Goal: Task Accomplishment & Management: Manage account settings

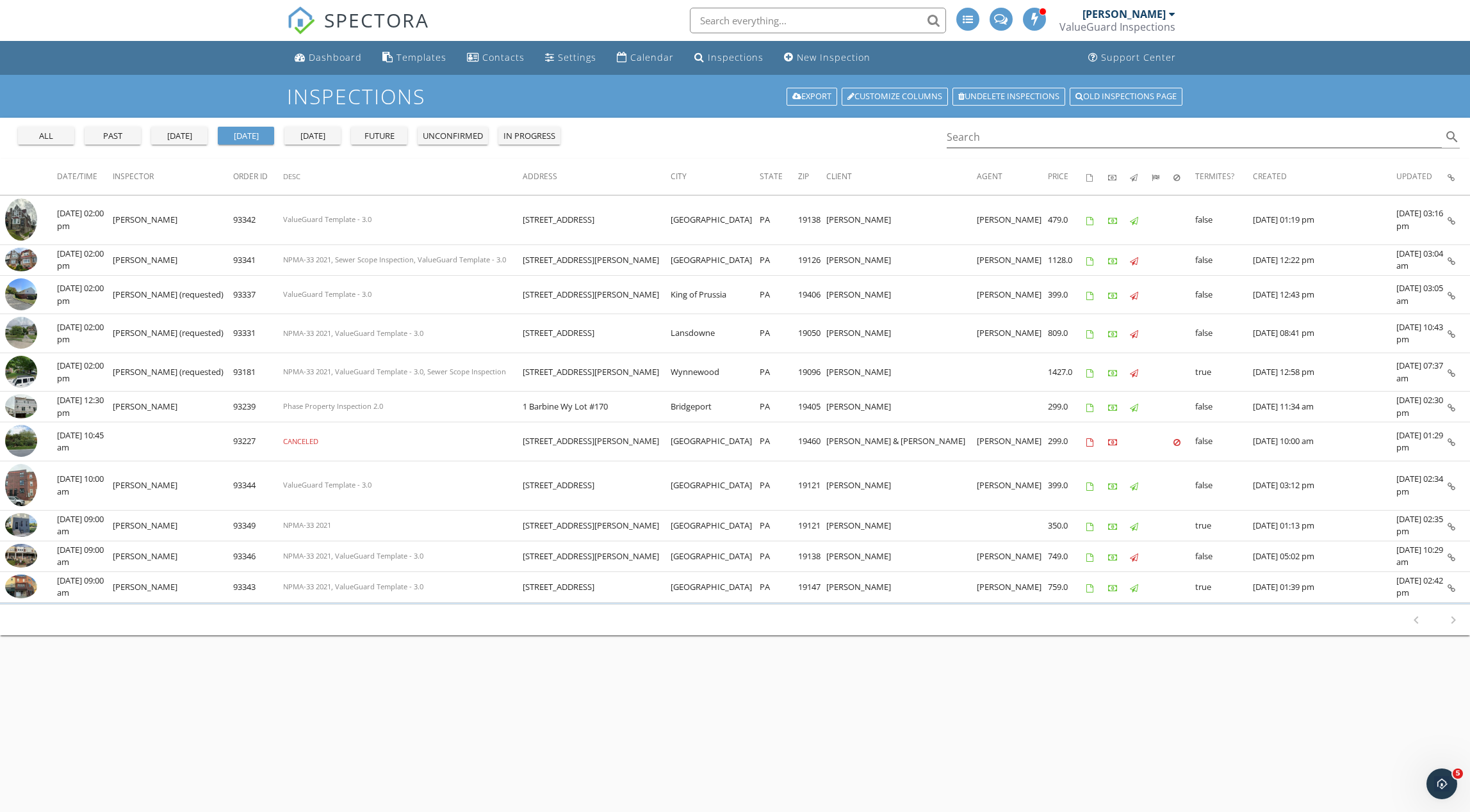
click at [326, 141] on div "tomorrow" at bounding box center [312, 136] width 46 height 13
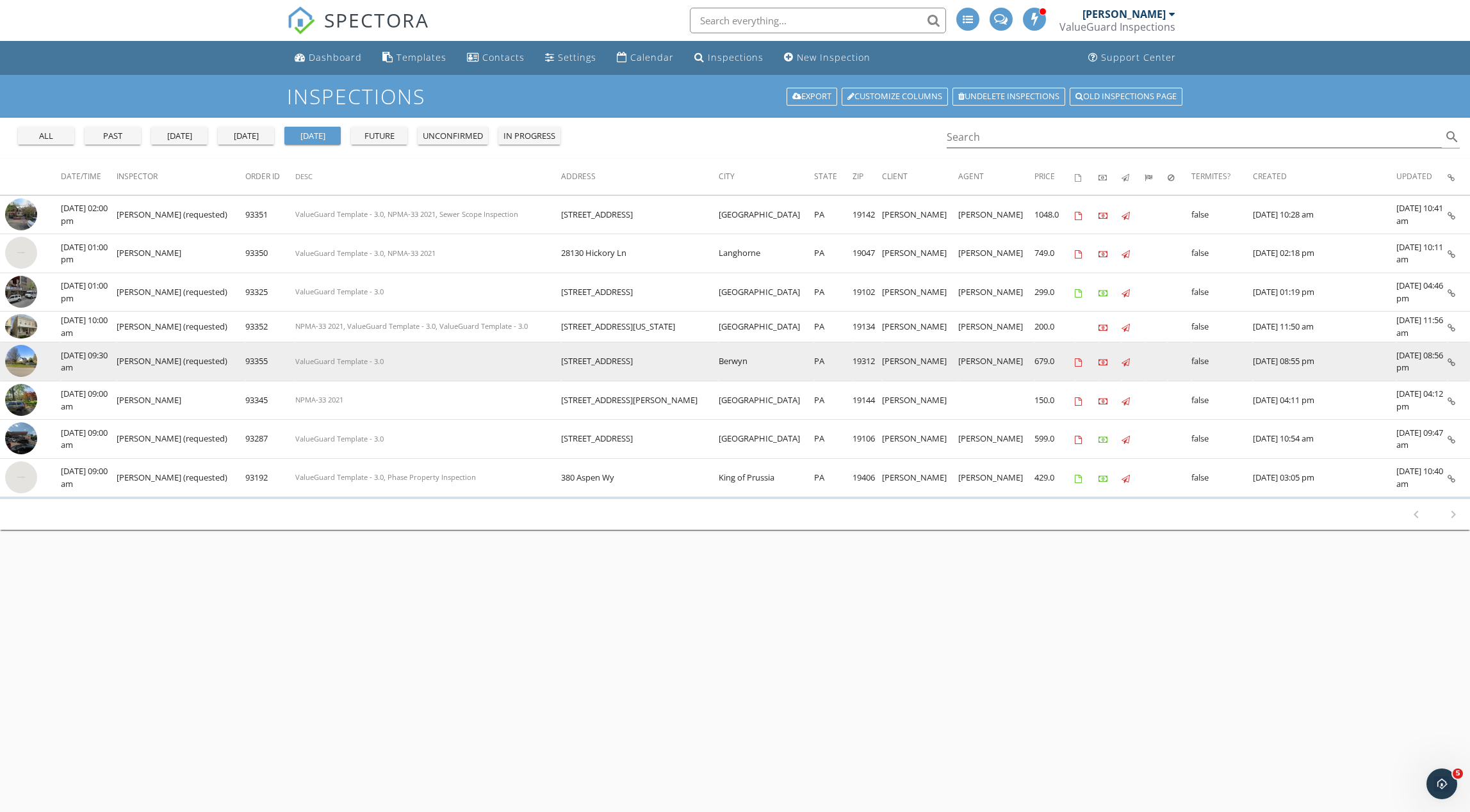
click at [24, 357] on img at bounding box center [21, 361] width 32 height 32
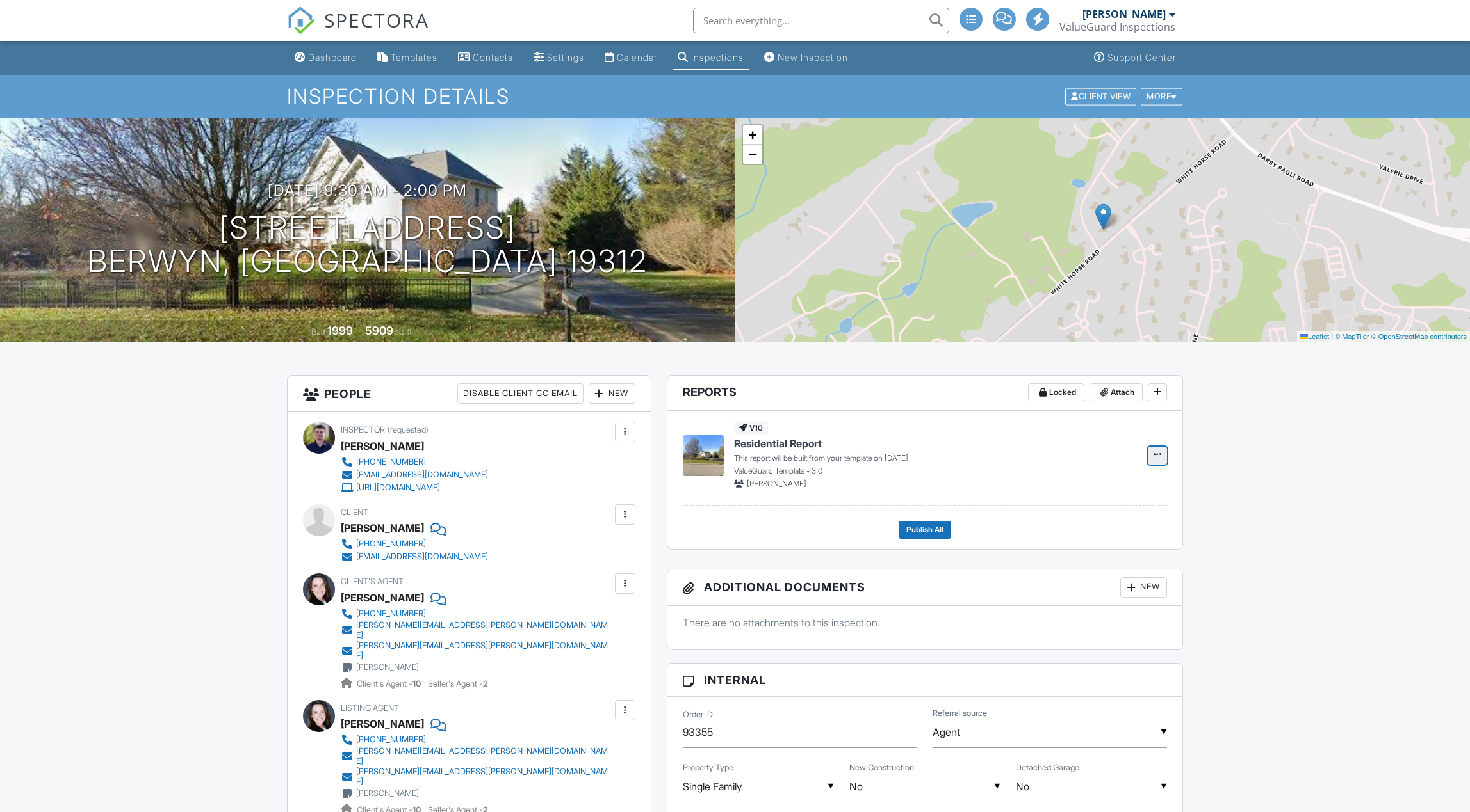
click at [1157, 457] on icon at bounding box center [1156, 455] width 8 height 9
click at [1114, 549] on input "Delete Report" at bounding box center [1093, 550] width 131 height 29
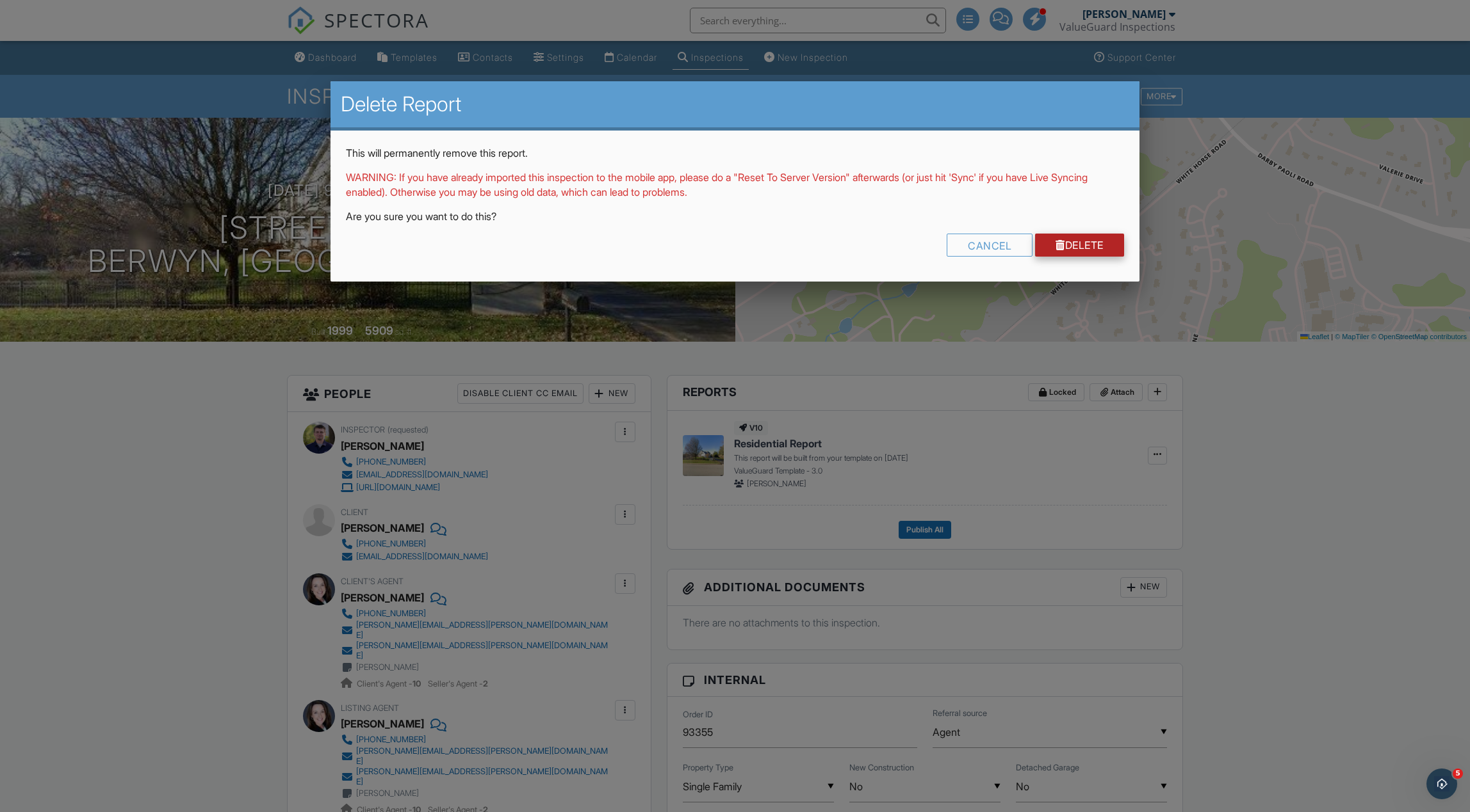
click at [1076, 246] on link "Delete" at bounding box center [1079, 245] width 89 height 23
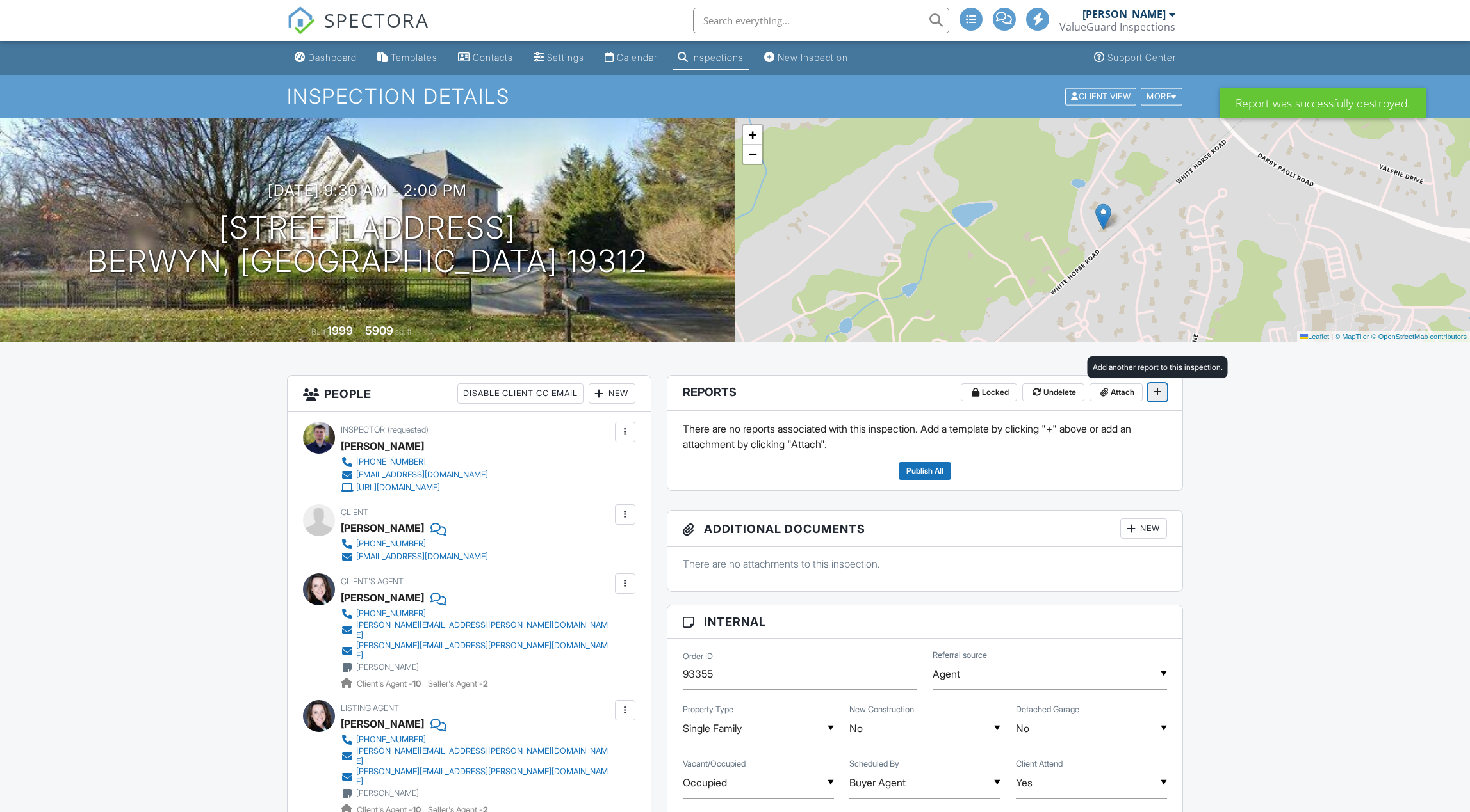
click at [1156, 394] on icon at bounding box center [1156, 391] width 8 height 9
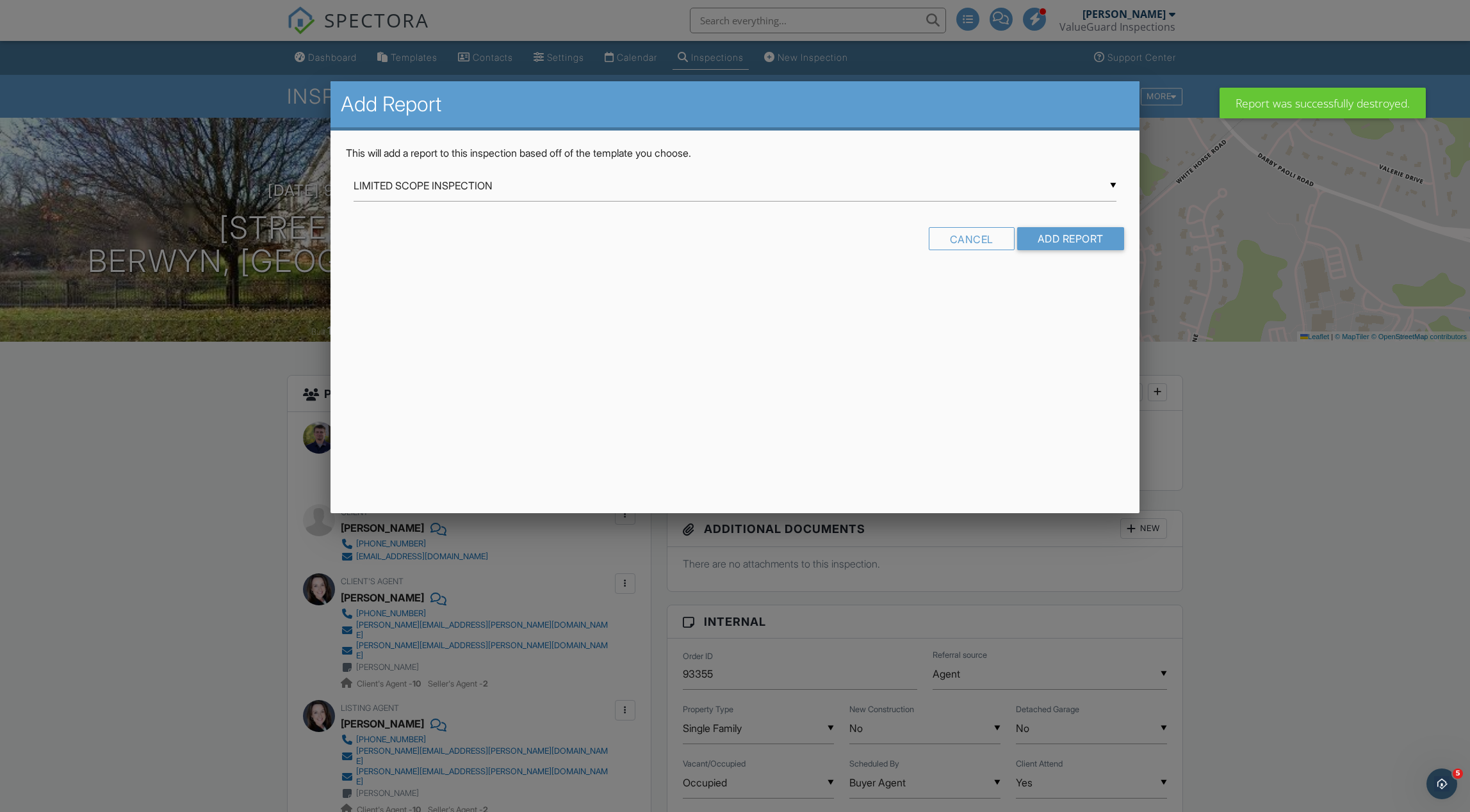
click at [634, 189] on div "▼ LIMITED SCOPE INSPECTION LIMITED SCOPE INSPECTION Phase Property Inspection P…" at bounding box center [735, 185] width 762 height 31
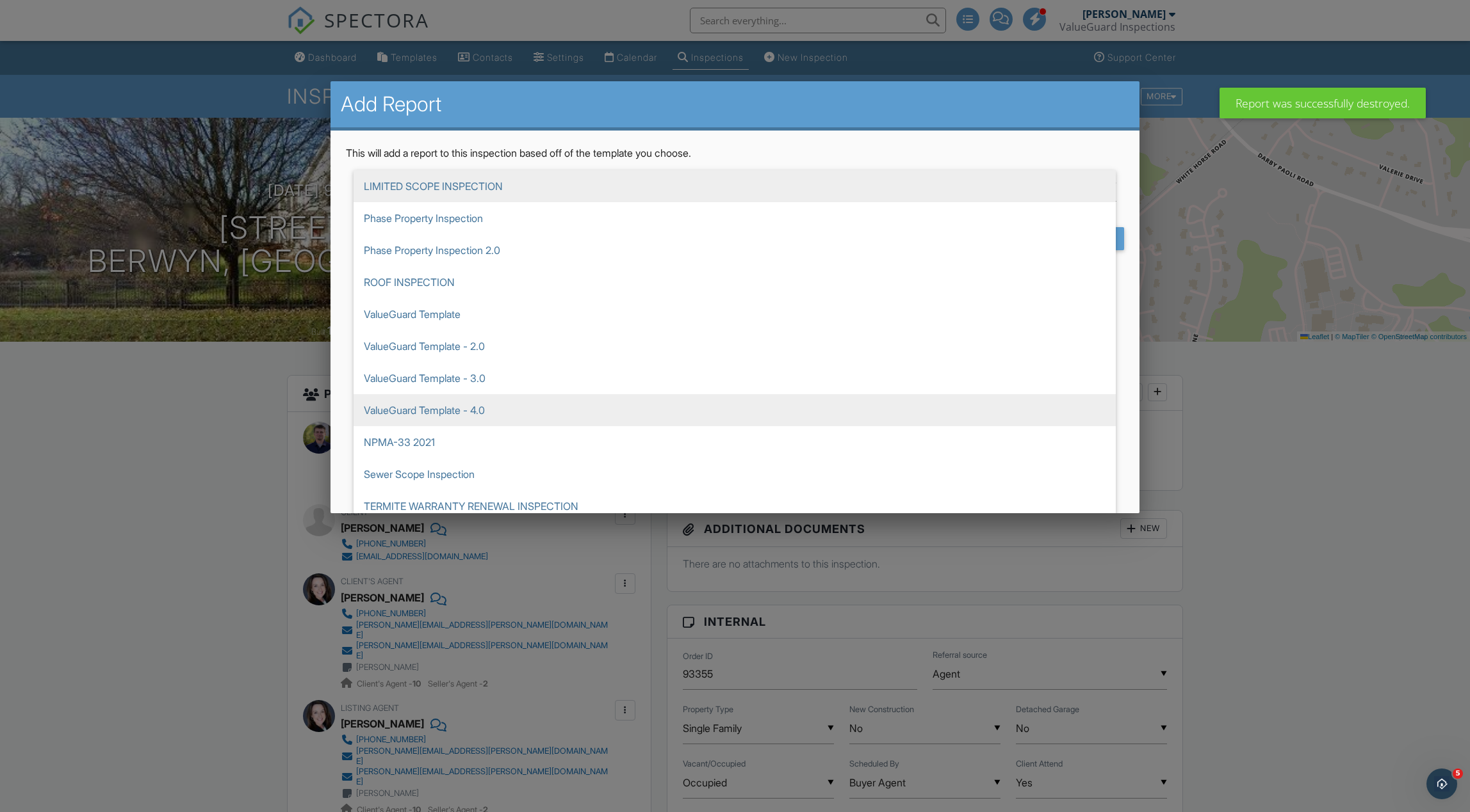
click at [597, 420] on span "ValueGuard Template - 4.0" at bounding box center [735, 410] width 762 height 32
type input "ValueGuard Template - 4.0"
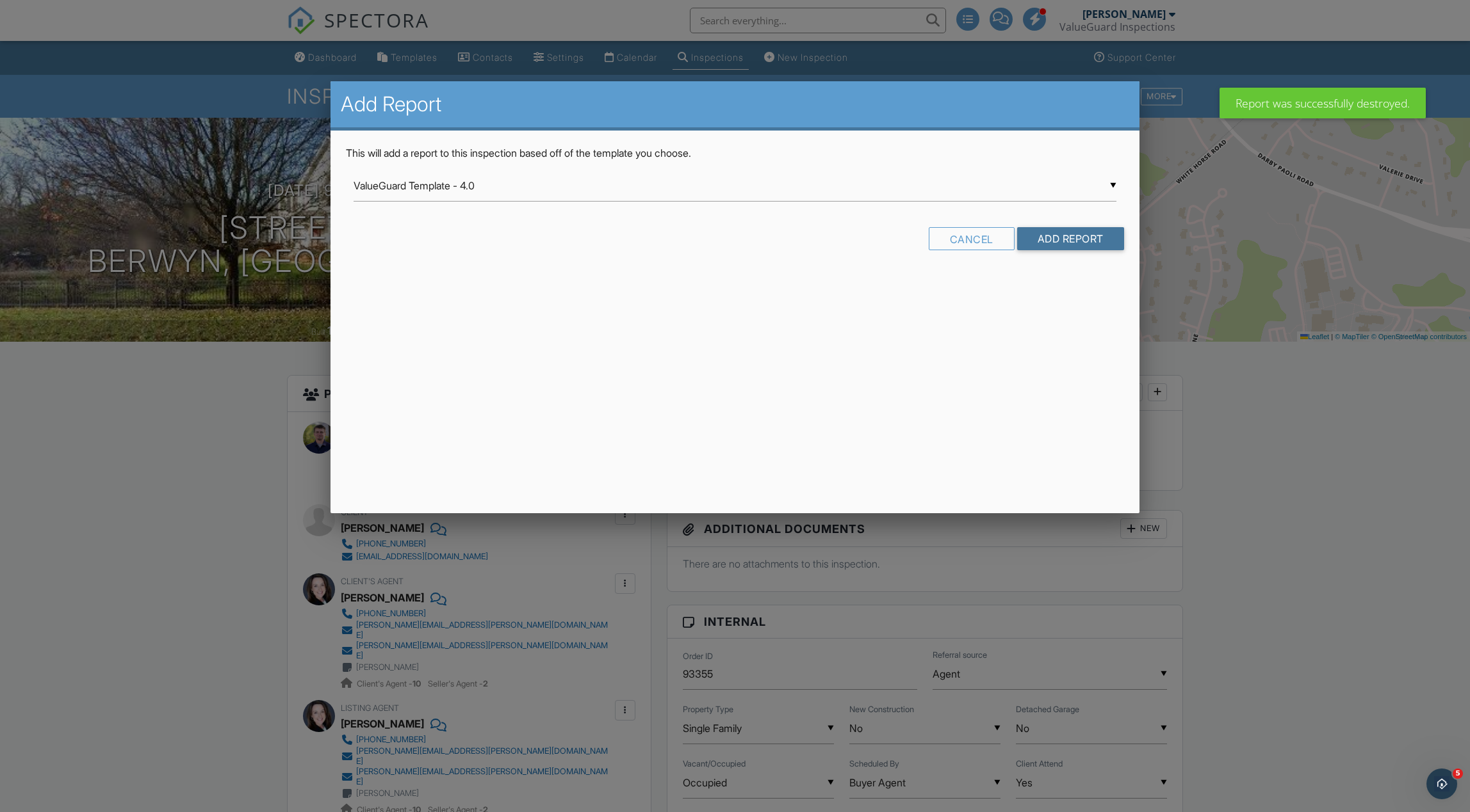
click at [1074, 242] on input "Add Report" at bounding box center [1070, 239] width 107 height 23
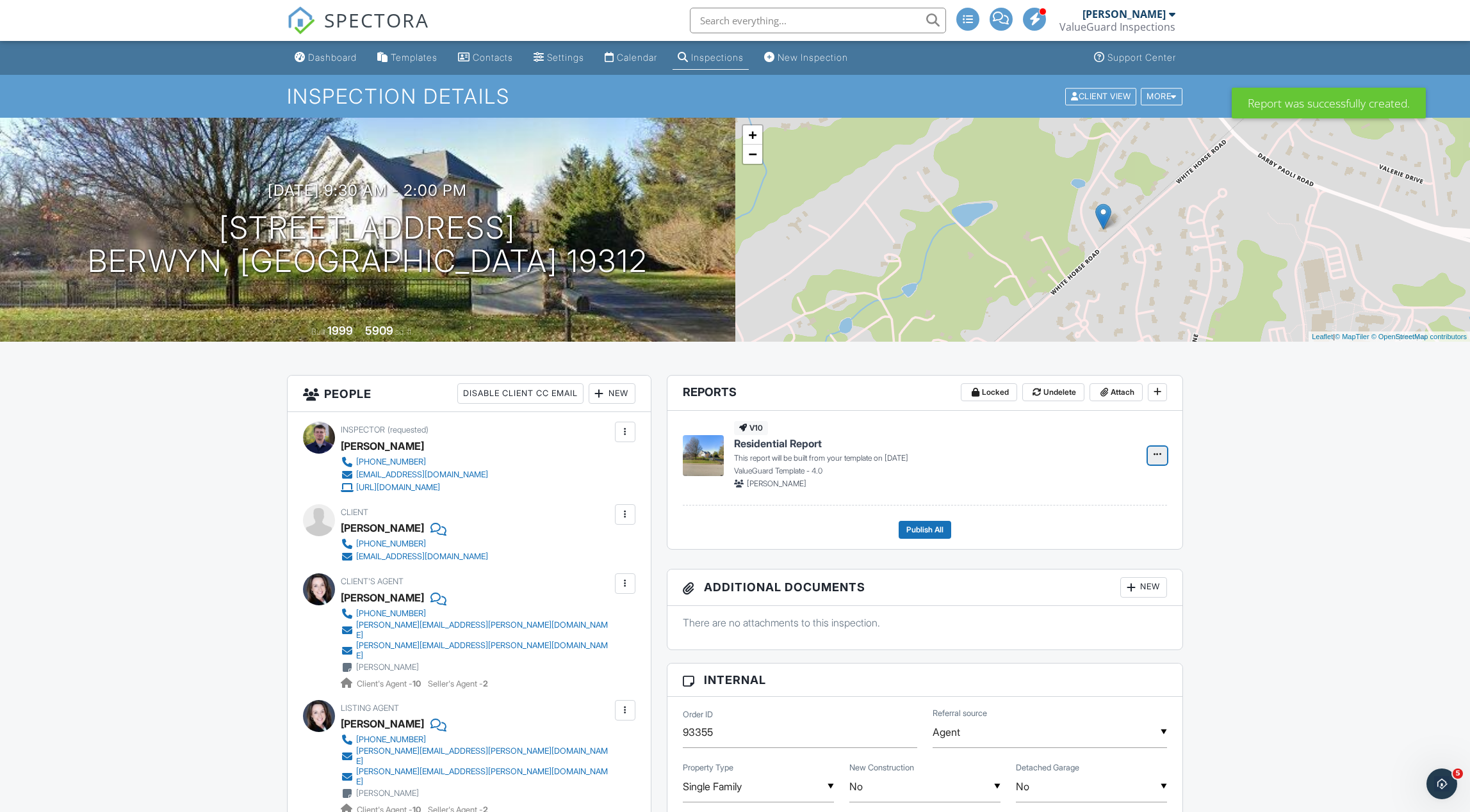
click at [1160, 459] on span at bounding box center [1157, 454] width 13 height 13
click at [1141, 487] on input "Build Now" at bounding box center [1093, 490] width 131 height 29
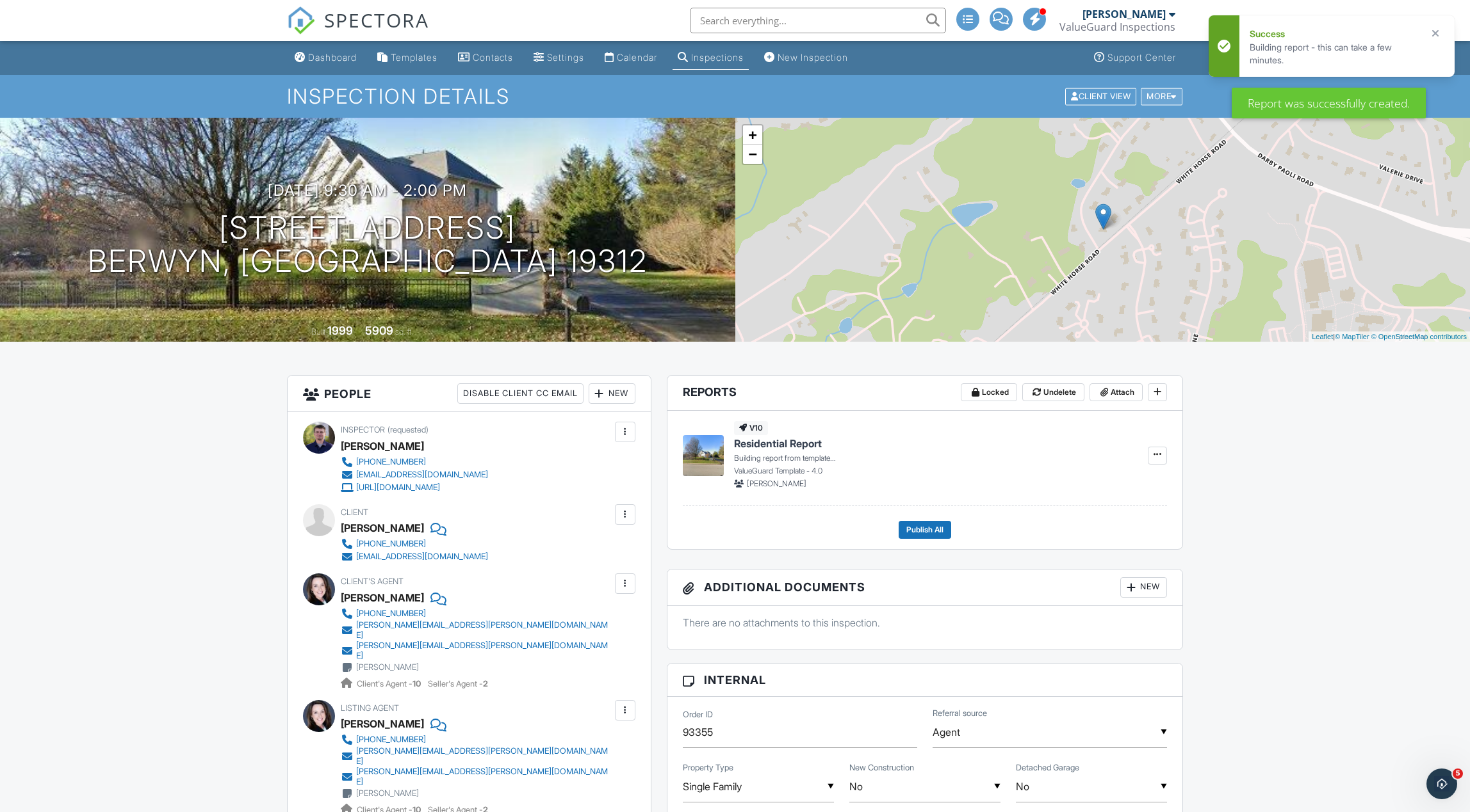
click at [1169, 96] on div "More" at bounding box center [1161, 96] width 41 height 17
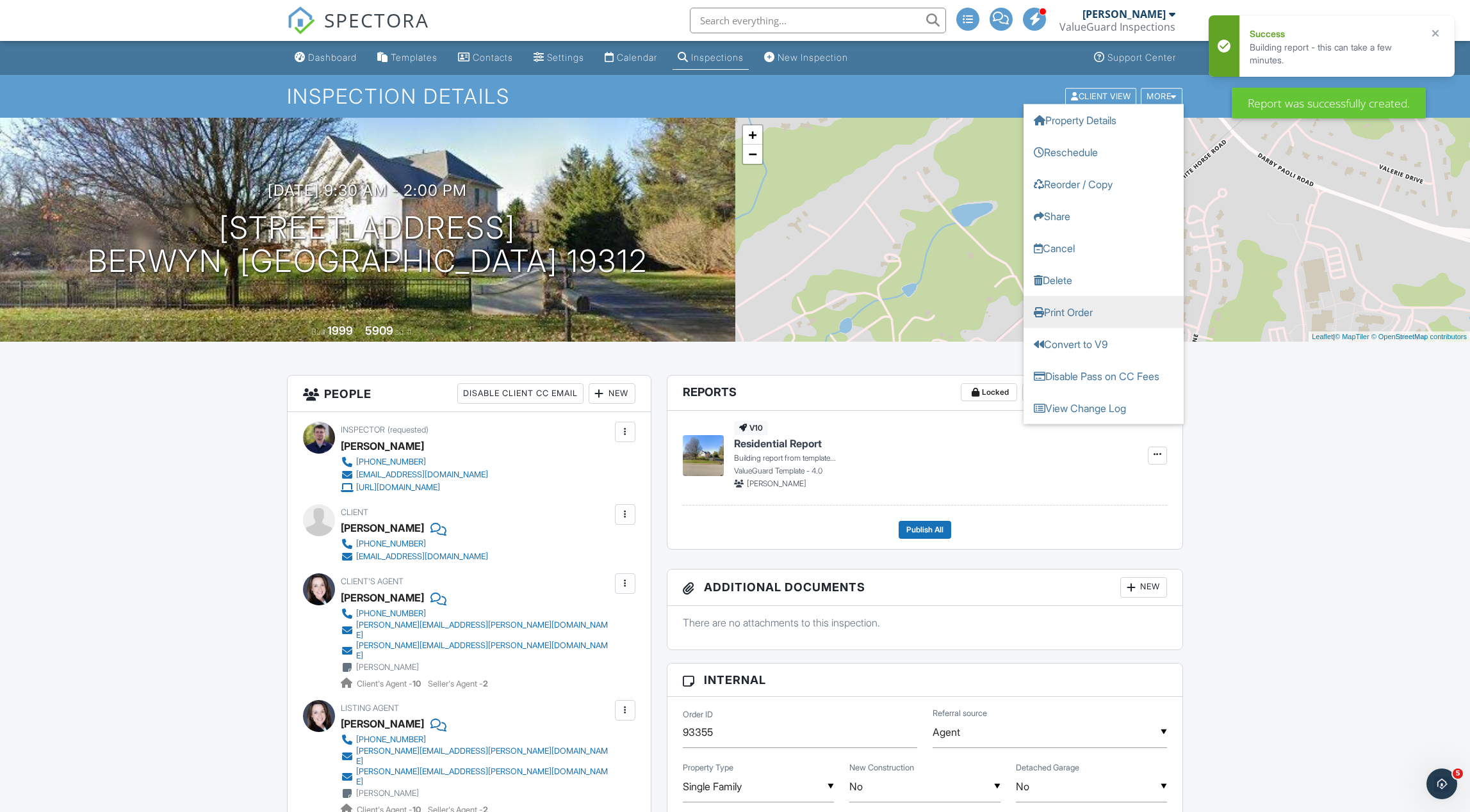
click at [1125, 313] on link "Print Order" at bounding box center [1103, 312] width 160 height 32
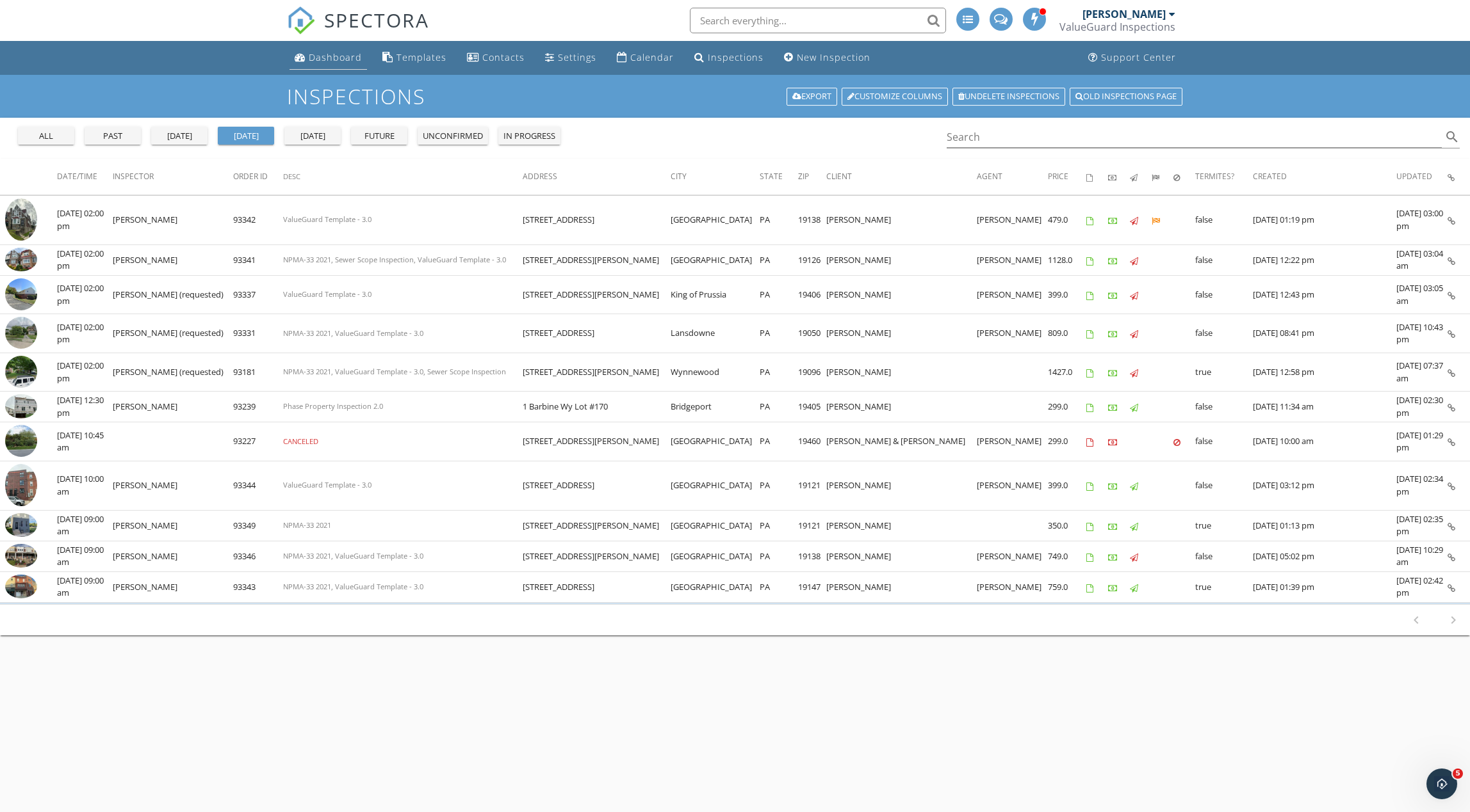
click at [324, 59] on div "Dashboard" at bounding box center [335, 57] width 53 height 13
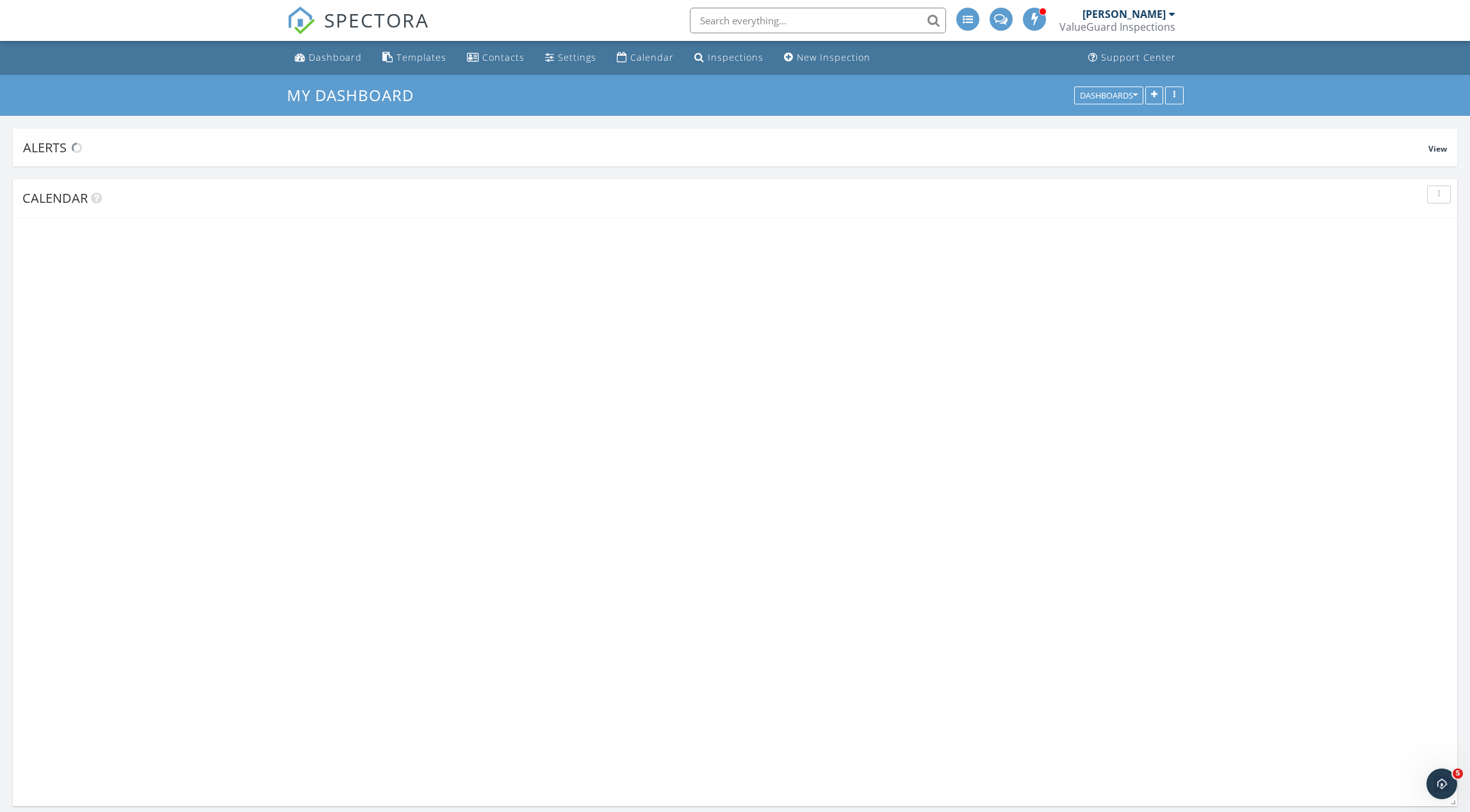
scroll to position [1166, 1470]
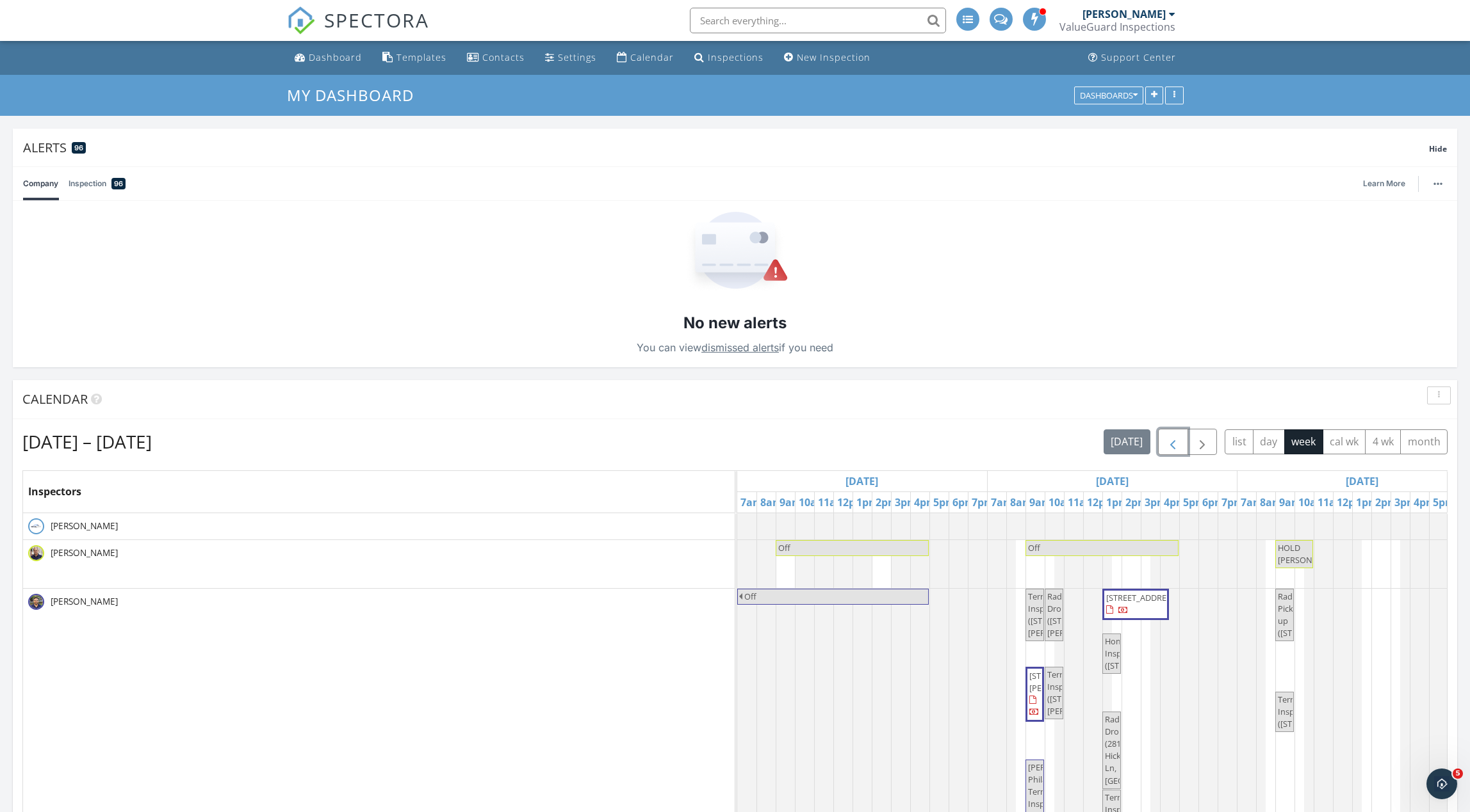
click at [1175, 450] on span "button" at bounding box center [1172, 441] width 15 height 15
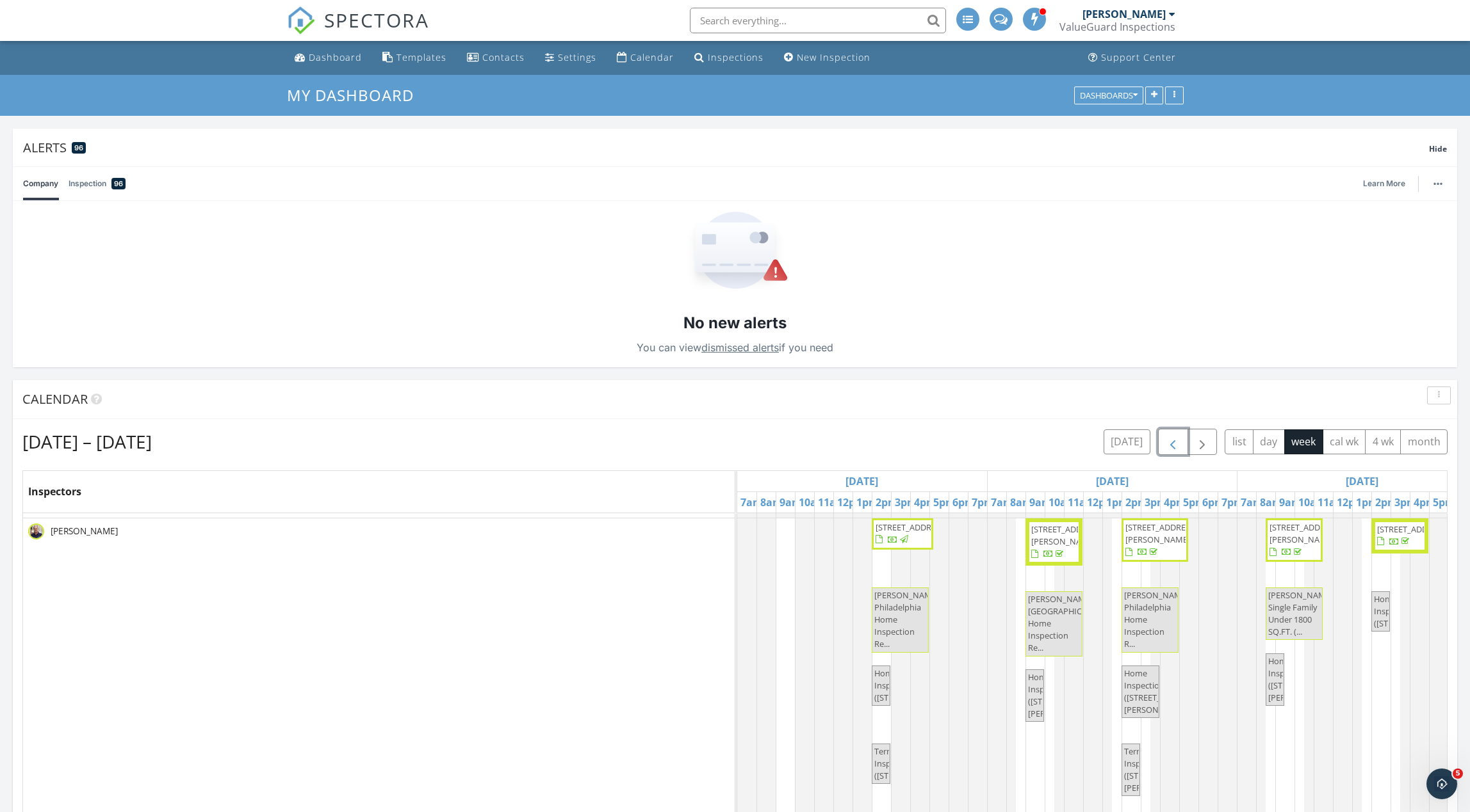
scroll to position [0, 0]
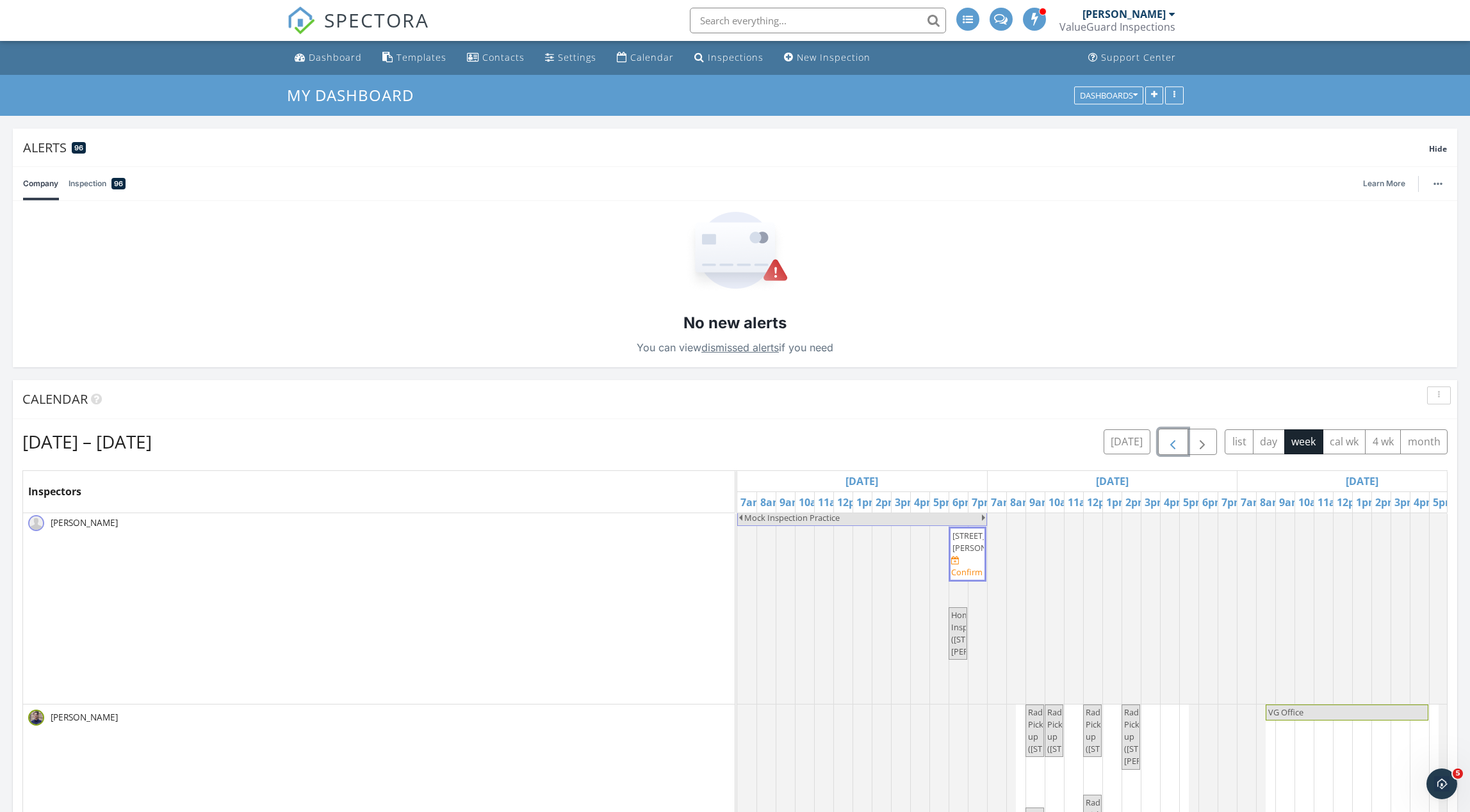
click at [968, 547] on span "3 Buck Run Dr, Elverson 19520" at bounding box center [988, 542] width 72 height 23
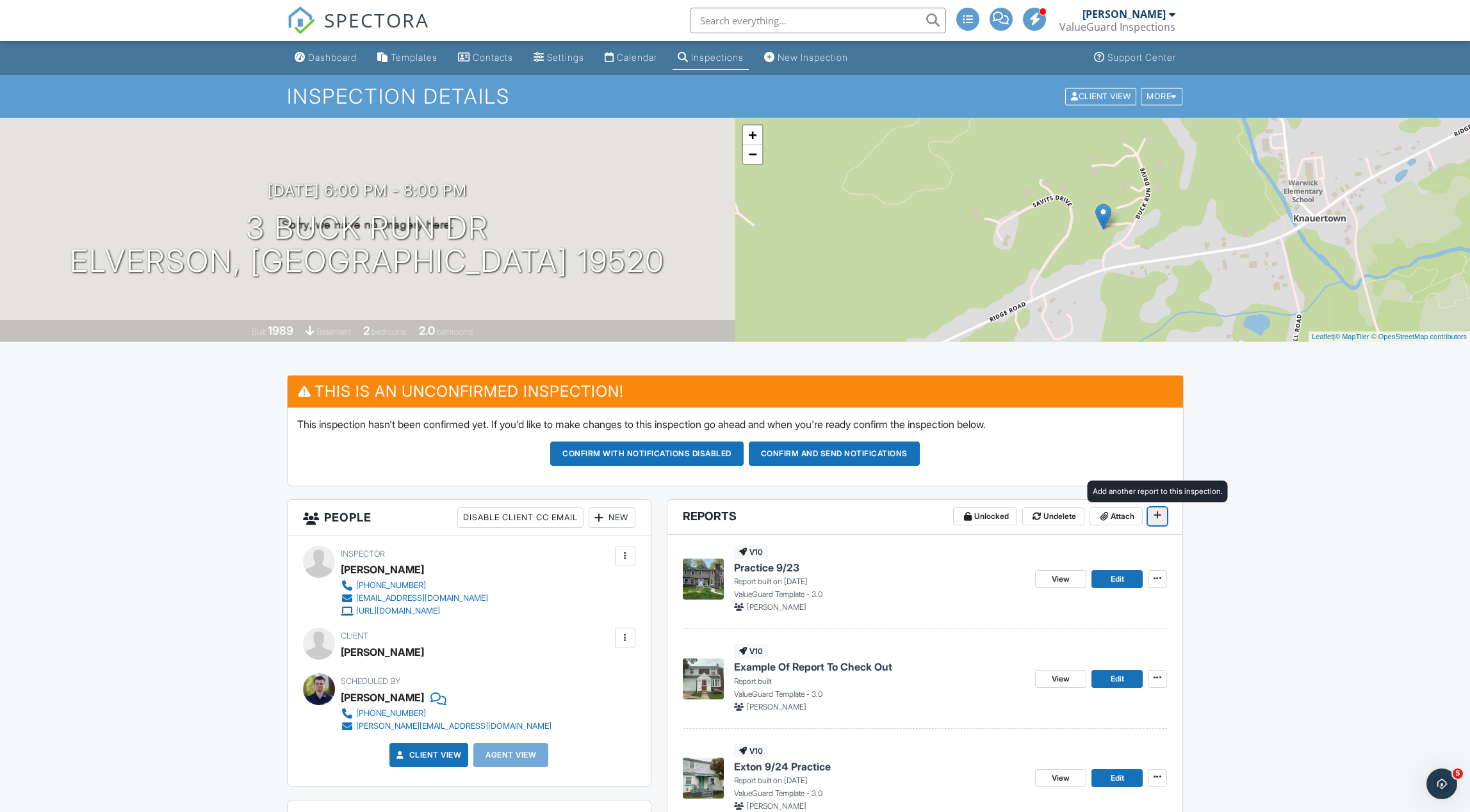
click at [1163, 521] on span at bounding box center [1157, 515] width 13 height 13
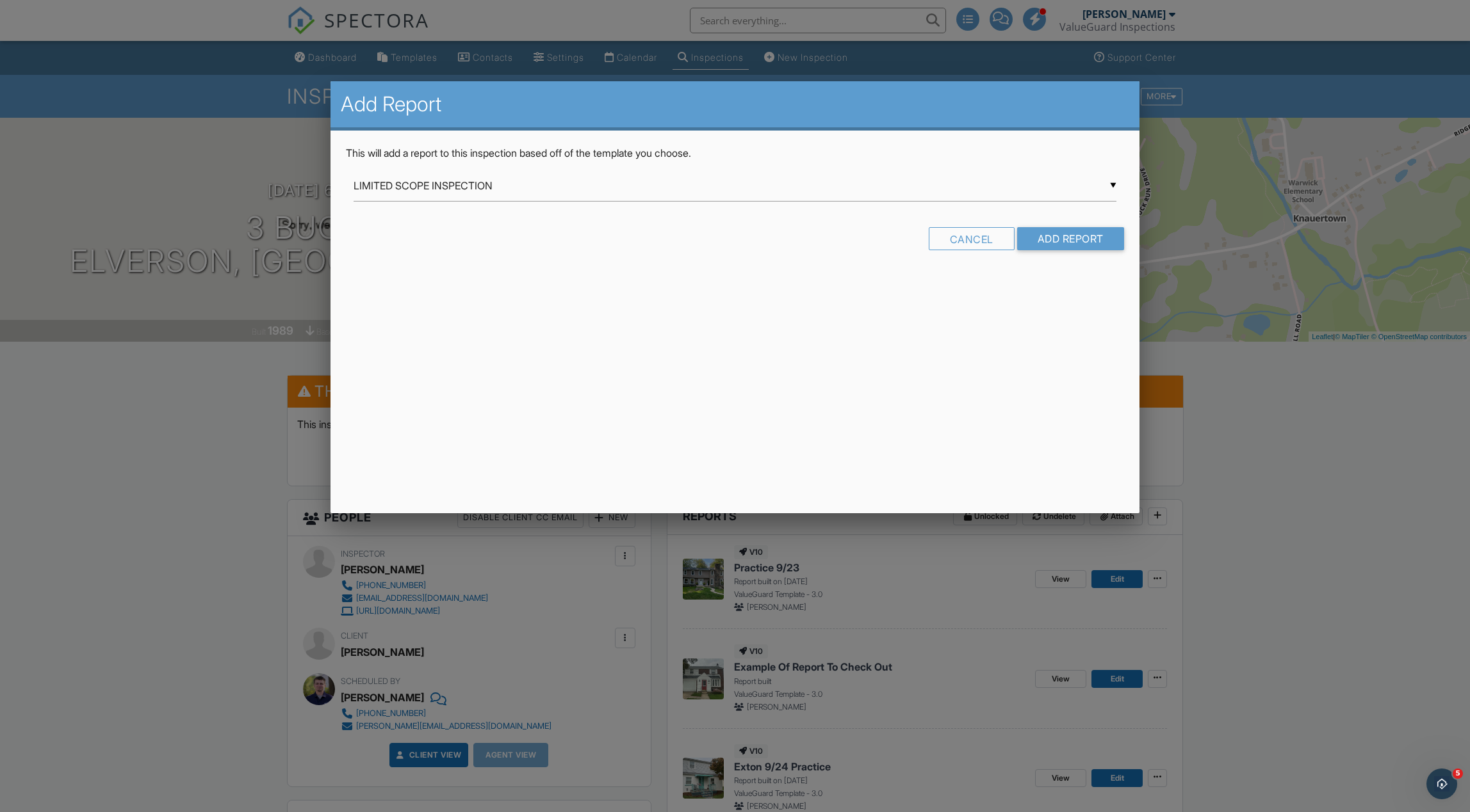
click at [546, 190] on div "▼ LIMITED SCOPE INSPECTION LIMITED SCOPE INSPECTION Phase Property Inspection P…" at bounding box center [735, 185] width 762 height 31
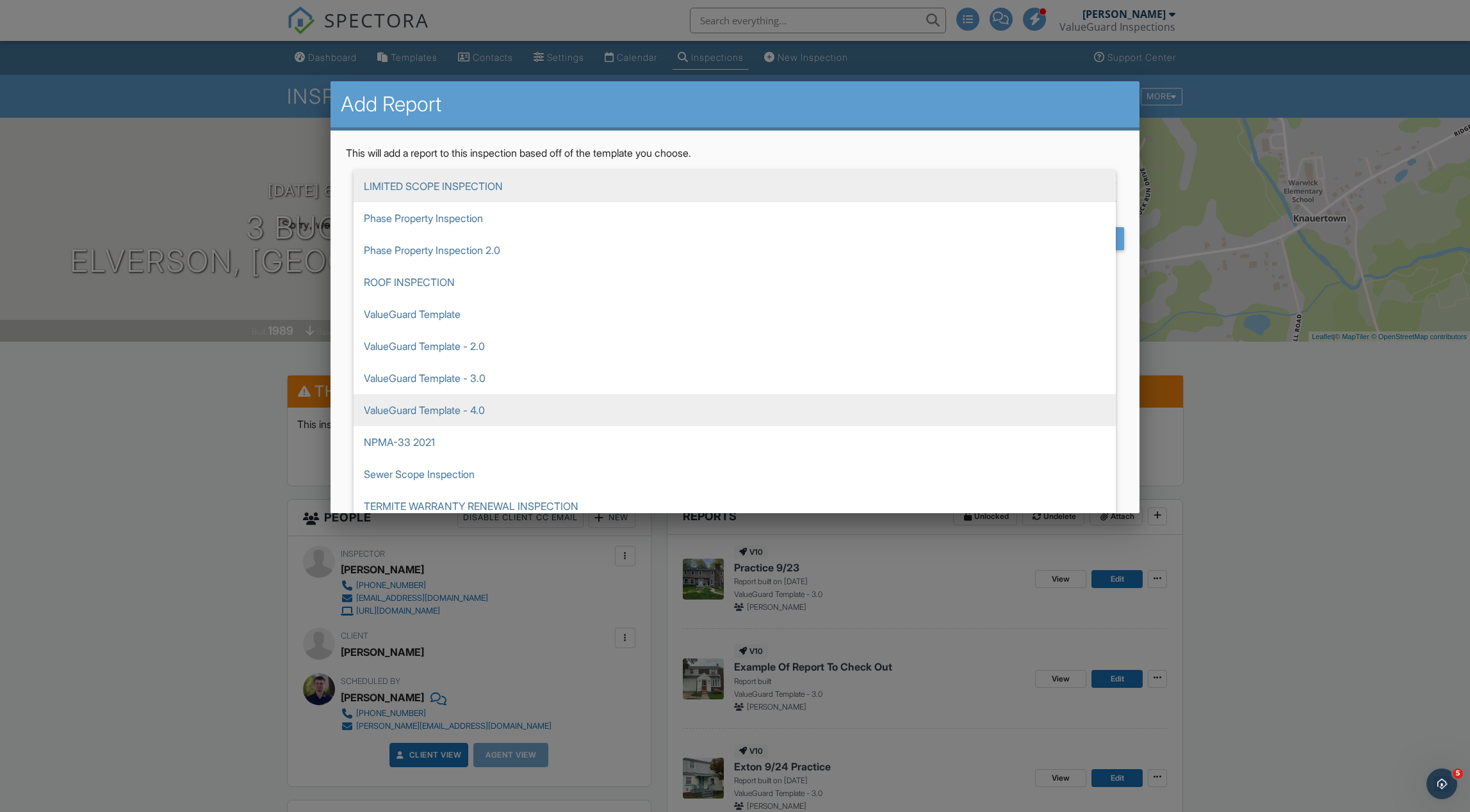
click at [547, 412] on span "ValueGuard Template - 4.0" at bounding box center [735, 410] width 762 height 32
type input "ValueGuard Template - 4.0"
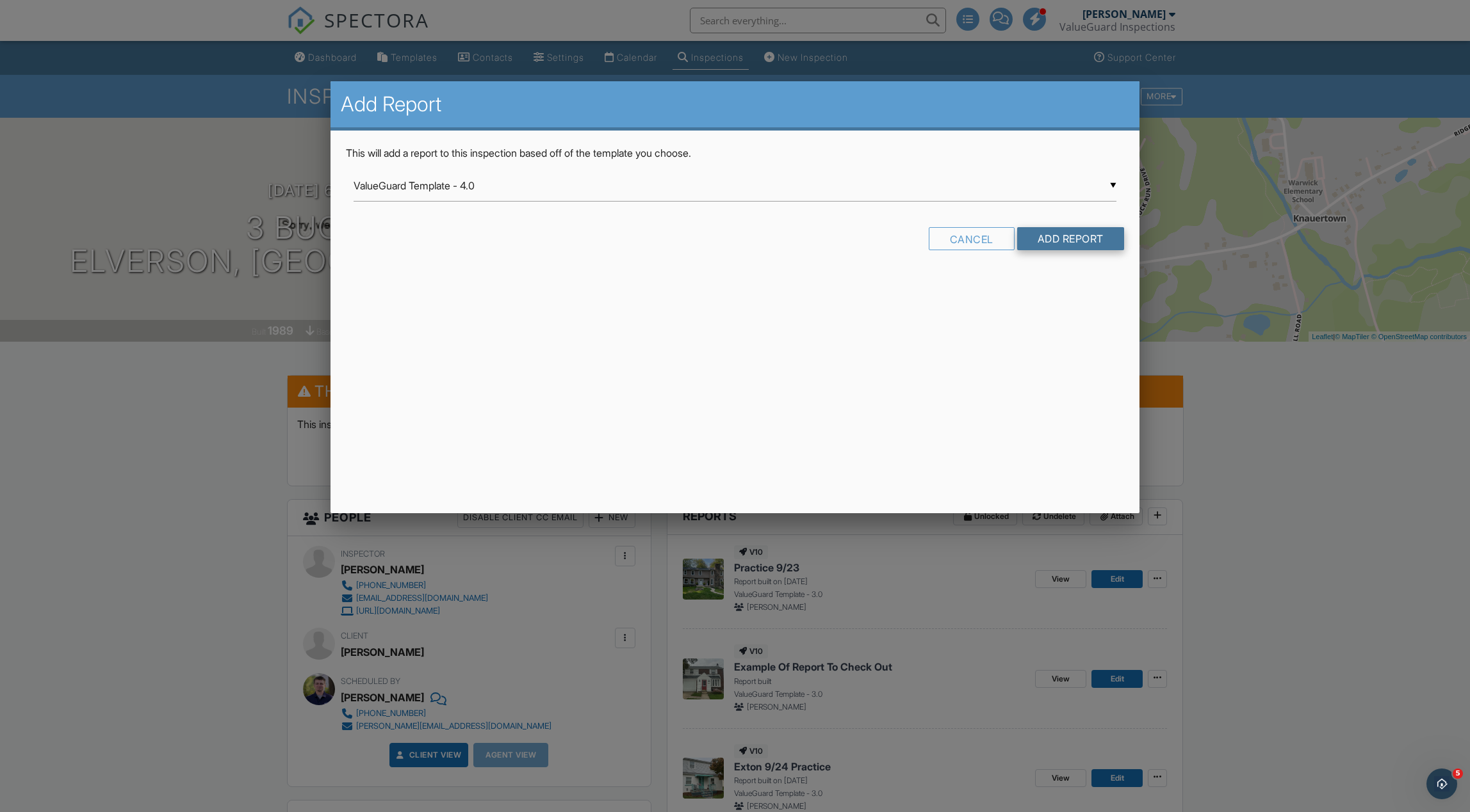
click at [1053, 239] on input "Add Report" at bounding box center [1070, 239] width 107 height 23
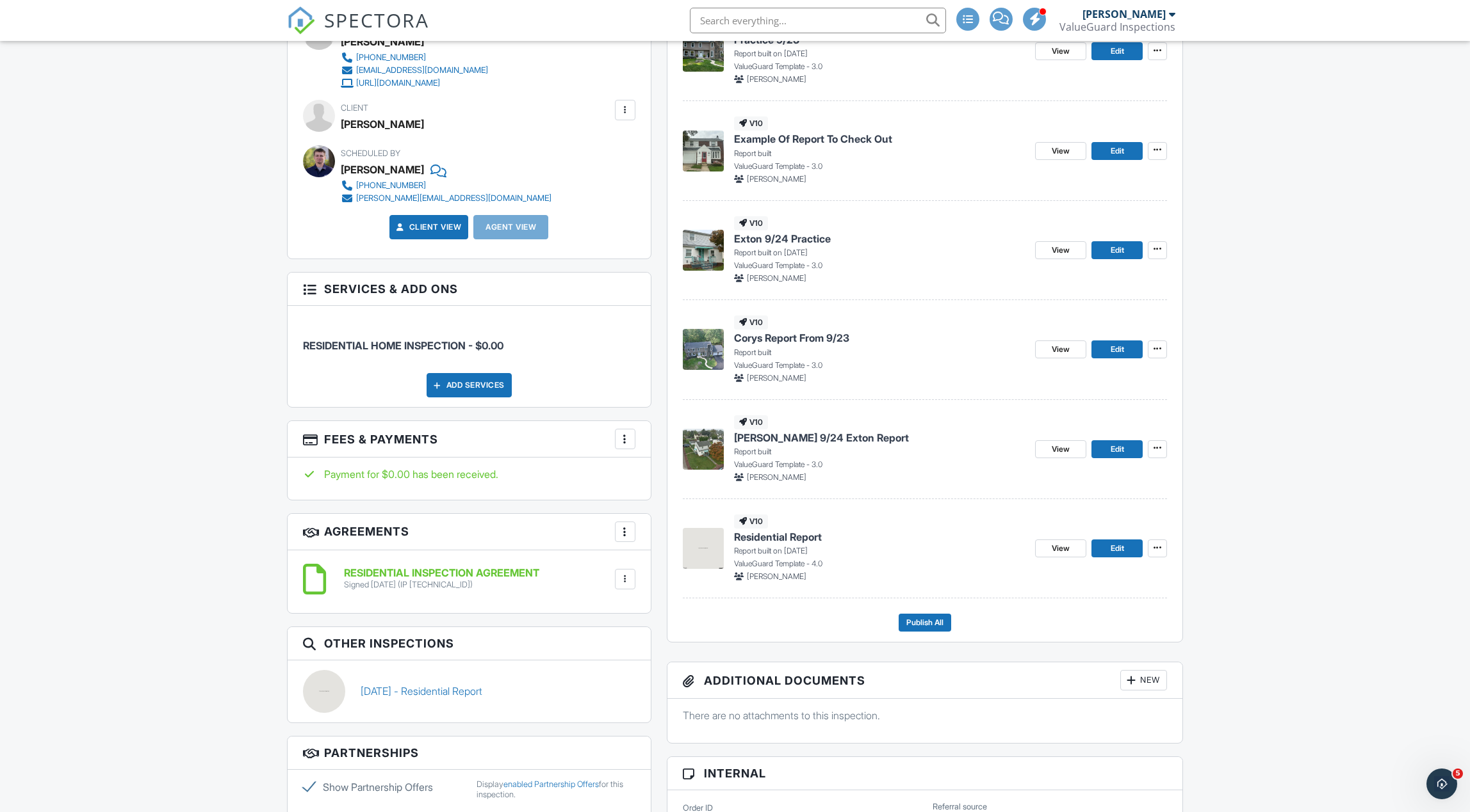
scroll to position [533, 0]
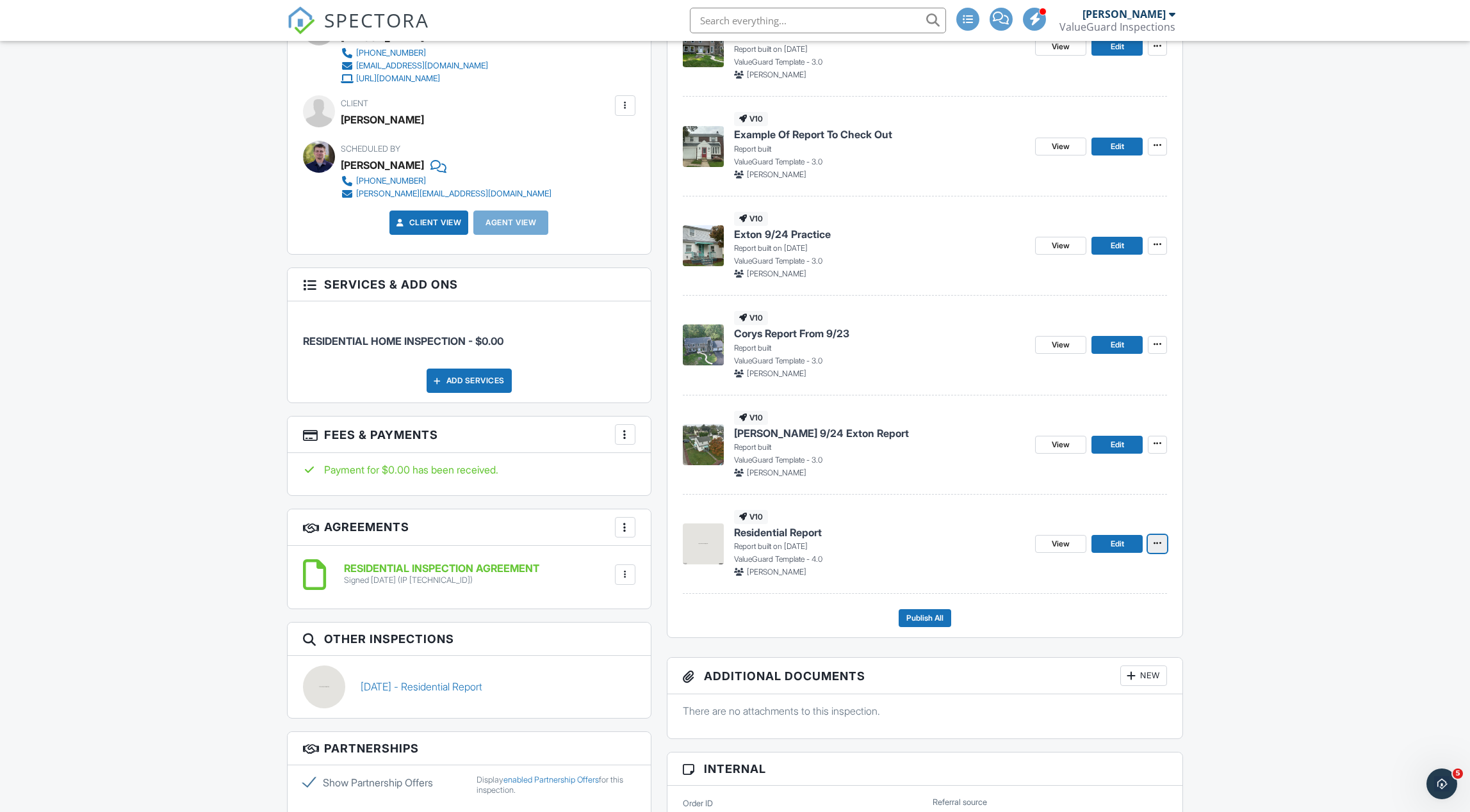
click at [1156, 544] on icon at bounding box center [1156, 543] width 8 height 9
click at [978, 568] on div "[PERSON_NAME]" at bounding box center [879, 572] width 291 height 12
click at [1052, 547] on span "View" at bounding box center [1061, 543] width 18 height 13
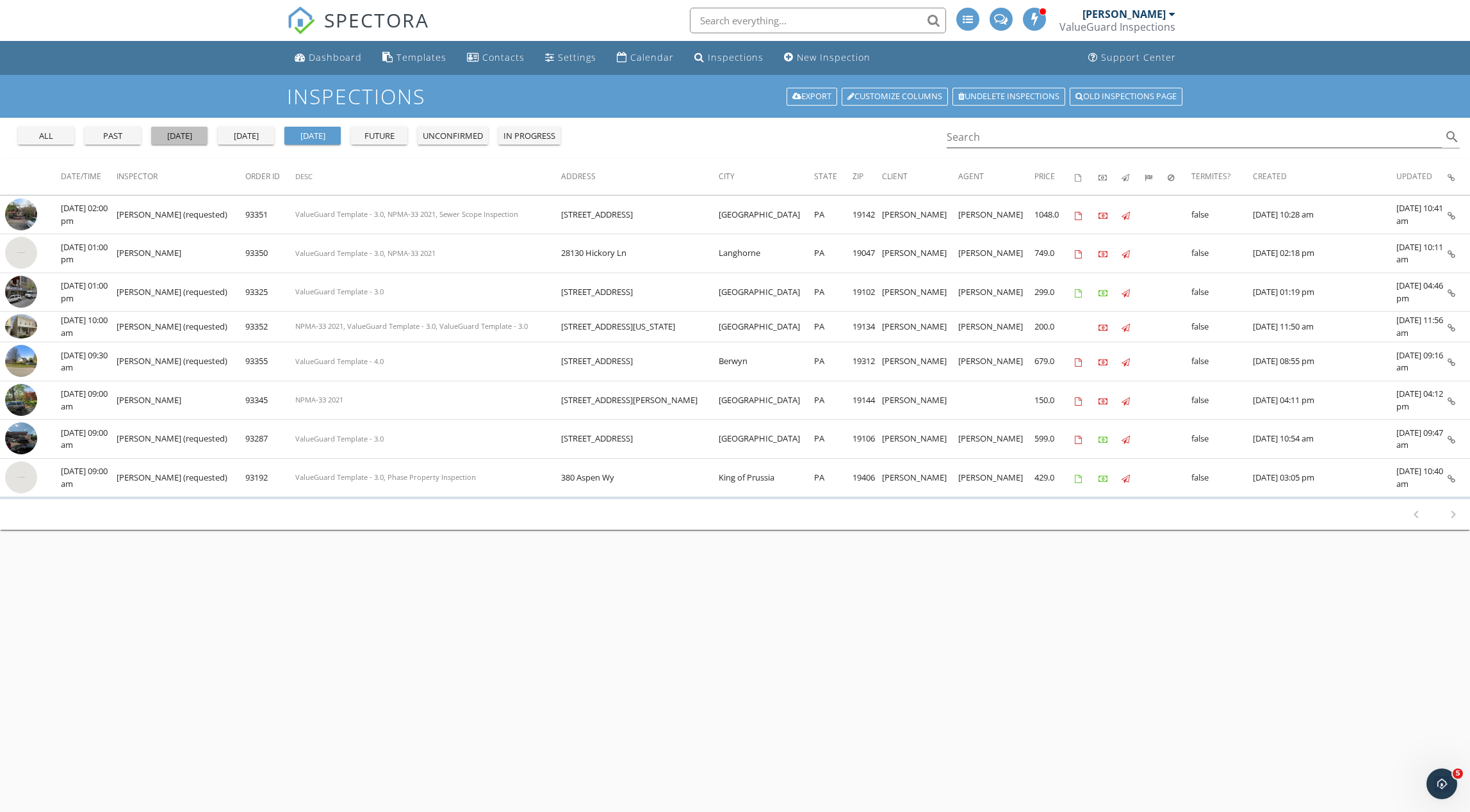
click at [177, 141] on div "yesterday" at bounding box center [178, 136] width 46 height 13
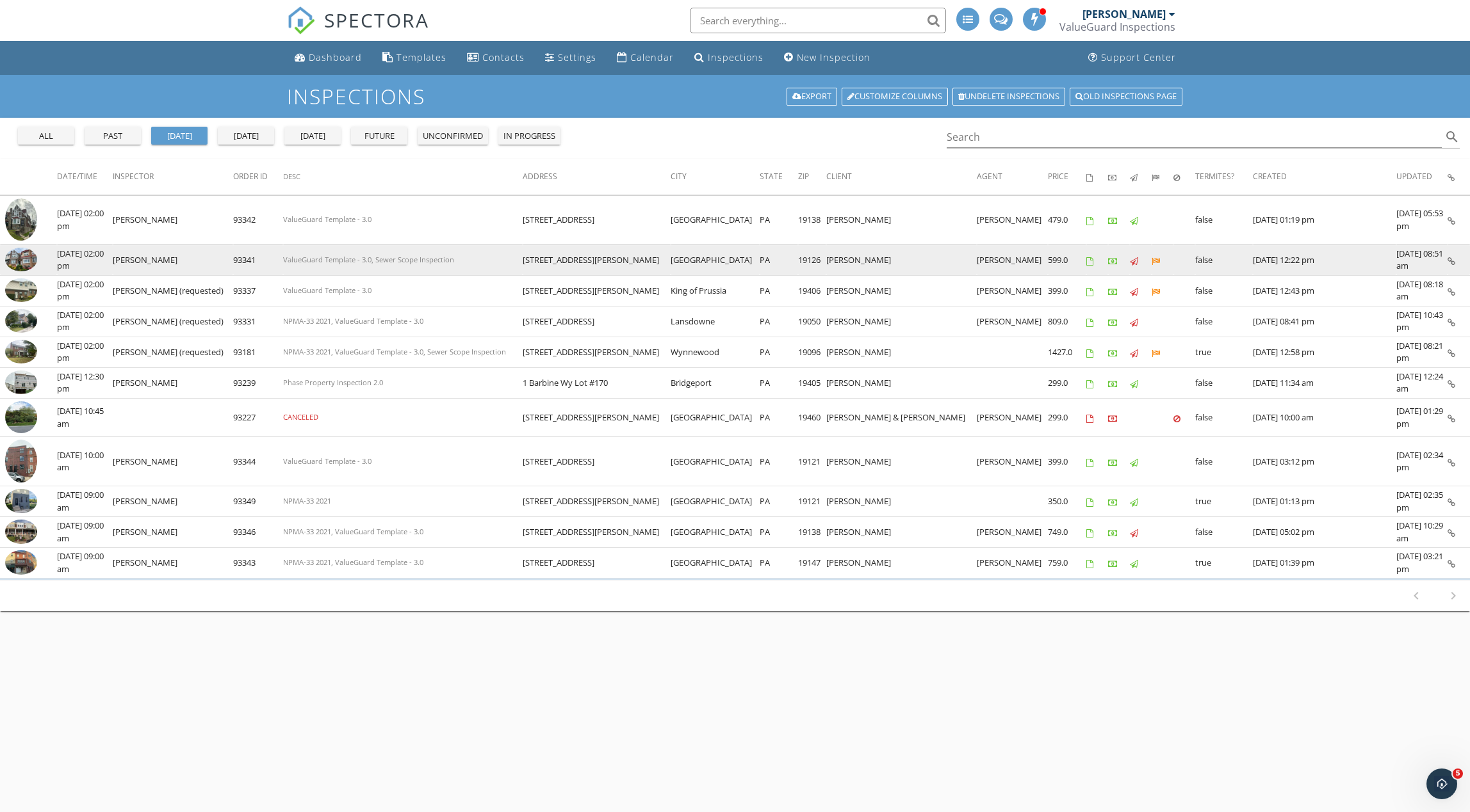
click at [21, 260] on img at bounding box center [21, 260] width 32 height 24
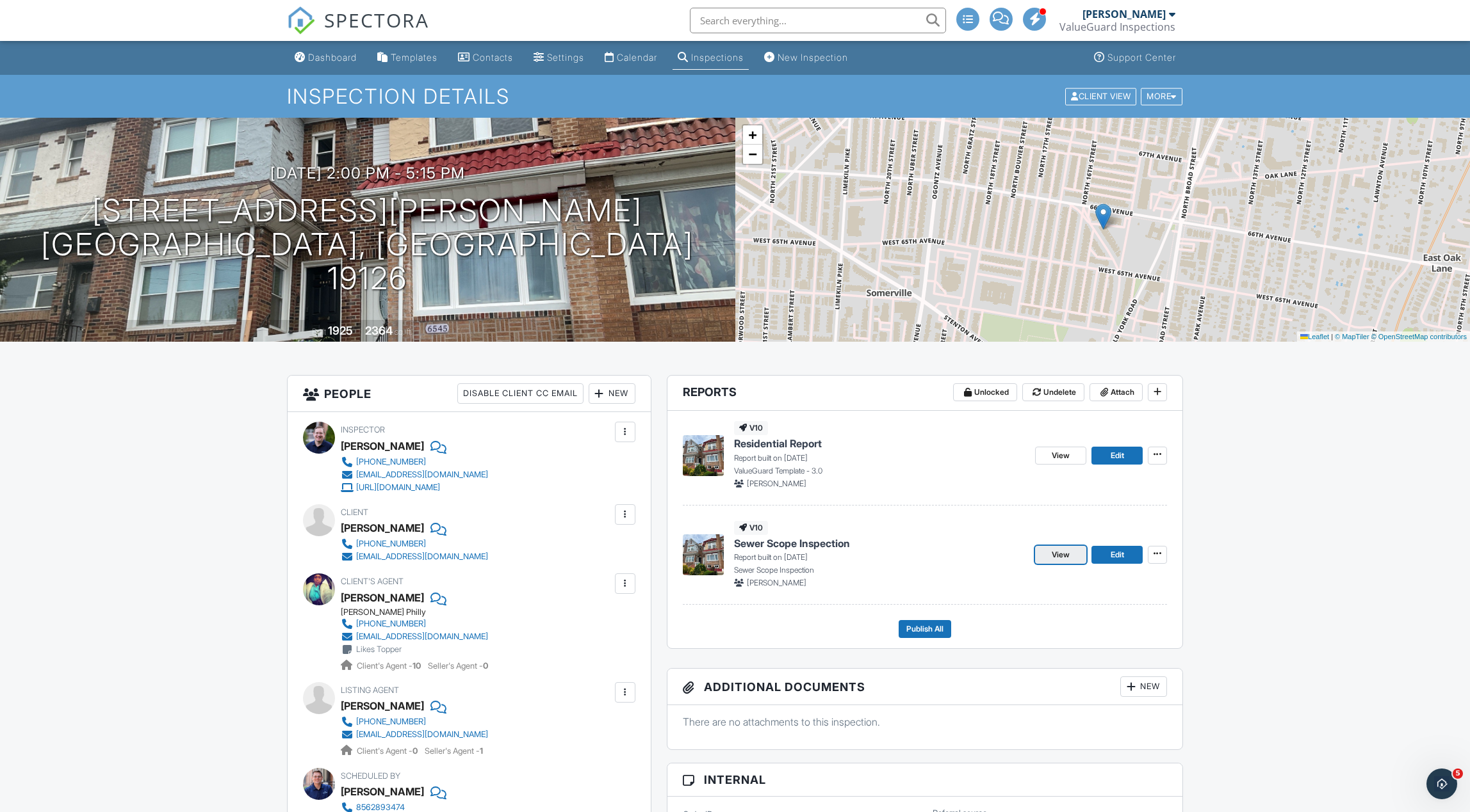
click at [1050, 553] on link "View" at bounding box center [1060, 555] width 51 height 18
click at [1153, 558] on icon at bounding box center [1156, 553] width 8 height 9
click at [1113, 620] on input "Assign Inspectors" at bounding box center [1093, 620] width 131 height 29
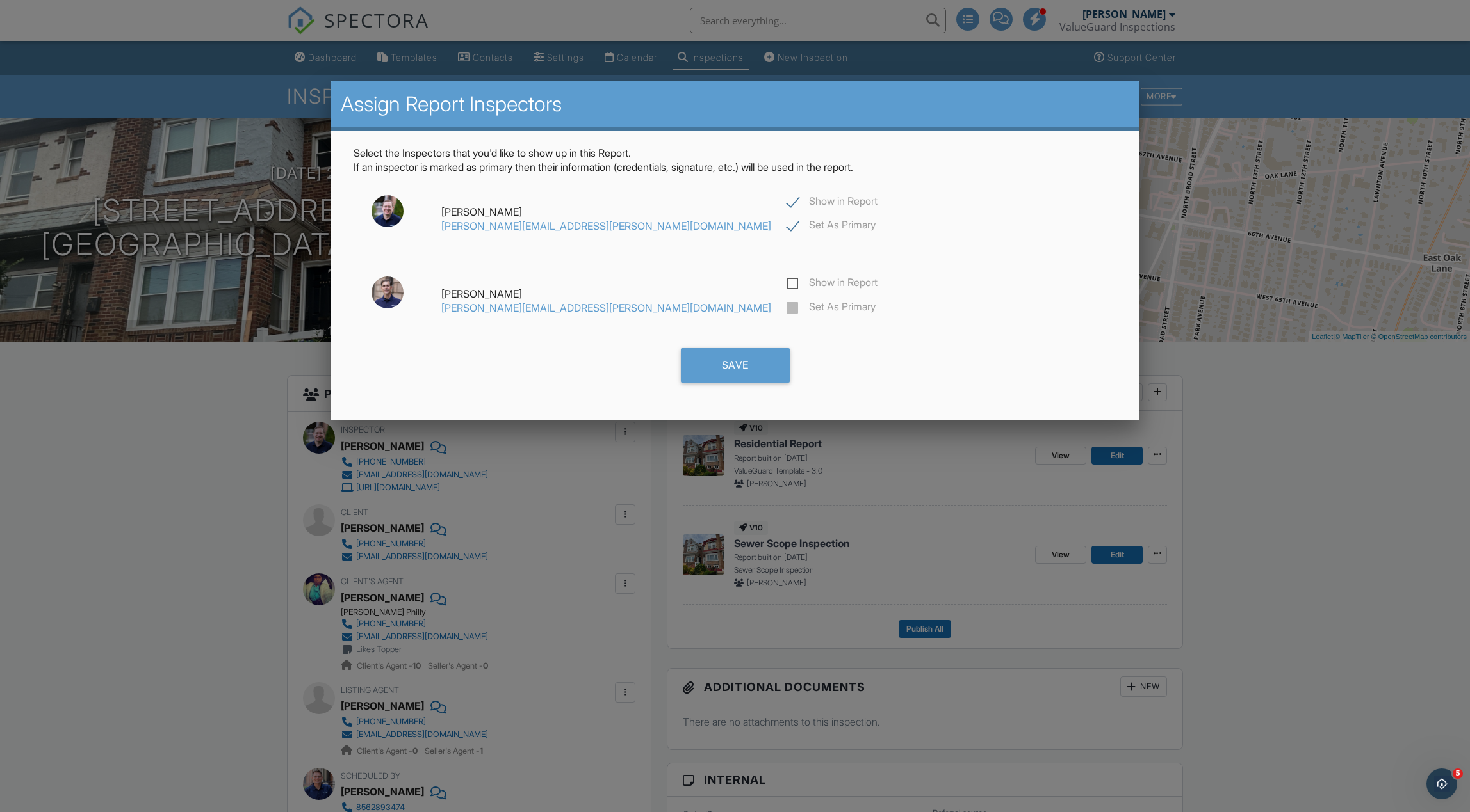
drag, startPoint x: 668, startPoint y: 282, endPoint x: 668, endPoint y: 290, distance: 8.0
click at [787, 282] on label "Show in Report" at bounding box center [832, 285] width 91 height 16
checkbox input "true"
click at [787, 304] on label "Set As Primary" at bounding box center [830, 309] width 89 height 16
checkbox input "false"
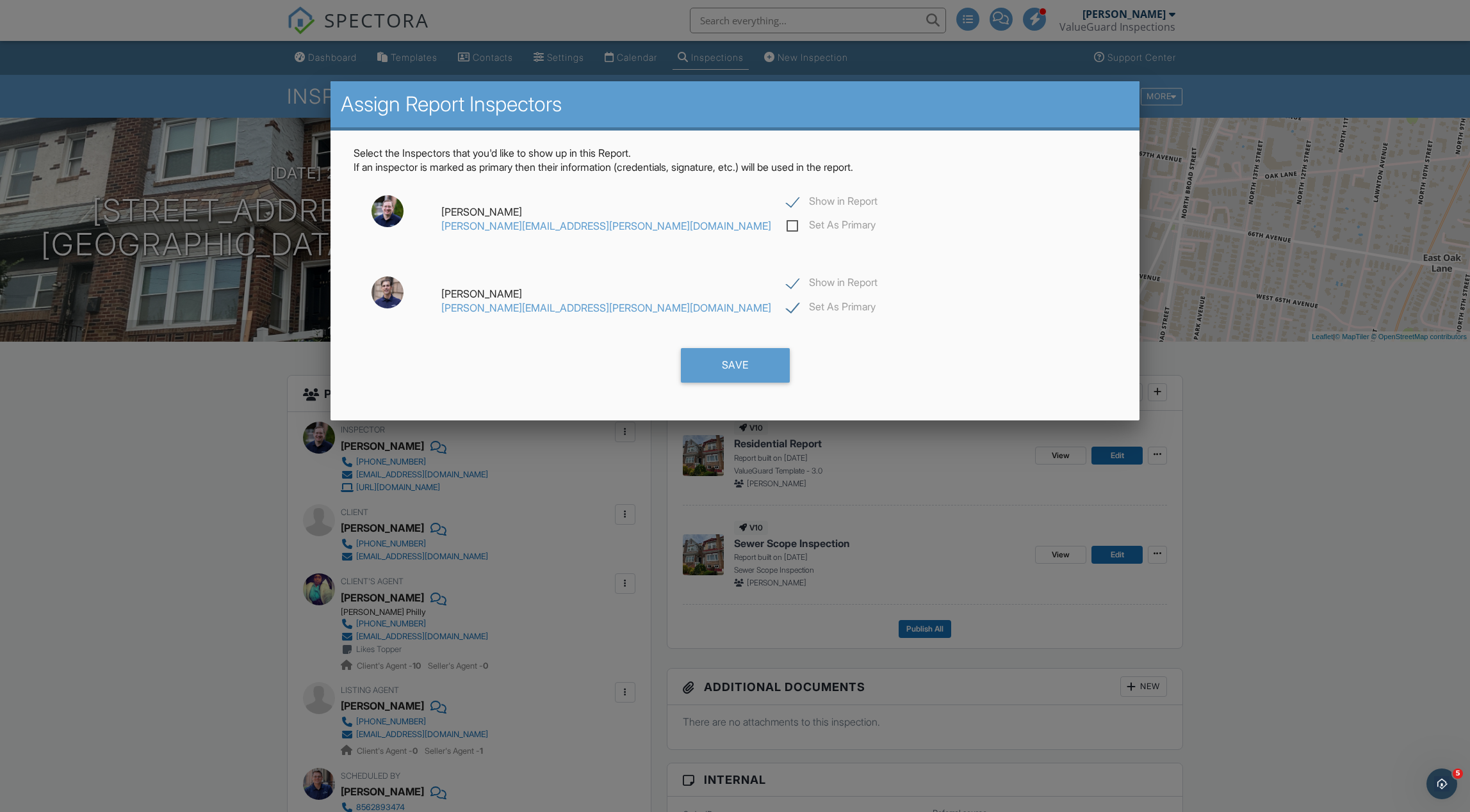
checkbox input "true"
click at [787, 199] on label "Show in Report" at bounding box center [832, 203] width 91 height 16
checkbox input "false"
click at [727, 378] on div "Save" at bounding box center [735, 365] width 109 height 35
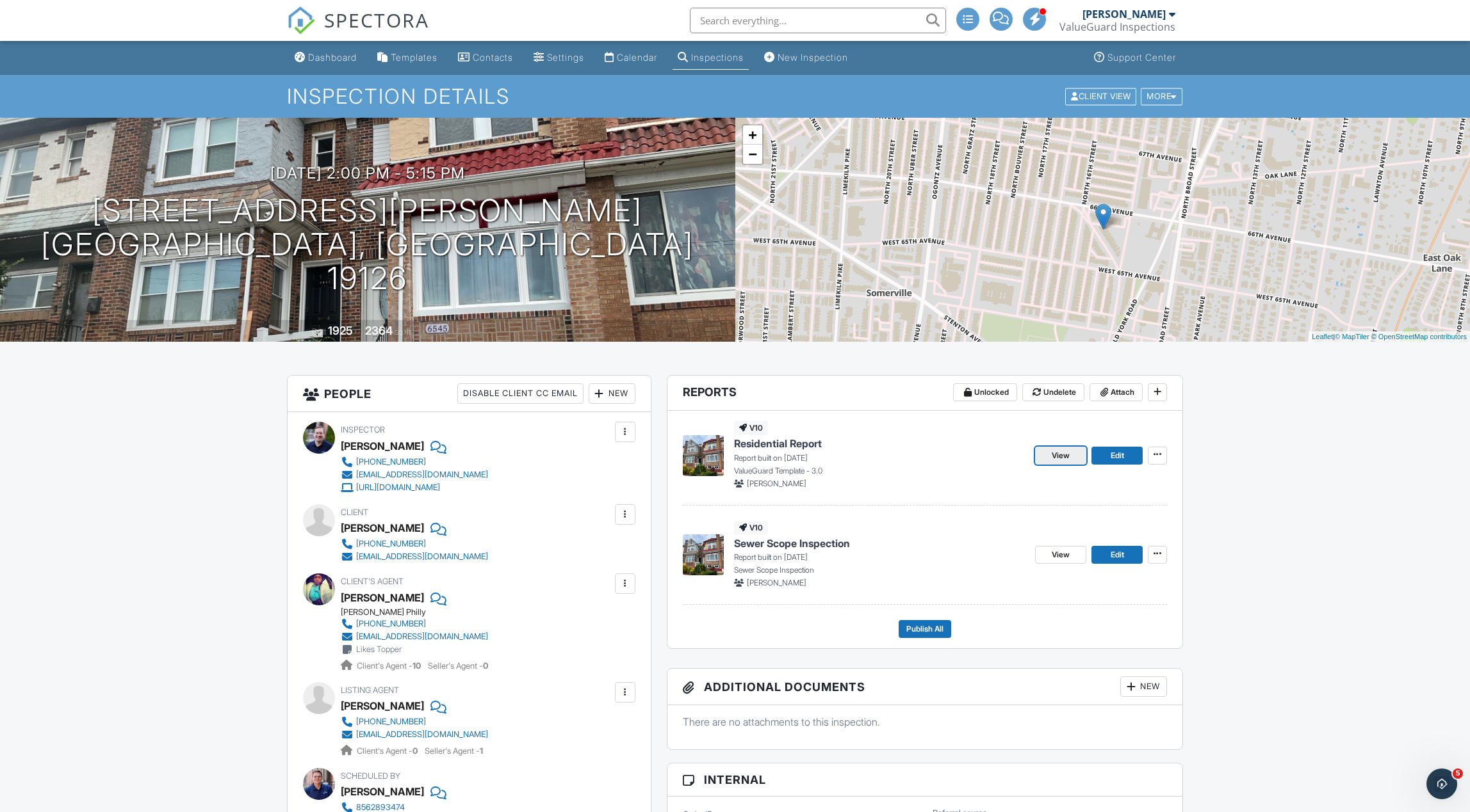
click at [1050, 458] on link "View" at bounding box center [1060, 456] width 51 height 18
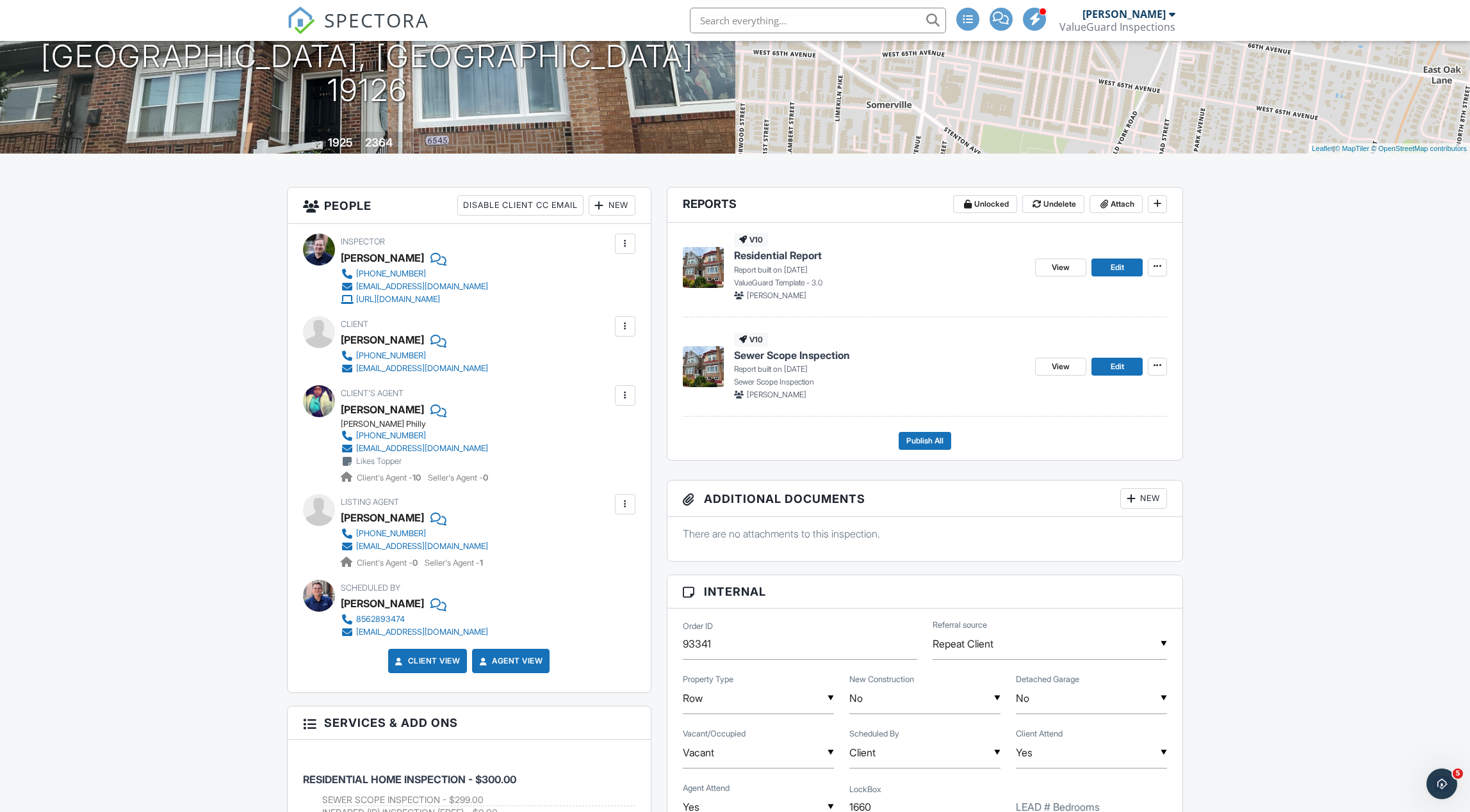
scroll to position [185, 0]
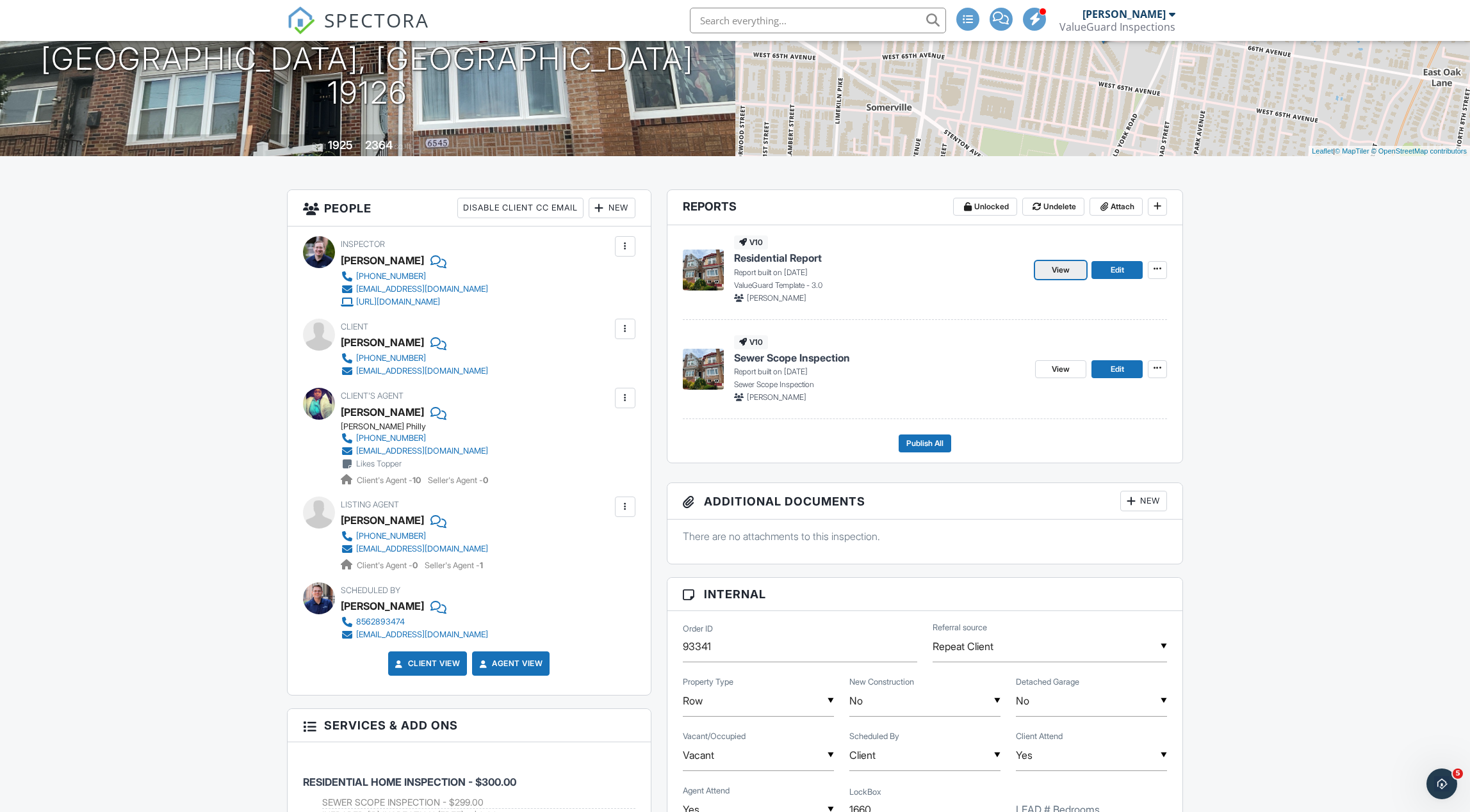
click at [1052, 272] on span "View" at bounding box center [1061, 270] width 18 height 13
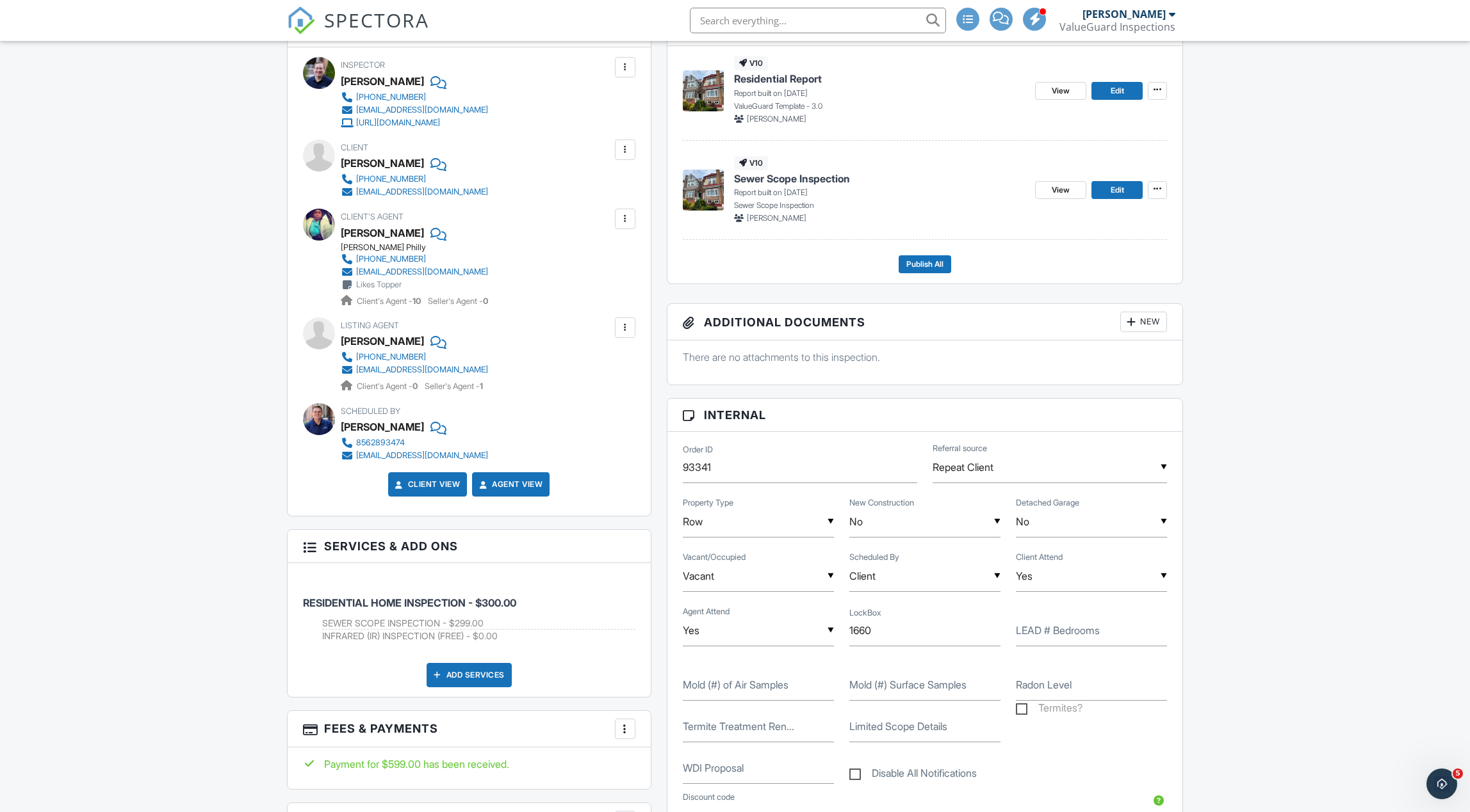
scroll to position [360, 0]
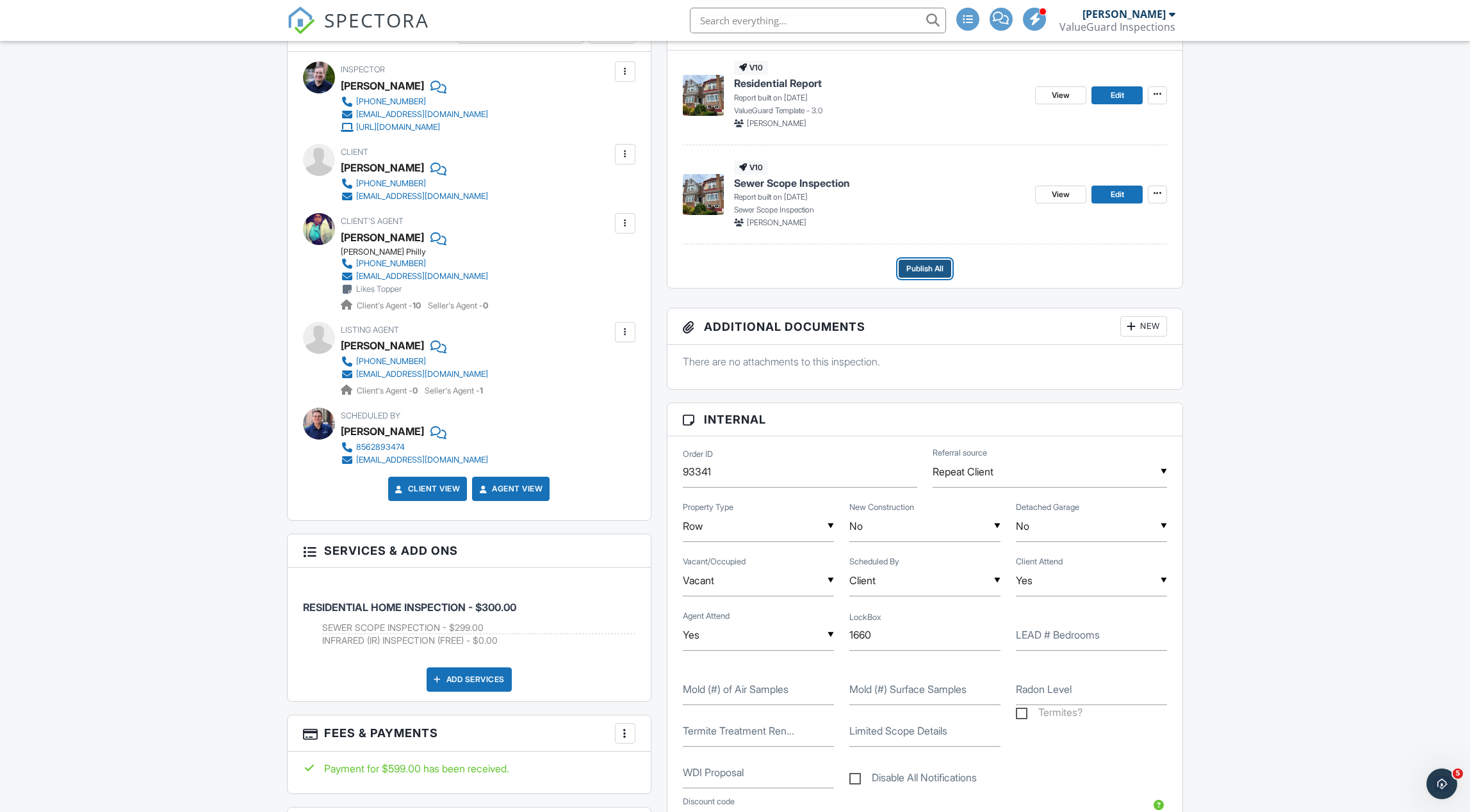
click at [935, 268] on span "Publish All" at bounding box center [924, 269] width 37 height 13
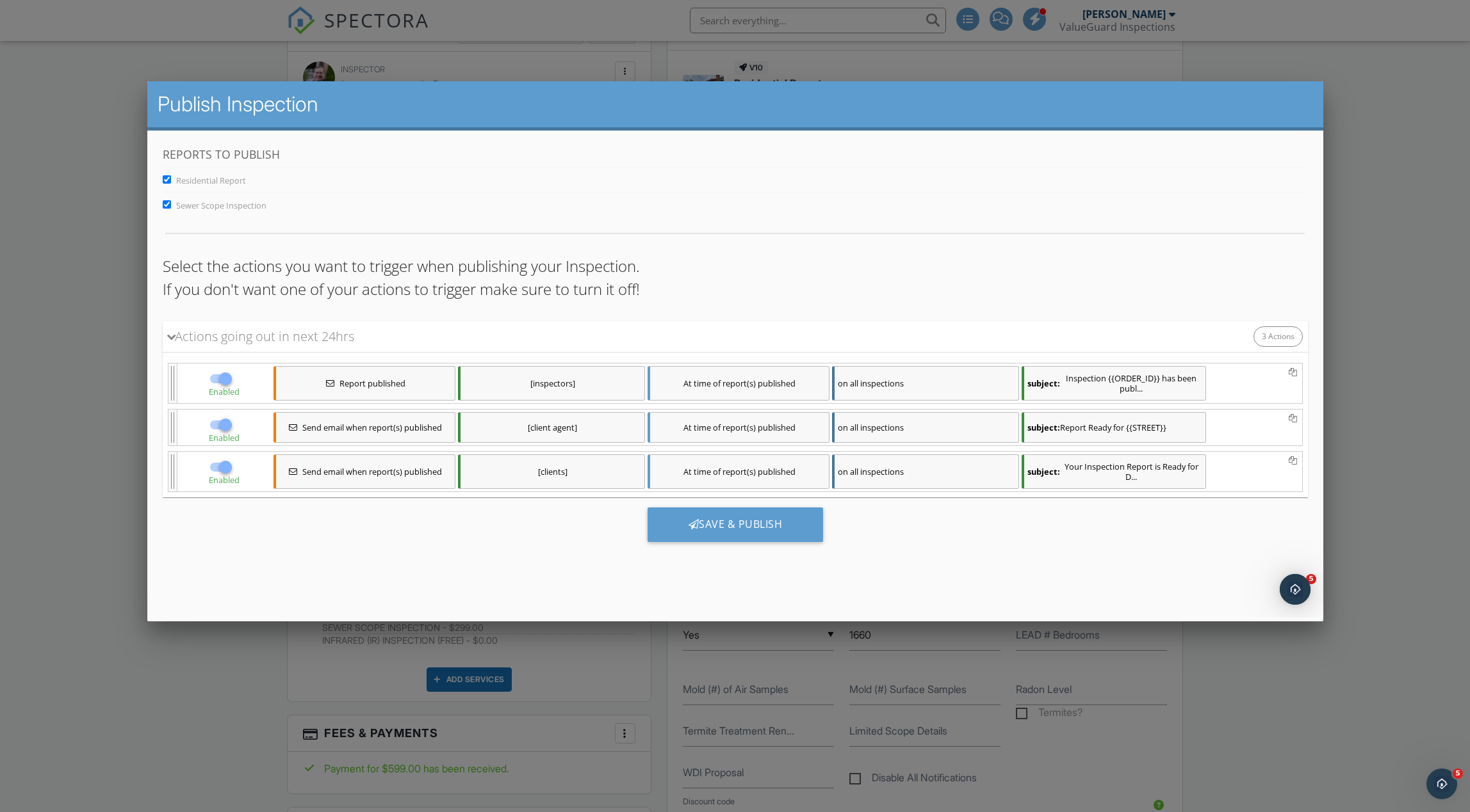
scroll to position [0, 0]
click at [783, 523] on div "Save & Publish" at bounding box center [735, 524] width 176 height 35
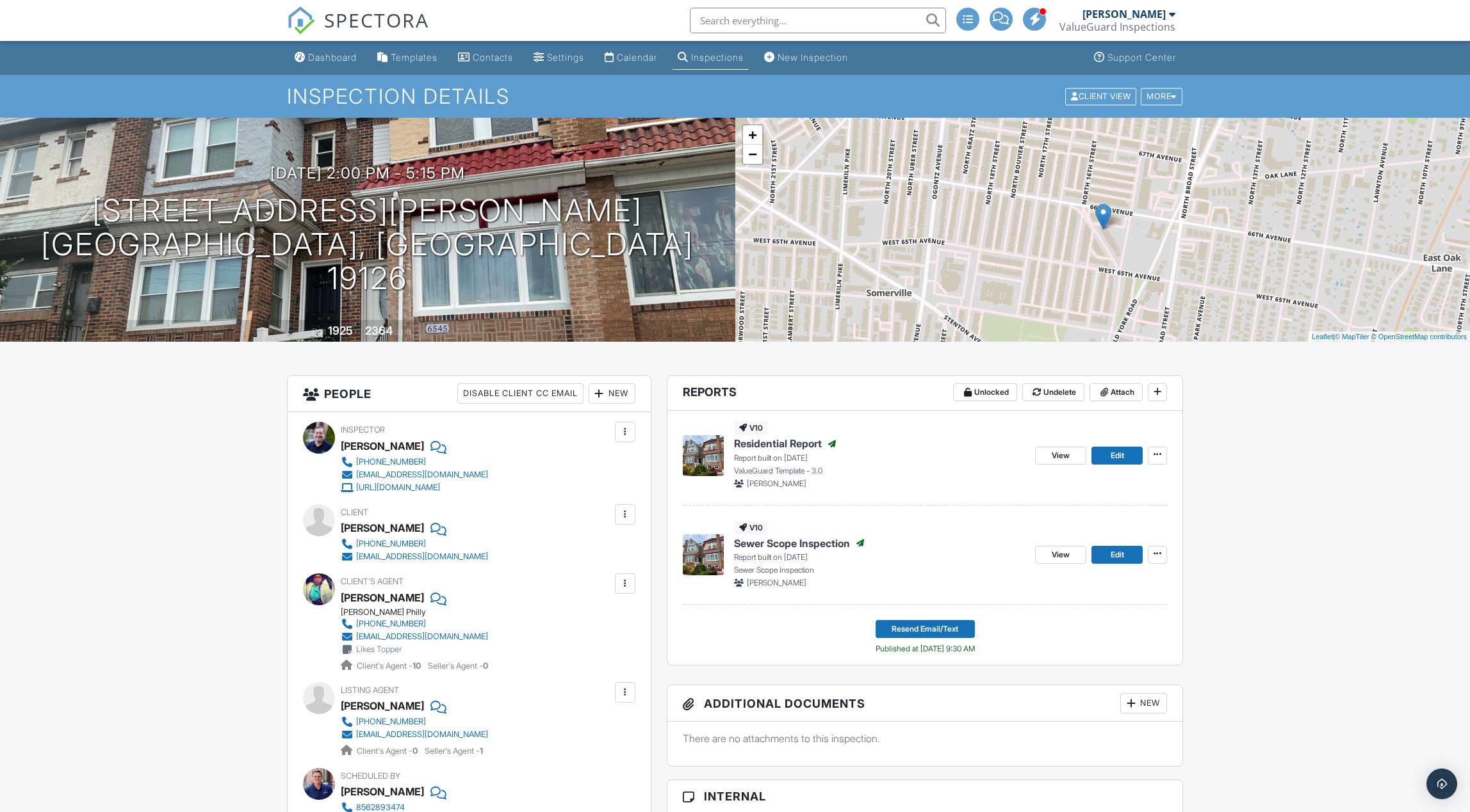
click at [739, 60] on div "Inspections" at bounding box center [717, 57] width 53 height 11
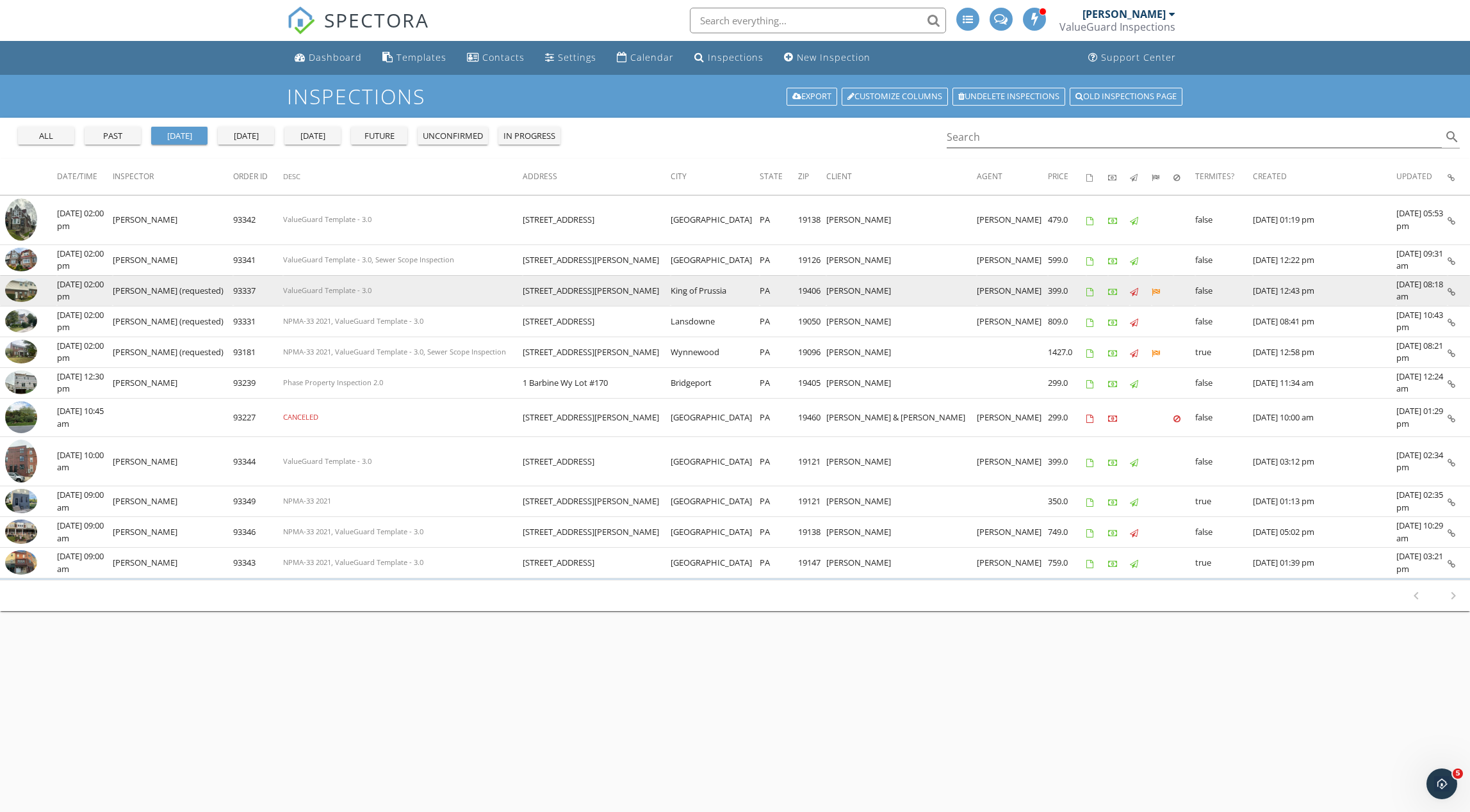
click at [26, 295] on img at bounding box center [21, 290] width 32 height 24
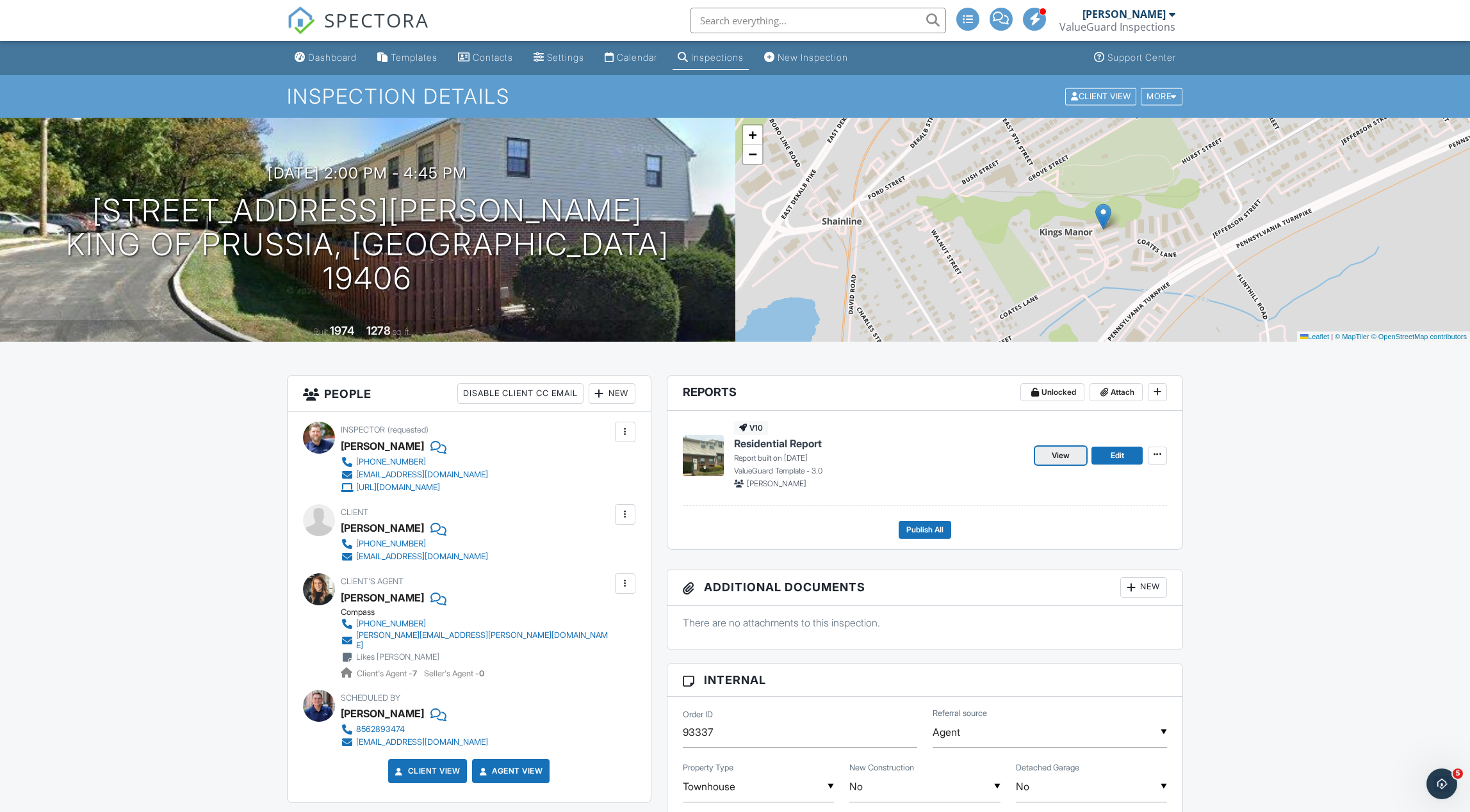
click at [1070, 458] on link "View" at bounding box center [1060, 456] width 51 height 18
click at [945, 528] on button "Publish All" at bounding box center [924, 530] width 53 height 18
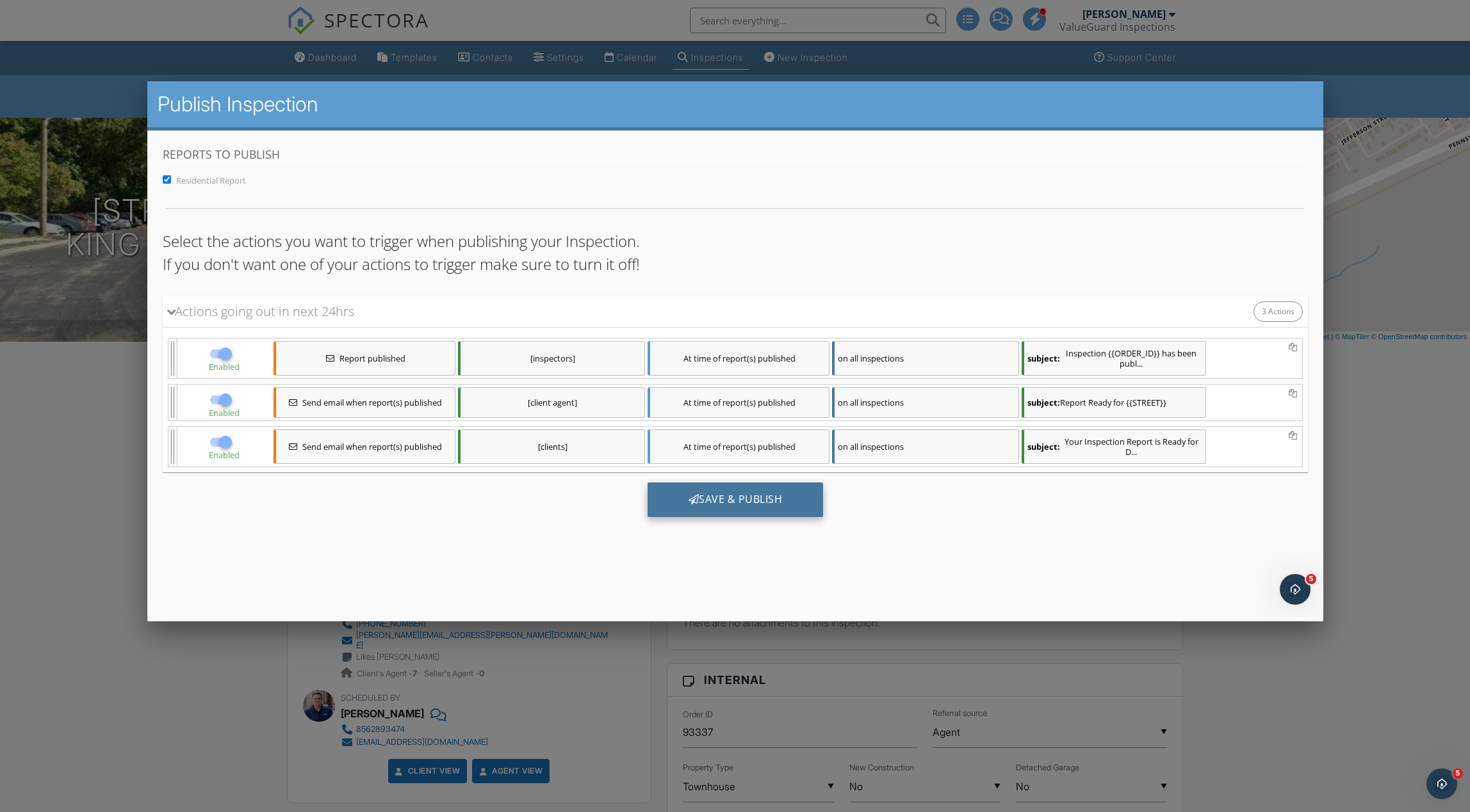
click at [767, 495] on div "Save & Publish" at bounding box center [735, 499] width 176 height 35
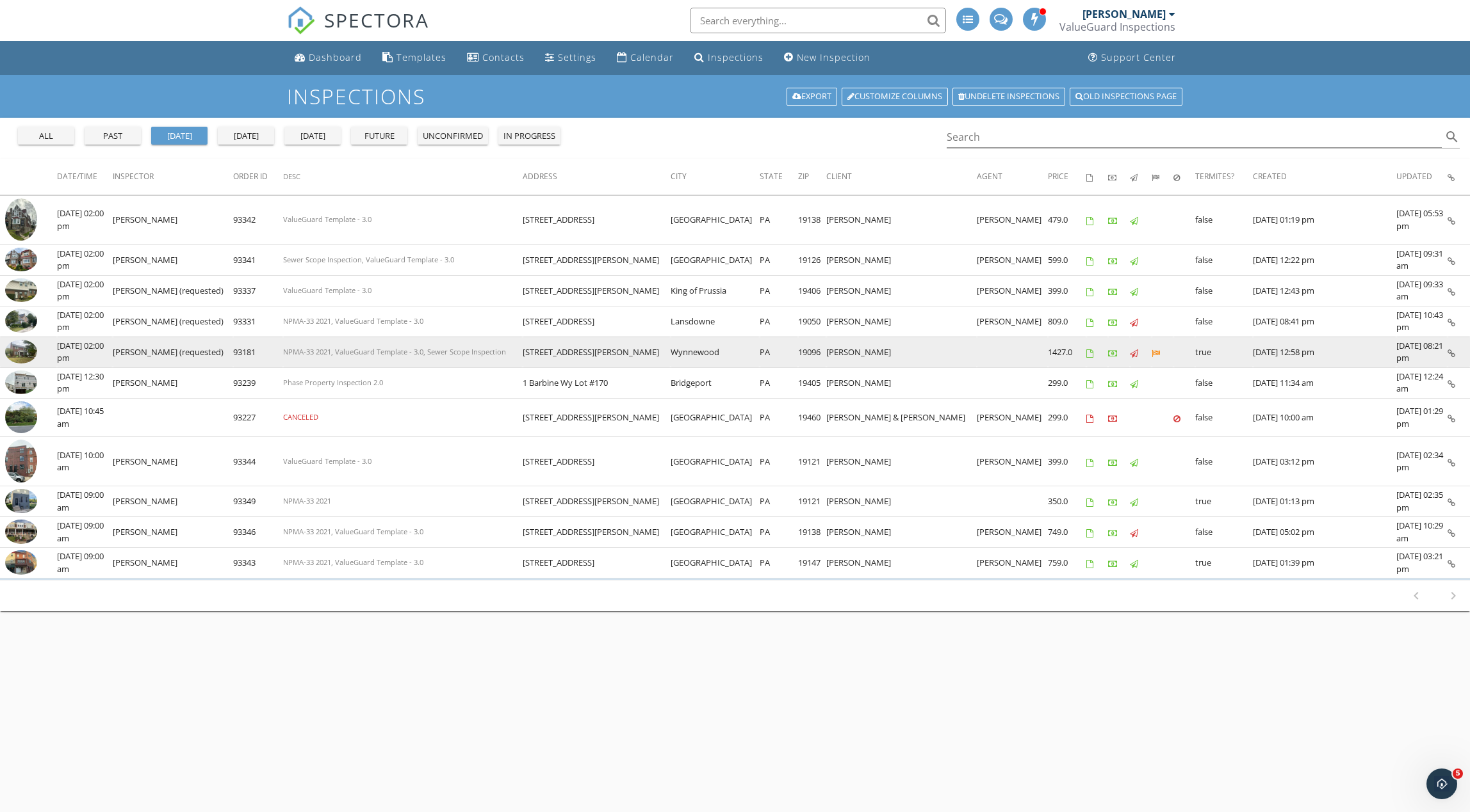
click at [25, 351] on img at bounding box center [21, 352] width 32 height 24
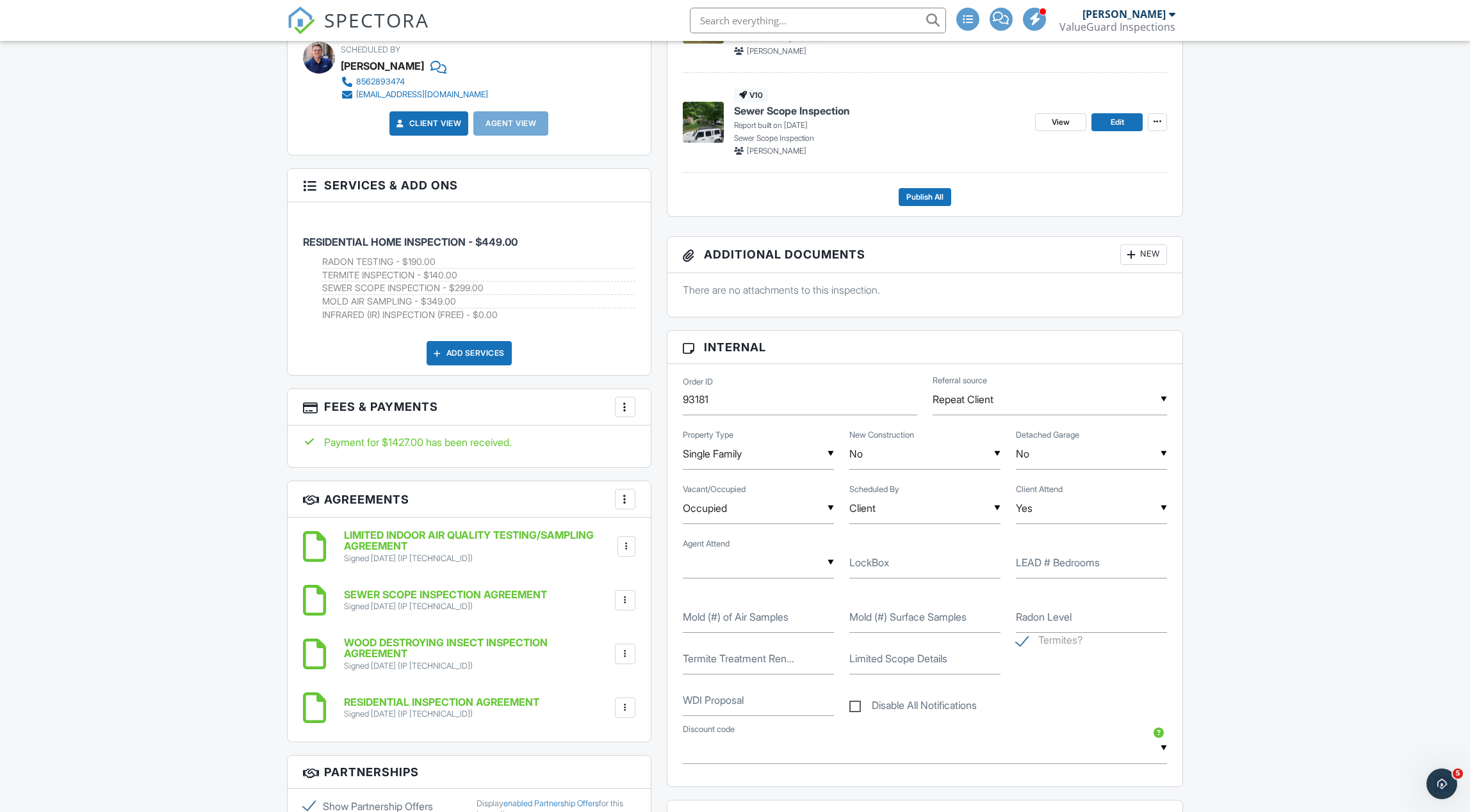
scroll to position [519, 0]
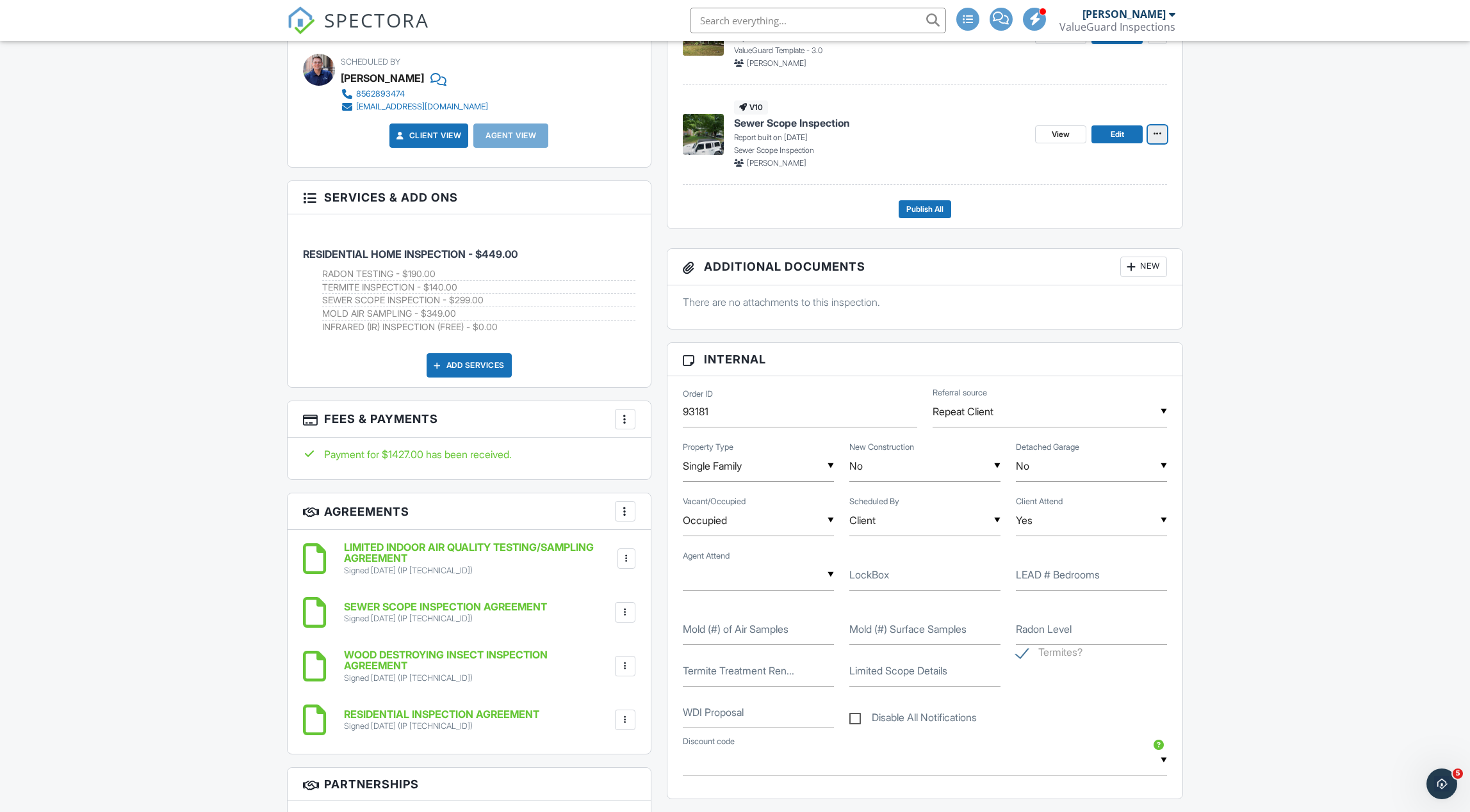
click at [1154, 132] on icon at bounding box center [1156, 133] width 8 height 9
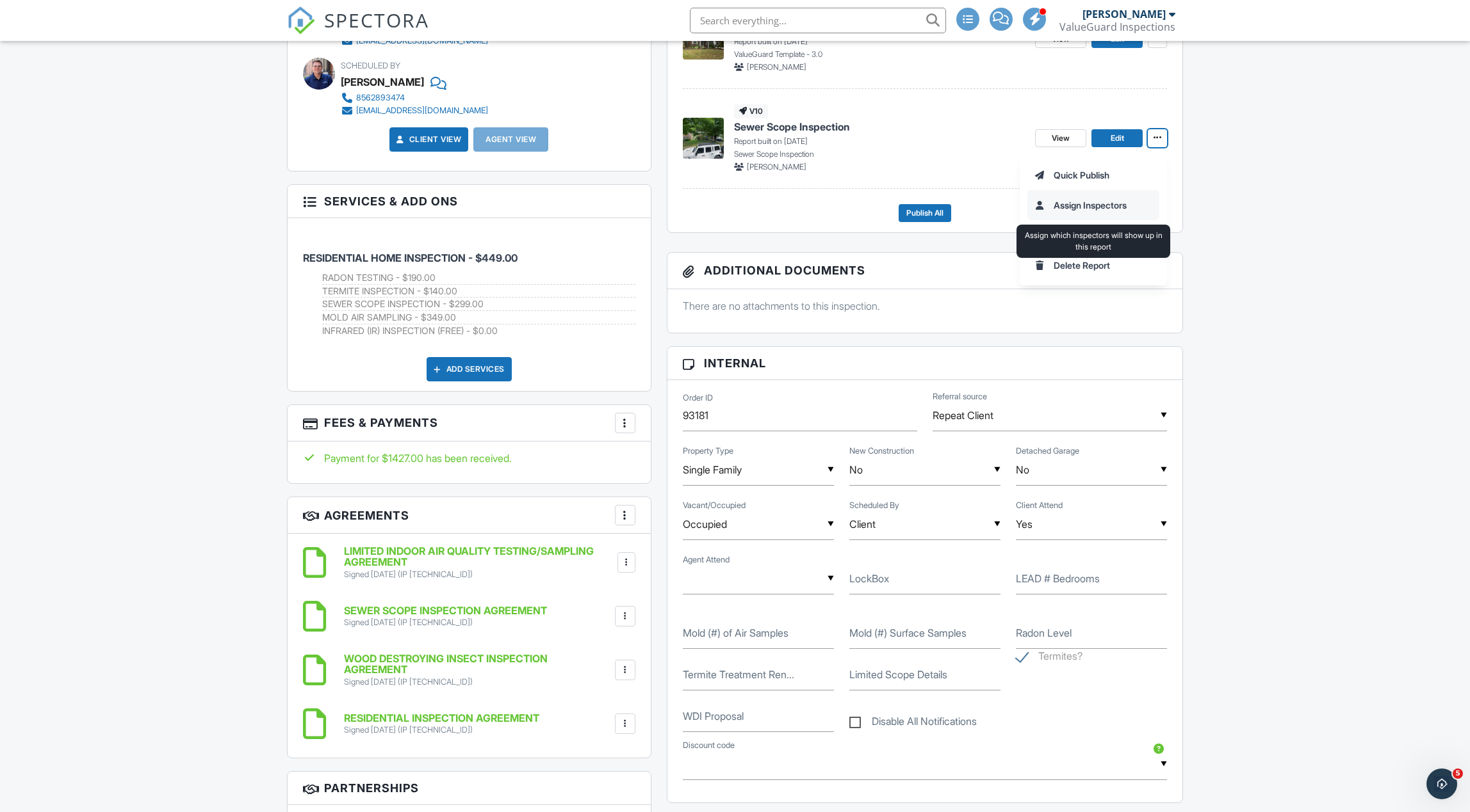
scroll to position [513, 0]
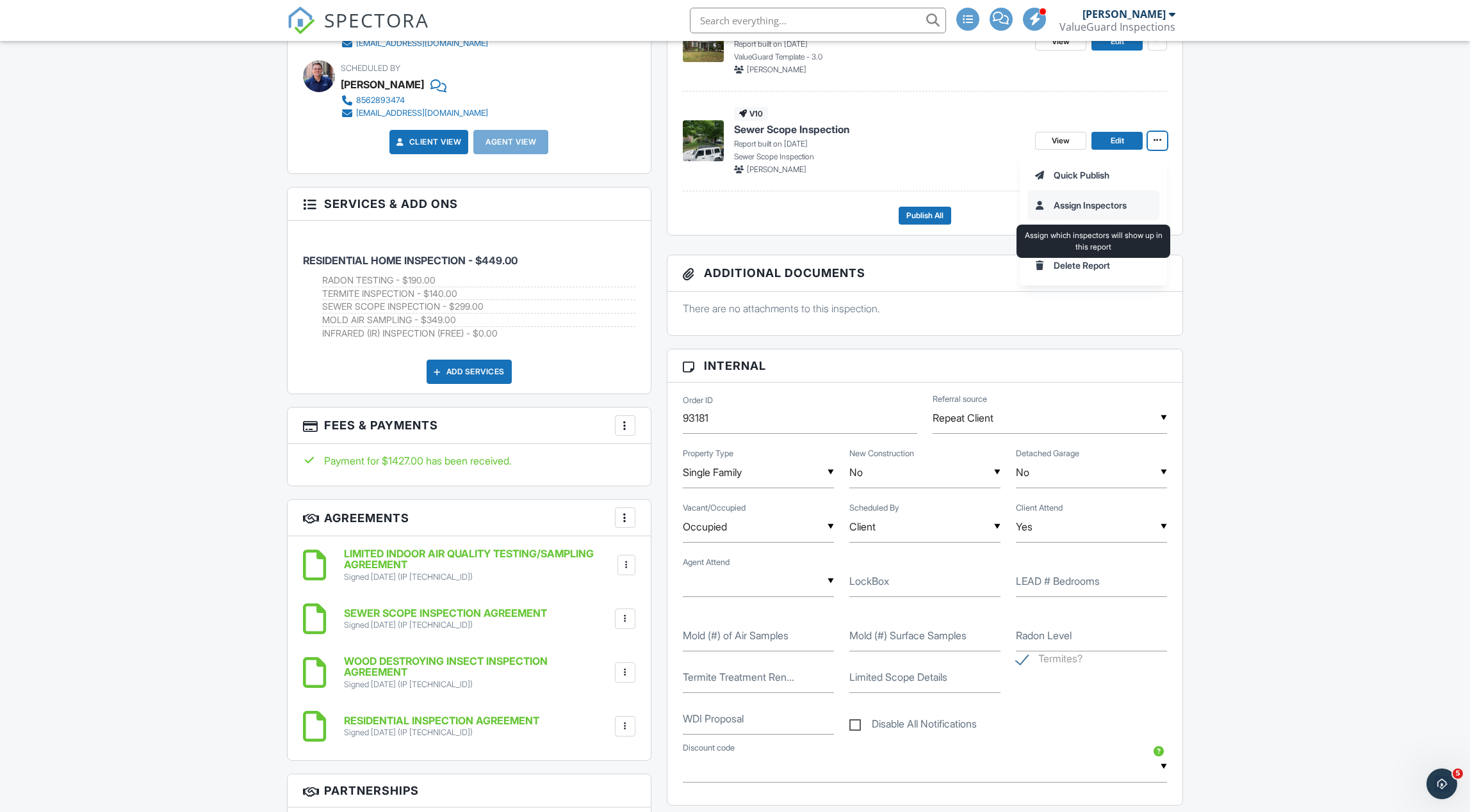
click at [1120, 205] on input "Assign Inspectors" at bounding box center [1093, 205] width 131 height 29
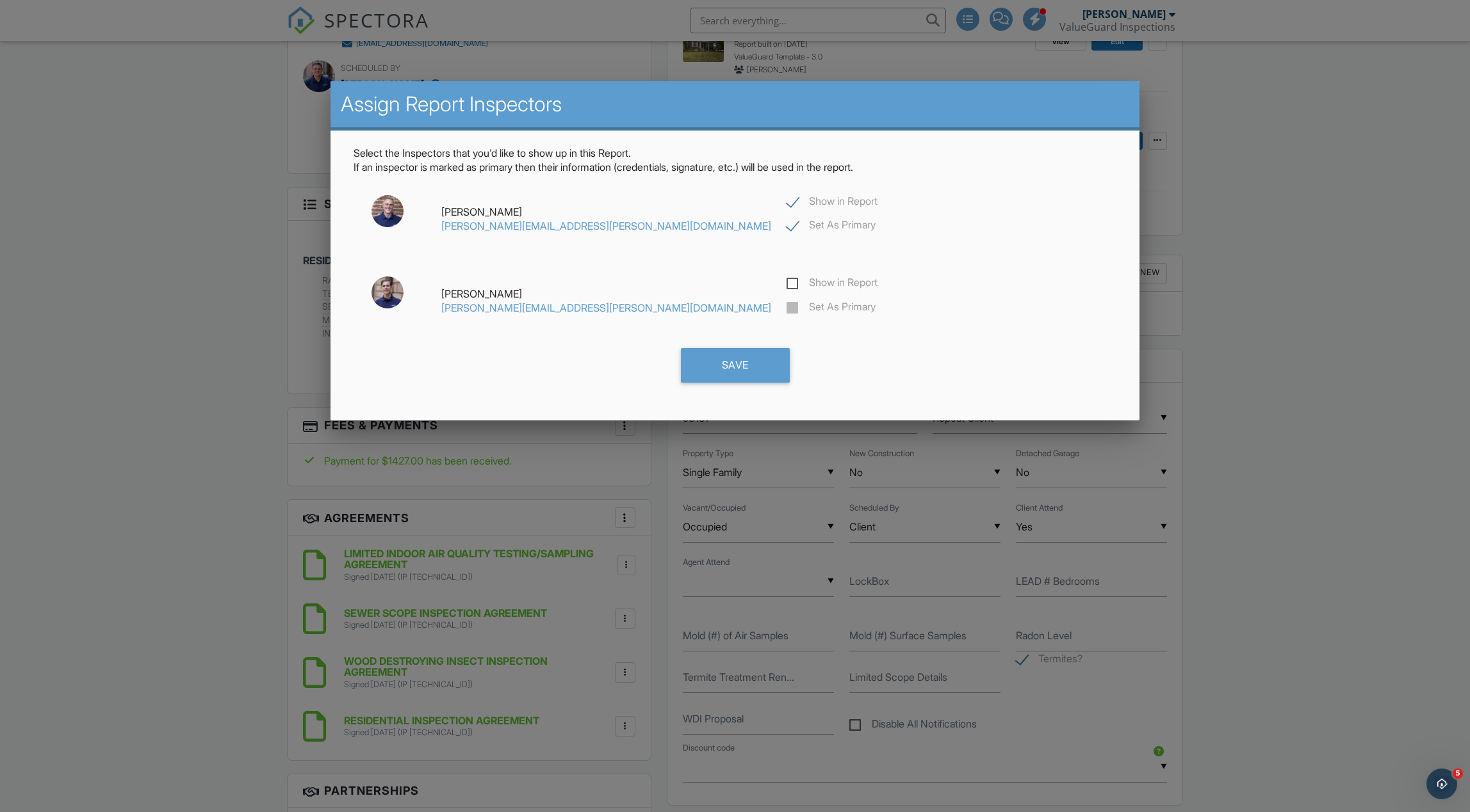
drag, startPoint x: 666, startPoint y: 285, endPoint x: 667, endPoint y: 303, distance: 18.0
click at [787, 285] on label "Show in Report" at bounding box center [832, 285] width 91 height 16
checkbox input "true"
click at [787, 313] on label "Set As Primary" at bounding box center [830, 309] width 89 height 16
checkbox input "false"
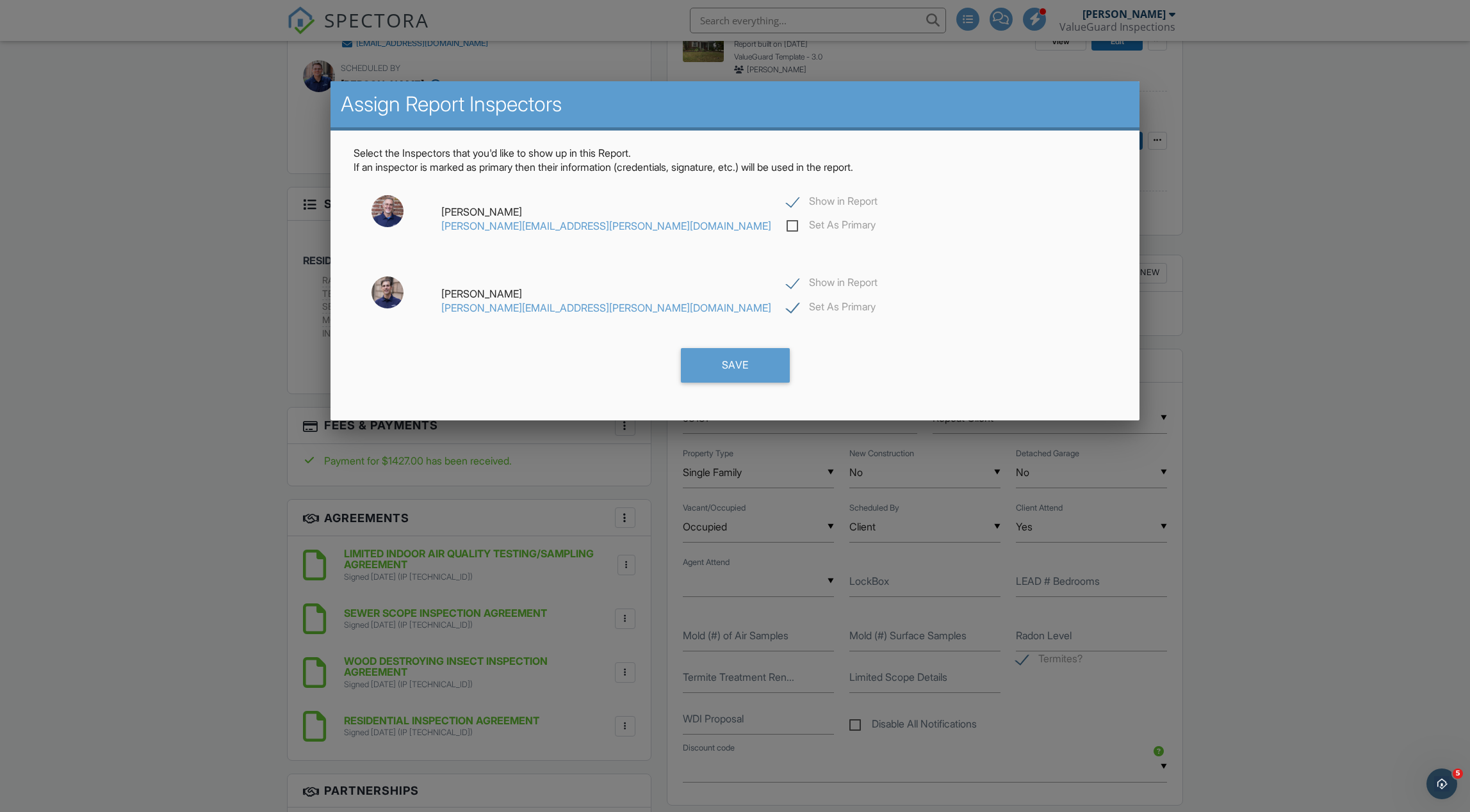
checkbox input "true"
click at [787, 203] on label "Show in Report" at bounding box center [832, 203] width 91 height 16
checkbox input "false"
click at [731, 367] on div "Save" at bounding box center [735, 365] width 109 height 35
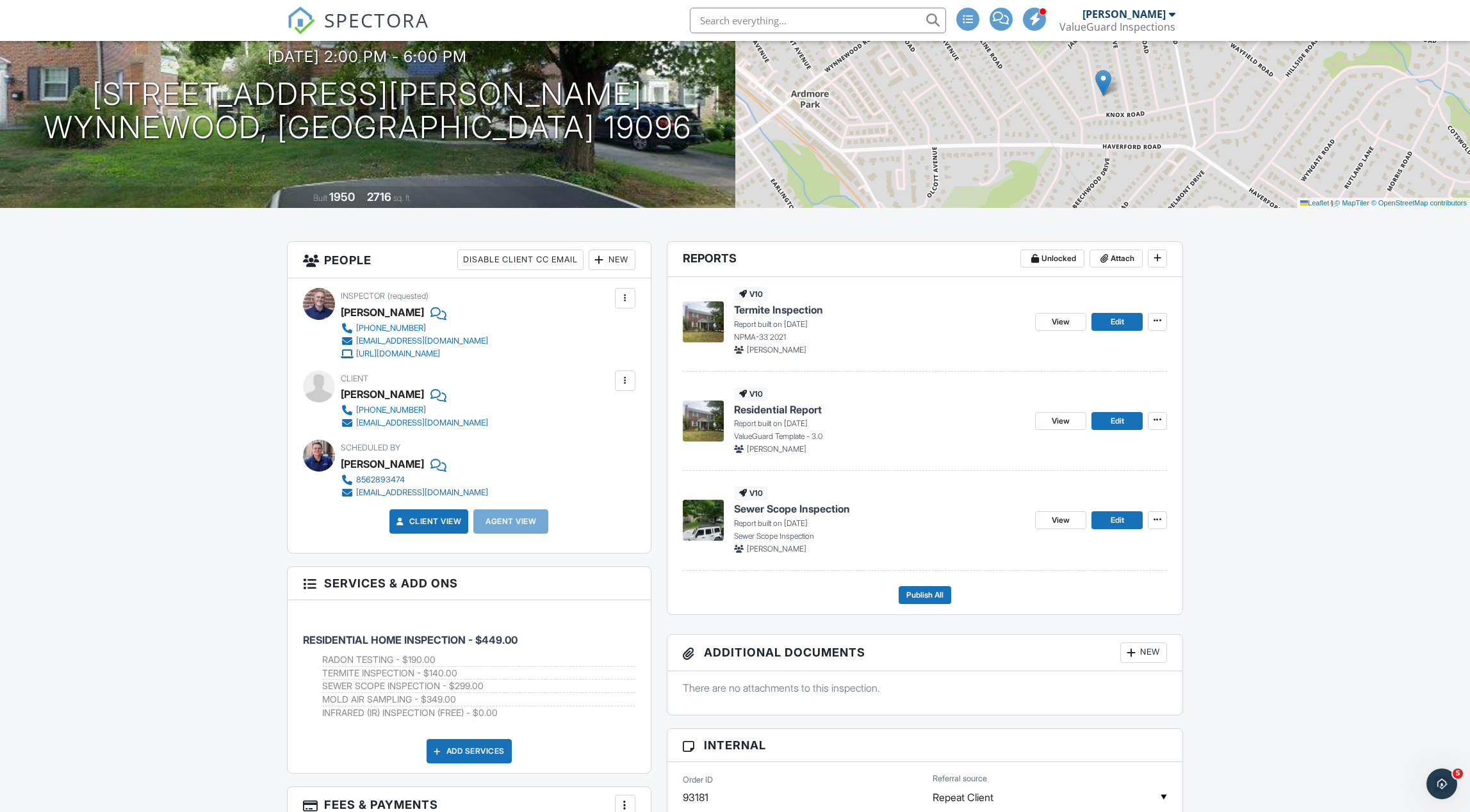
scroll to position [132, 0]
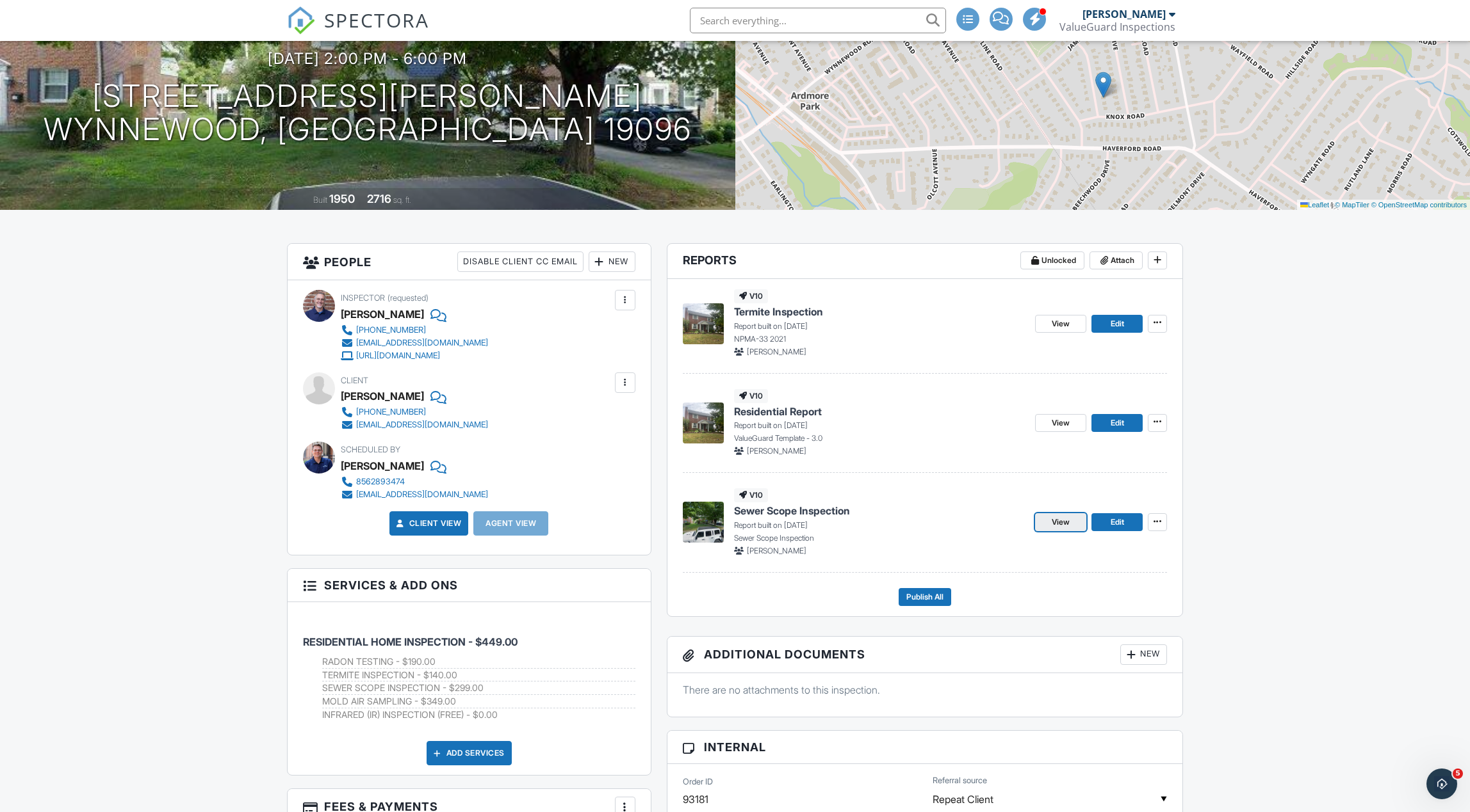
click at [1050, 524] on link "View" at bounding box center [1060, 522] width 51 height 18
click at [1058, 323] on span "View" at bounding box center [1061, 324] width 18 height 13
click at [1067, 419] on span "View" at bounding box center [1061, 423] width 18 height 13
click at [920, 603] on button "Publish All" at bounding box center [924, 597] width 53 height 18
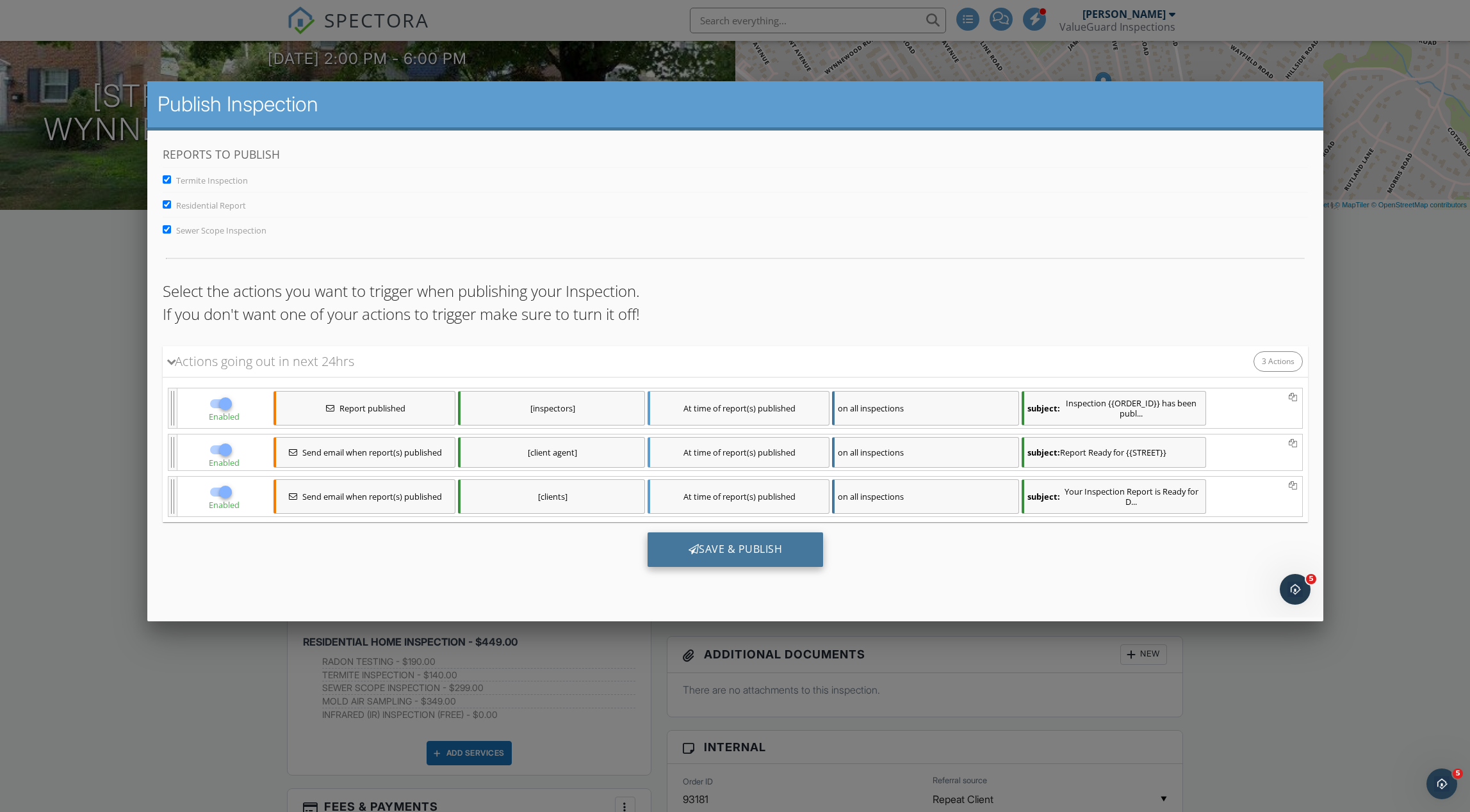
click at [775, 549] on div "Save & Publish" at bounding box center [735, 549] width 176 height 35
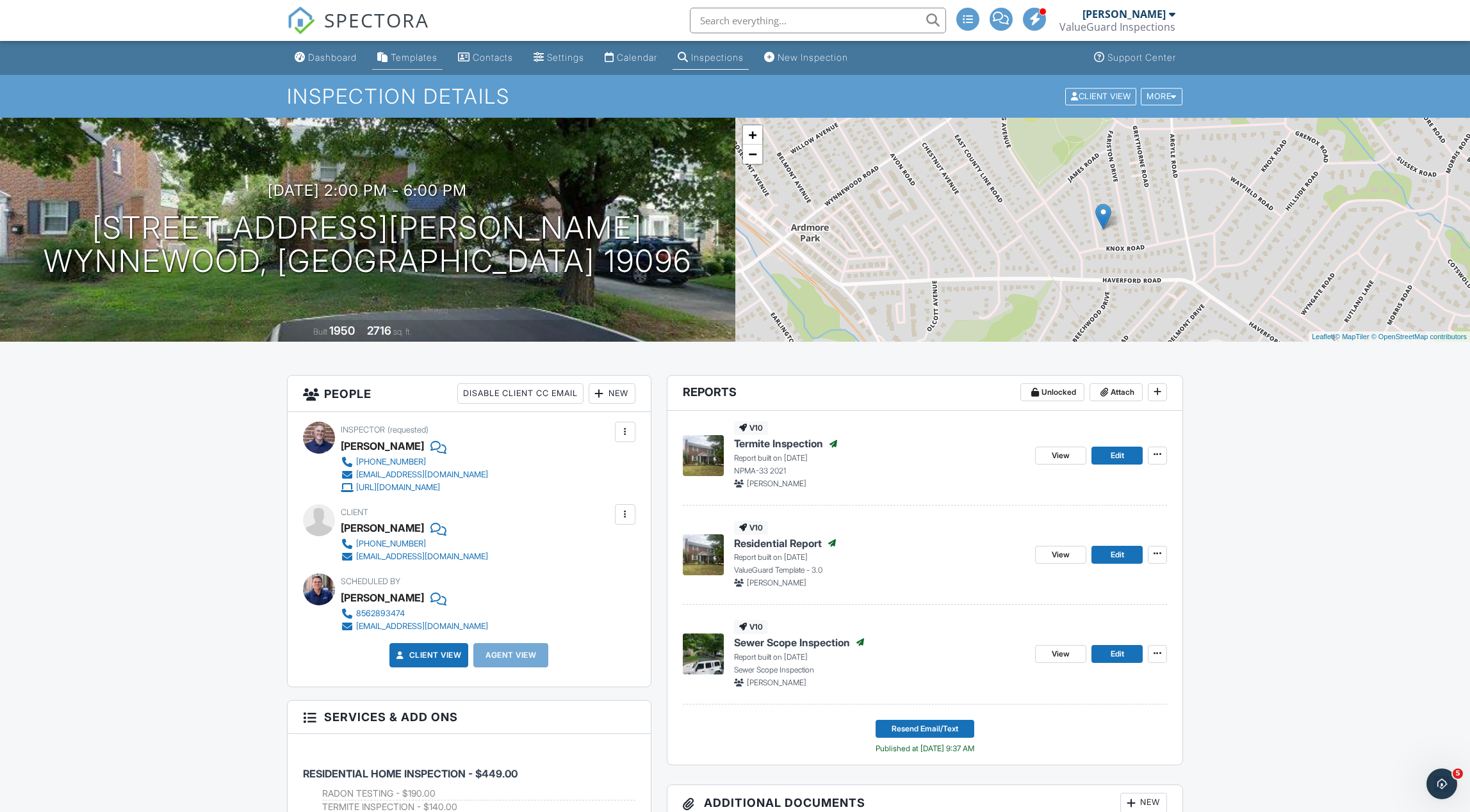
click at [425, 58] on div "Templates" at bounding box center [414, 57] width 47 height 11
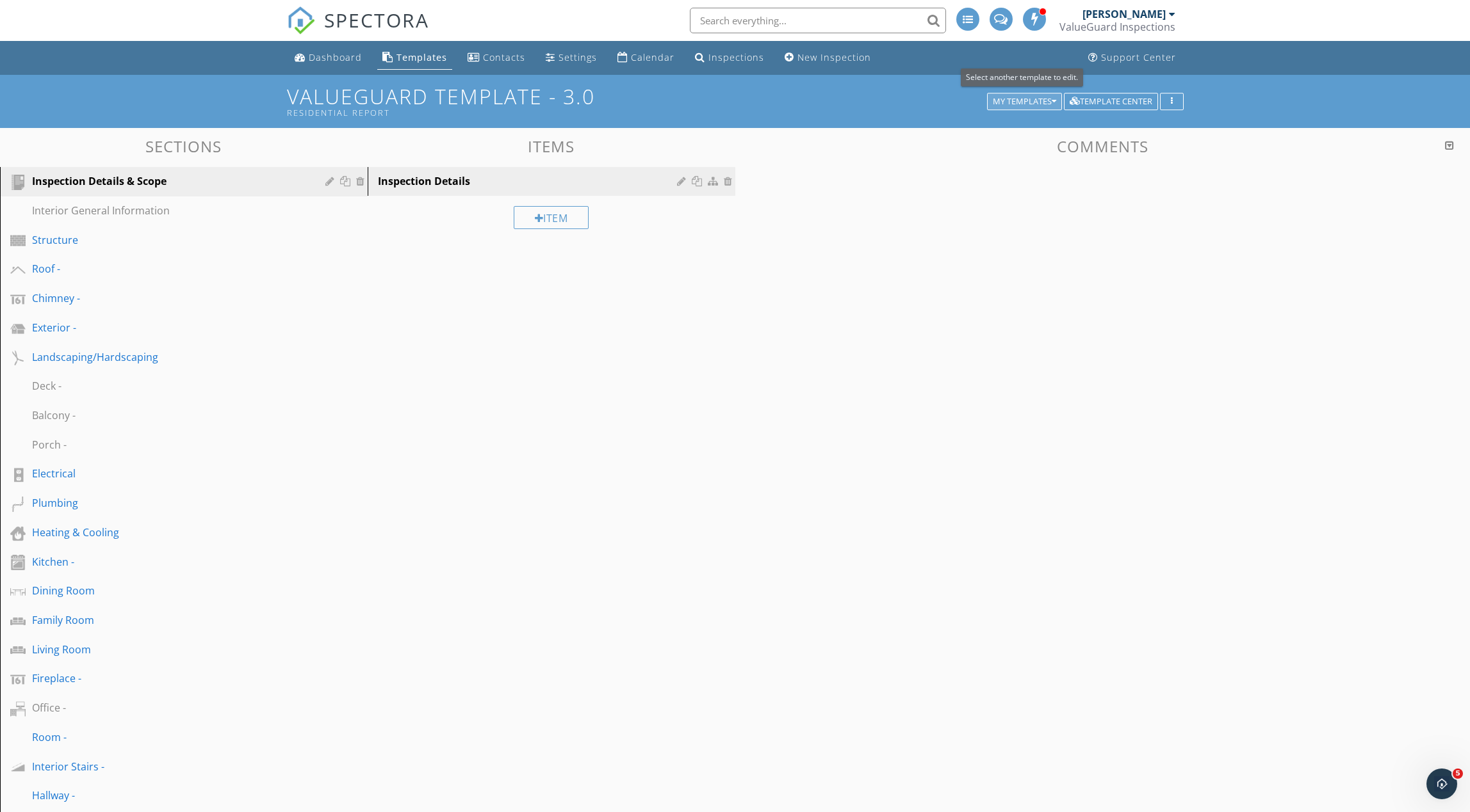
click at [1026, 100] on div "My Templates" at bounding box center [1024, 102] width 64 height 9
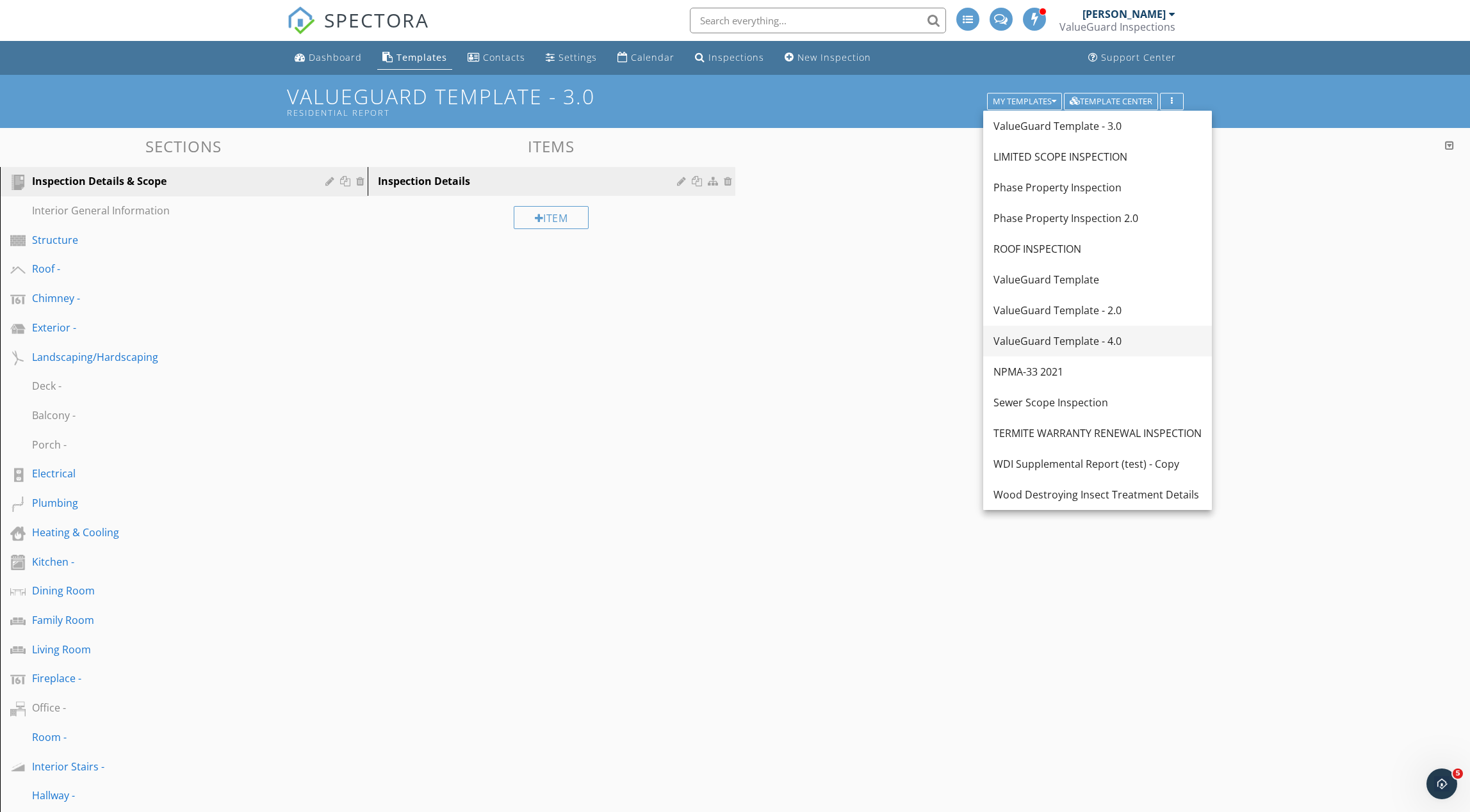
click at [1076, 341] on div "ValueGuard Template - 4.0" at bounding box center [1097, 340] width 208 height 15
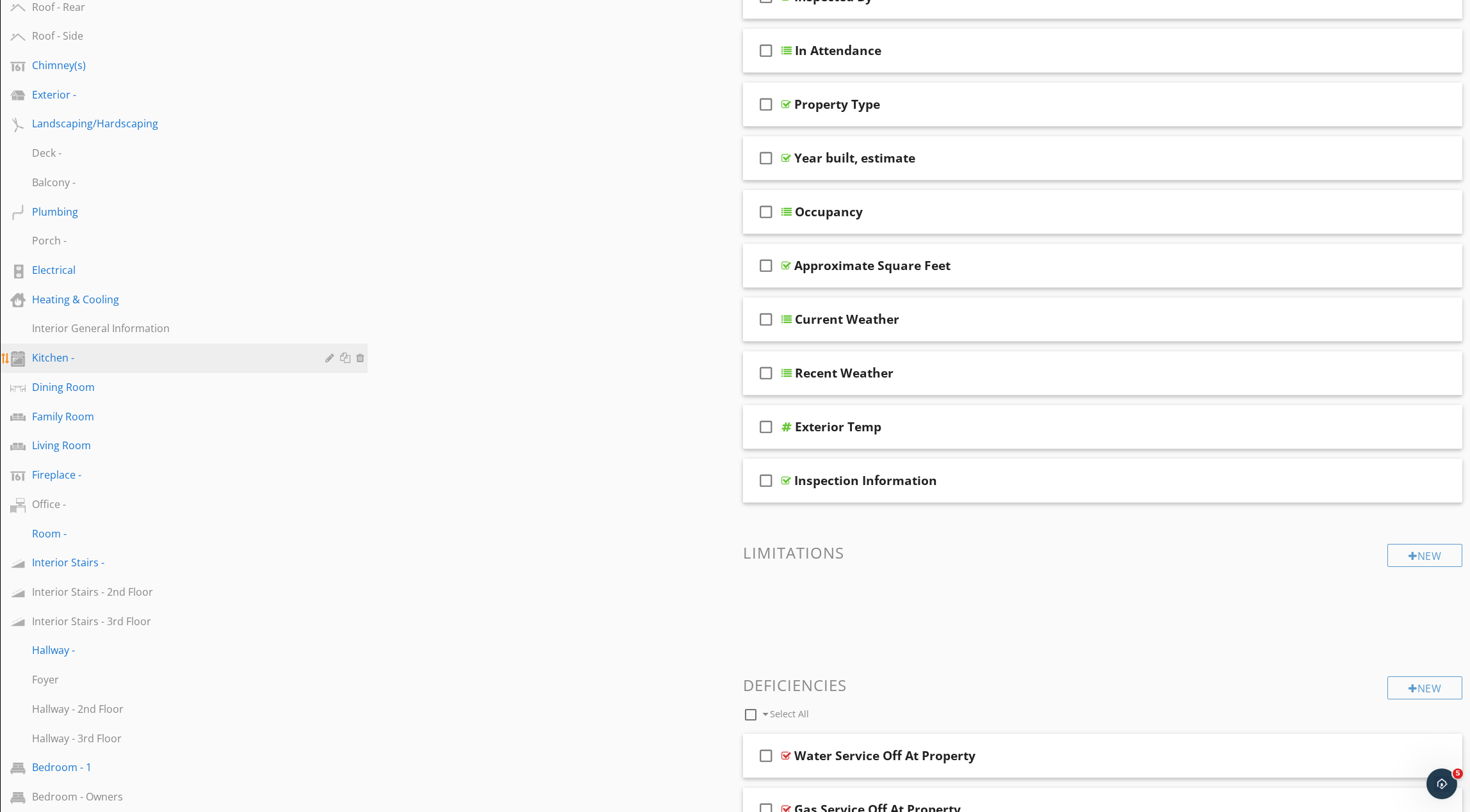
scroll to position [352, 0]
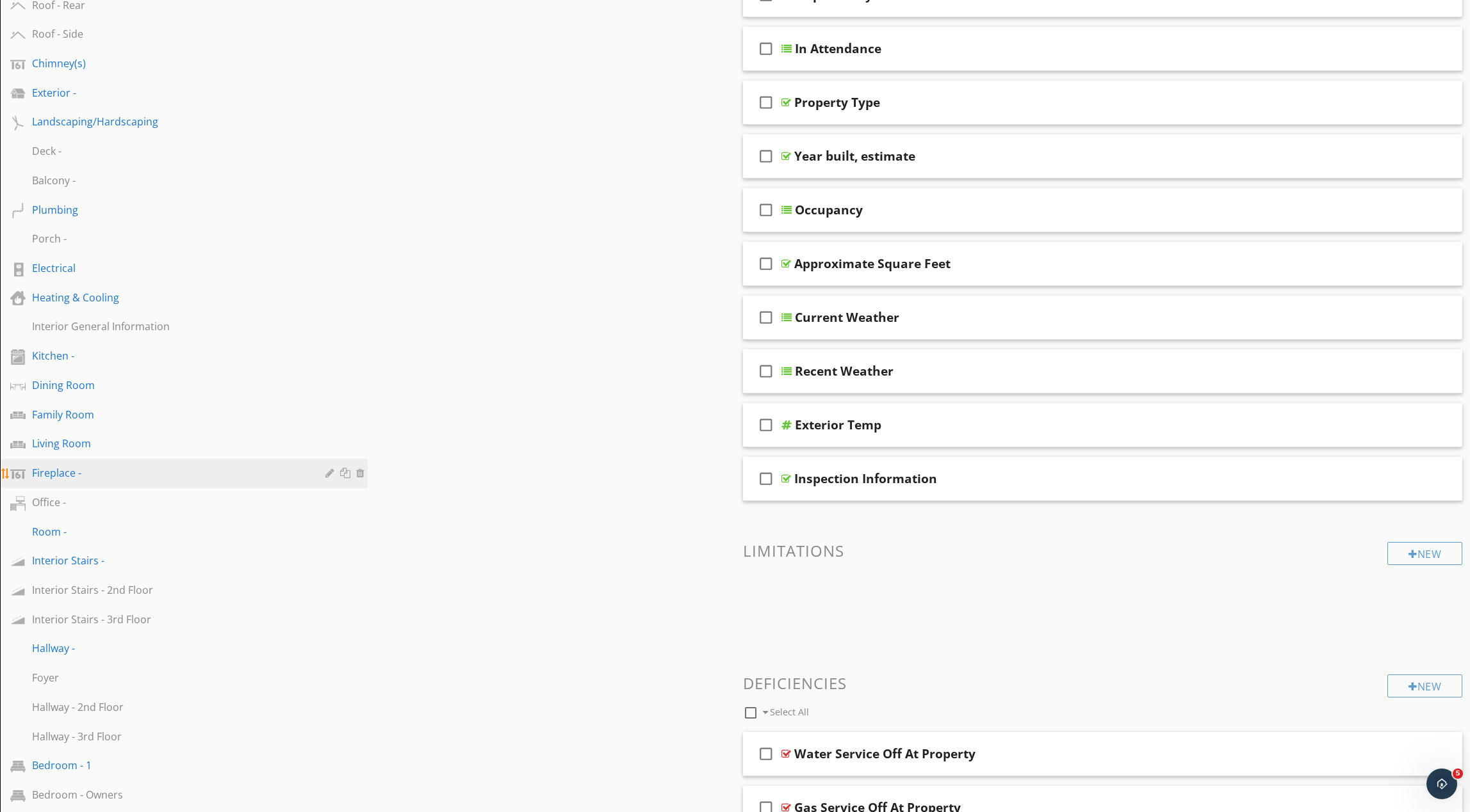
click at [128, 479] on div "Fireplace -" at bounding box center [169, 473] width 275 height 15
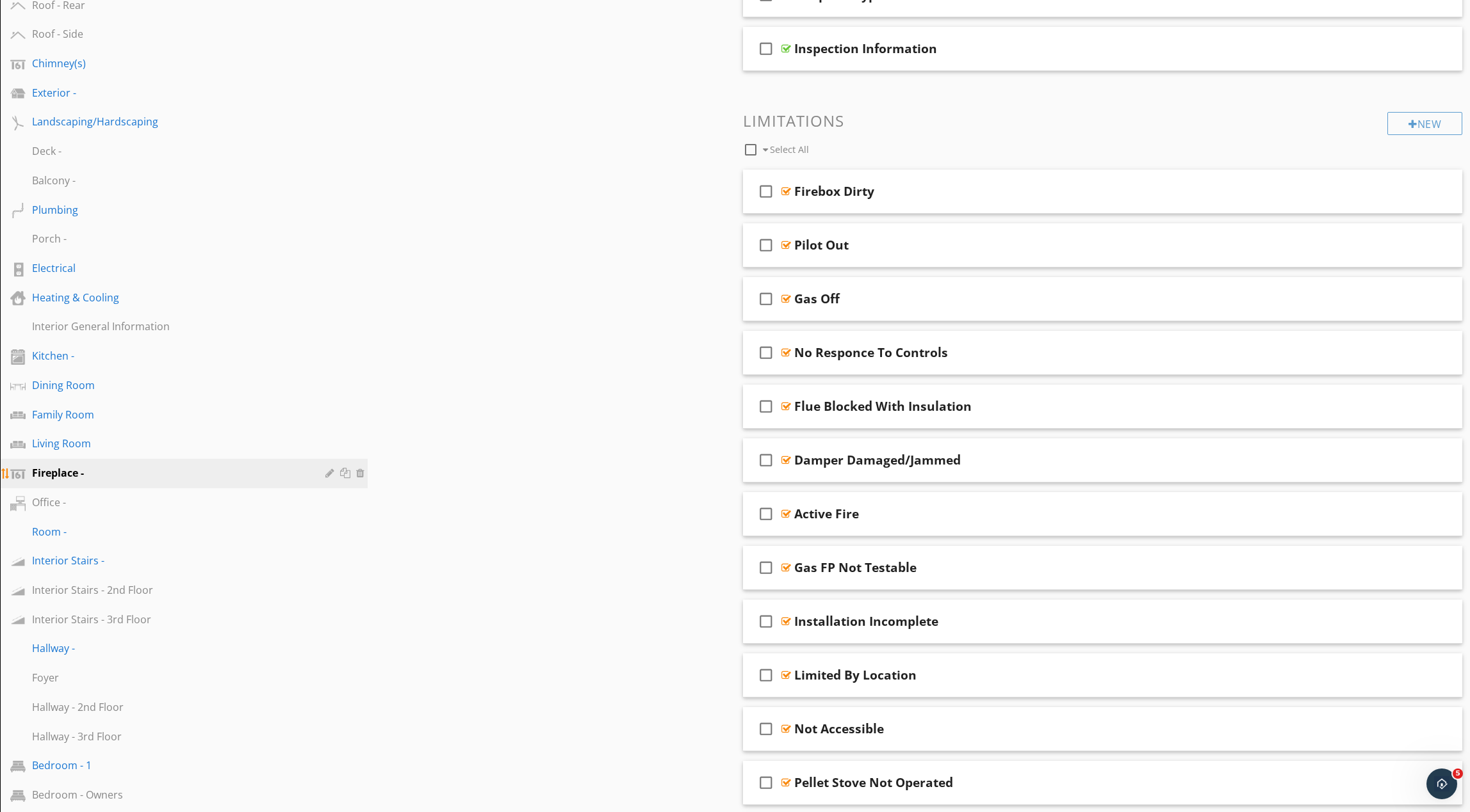
click at [329, 473] on div at bounding box center [331, 473] width 13 height 10
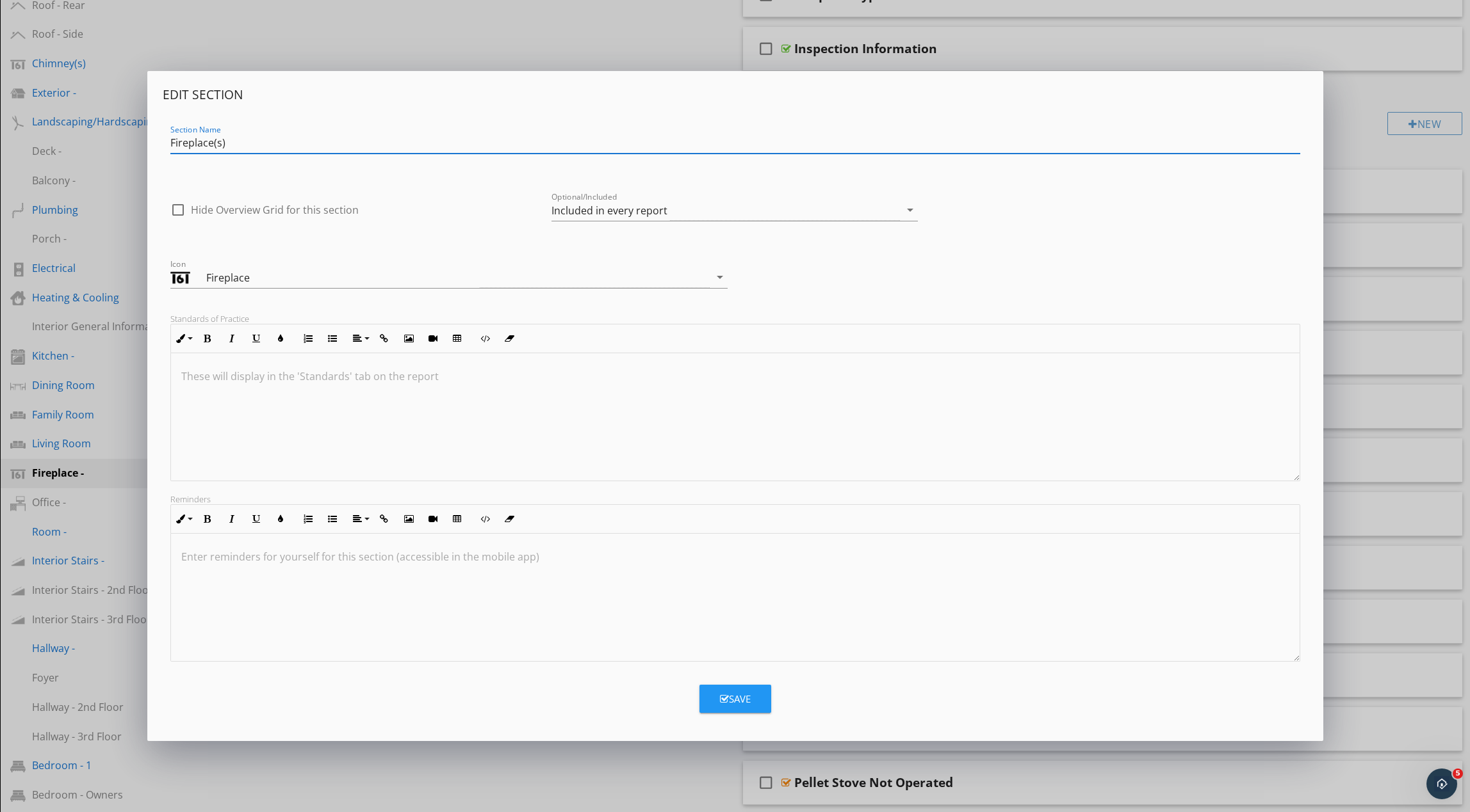
type input "Fireplace(s)"
click at [744, 698] on div "Save" at bounding box center [735, 699] width 30 height 14
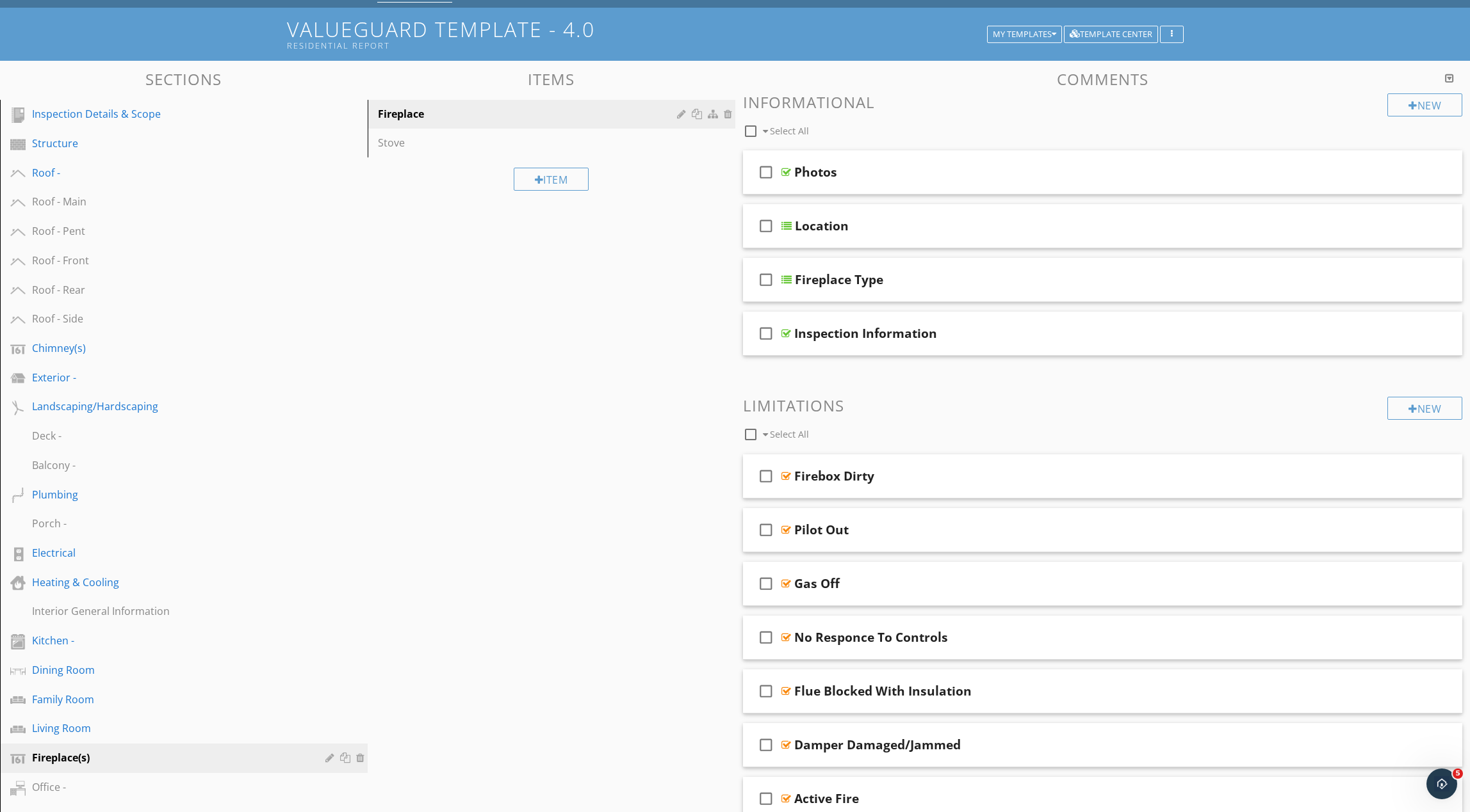
scroll to position [0, 0]
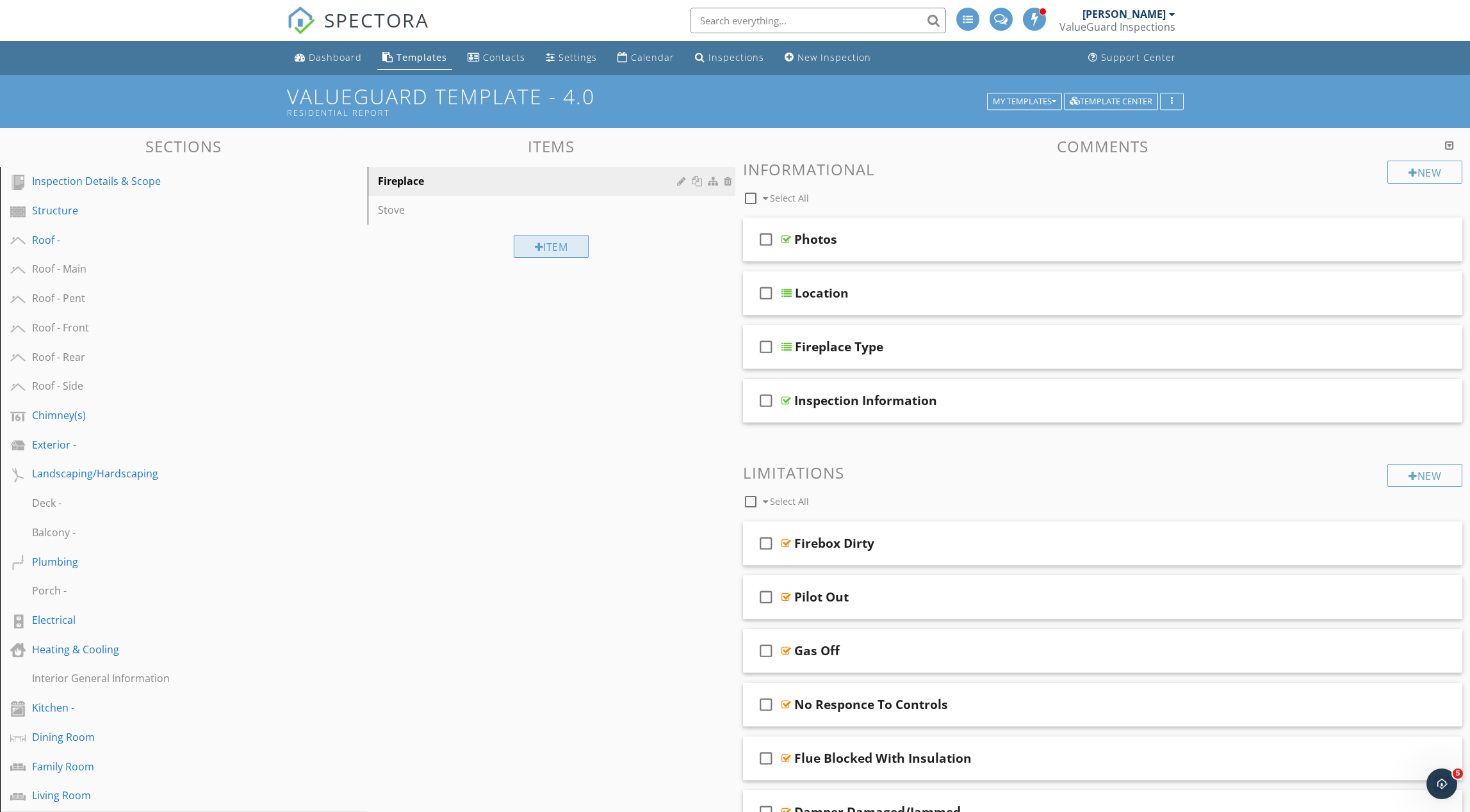
click at [572, 252] on div "Item" at bounding box center [551, 246] width 75 height 23
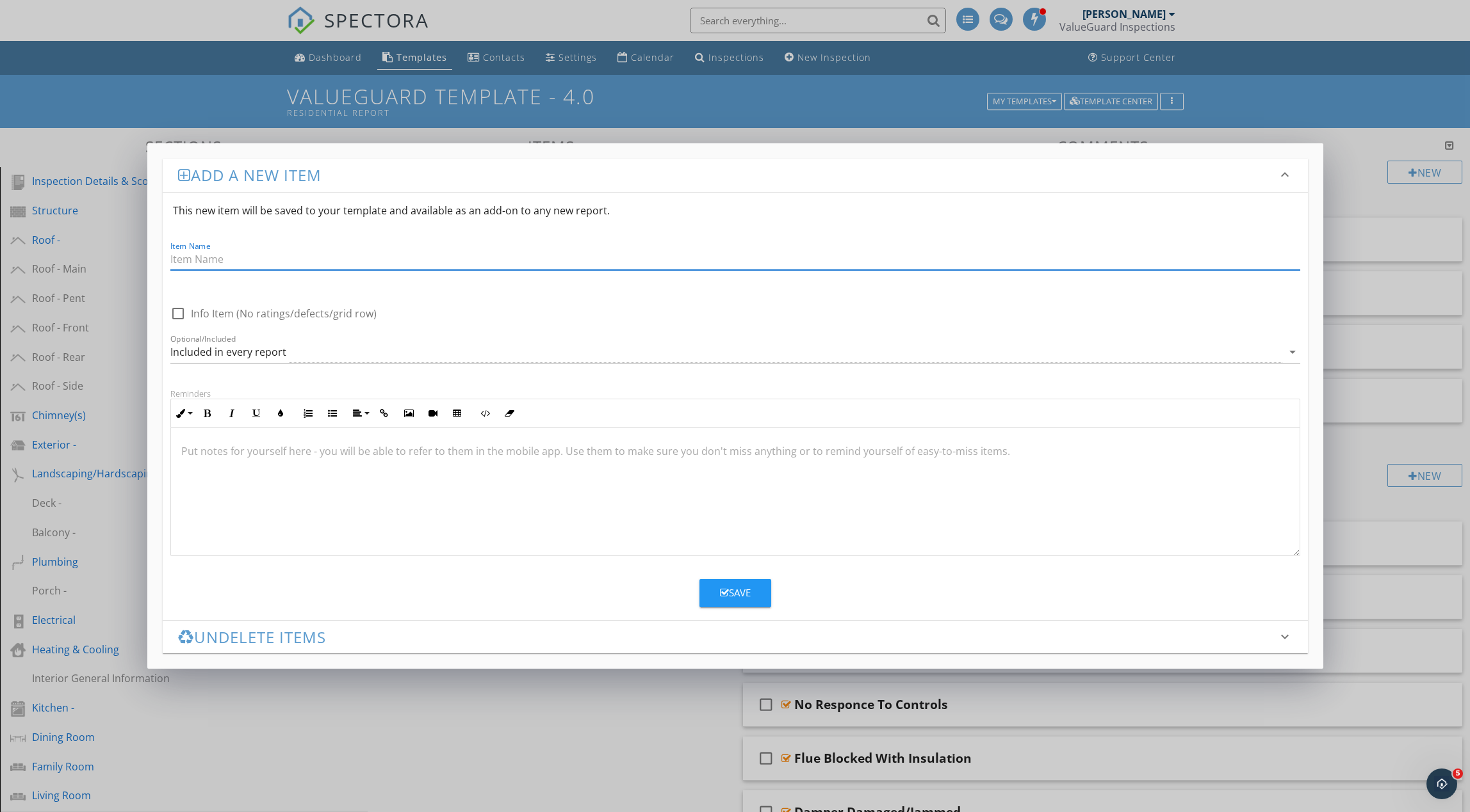
click at [666, 686] on div "Add a new item keyboard_arrow_down This new item will be saved to your template…" at bounding box center [735, 406] width 1470 height 812
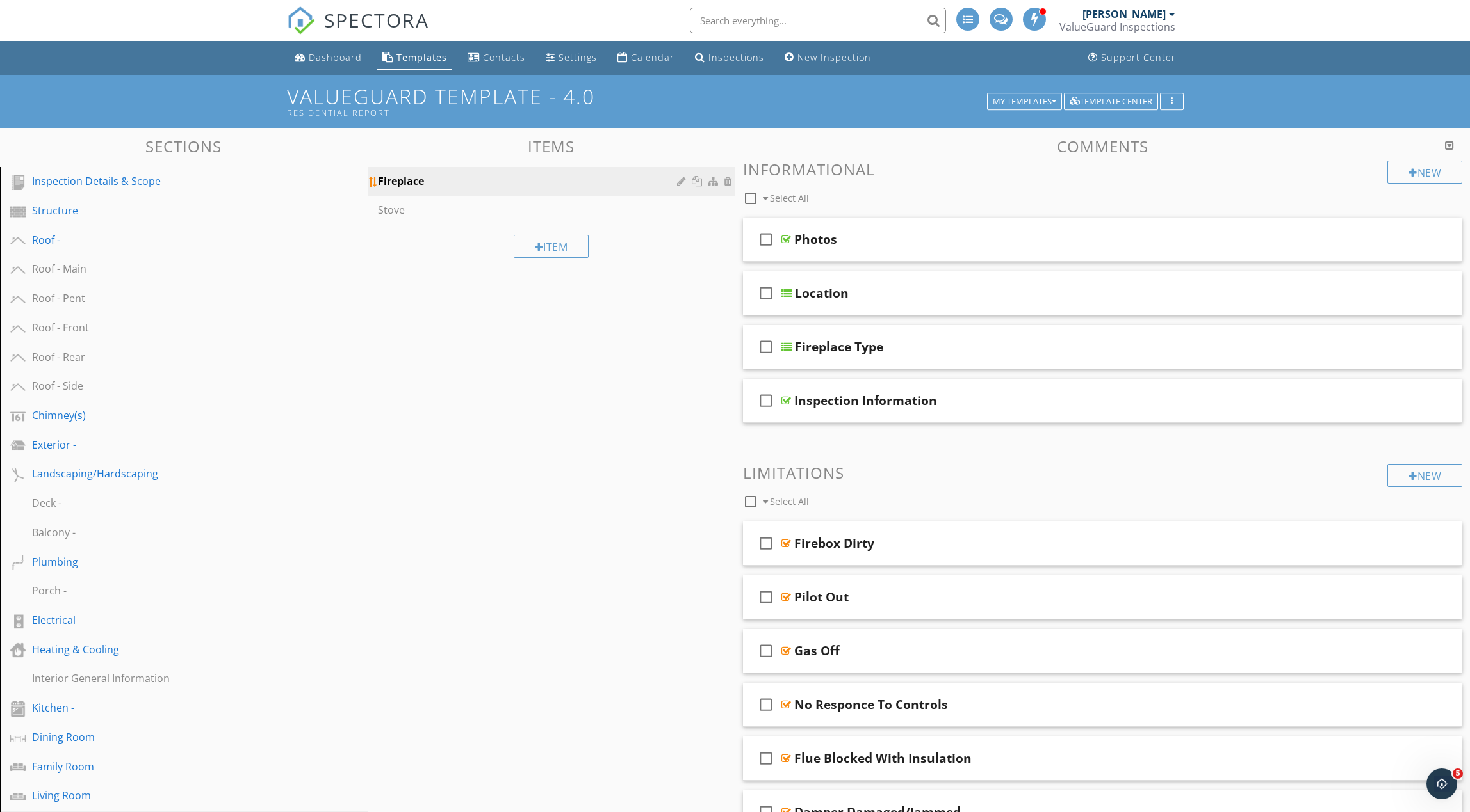
click at [700, 181] on div at bounding box center [698, 181] width 13 height 10
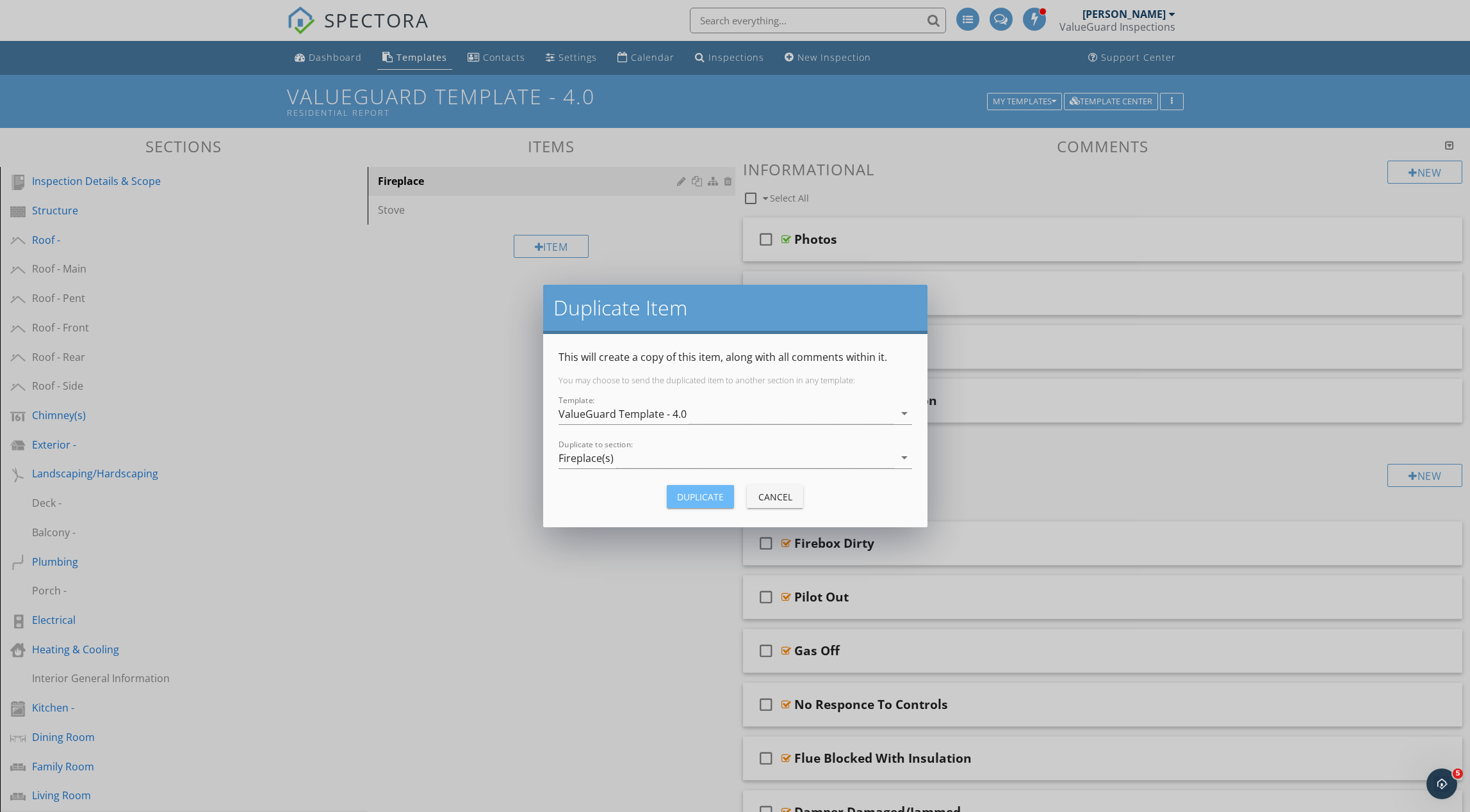
click at [708, 498] on div "Duplicate" at bounding box center [701, 497] width 47 height 13
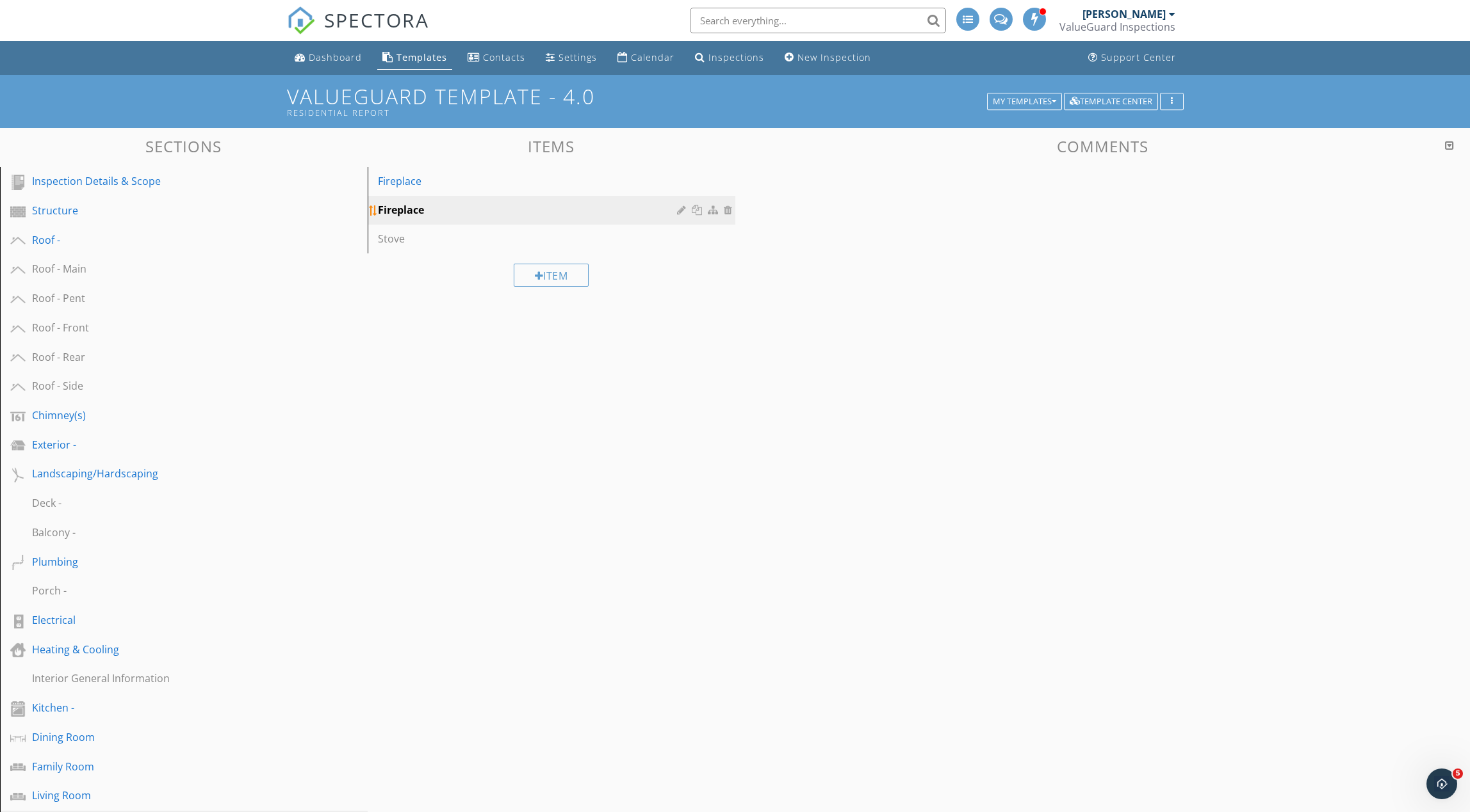
click at [698, 209] on div at bounding box center [698, 209] width 13 height 10
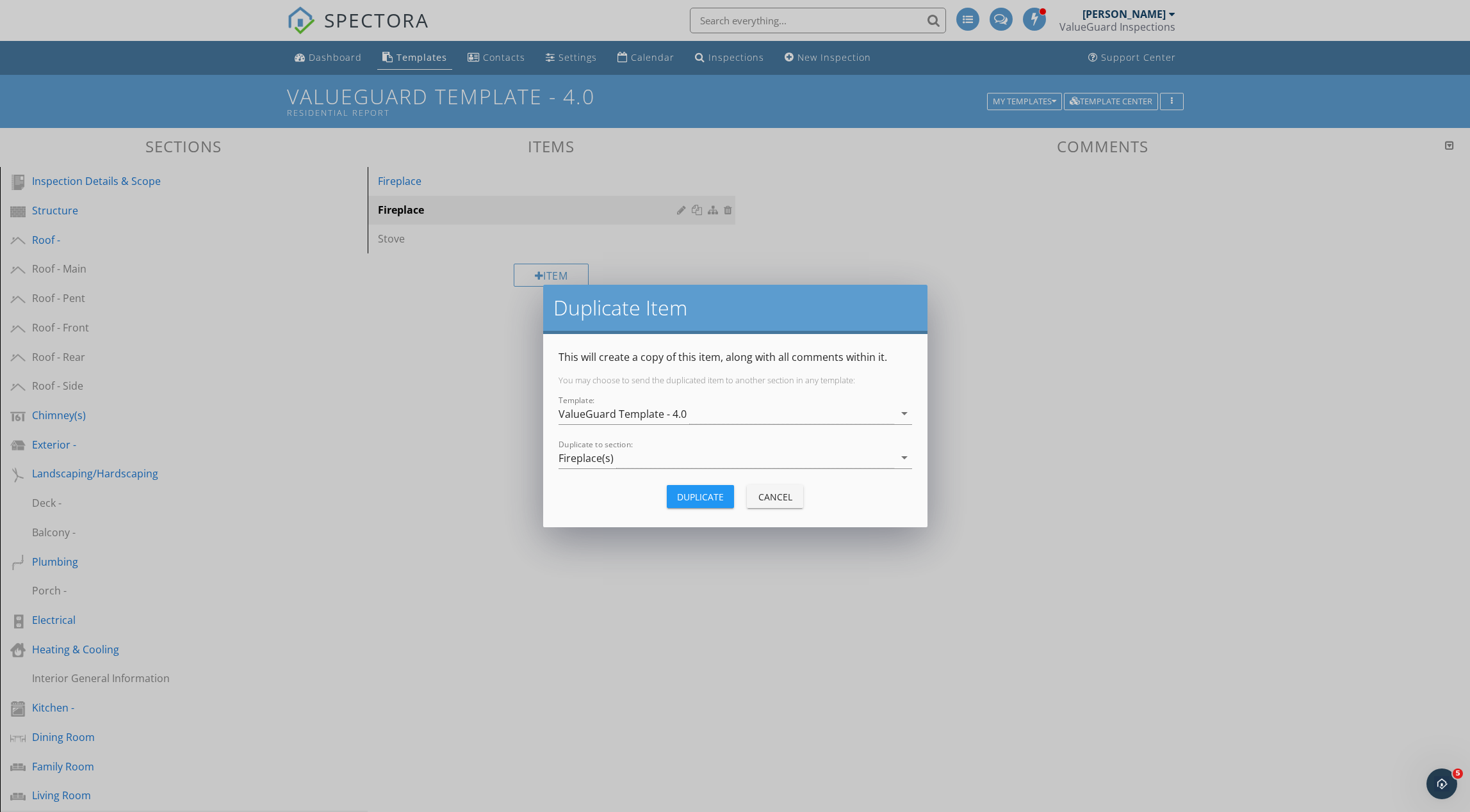
click at [693, 496] on div "Duplicate" at bounding box center [701, 497] width 47 height 13
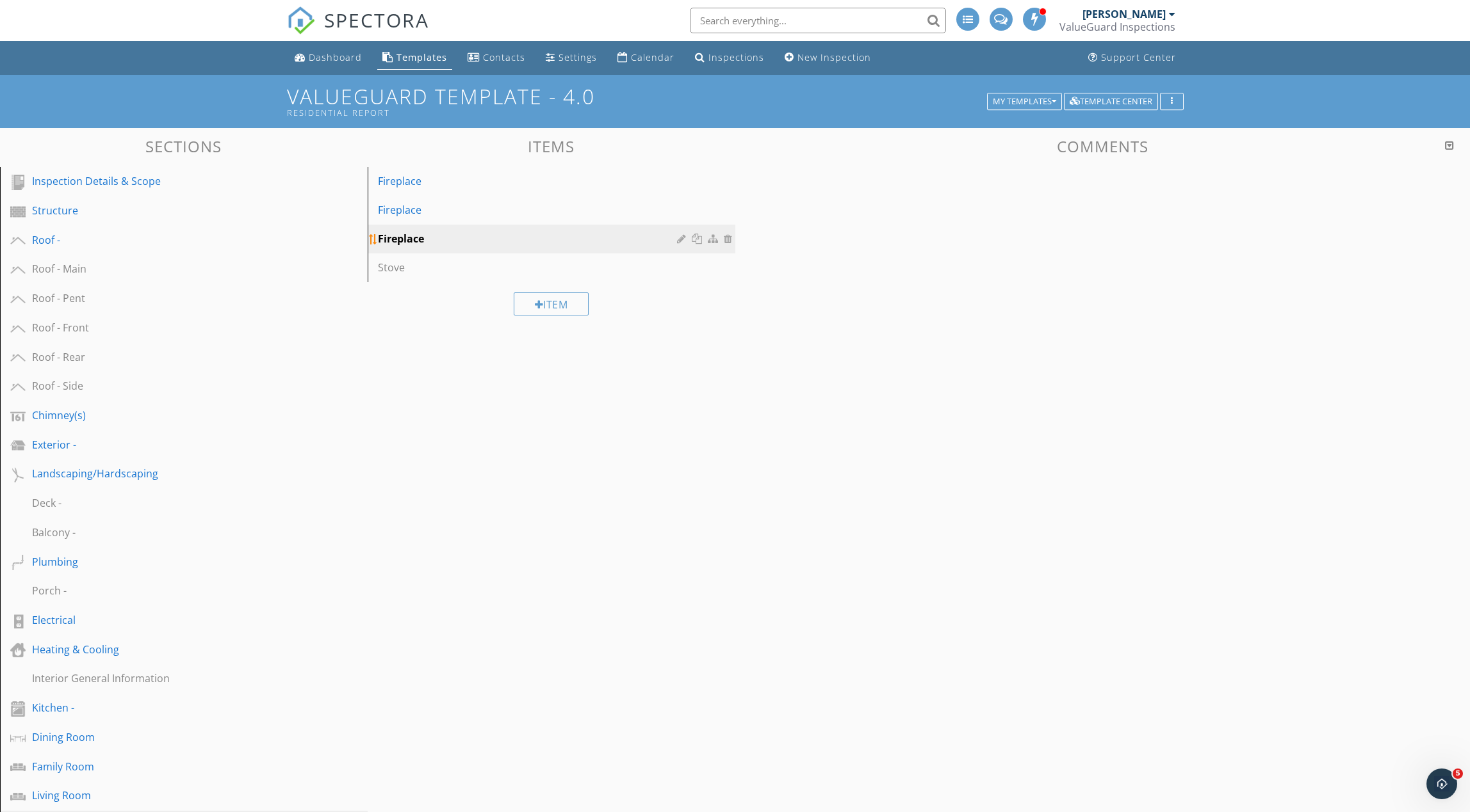
click at [697, 237] on div at bounding box center [698, 238] width 13 height 10
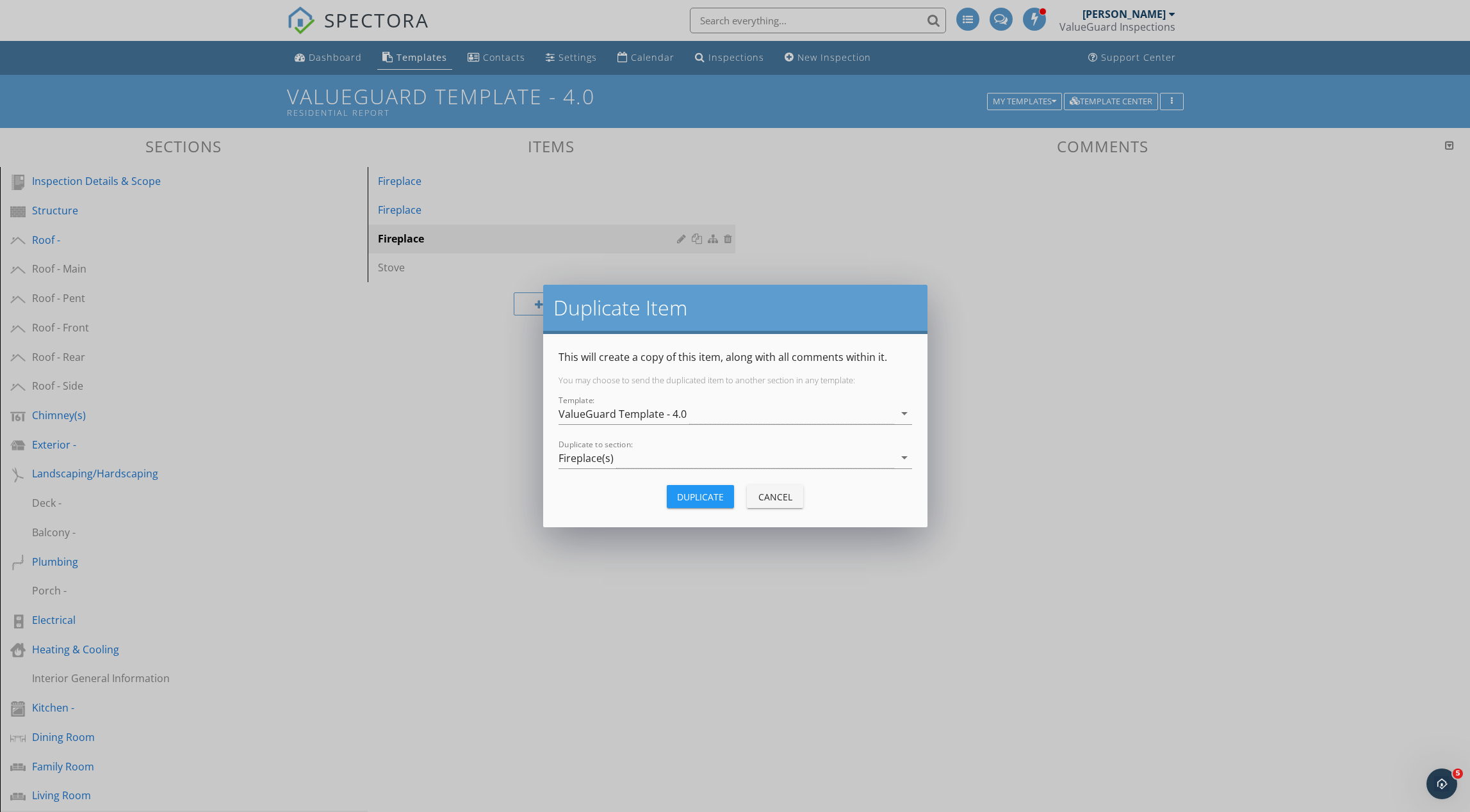
click at [692, 500] on div "Duplicate" at bounding box center [701, 497] width 47 height 13
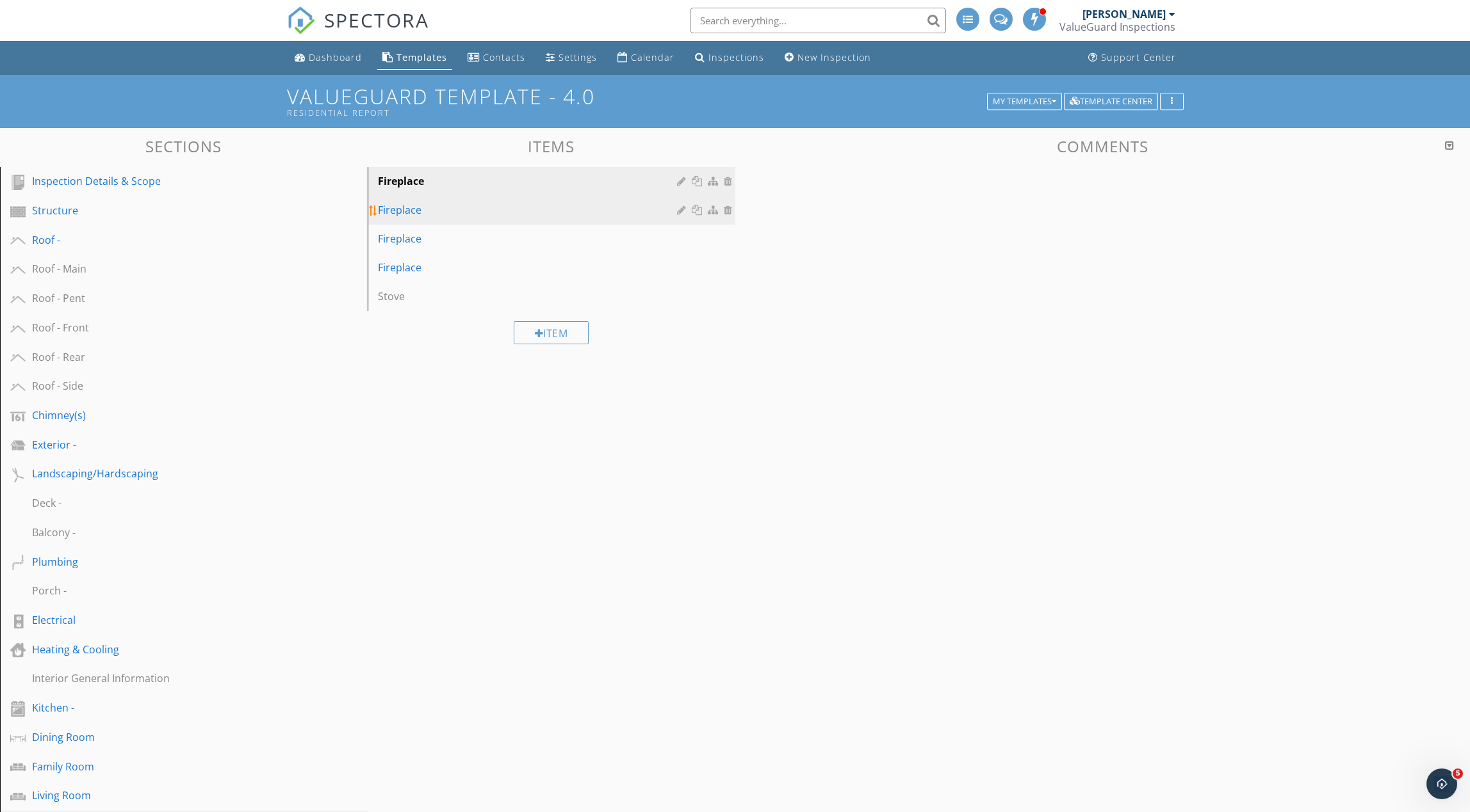
click at [680, 209] on div at bounding box center [683, 209] width 13 height 10
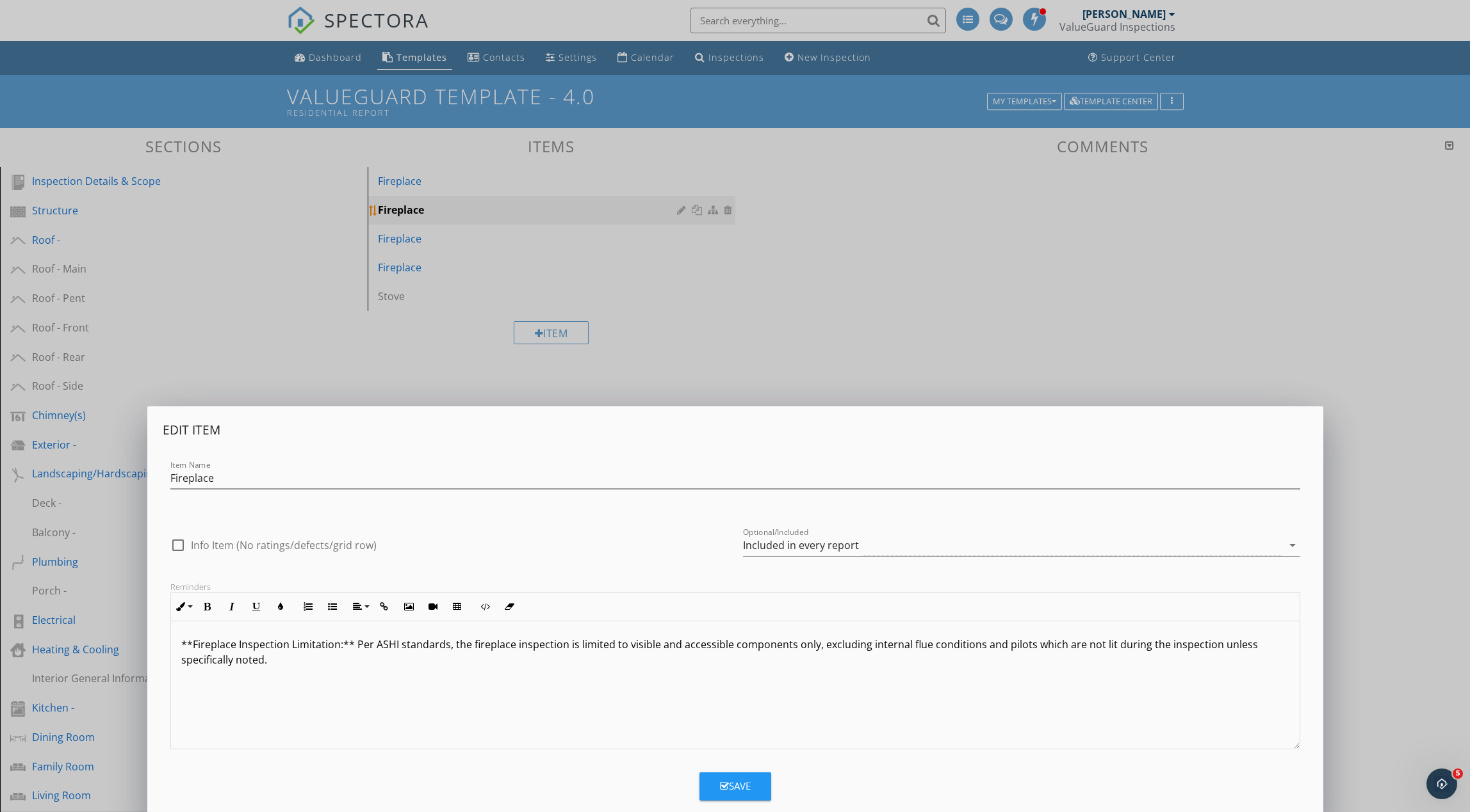
scroll to position [4, 0]
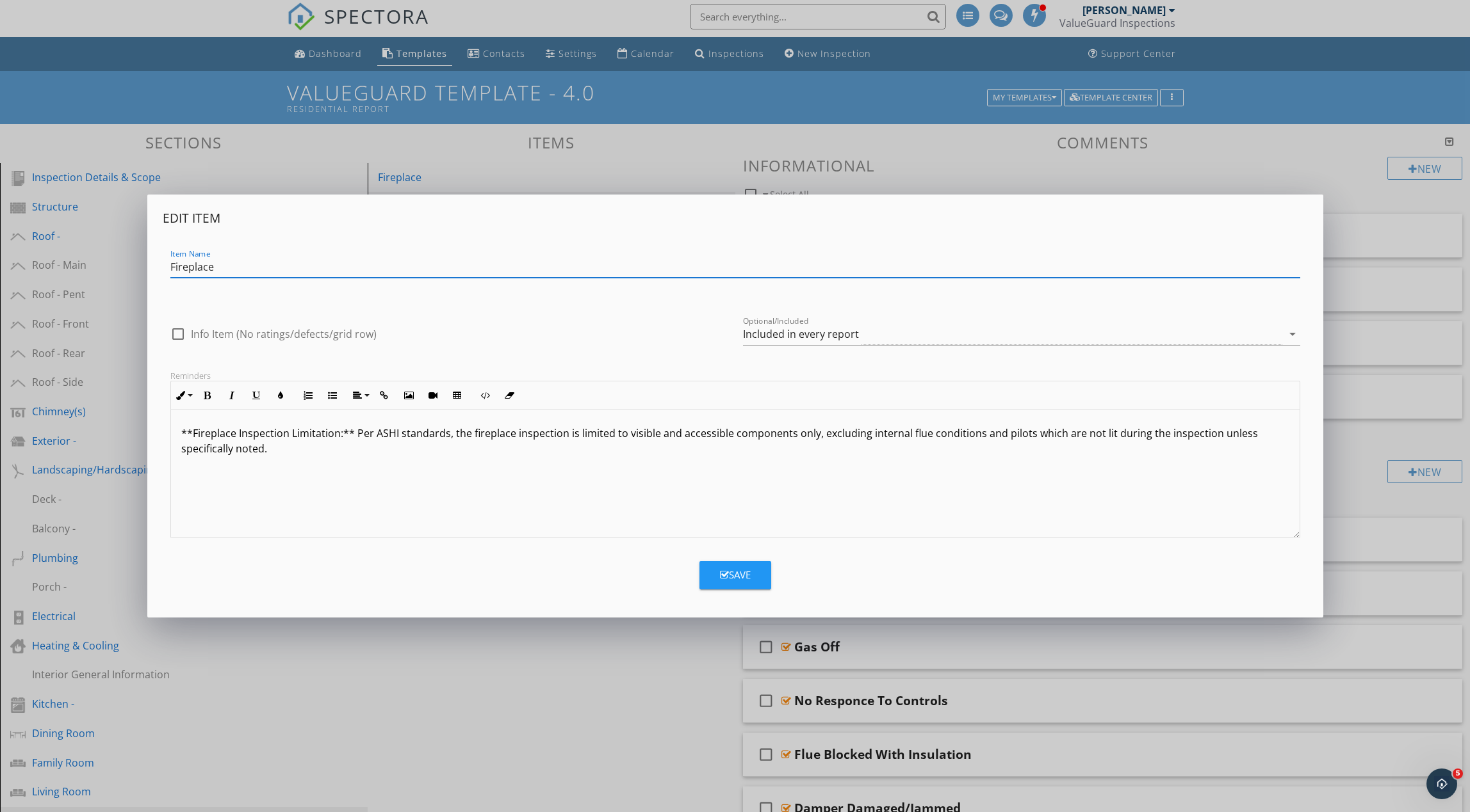
click at [461, 270] on input "Fireplace" at bounding box center [735, 268] width 1130 height 21
type input "Fireplace - Family Room"
click at [737, 580] on div "Save" at bounding box center [735, 575] width 30 height 14
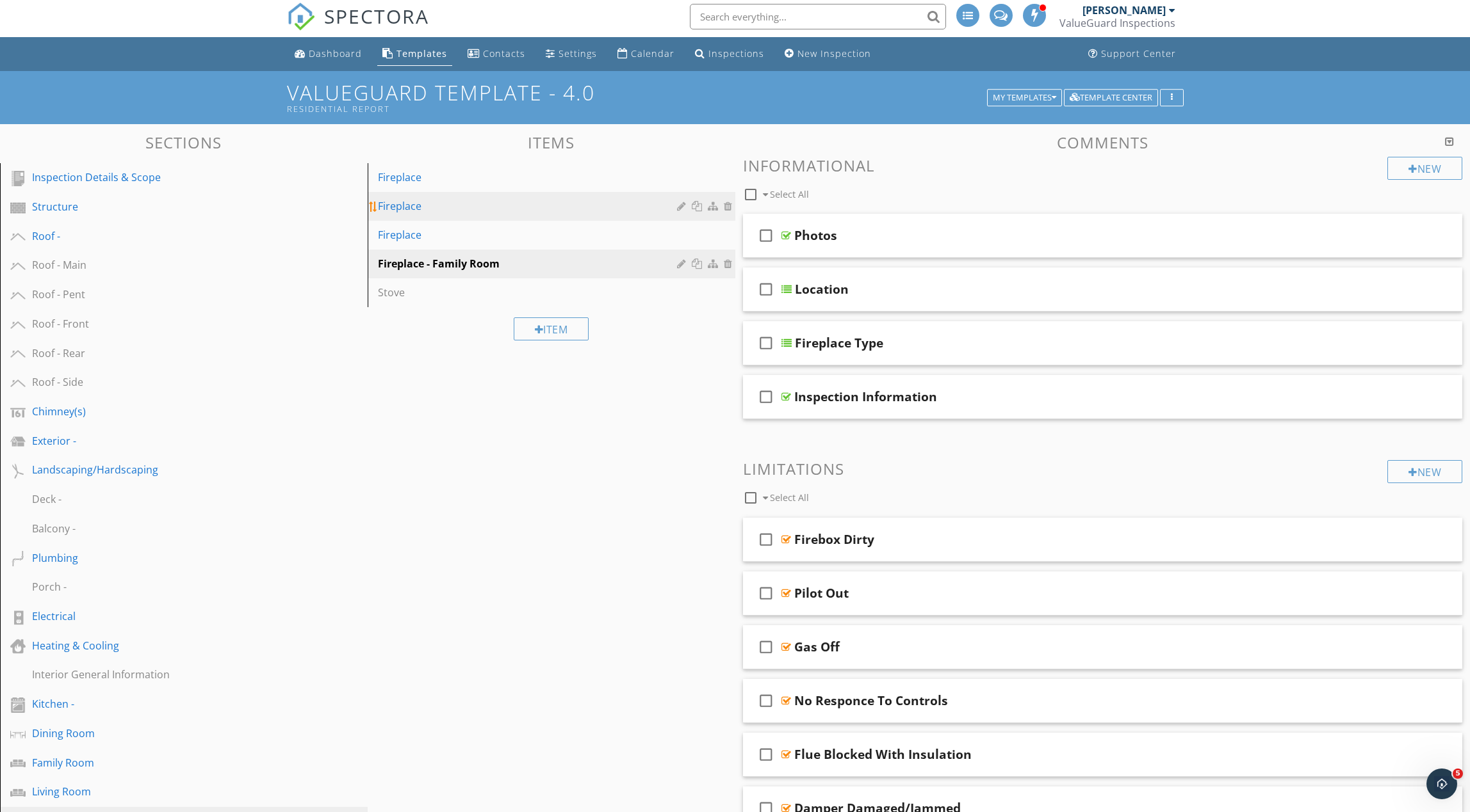
click at [682, 205] on div at bounding box center [683, 205] width 13 height 10
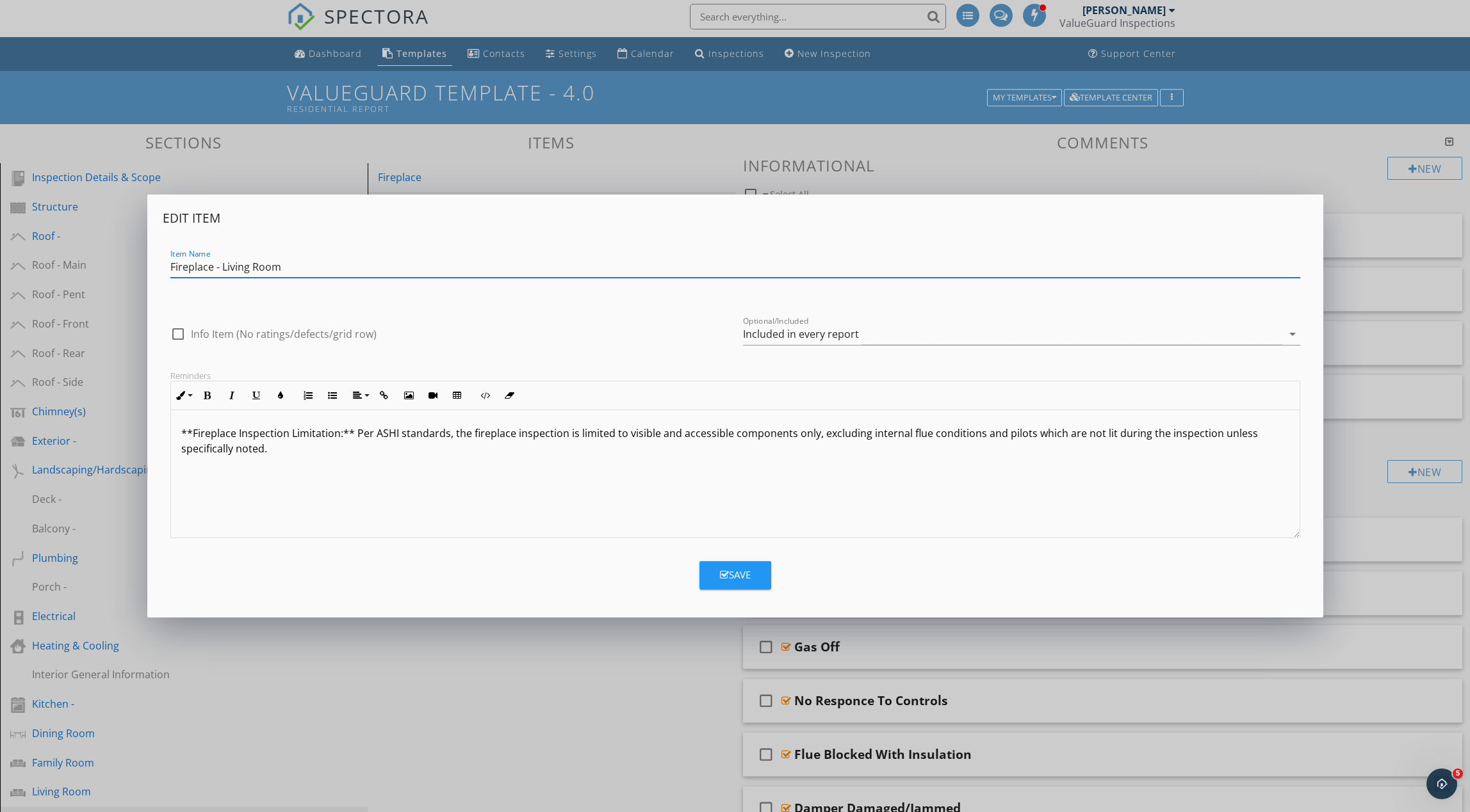
type input "Fireplace - Living Room"
click at [739, 574] on div "Save" at bounding box center [735, 575] width 30 height 14
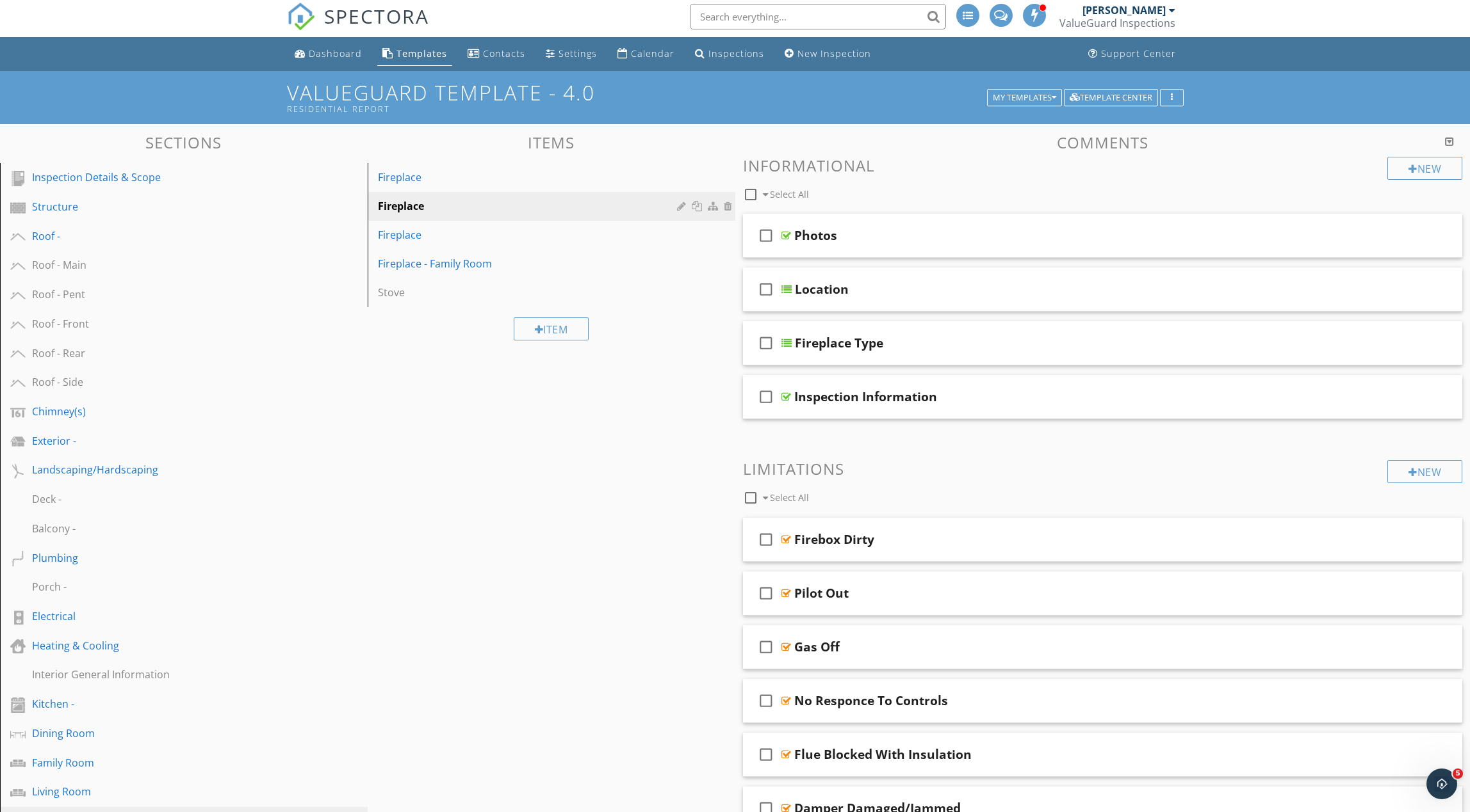
scroll to position [0, 0]
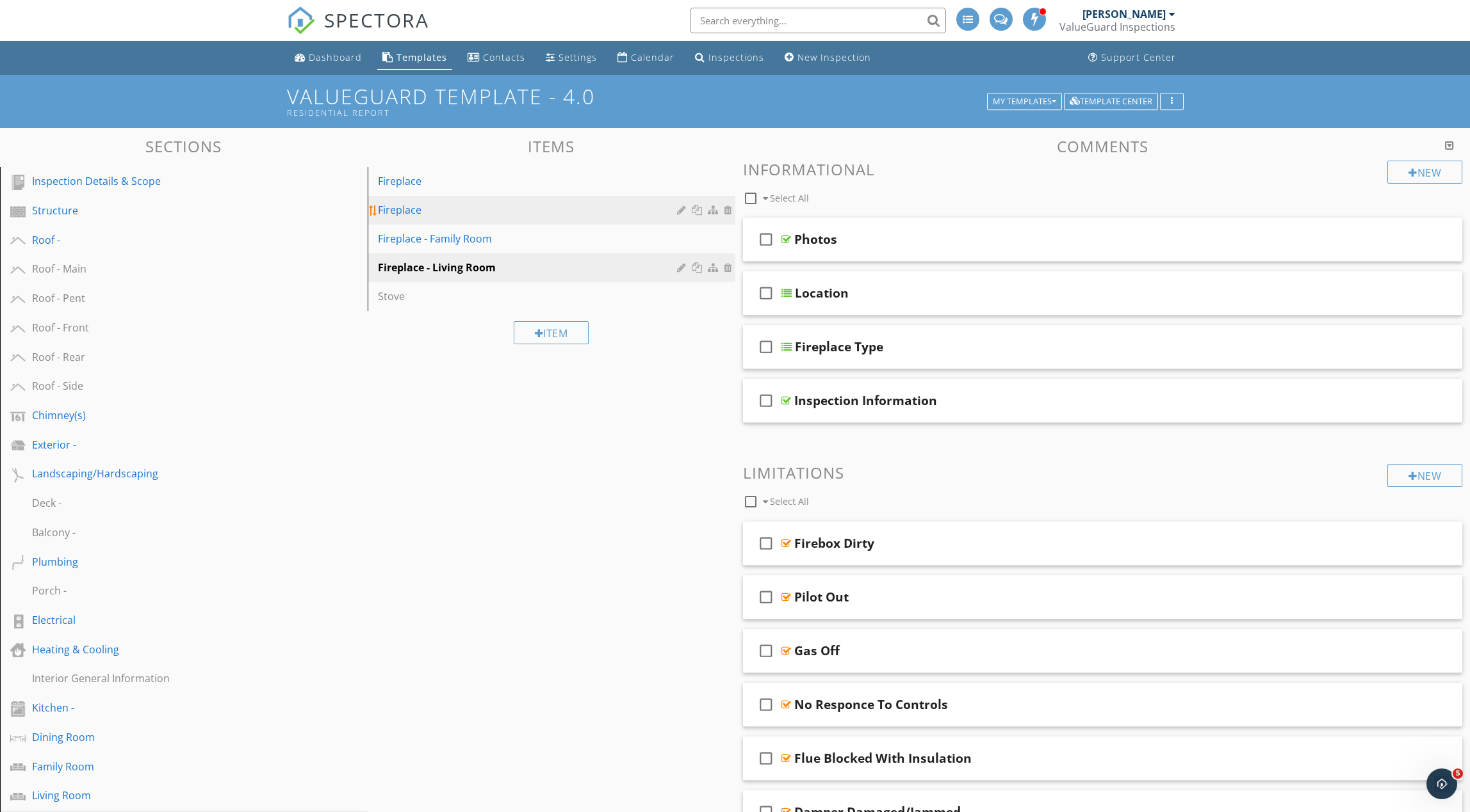
click at [696, 209] on div at bounding box center [698, 209] width 13 height 10
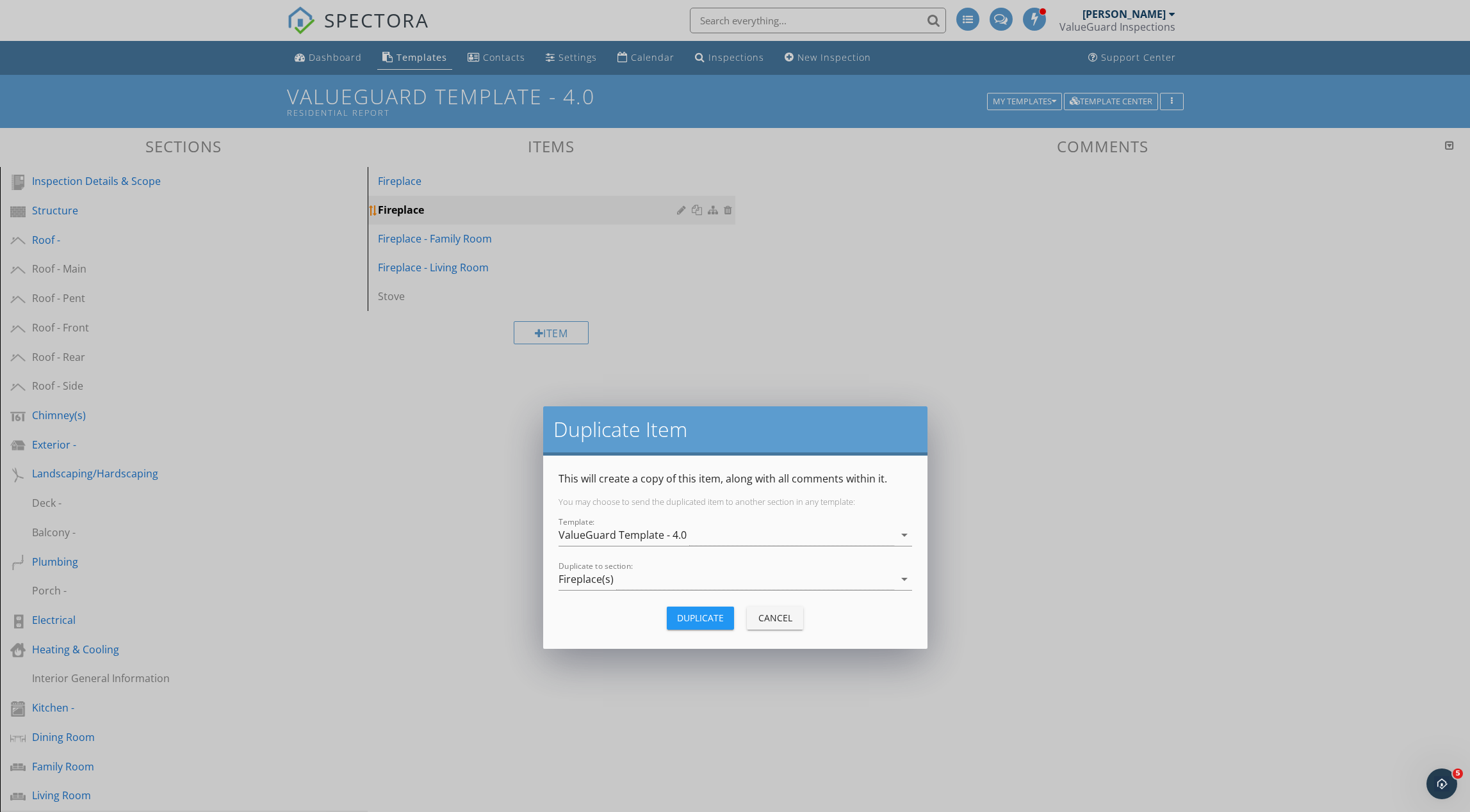
scroll to position [1, 0]
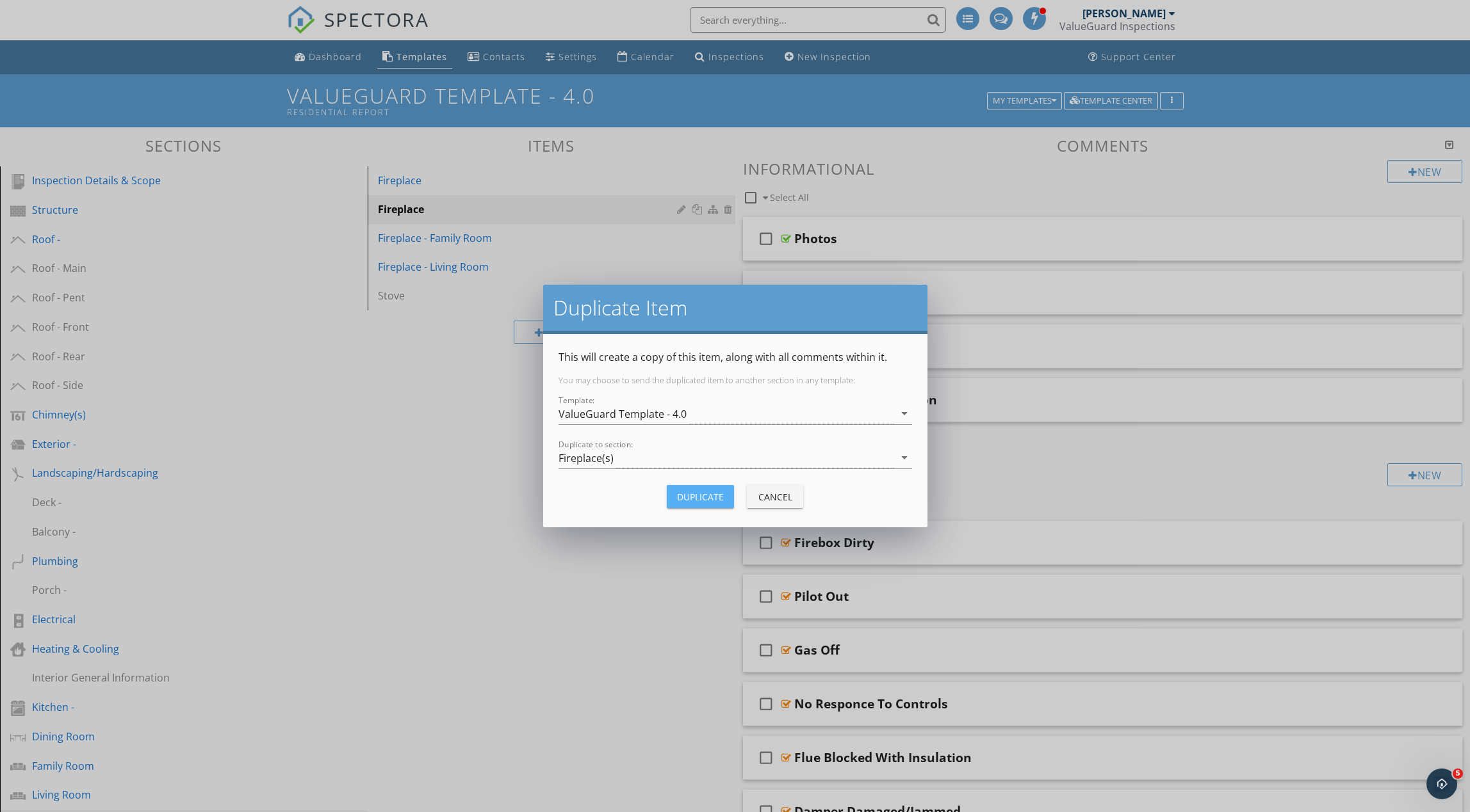
click at [697, 497] on div "Duplicate" at bounding box center [701, 497] width 47 height 13
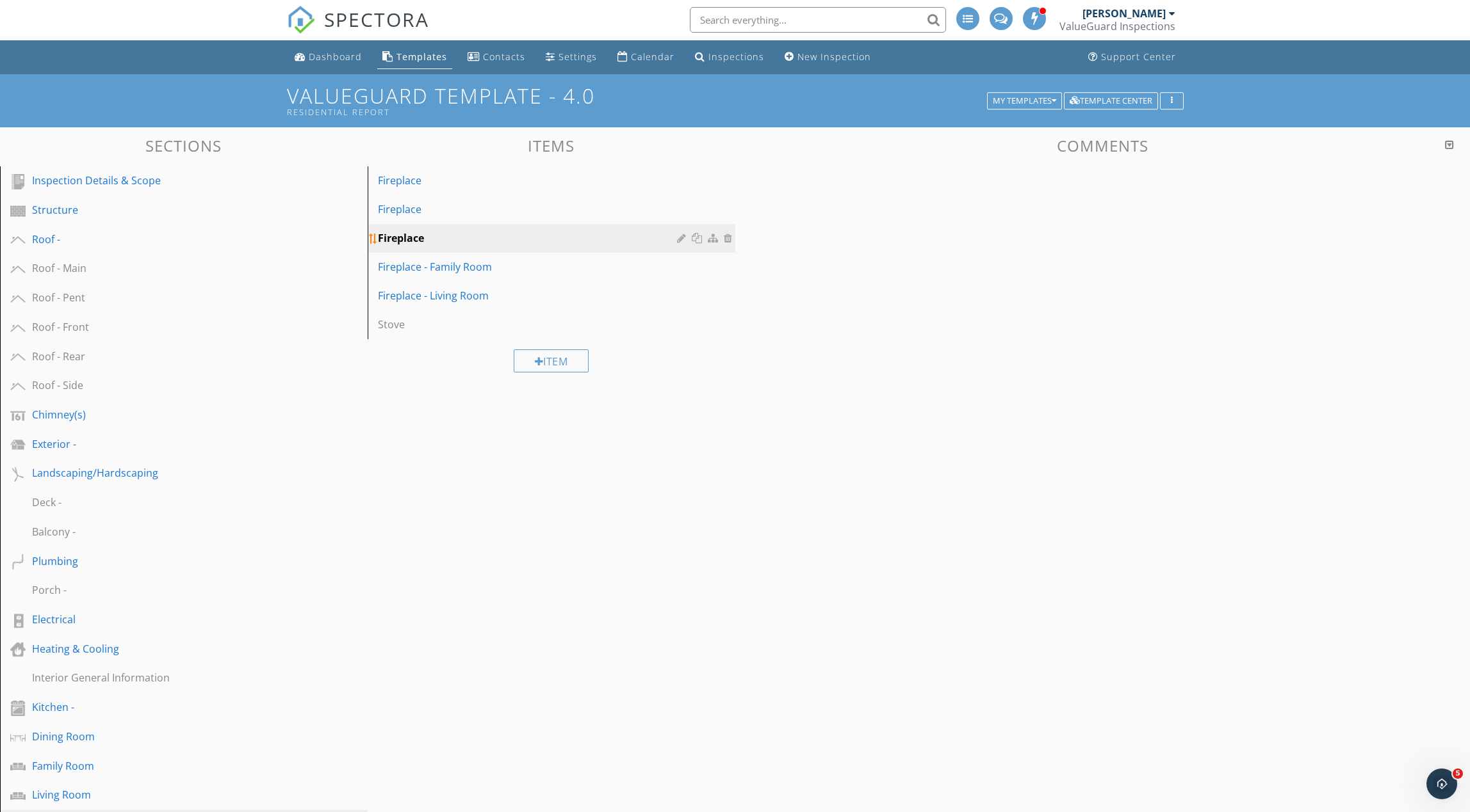
click at [698, 239] on div at bounding box center [698, 237] width 13 height 10
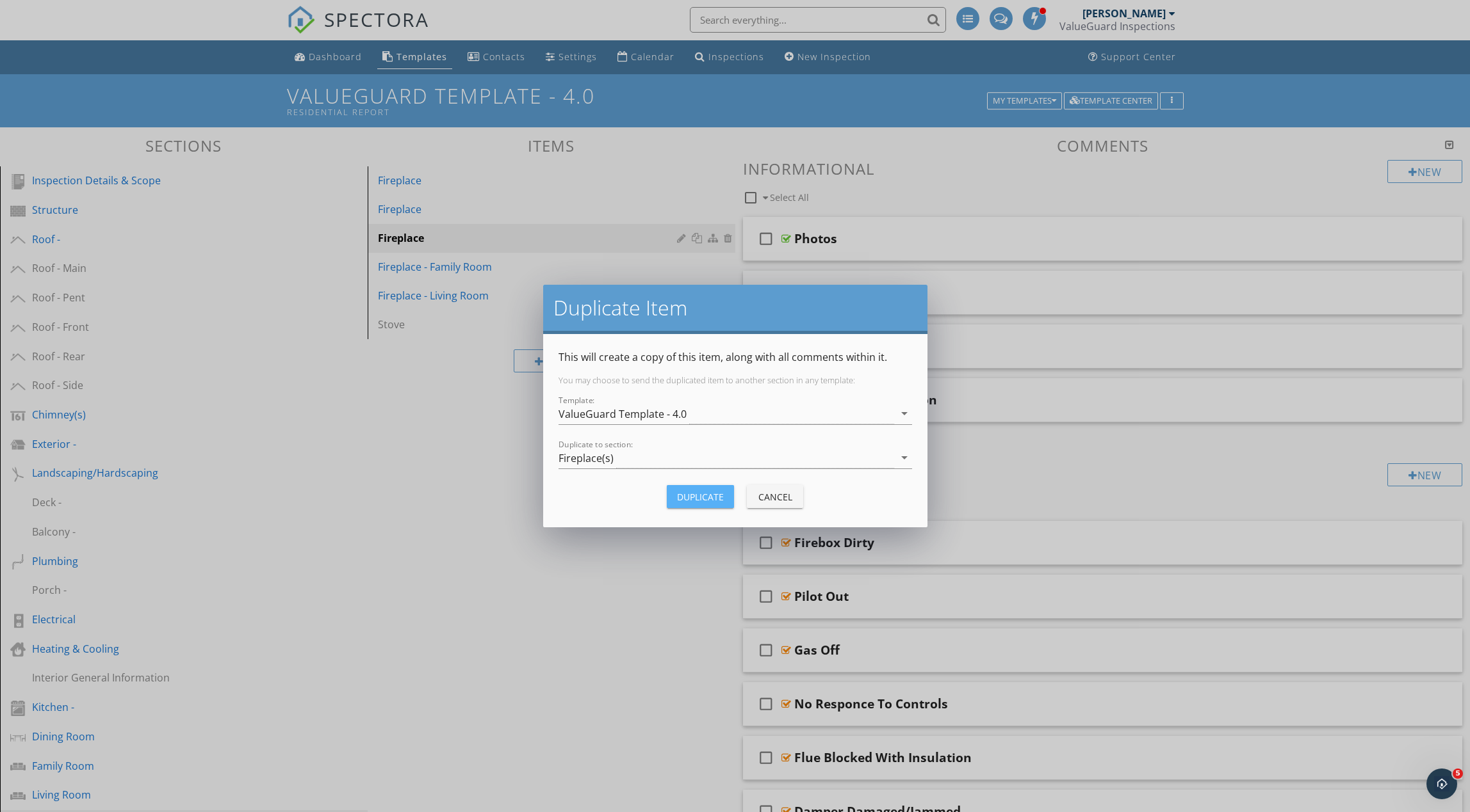
click at [718, 500] on div "Duplicate" at bounding box center [701, 497] width 47 height 13
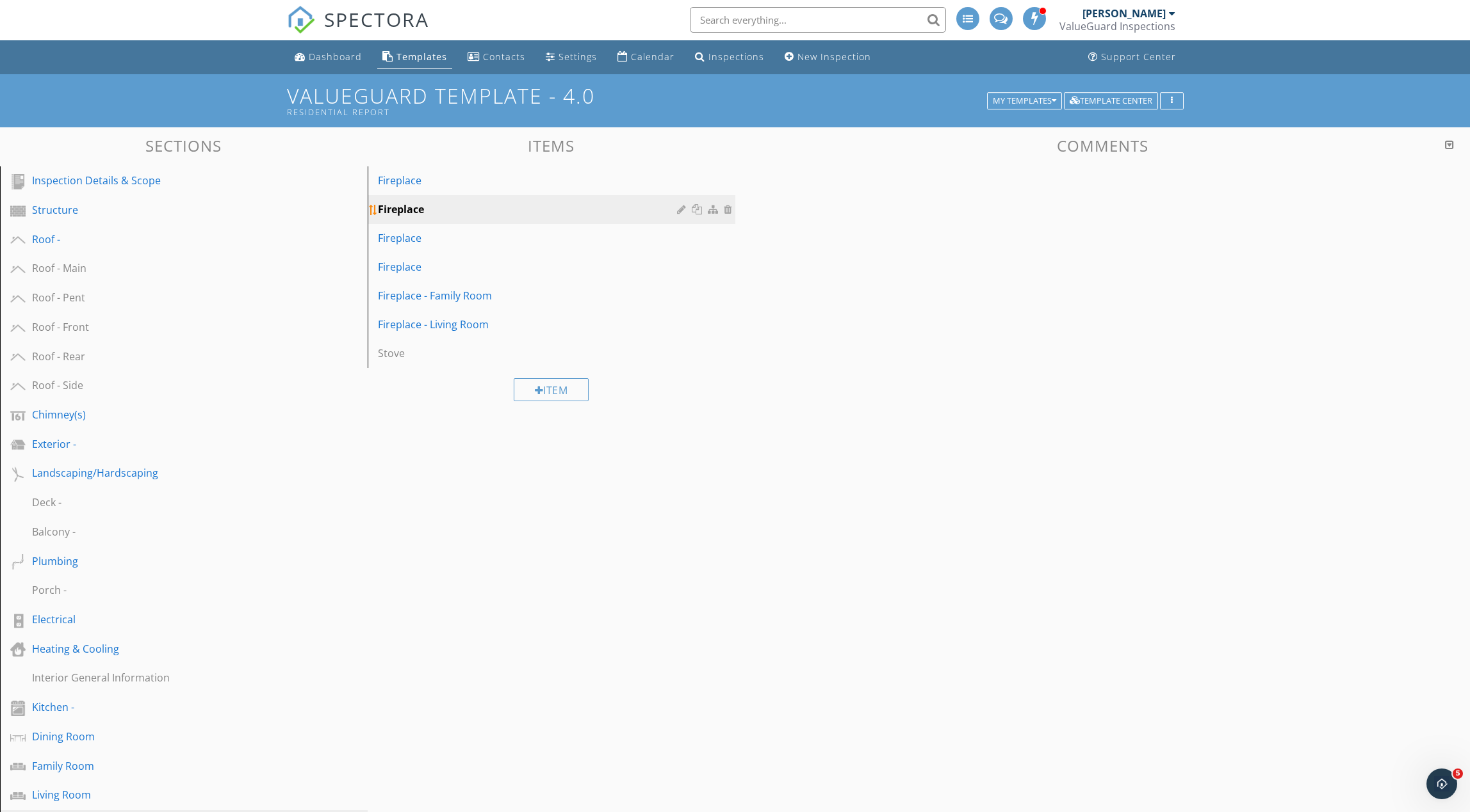
click at [682, 209] on div at bounding box center [683, 209] width 13 height 10
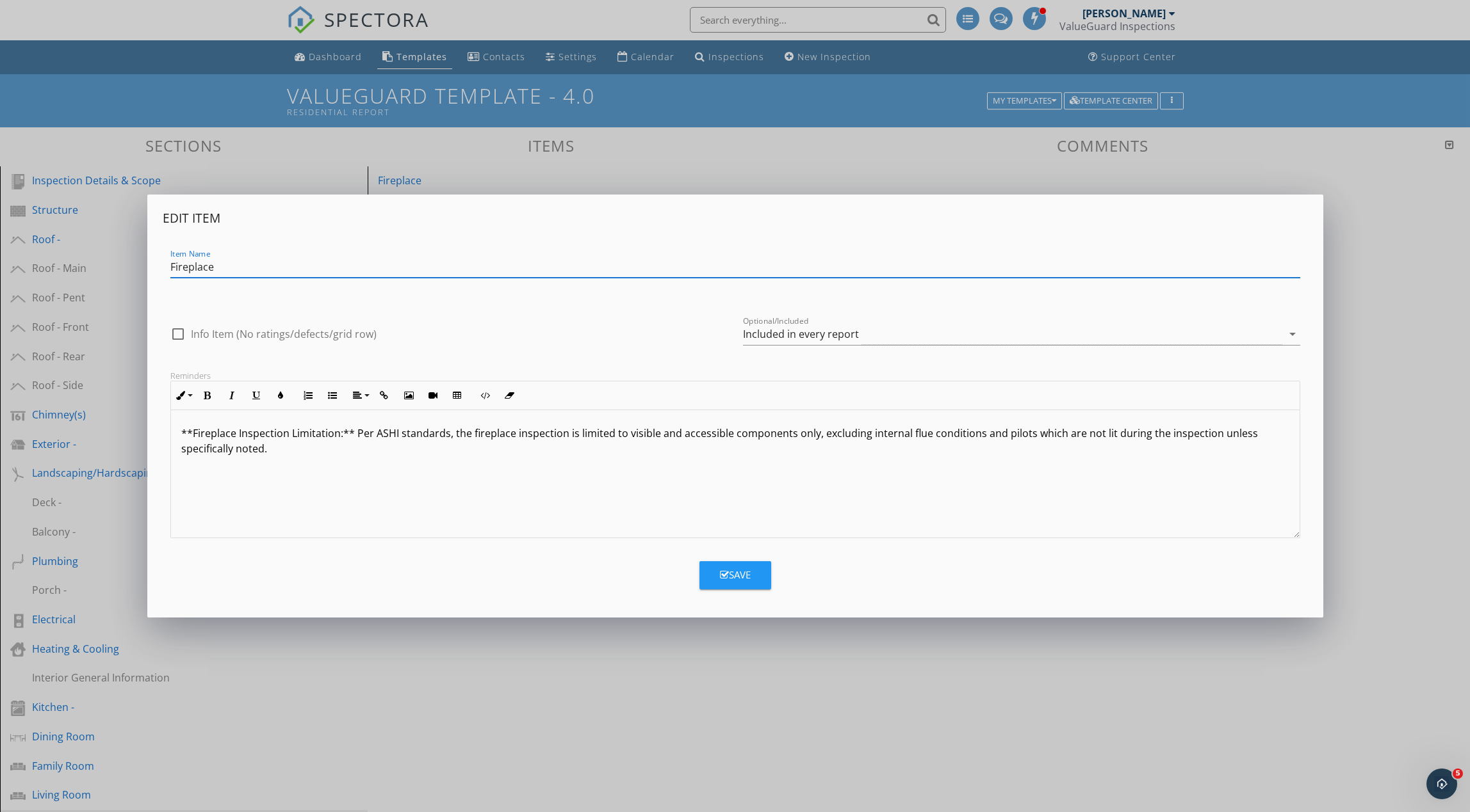
click at [576, 266] on input "Fireplace" at bounding box center [735, 268] width 1130 height 21
type input "Fireplace - Owners Bedroom"
click at [723, 573] on icon "button" at bounding box center [724, 575] width 9 height 10
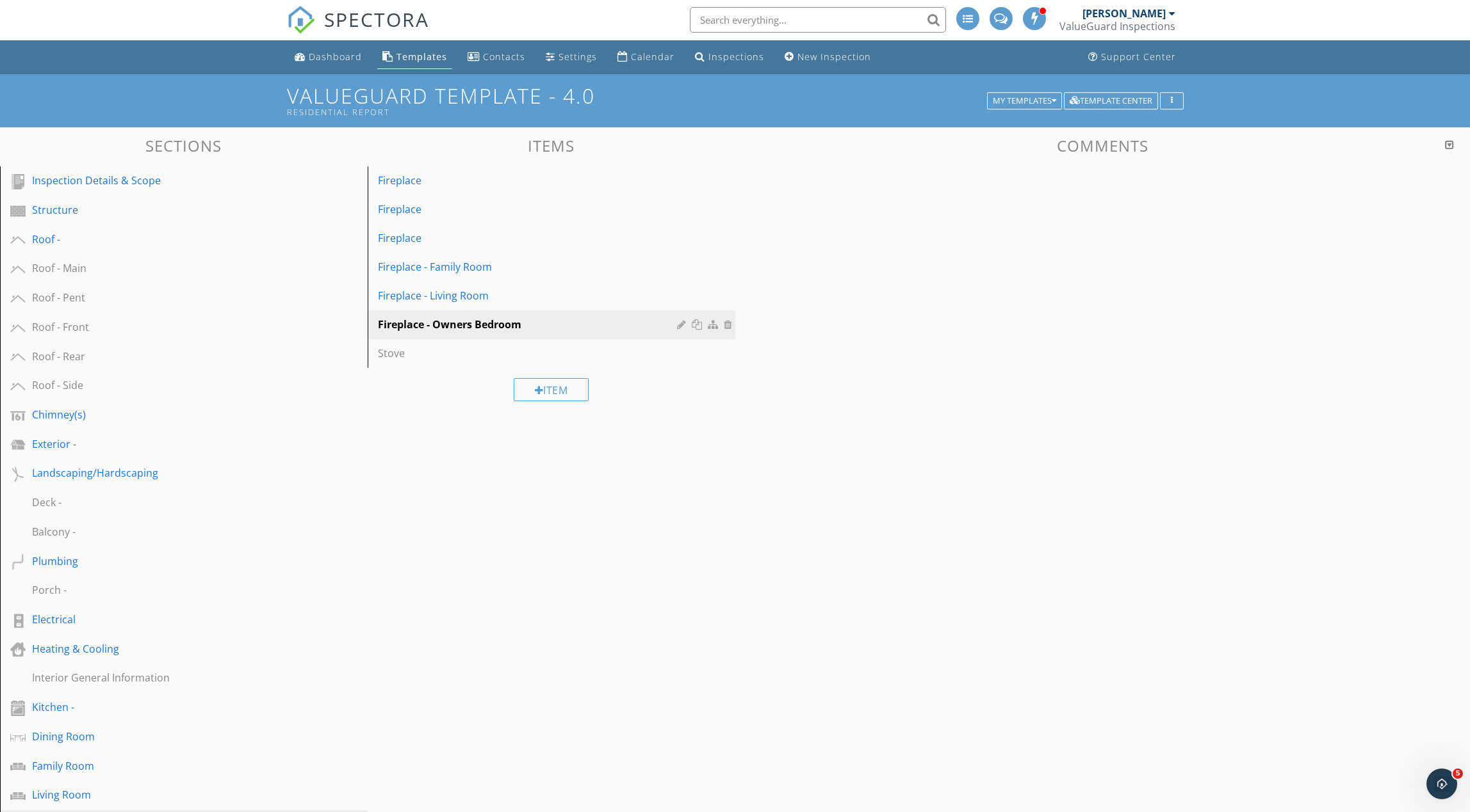
scroll to position [0, 0]
click at [675, 239] on div "Fireplace" at bounding box center [529, 238] width 303 height 15
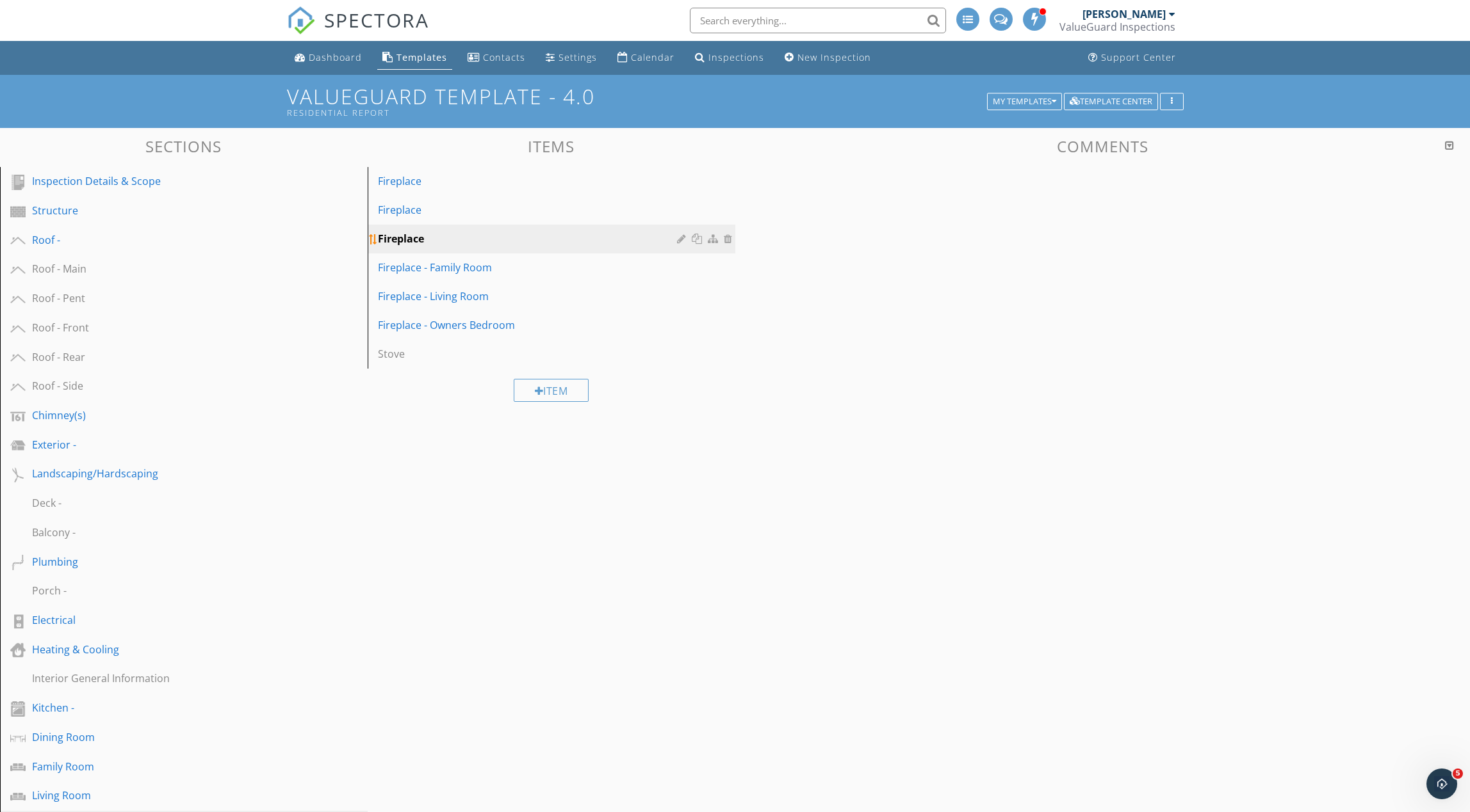
click at [680, 240] on div at bounding box center [683, 238] width 13 height 10
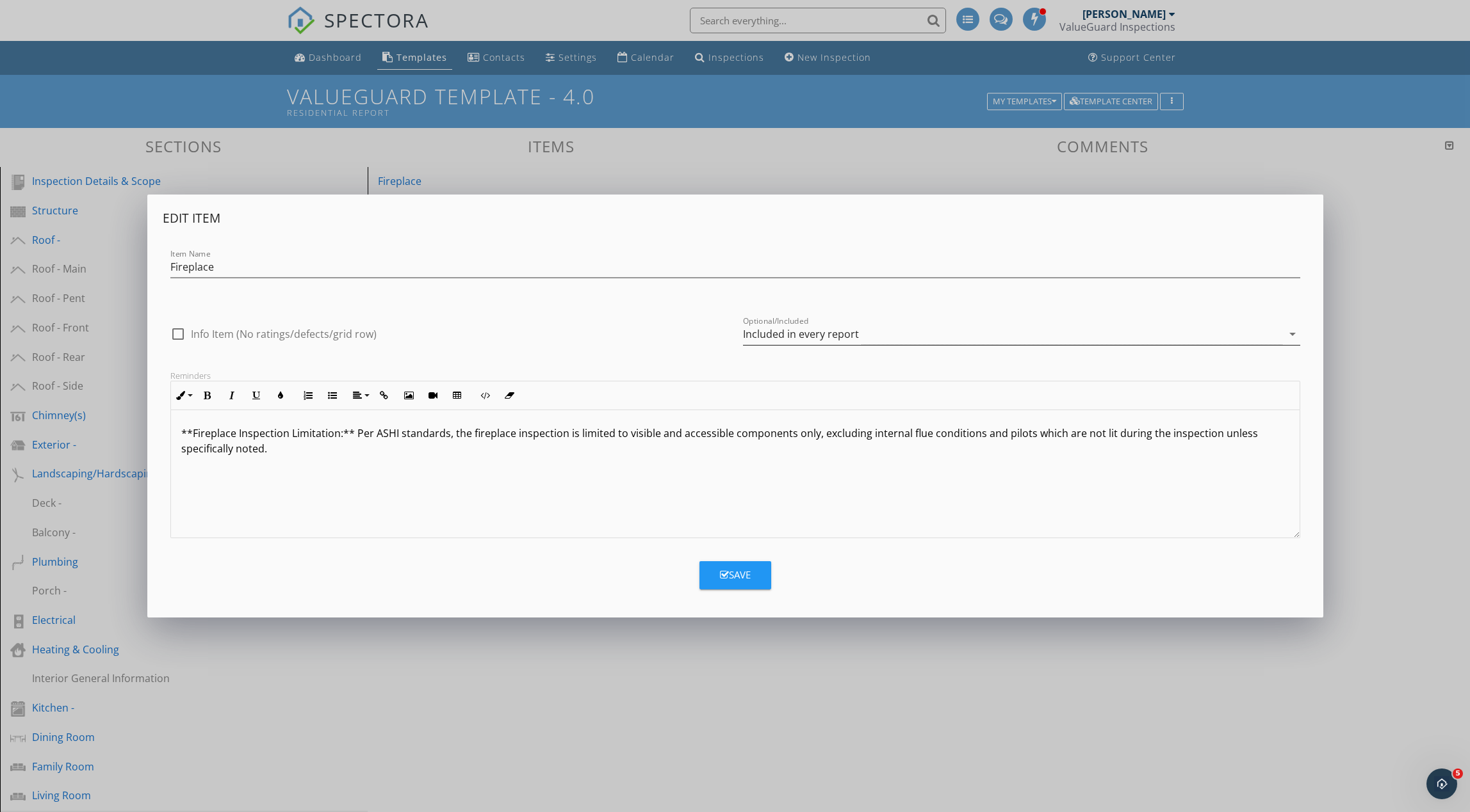
click at [787, 338] on div "Included in every report" at bounding box center [800, 334] width 116 height 12
click at [785, 337] on div "Included in every report" at bounding box center [800, 334] width 116 height 12
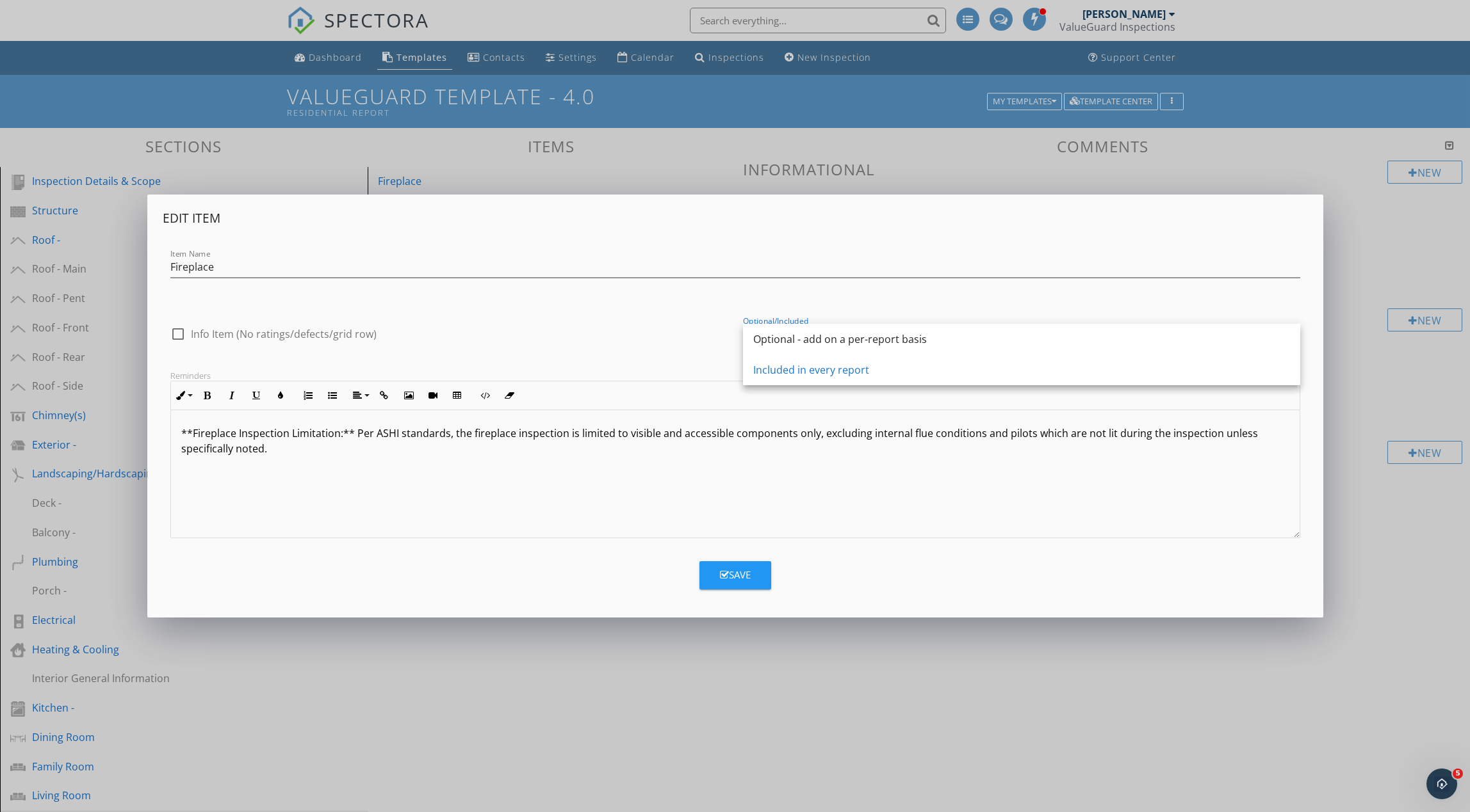
click at [785, 337] on div "Optional - add on a per-report basis" at bounding box center [1021, 338] width 537 height 15
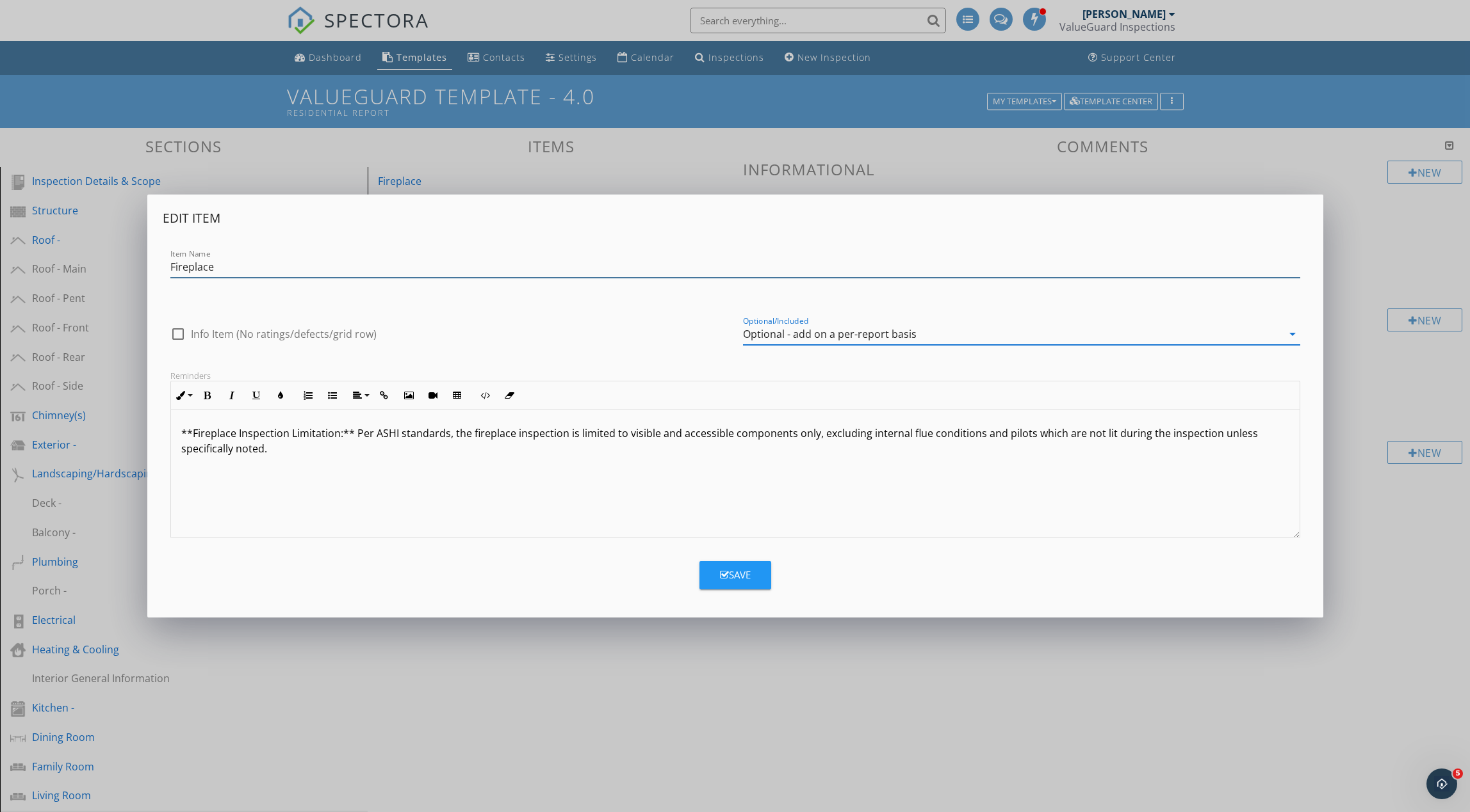
click at [486, 266] on input "Fireplace" at bounding box center [735, 268] width 1130 height 21
type input "Fireplace - Office"
click at [730, 583] on button "Save" at bounding box center [735, 575] width 72 height 28
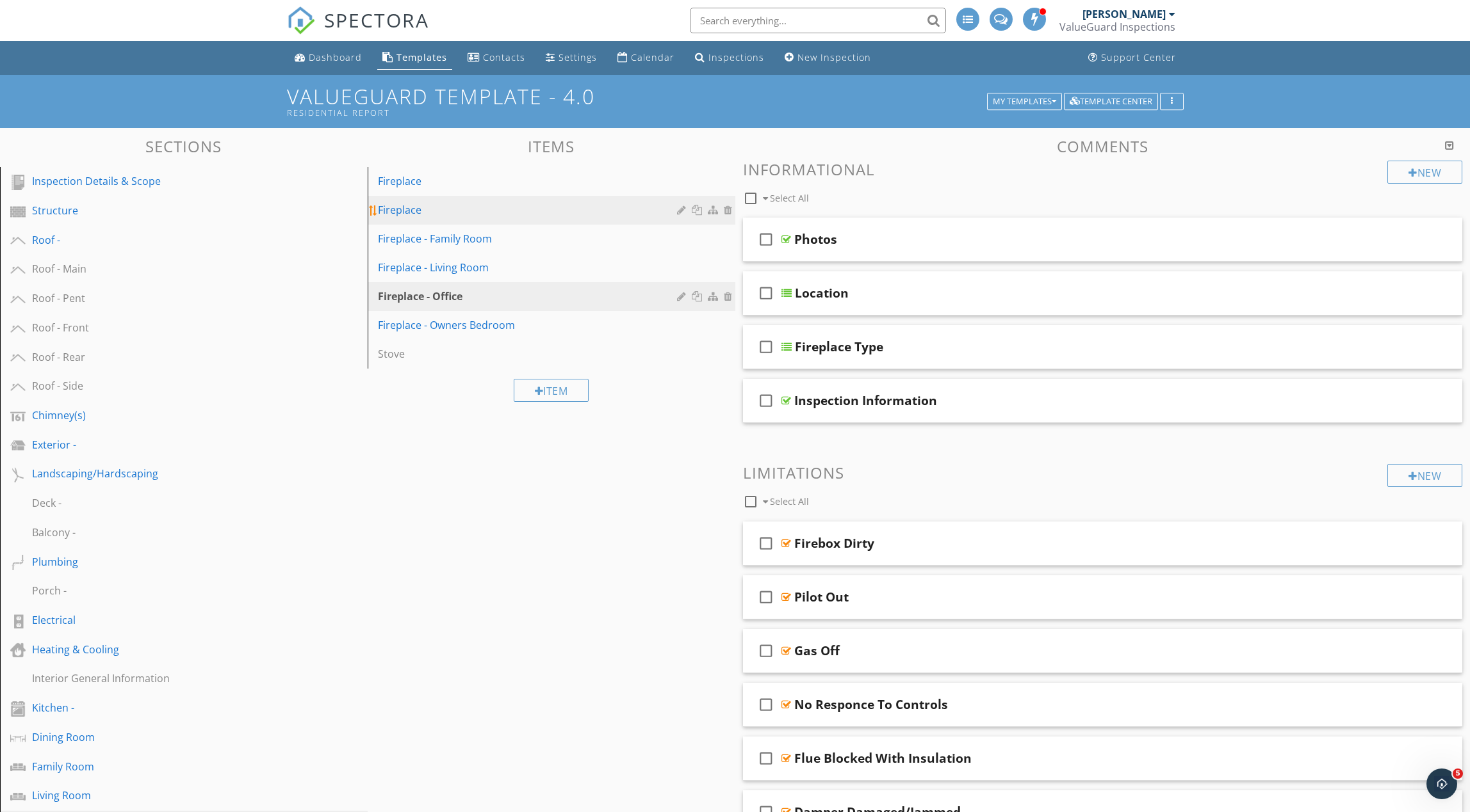
click at [728, 212] on div at bounding box center [729, 209] width 12 height 10
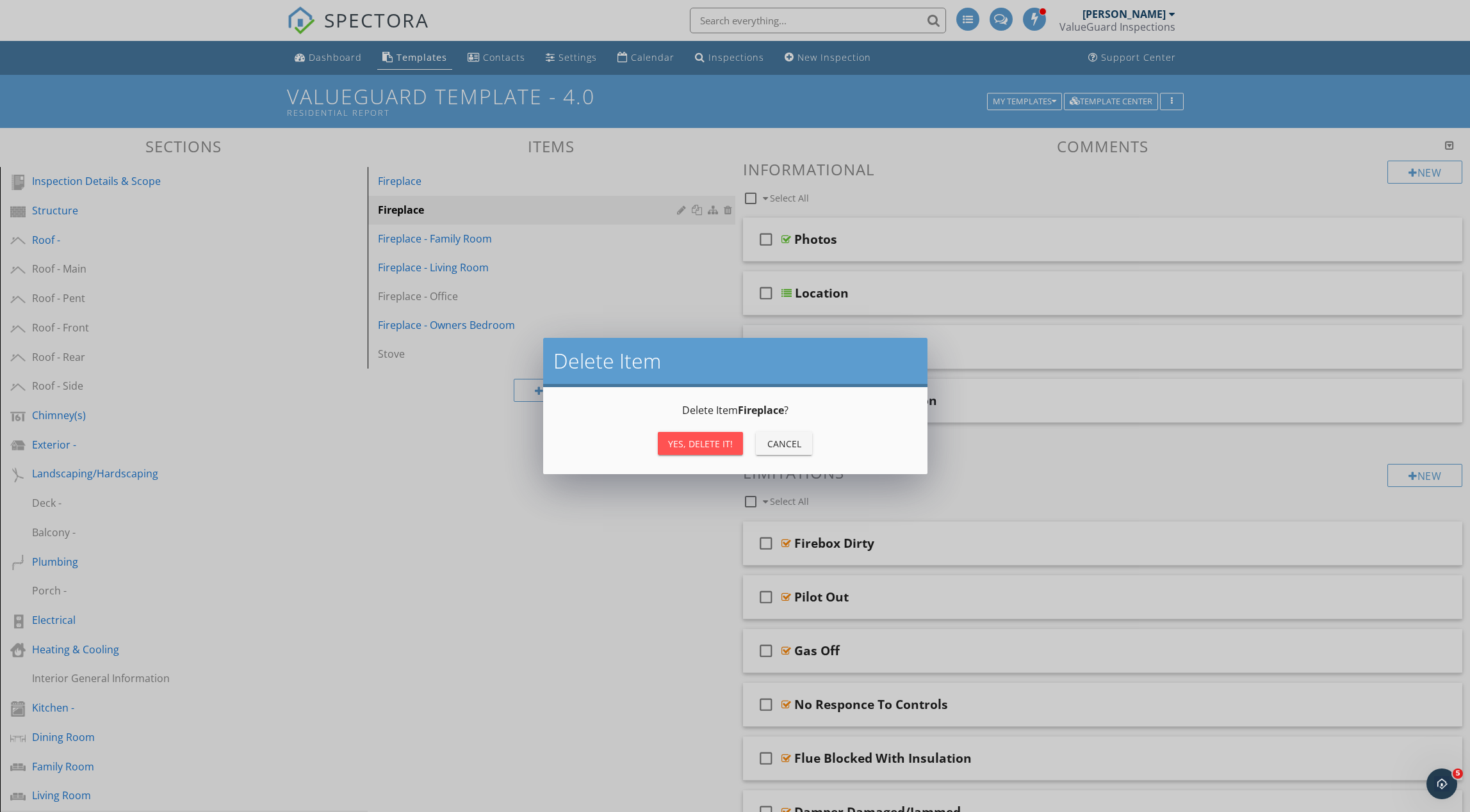
click at [704, 445] on div "Yes, Delete it!" at bounding box center [701, 443] width 64 height 13
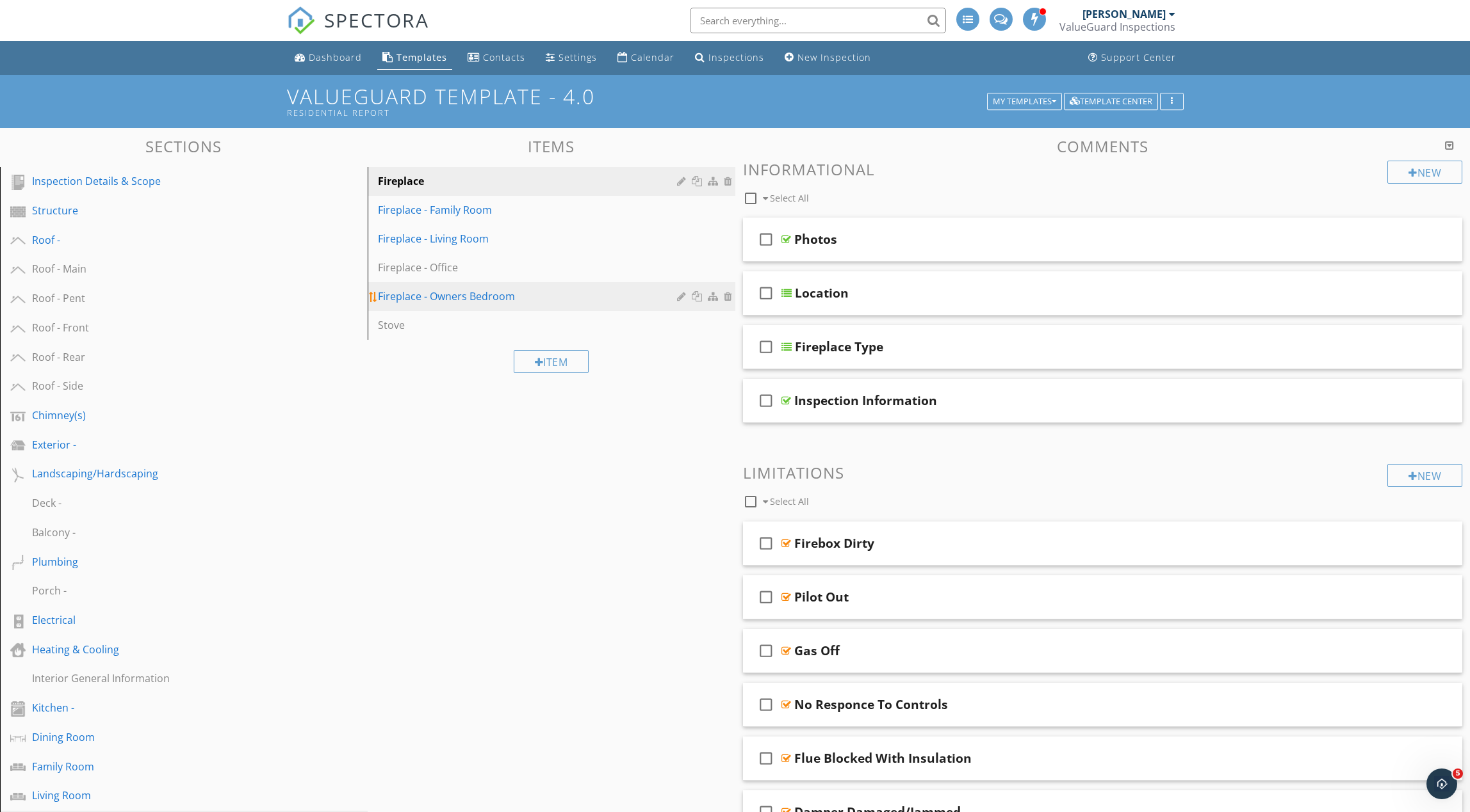
click at [554, 295] on div "Fireplace - Owners Bedroom" at bounding box center [529, 295] width 303 height 15
click at [683, 297] on div at bounding box center [683, 295] width 13 height 10
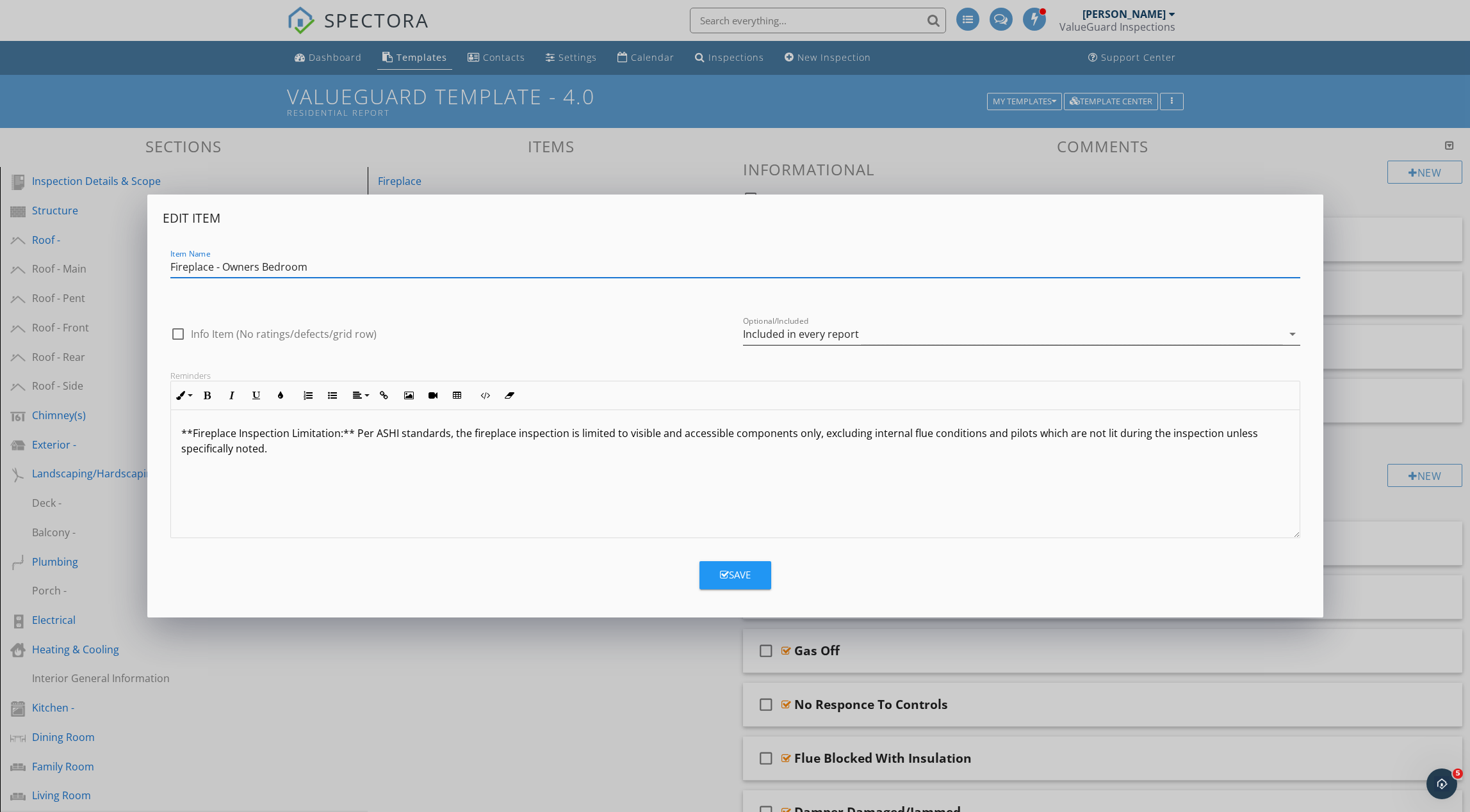
click at [780, 326] on div "Included in every report" at bounding box center [1012, 335] width 539 height 21
click at [780, 326] on div "Optional - add on a per-report basis" at bounding box center [1021, 339] width 537 height 30
click at [744, 569] on div "Save" at bounding box center [735, 575] width 30 height 14
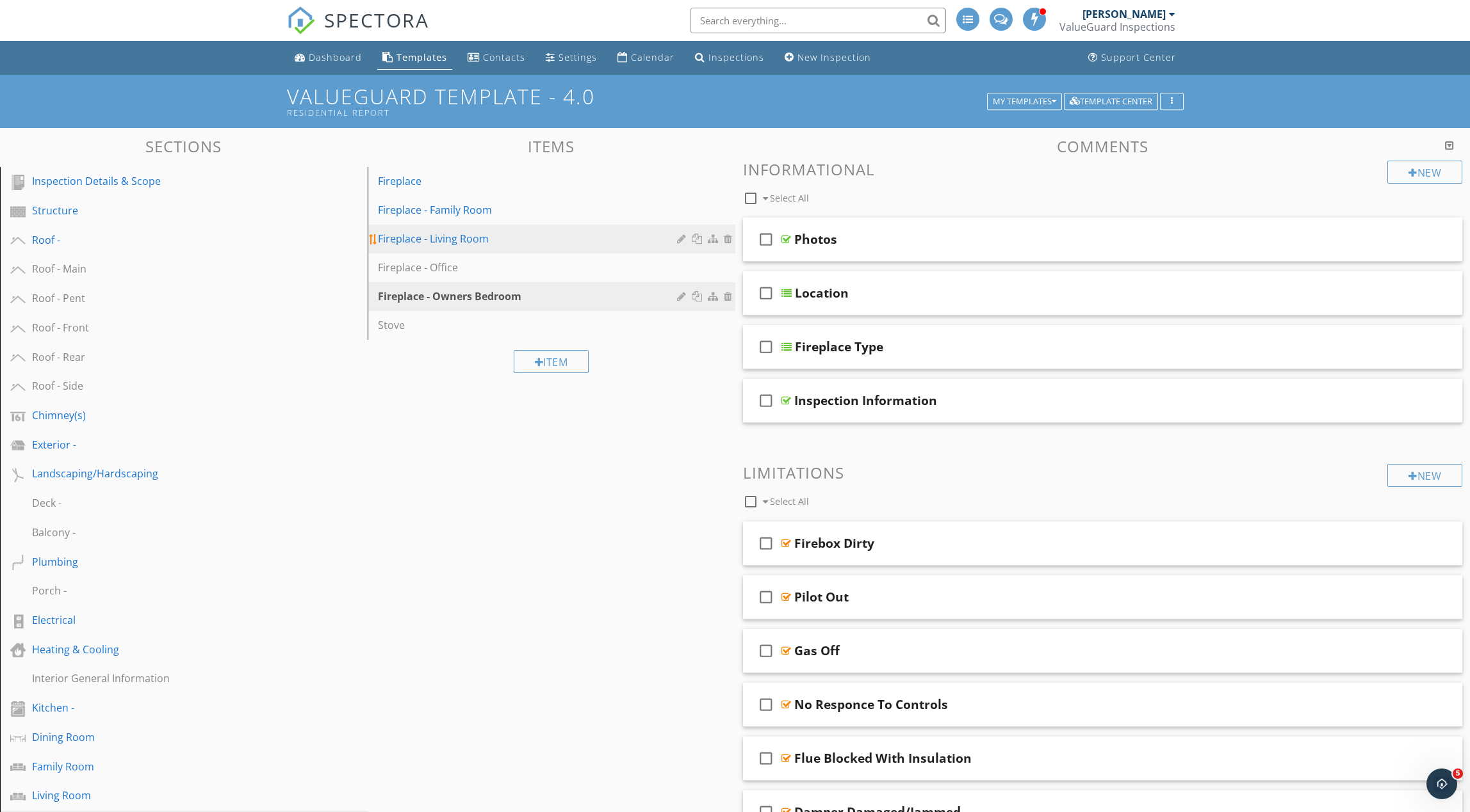
click at [639, 242] on div "Fireplace - Living Room" at bounding box center [529, 238] width 303 height 15
click at [682, 237] on div at bounding box center [683, 238] width 13 height 10
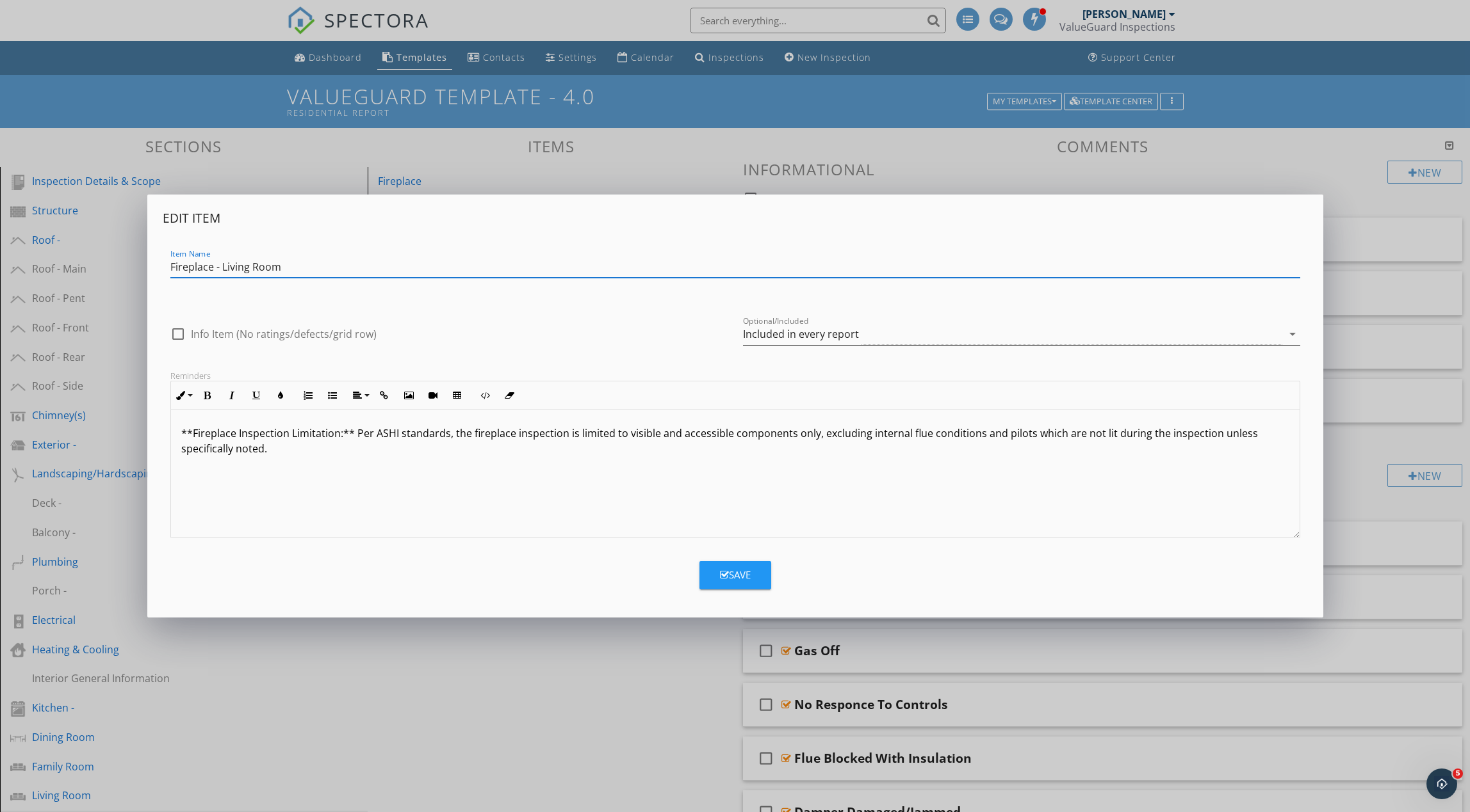
click at [758, 336] on div "Included in every report" at bounding box center [800, 334] width 116 height 12
click at [758, 336] on div "Optional - add on a per-report basis" at bounding box center [1021, 338] width 537 height 15
click at [733, 574] on div "Save" at bounding box center [735, 575] width 30 height 14
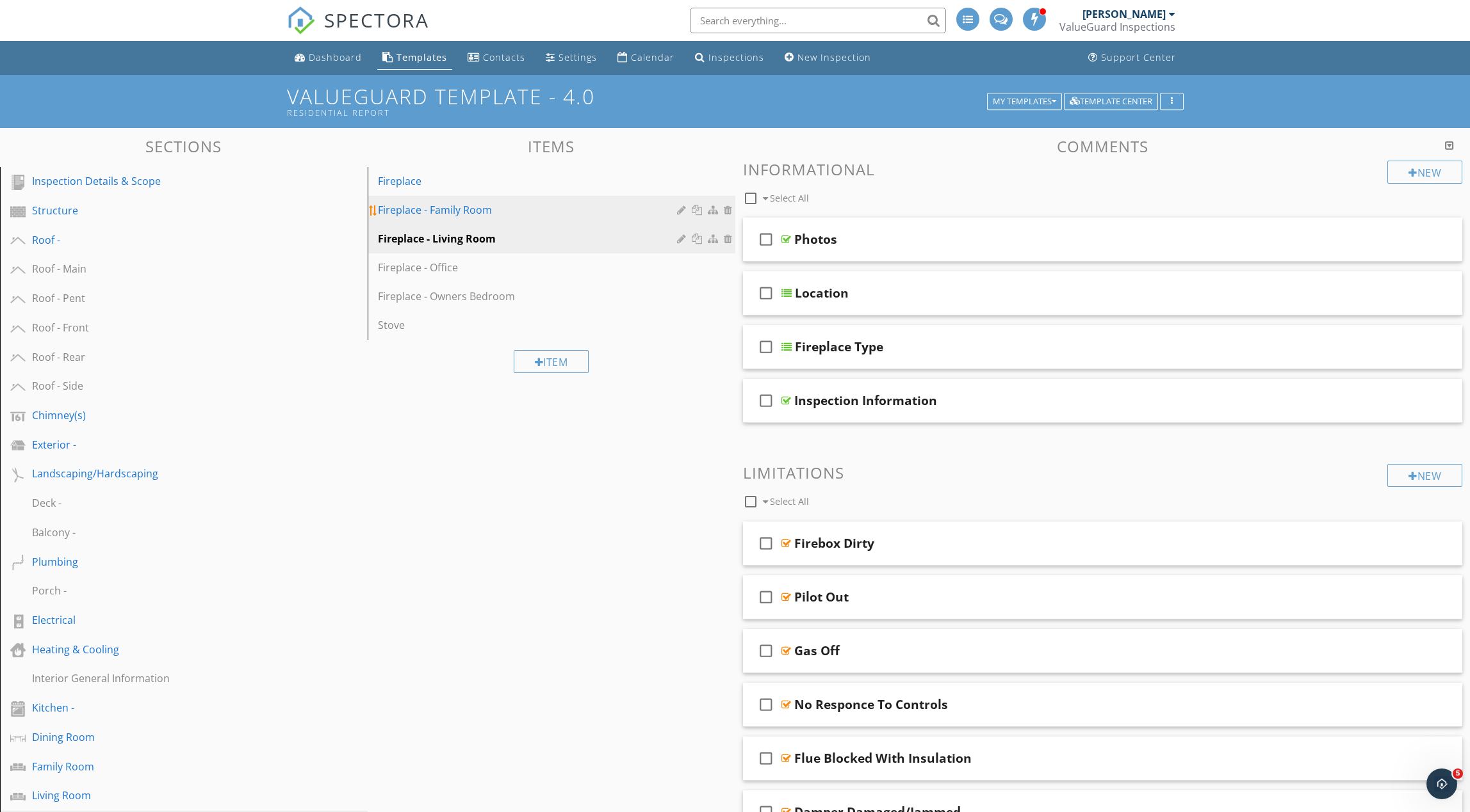
click at [683, 209] on div at bounding box center [683, 209] width 13 height 10
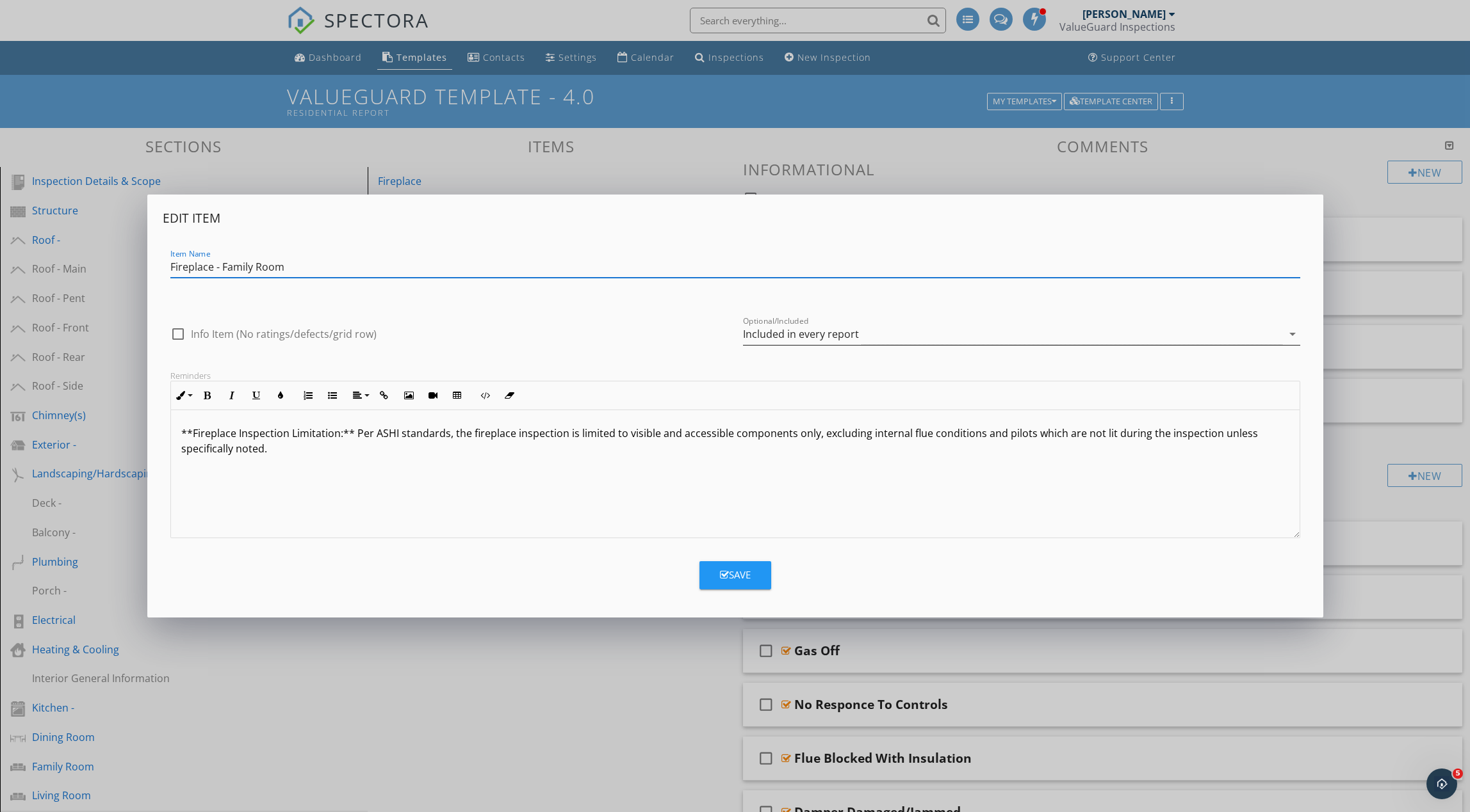
click at [844, 334] on div "Included in every report" at bounding box center [800, 334] width 116 height 12
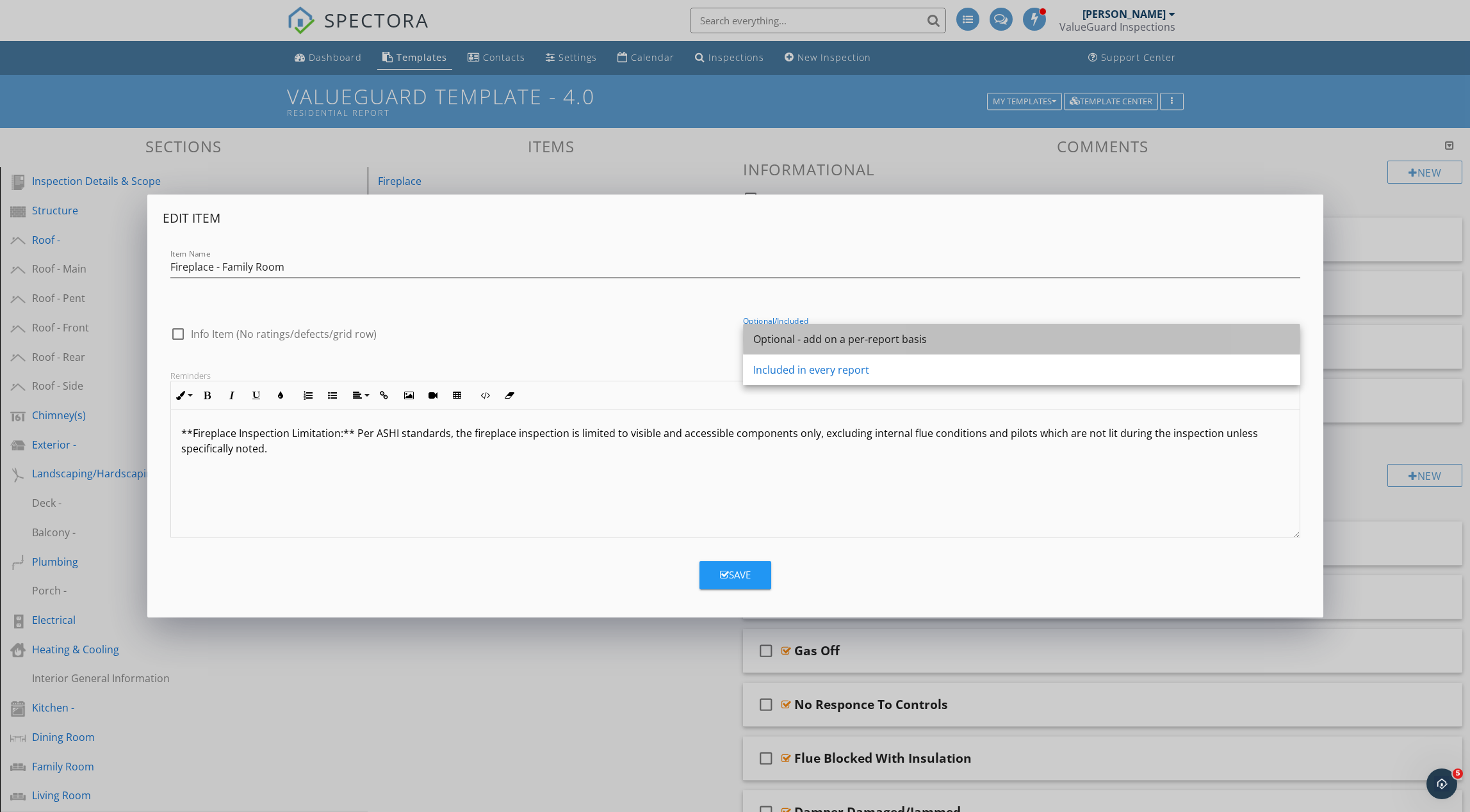
click at [843, 335] on div "Optional - add on a per-report basis" at bounding box center [1021, 338] width 537 height 15
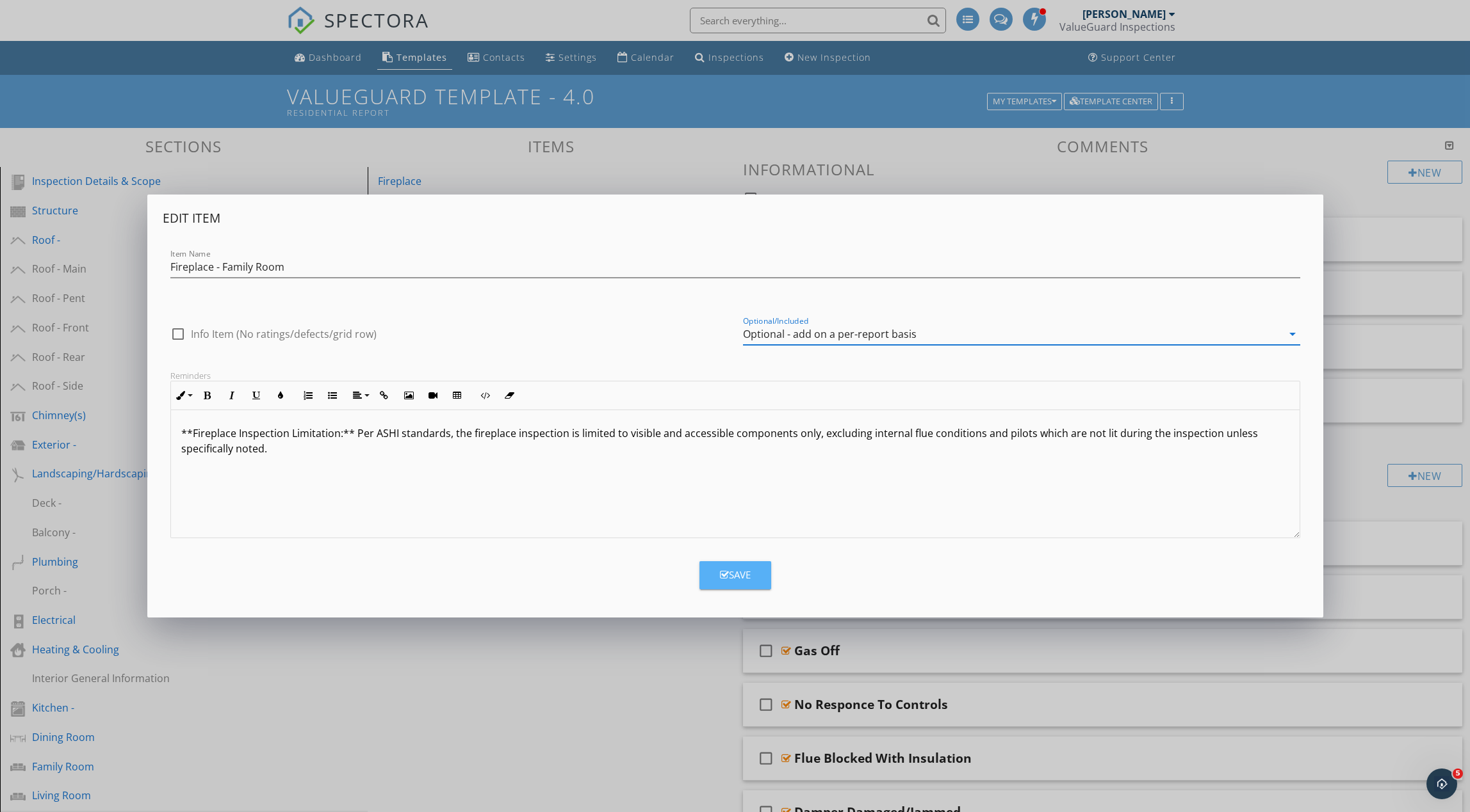
click at [742, 576] on div "Save" at bounding box center [735, 575] width 30 height 14
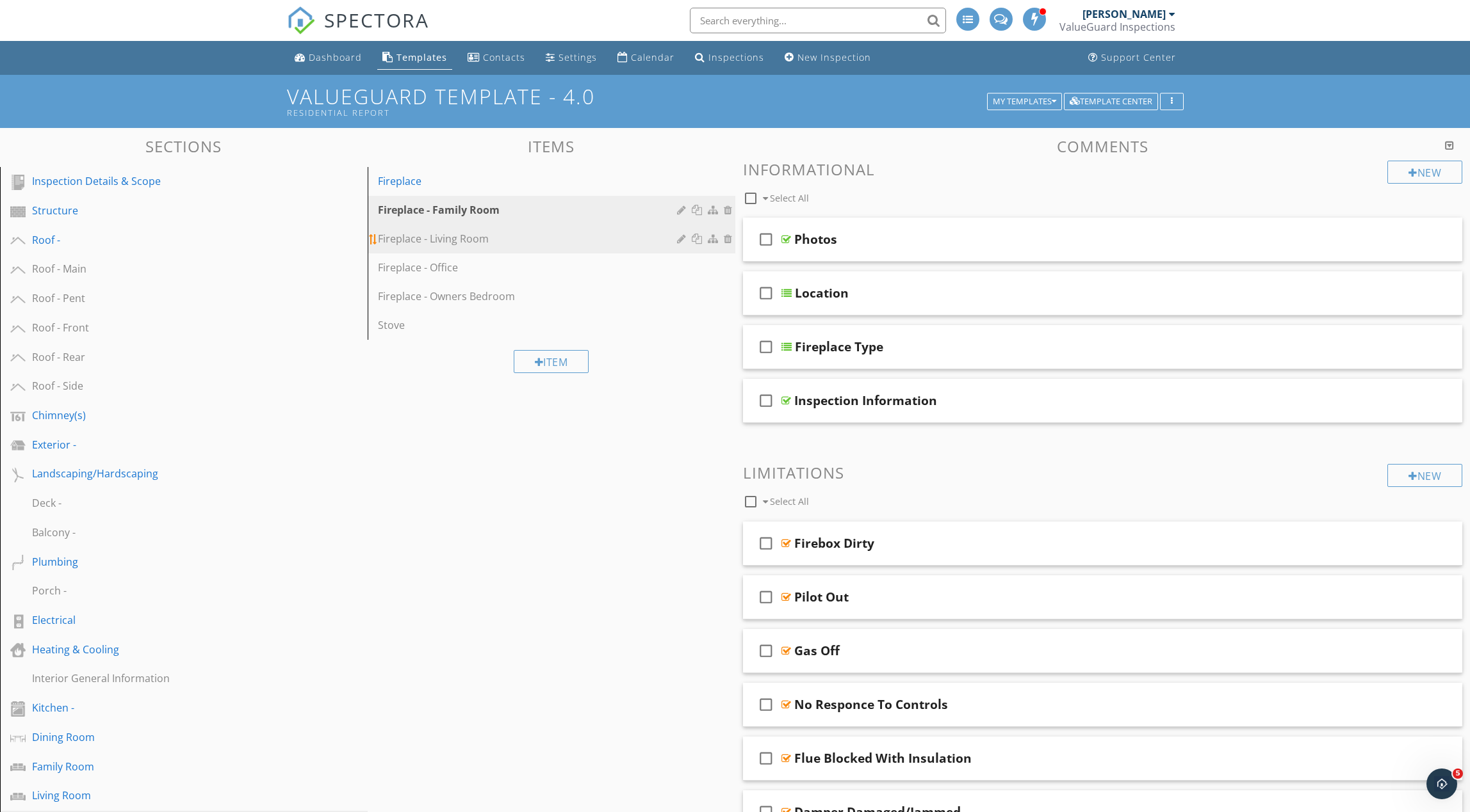
click at [493, 238] on div "Fireplace - Living Room" at bounding box center [529, 238] width 303 height 15
click at [340, 59] on div "Dashboard" at bounding box center [335, 57] width 53 height 13
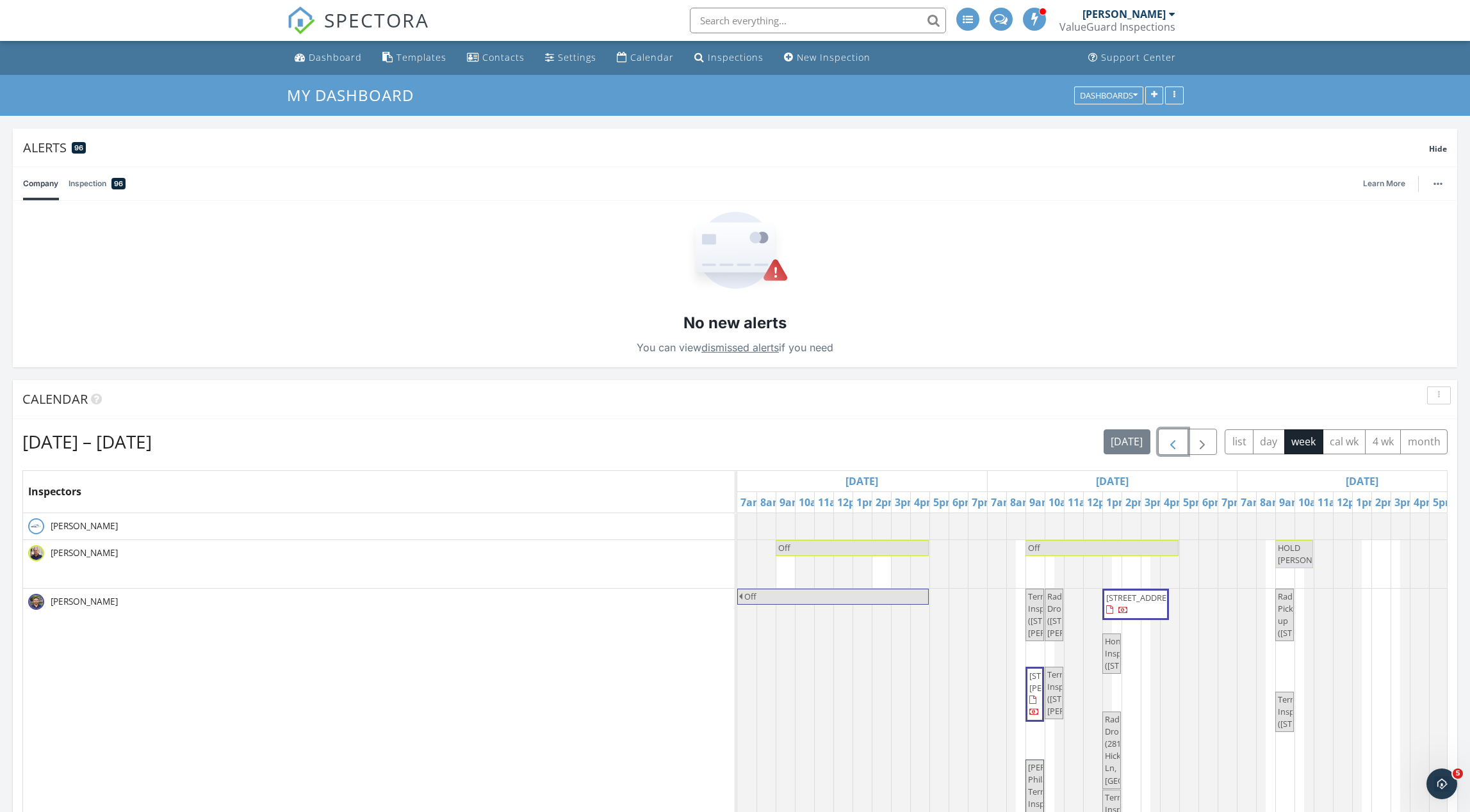
click at [1167, 441] on span "button" at bounding box center [1172, 441] width 15 height 15
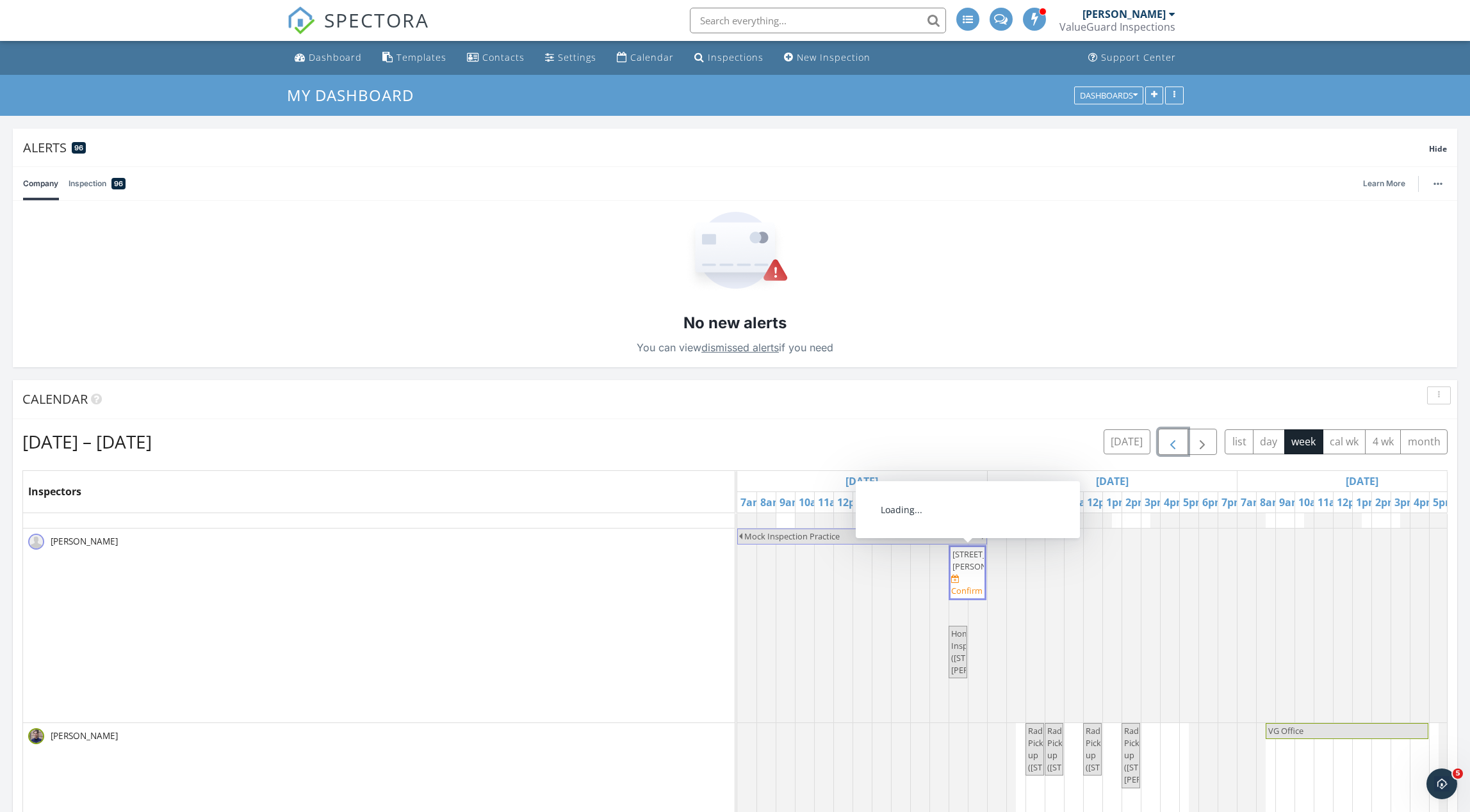
click at [967, 572] on span "3 Buck Run Dr, Elverson 19520" at bounding box center [988, 560] width 72 height 23
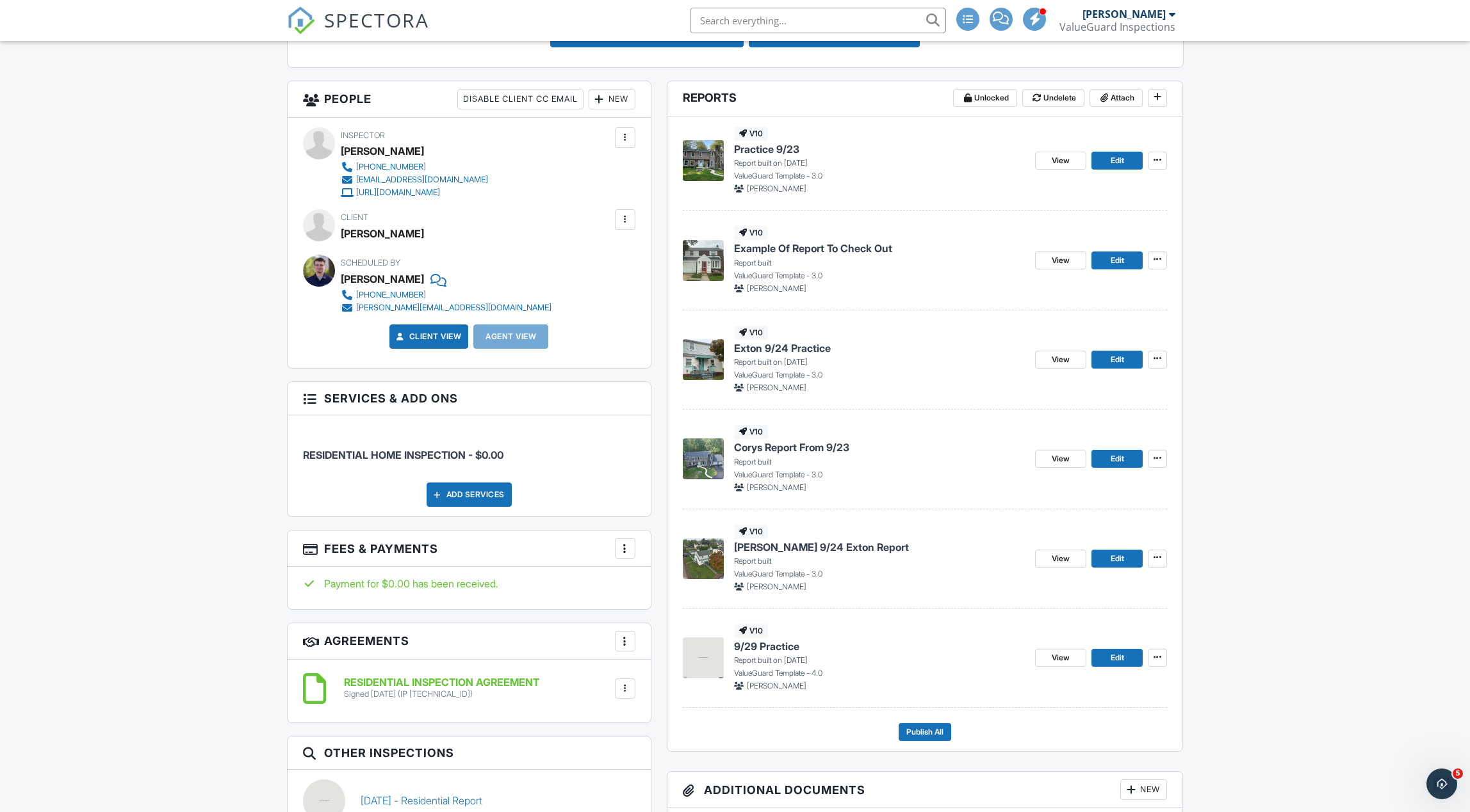
scroll to position [423, 0]
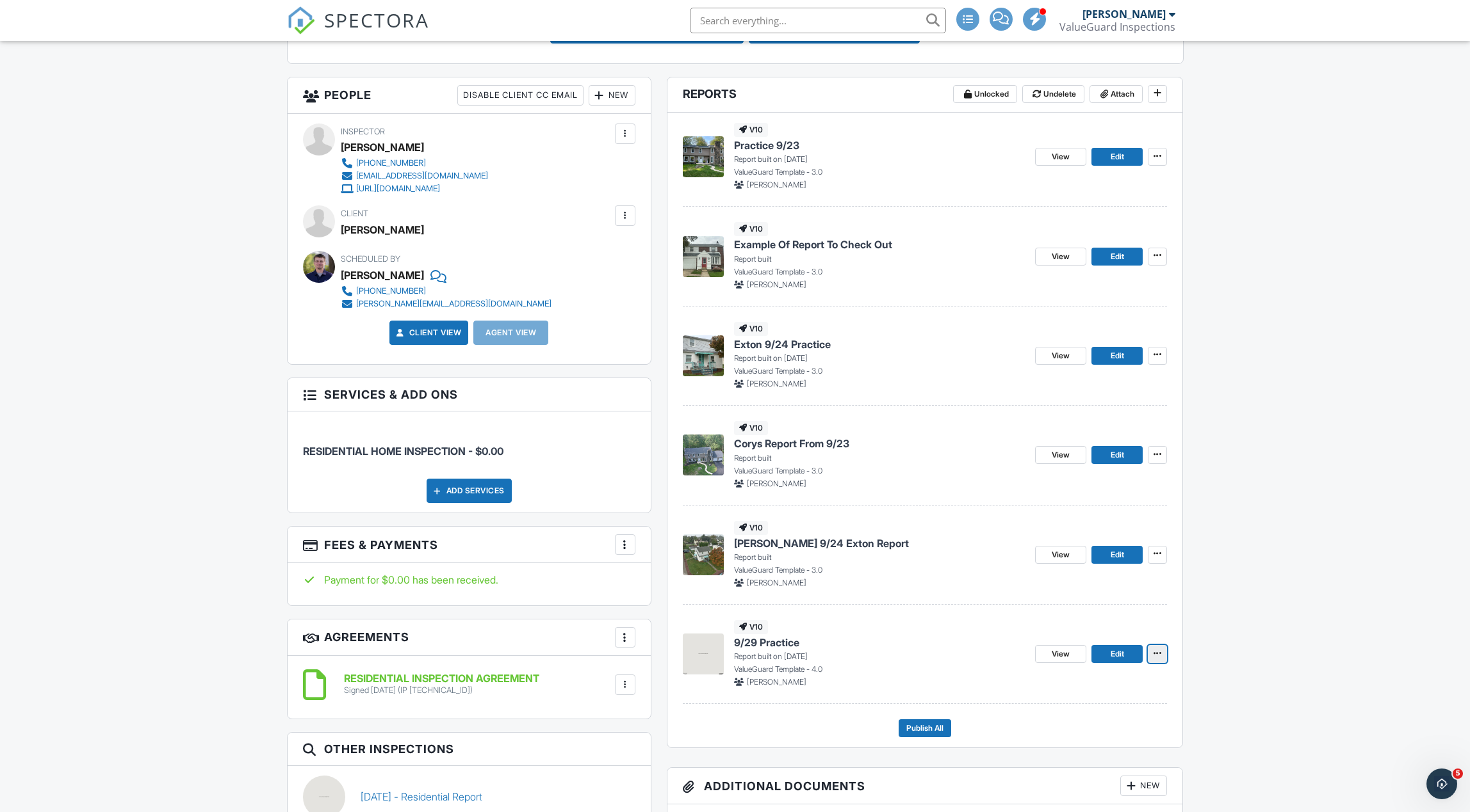
click at [1153, 654] on span at bounding box center [1157, 654] width 13 height 13
click at [1107, 775] on input "Delete Report" at bounding box center [1093, 779] width 131 height 29
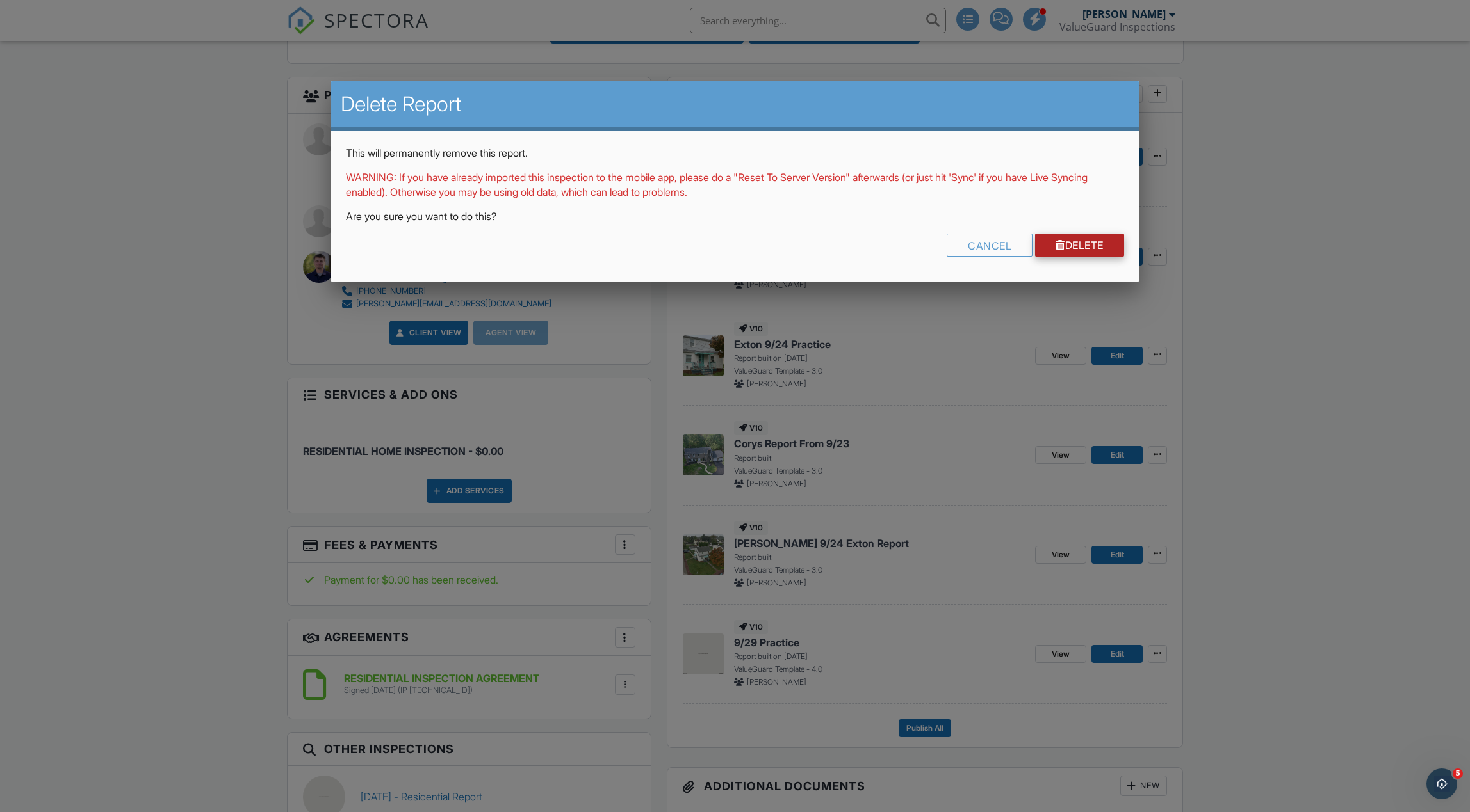
click at [1068, 250] on link "Delete" at bounding box center [1079, 245] width 89 height 23
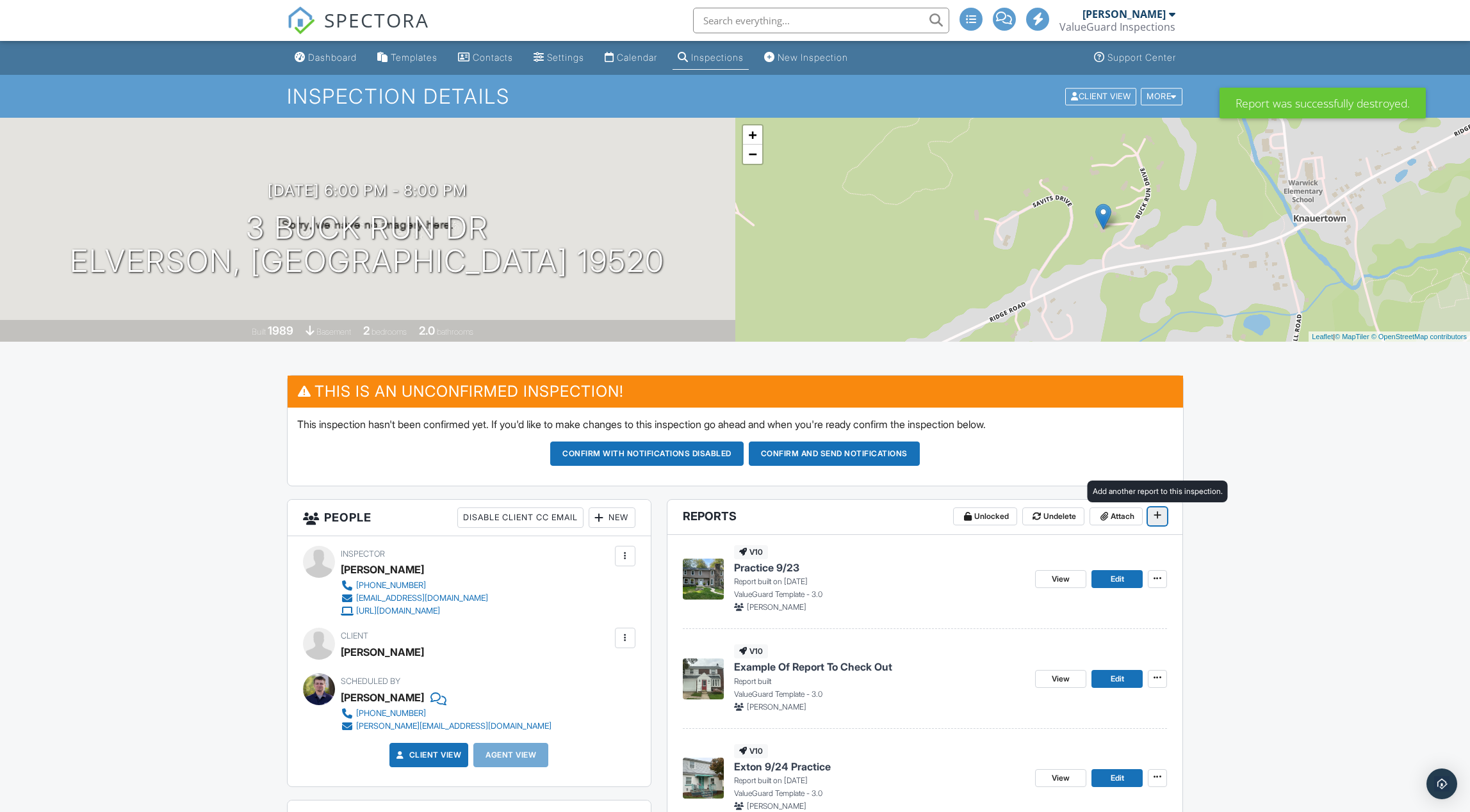
click at [1156, 518] on icon at bounding box center [1156, 515] width 8 height 9
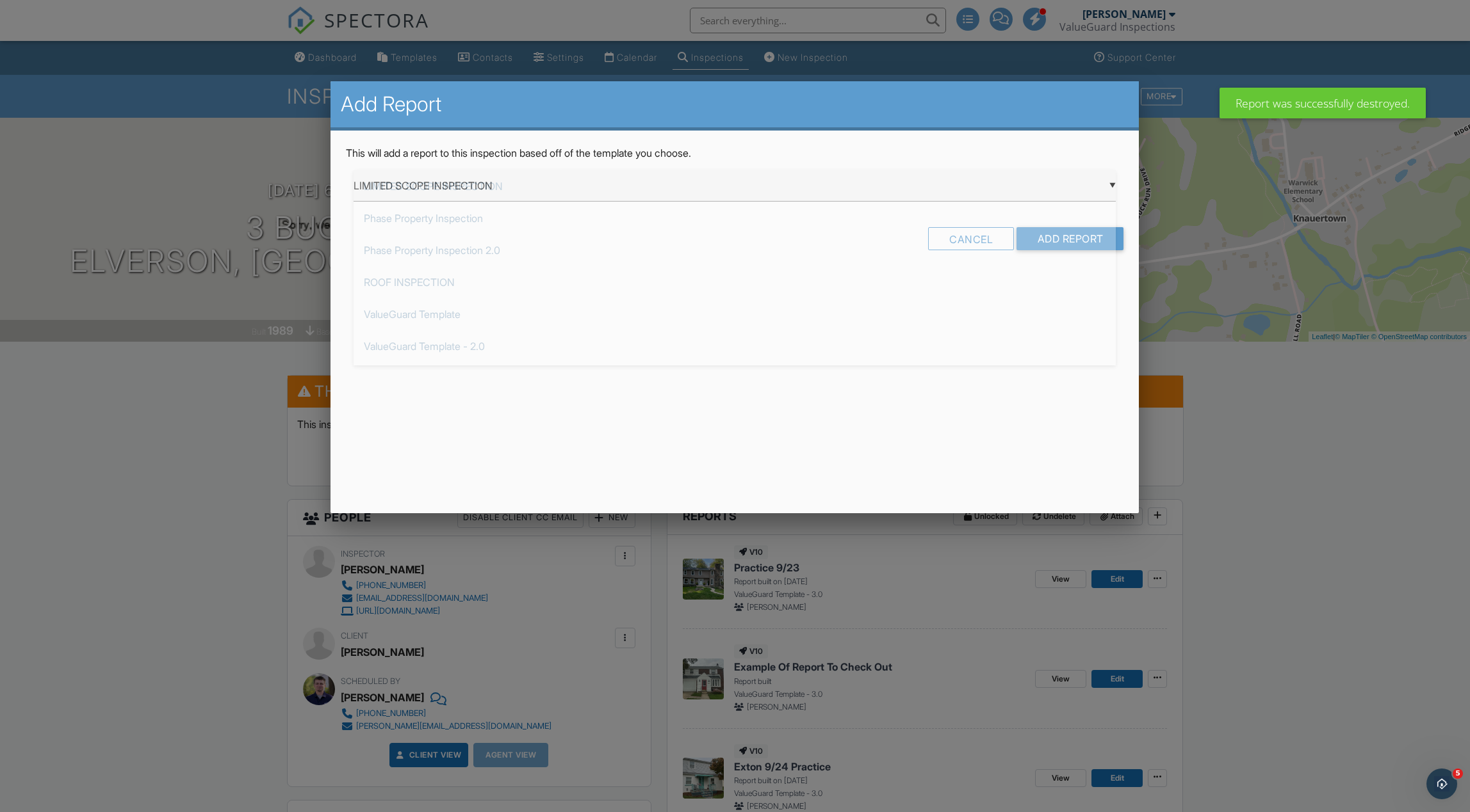
click at [615, 190] on div "▼ LIMITED SCOPE INSPECTION LIMITED SCOPE INSPECTION Phase Property Inspection P…" at bounding box center [735, 185] width 762 height 31
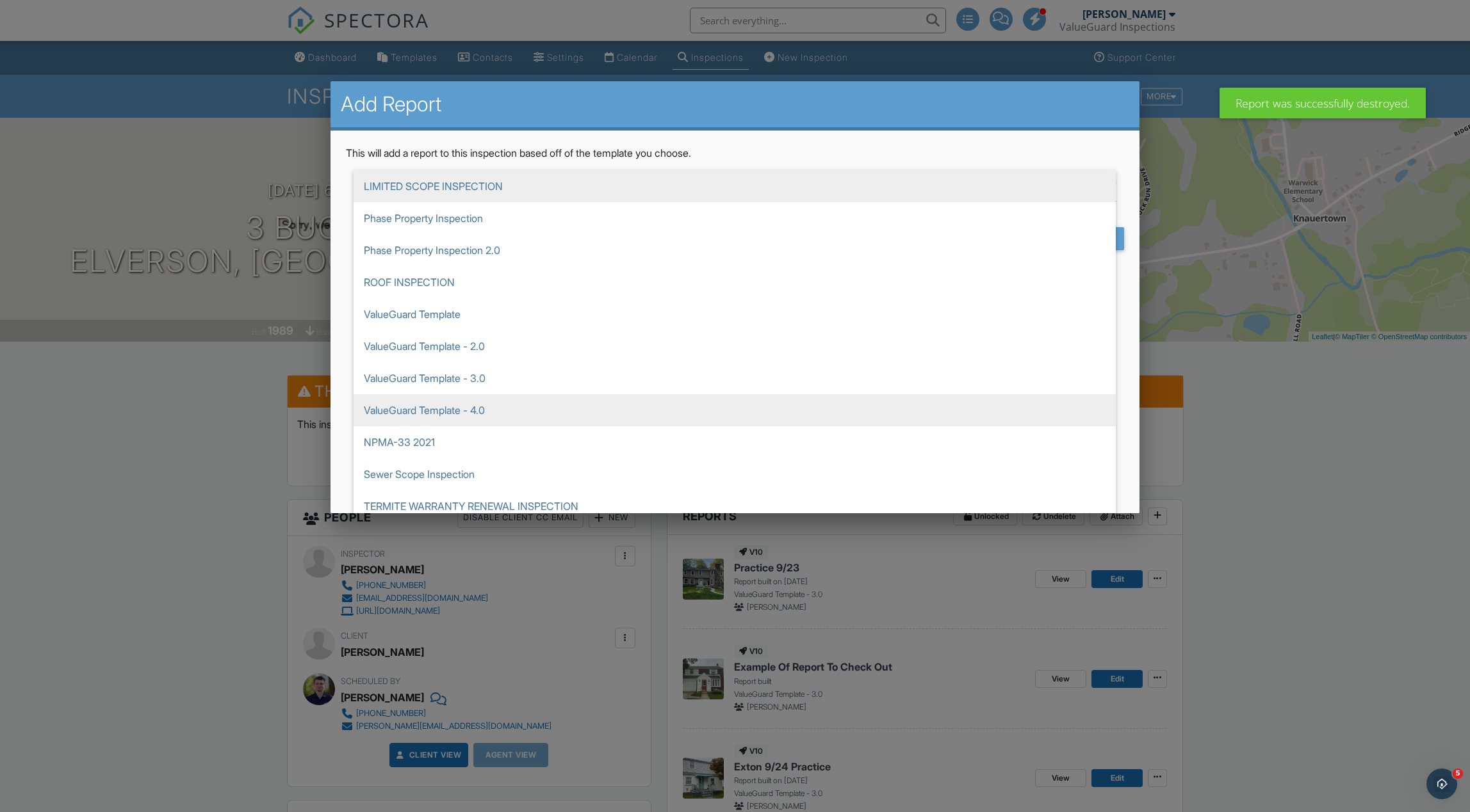
click at [632, 403] on span "ValueGuard Template - 4.0" at bounding box center [735, 410] width 762 height 32
type input "ValueGuard Template - 4.0"
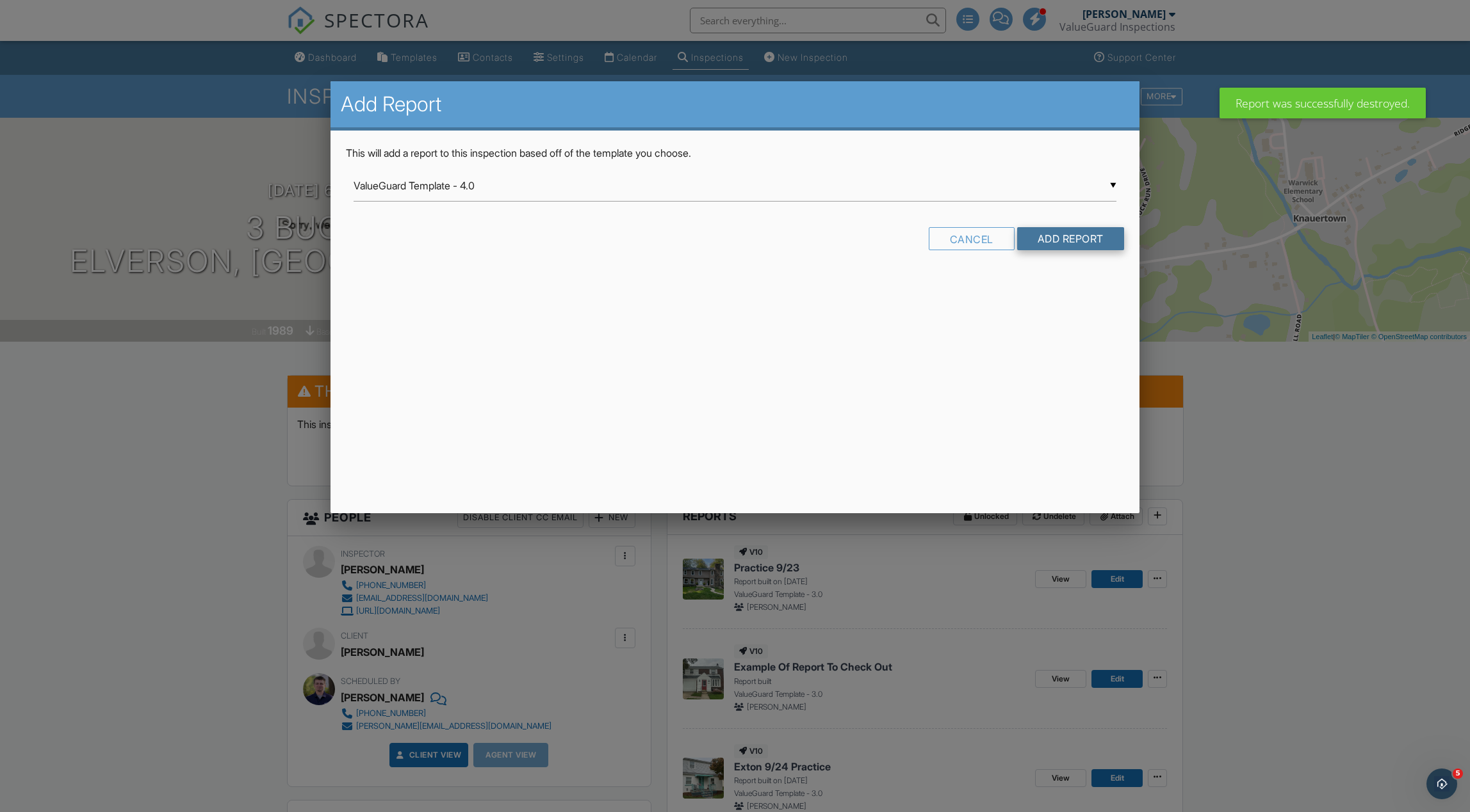
click at [1049, 237] on input "Add Report" at bounding box center [1070, 239] width 107 height 23
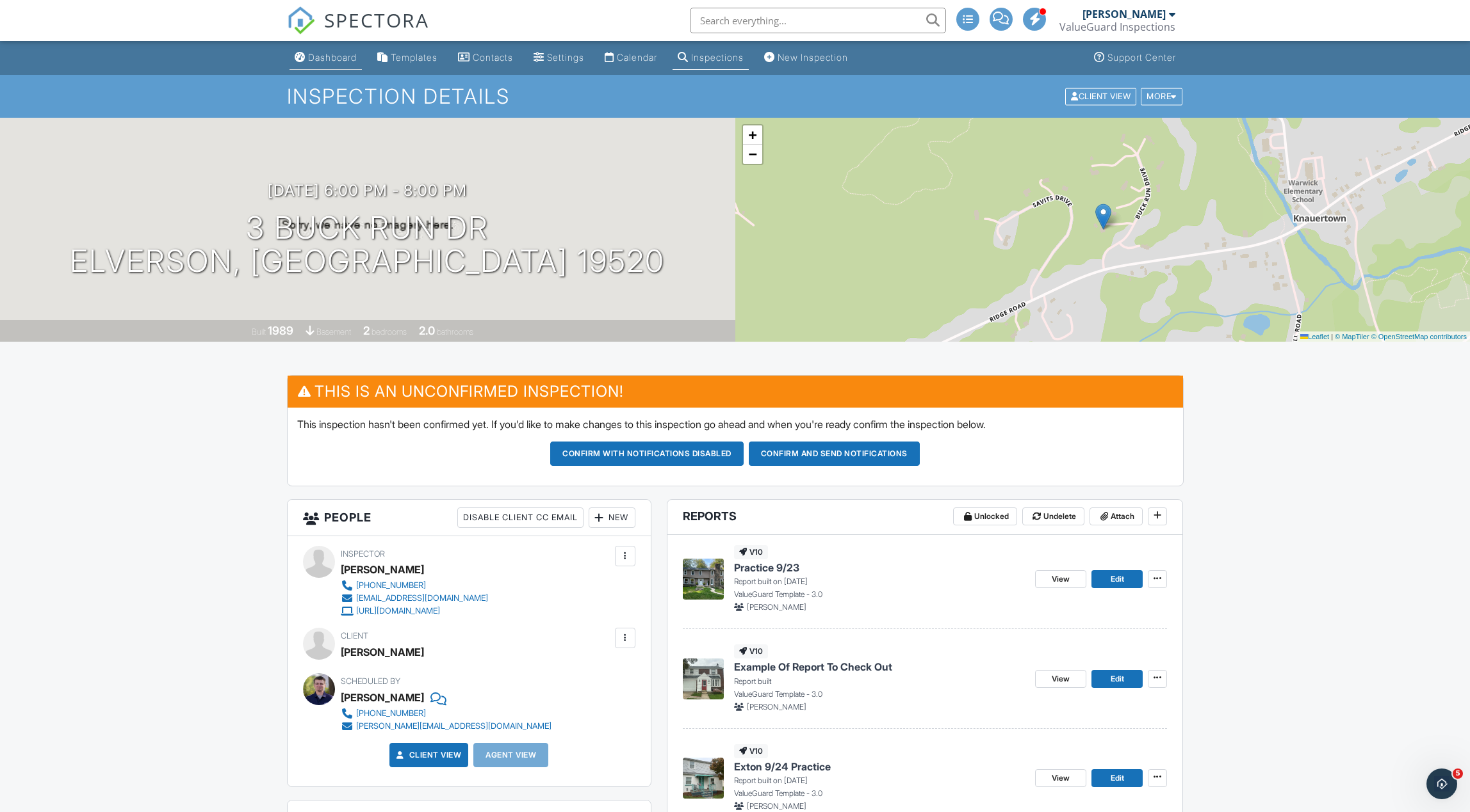
click at [326, 58] on div "Dashboard" at bounding box center [332, 57] width 48 height 11
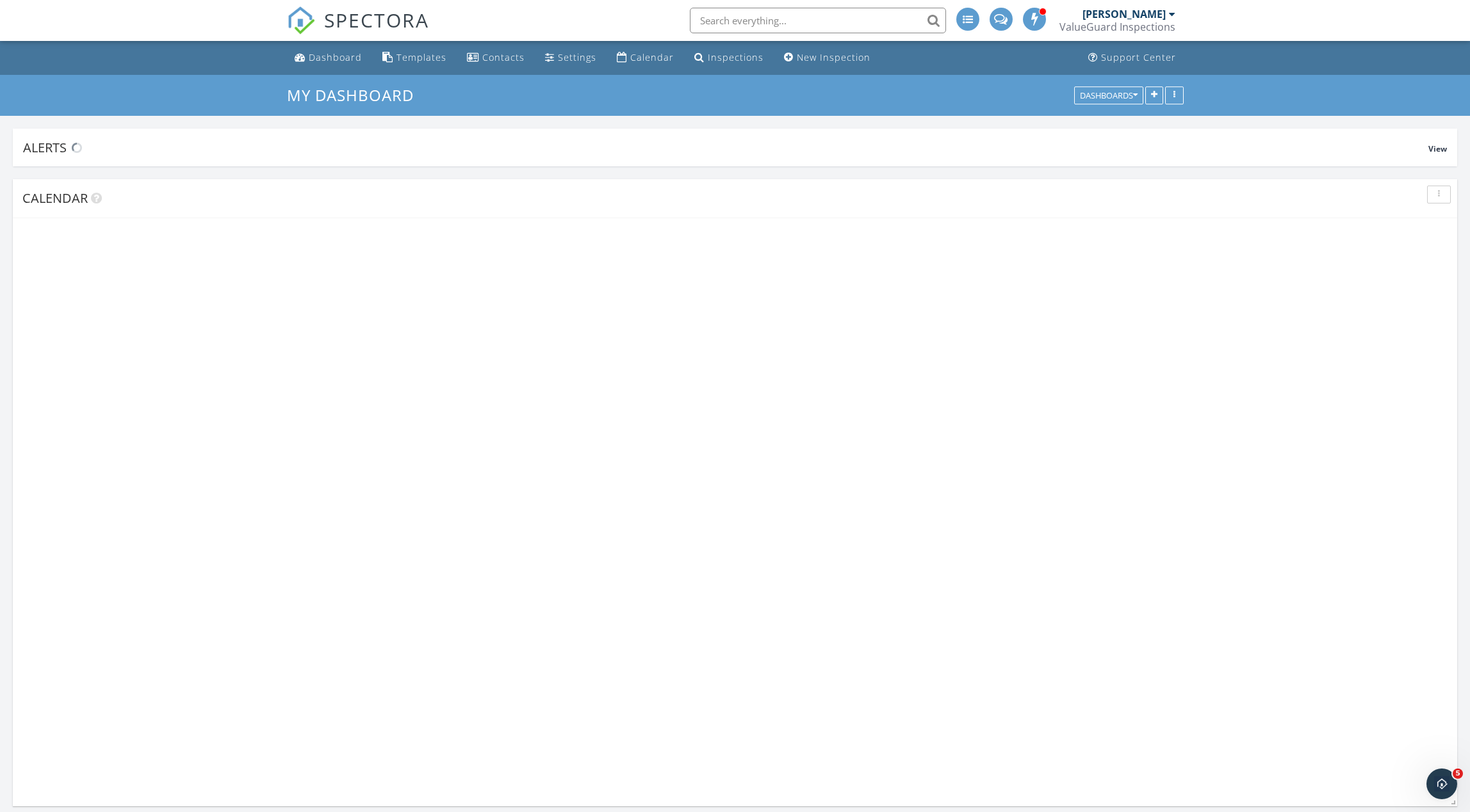
scroll to position [1166, 1470]
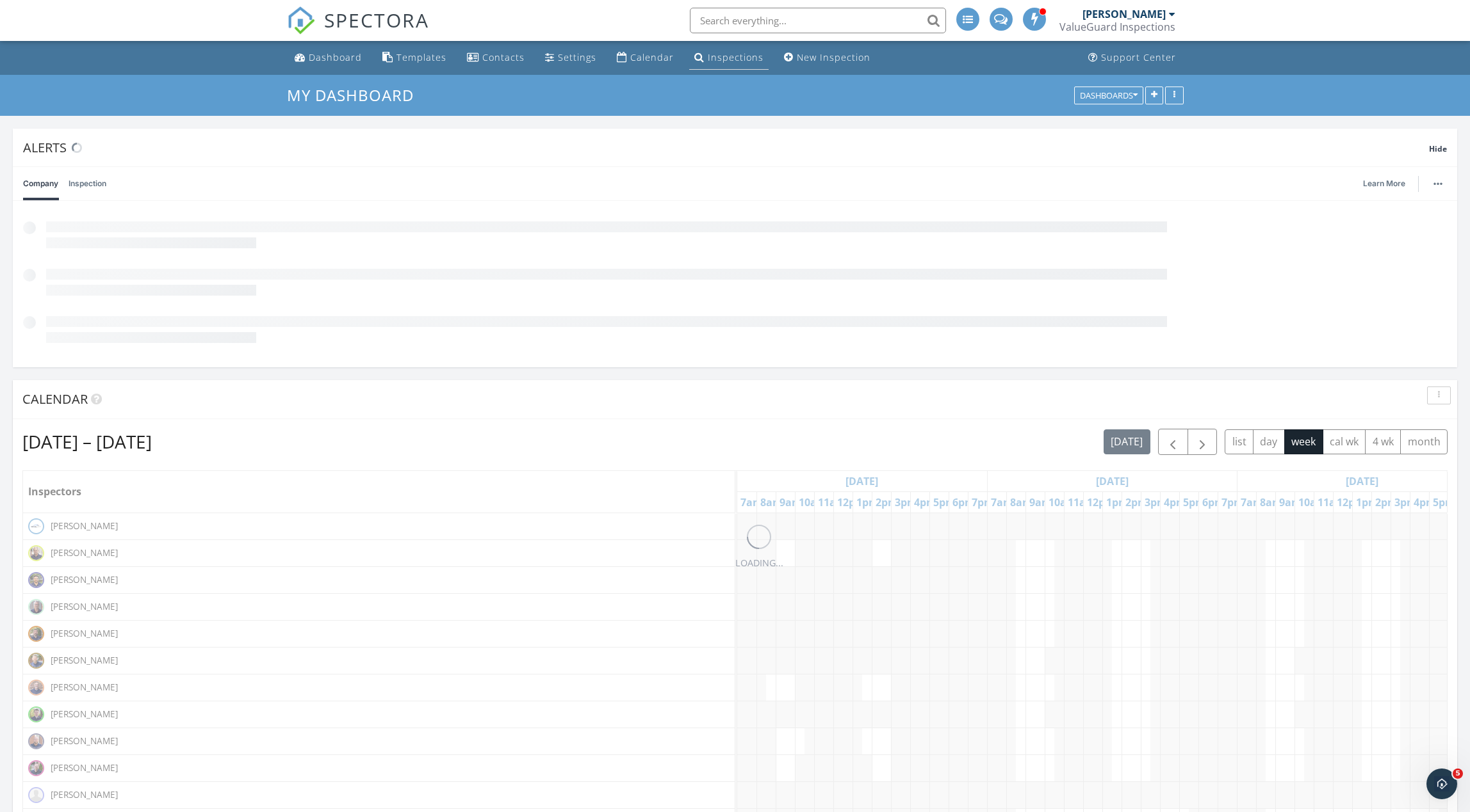
click at [713, 58] on div "Inspections" at bounding box center [735, 57] width 56 height 13
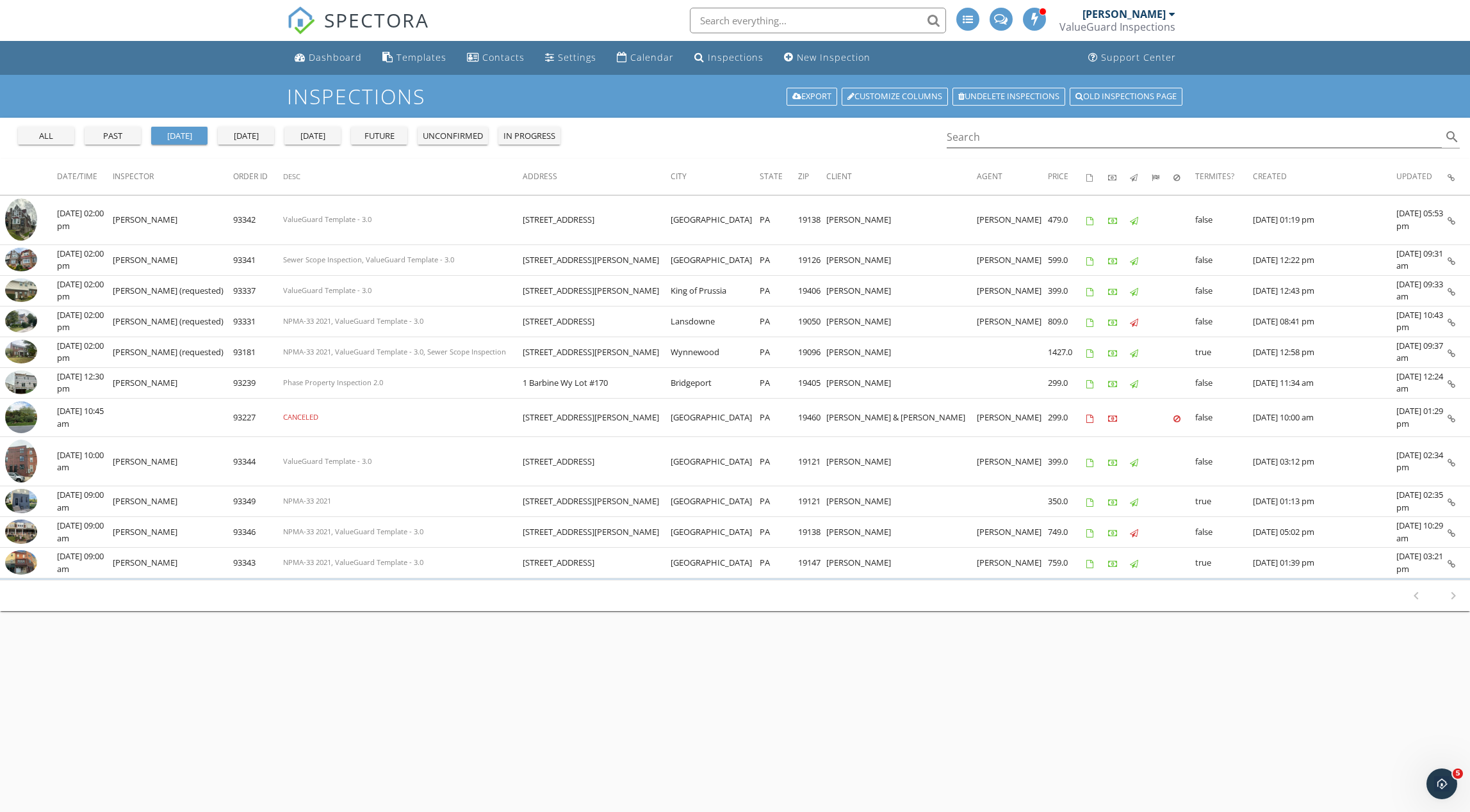
click at [329, 140] on div "tomorrow" at bounding box center [312, 136] width 46 height 13
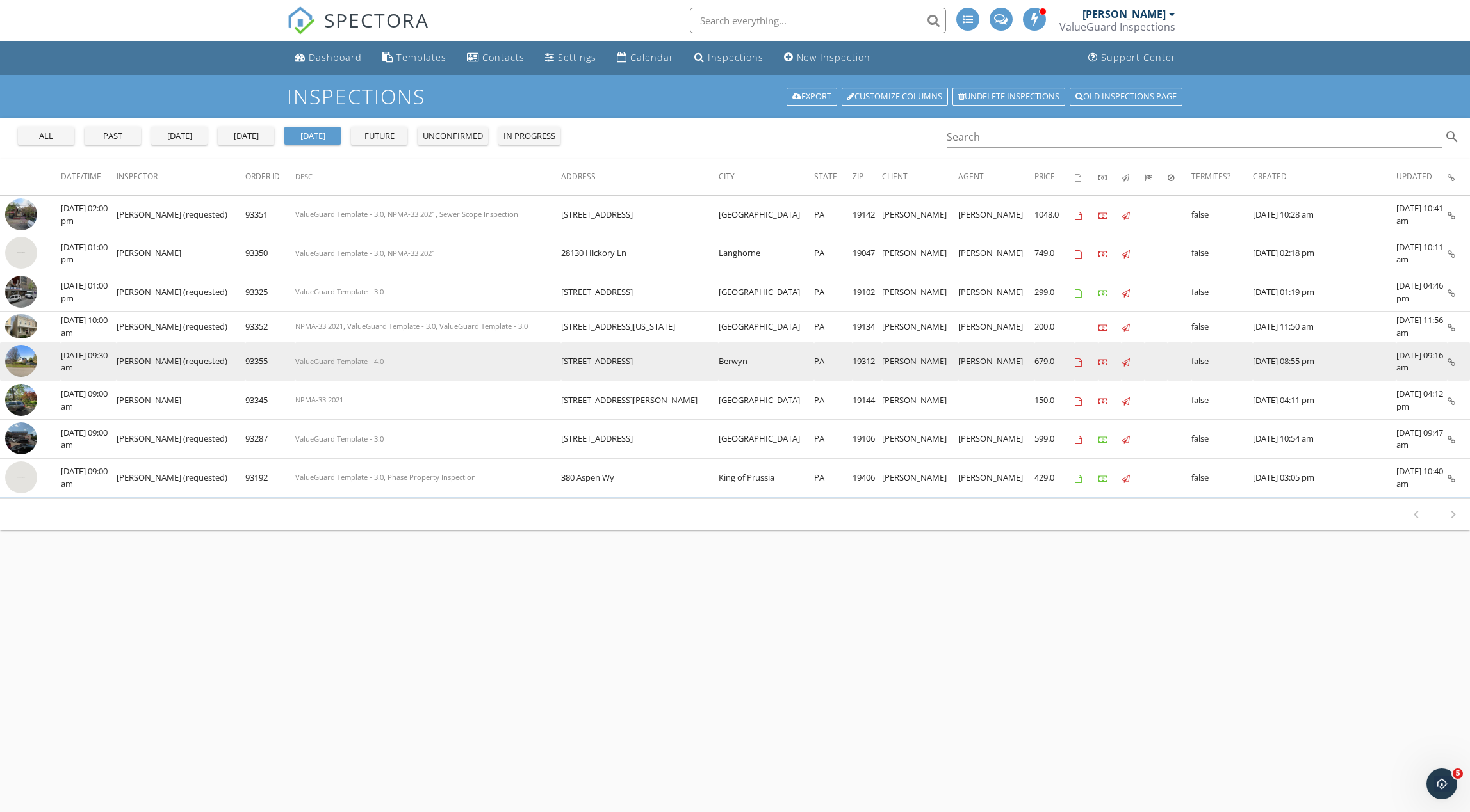
click at [14, 360] on img at bounding box center [21, 361] width 32 height 32
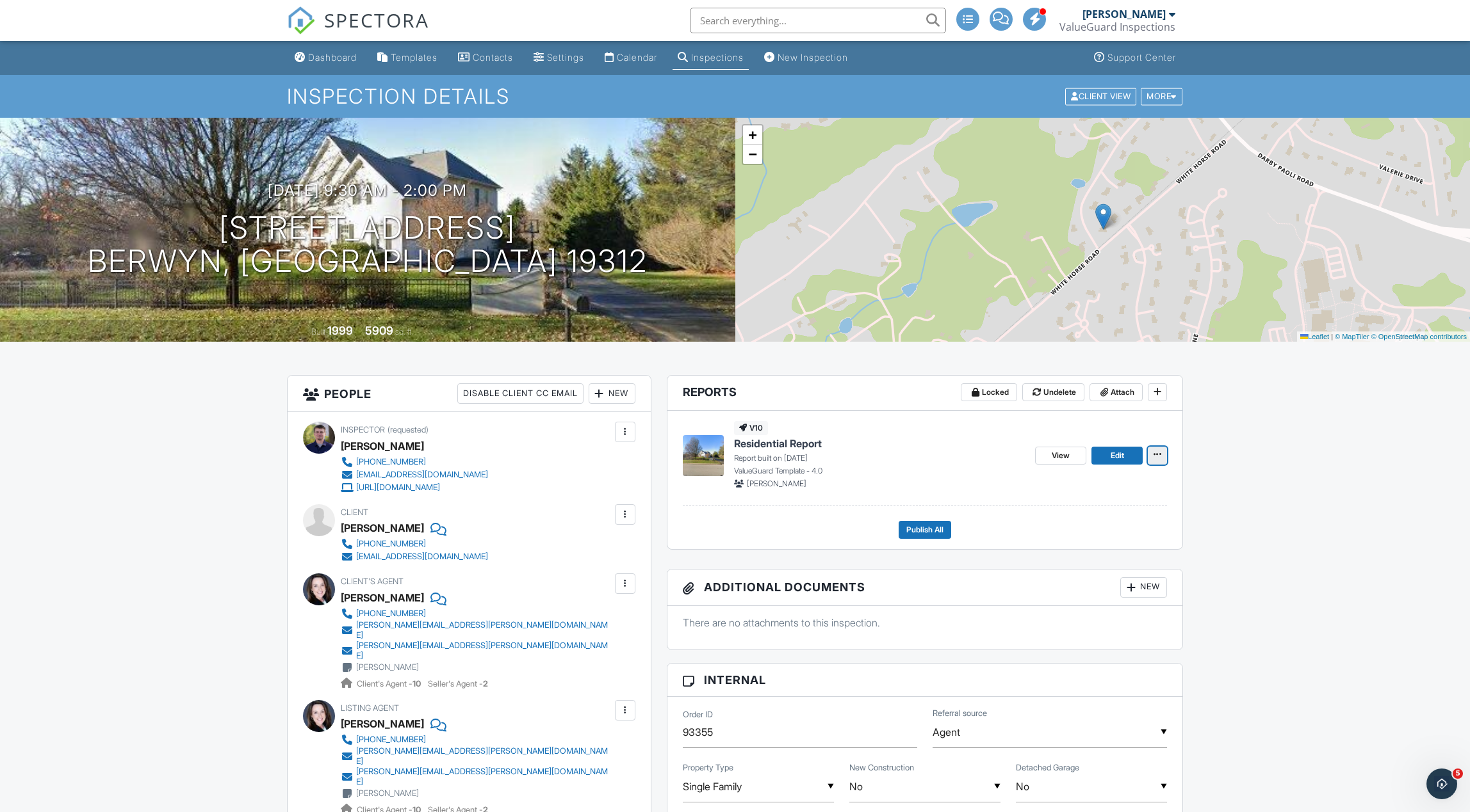
click at [1165, 455] on button at bounding box center [1156, 456] width 19 height 18
click at [1125, 575] on input "Delete Report" at bounding box center [1093, 580] width 131 height 29
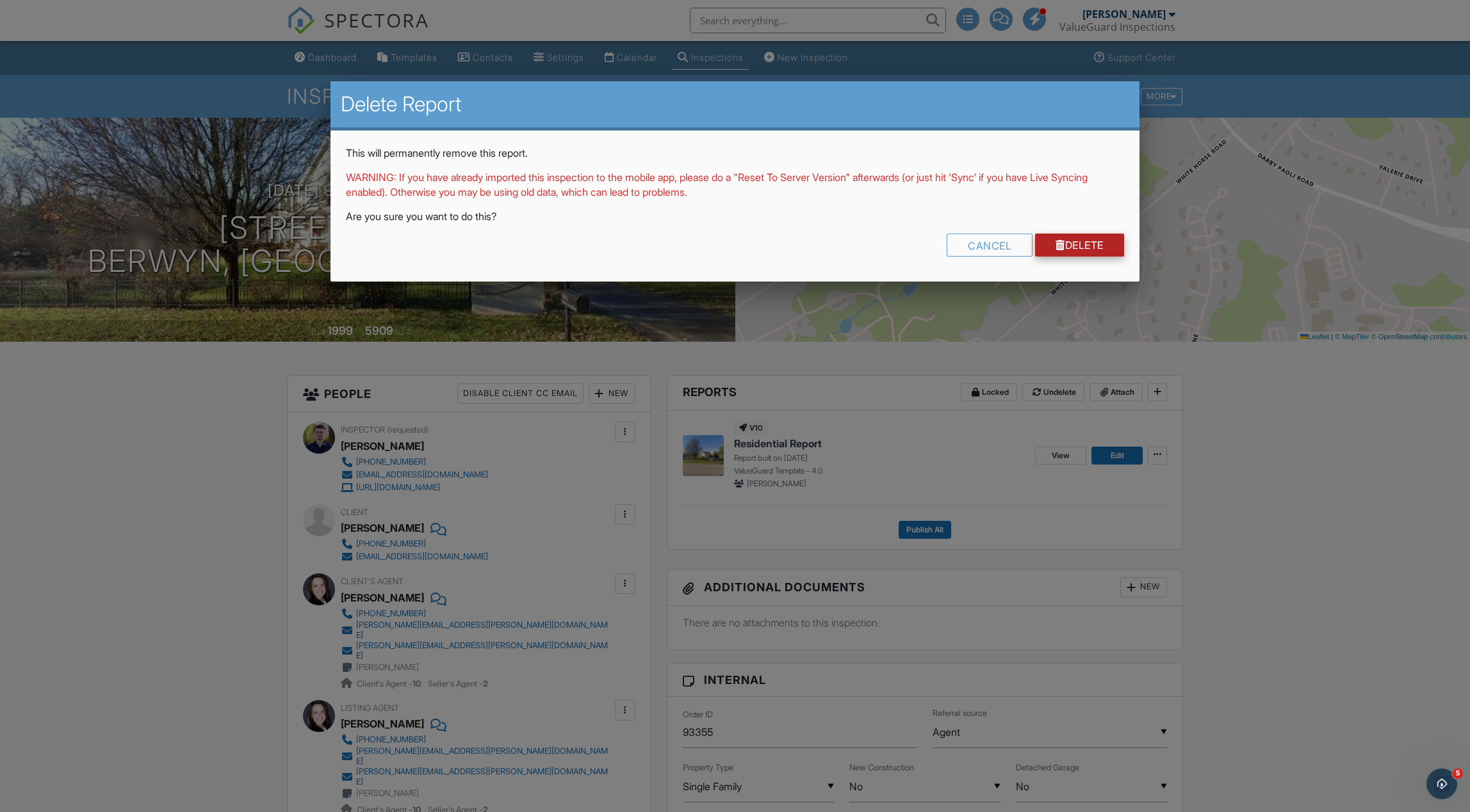
click at [1076, 254] on link "Delete" at bounding box center [1079, 245] width 89 height 23
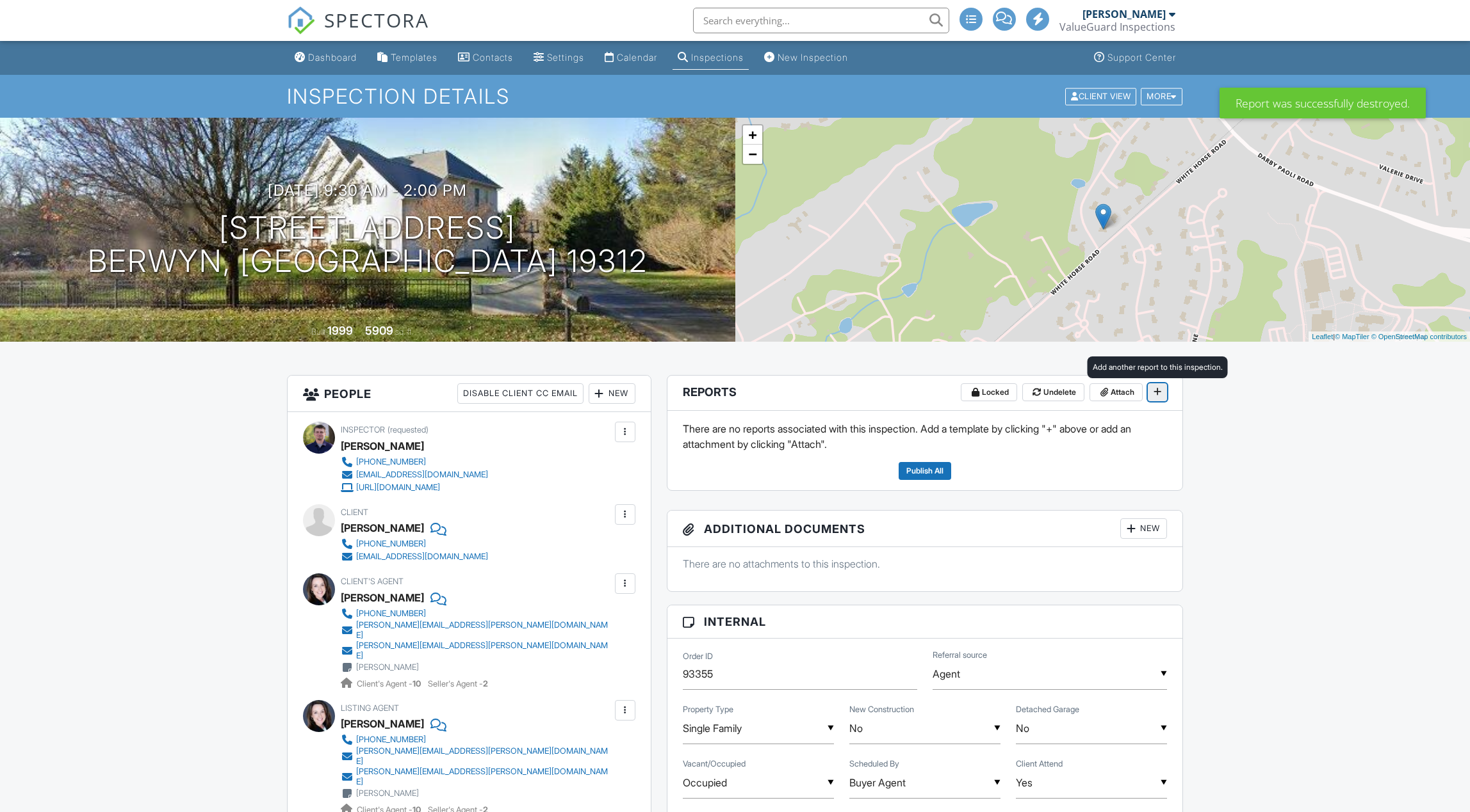
click at [1166, 385] on button at bounding box center [1156, 392] width 19 height 18
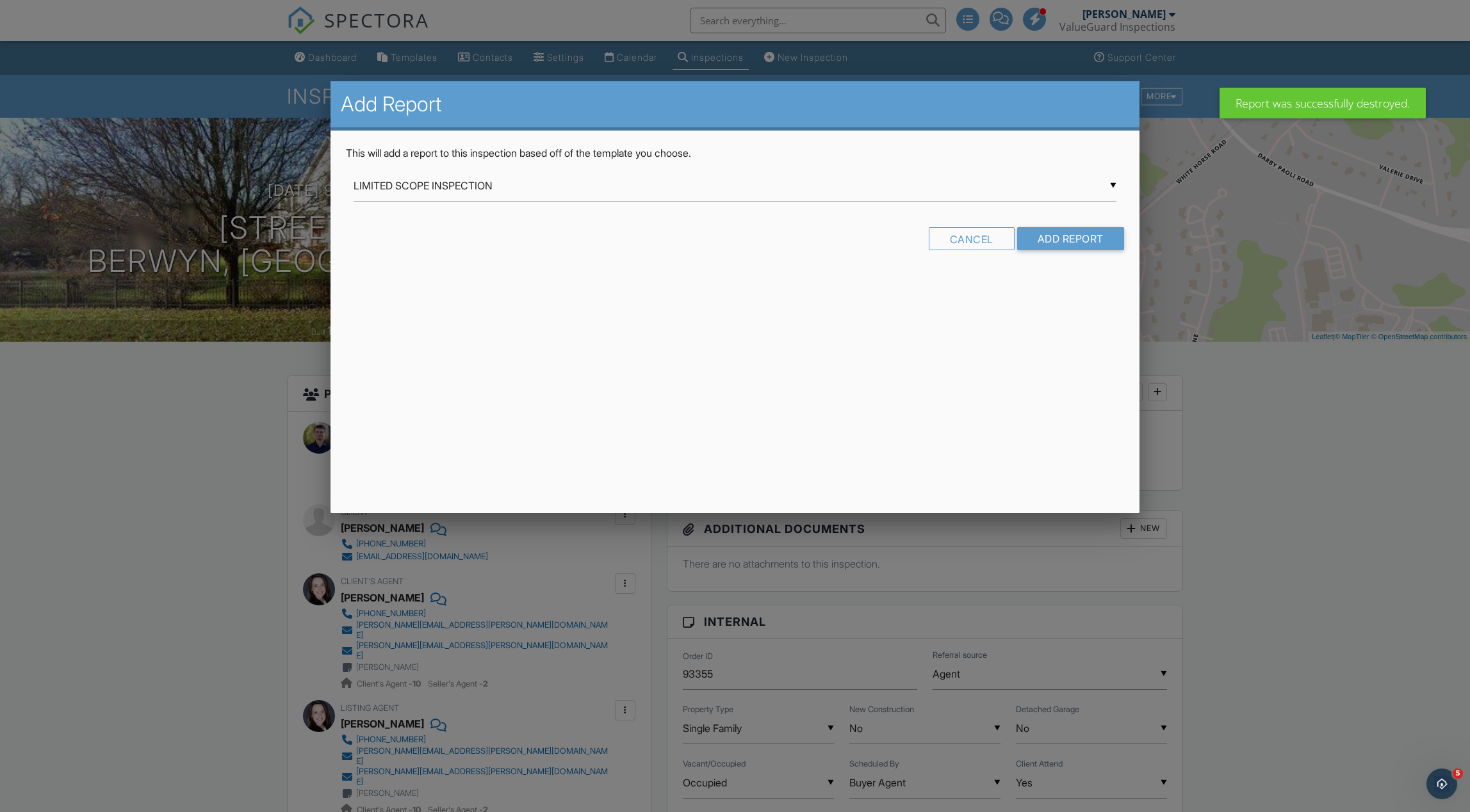
click at [553, 183] on div "▼ LIMITED SCOPE INSPECTION LIMITED SCOPE INSPECTION Phase Property Inspection P…" at bounding box center [735, 185] width 762 height 31
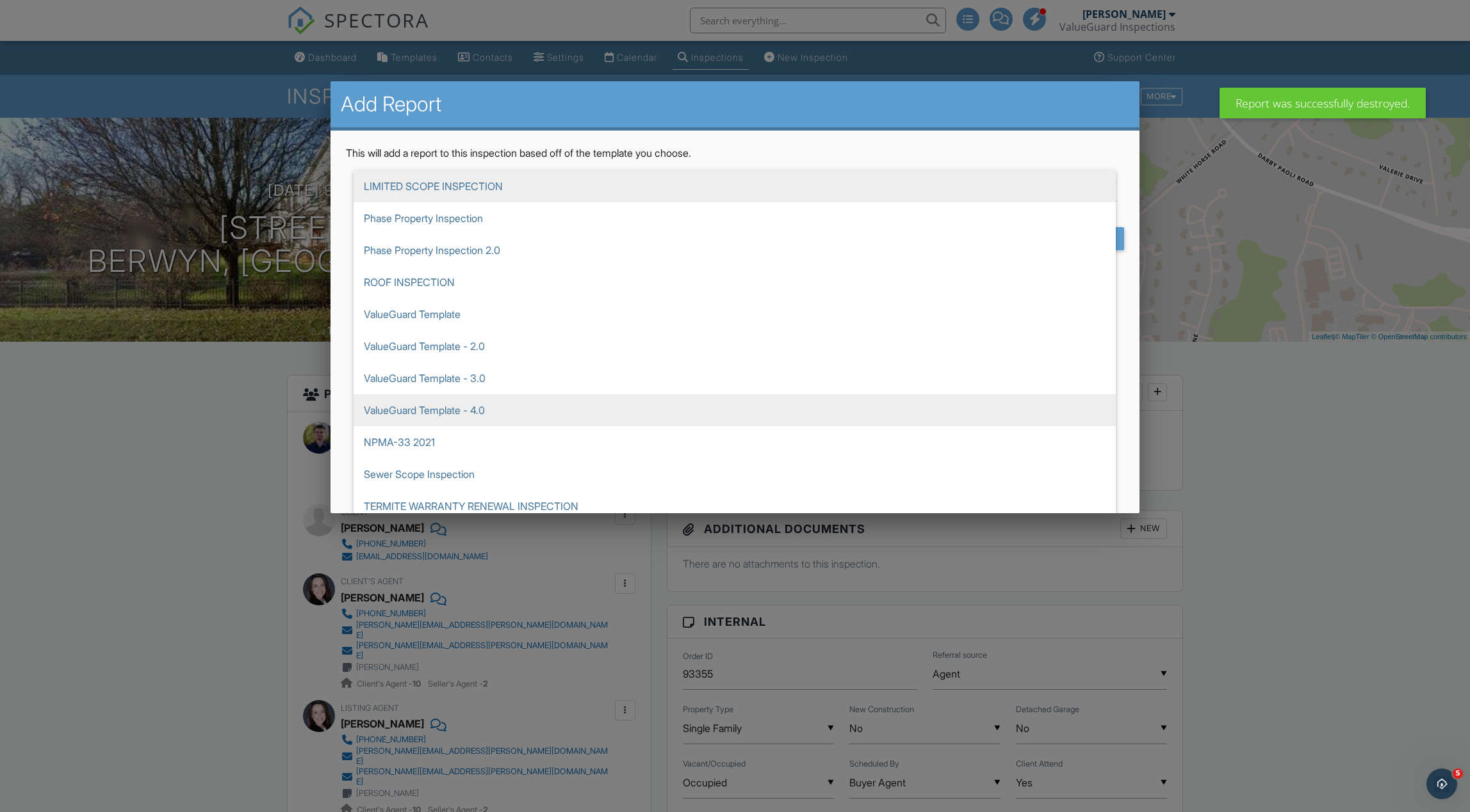
click at [549, 406] on span "ValueGuard Template - 4.0" at bounding box center [735, 410] width 762 height 32
type input "ValueGuard Template - 4.0"
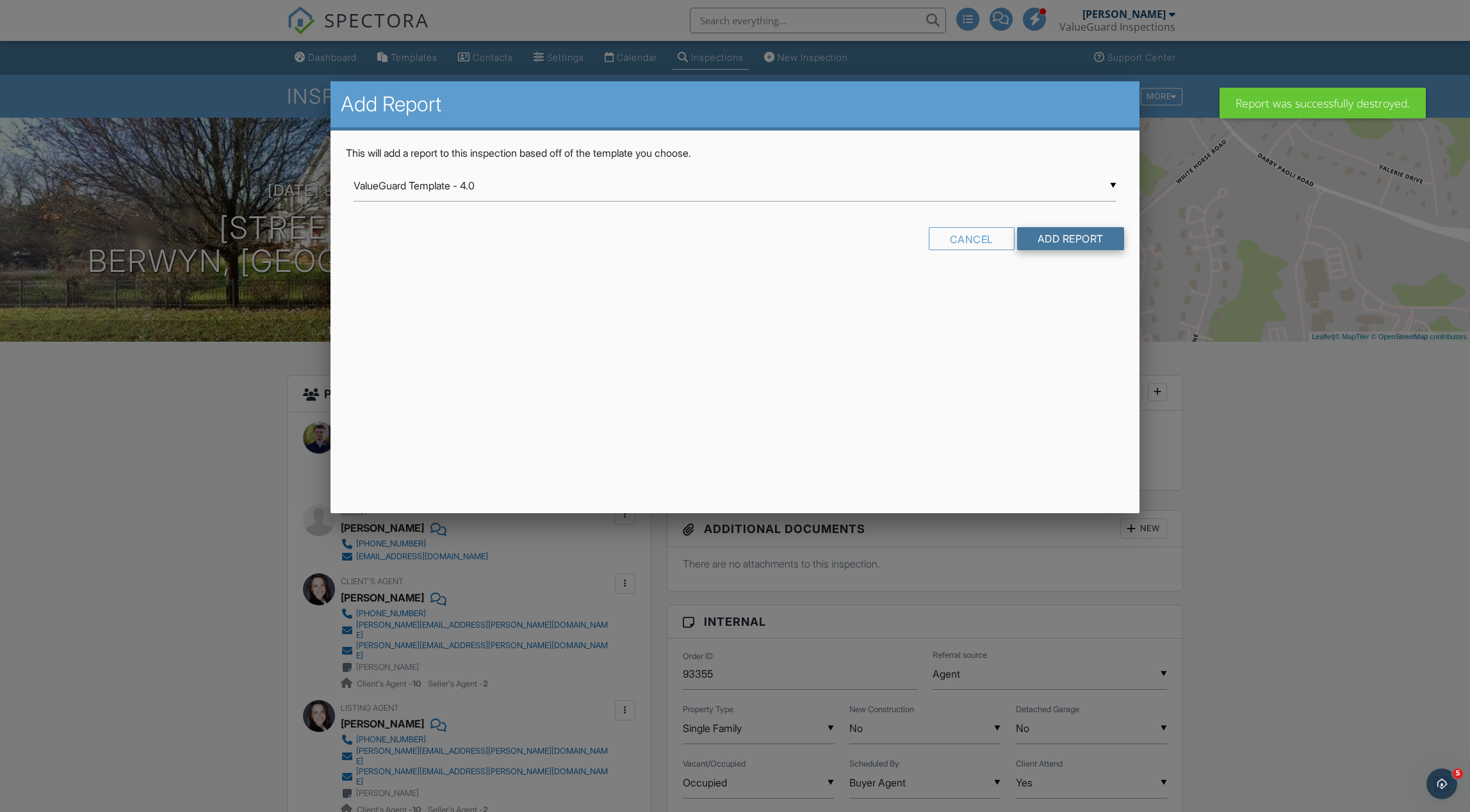
click at [1043, 240] on input "Add Report" at bounding box center [1070, 239] width 107 height 23
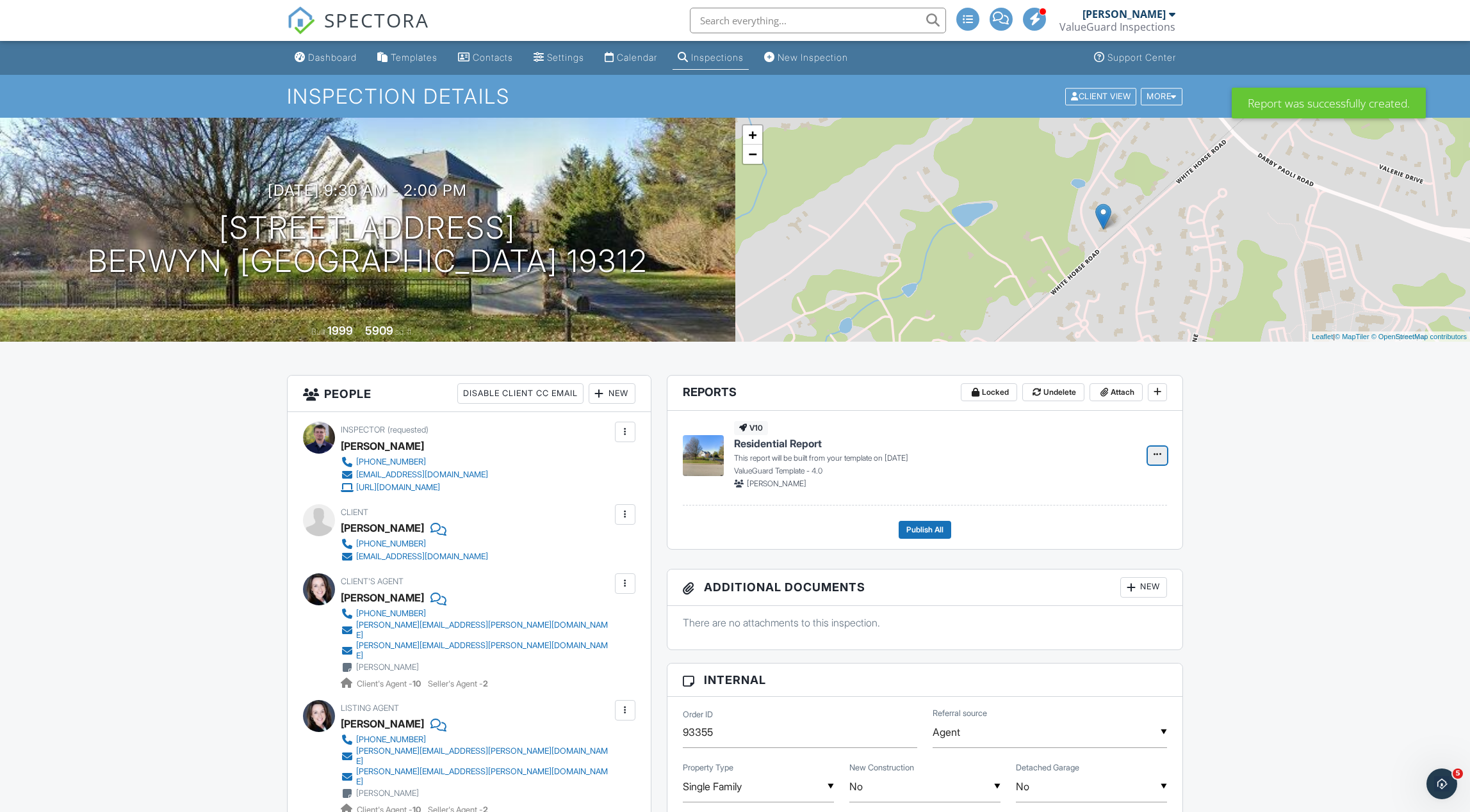
click at [1155, 457] on icon at bounding box center [1156, 455] width 8 height 9
click at [1130, 492] on input "Build Now" at bounding box center [1093, 490] width 131 height 29
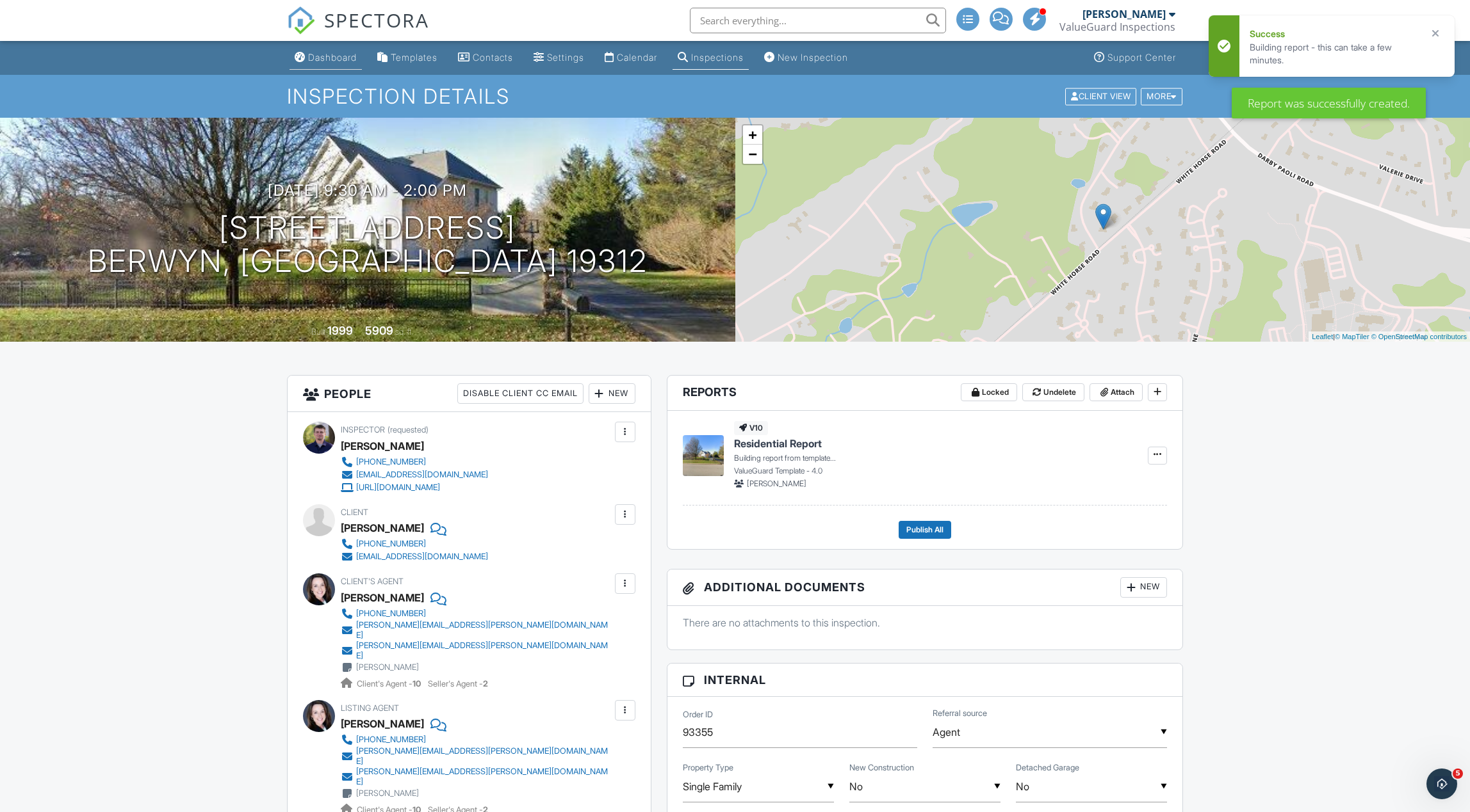
click at [325, 59] on div "Dashboard" at bounding box center [332, 57] width 48 height 11
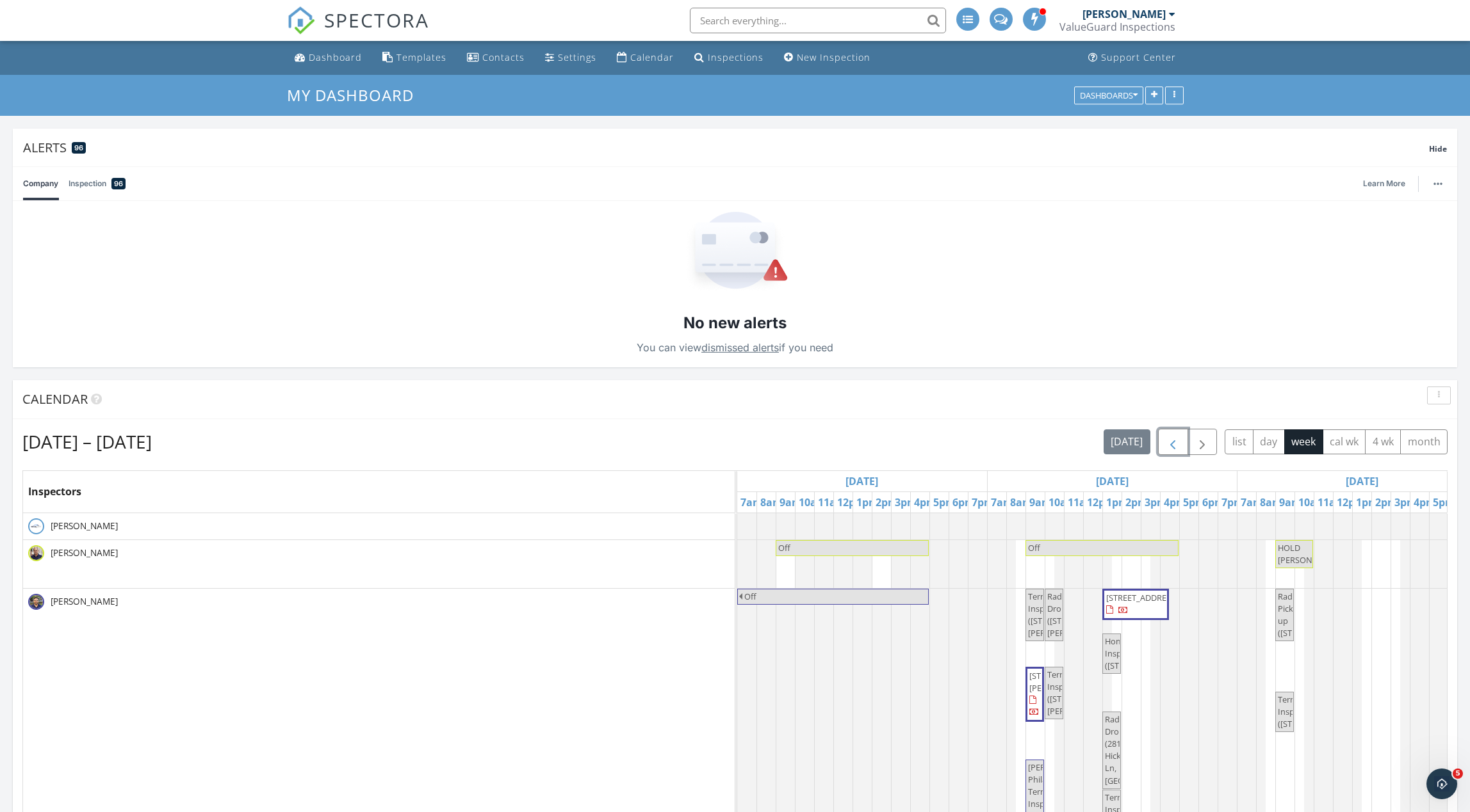
click at [1169, 445] on span "button" at bounding box center [1172, 441] width 15 height 15
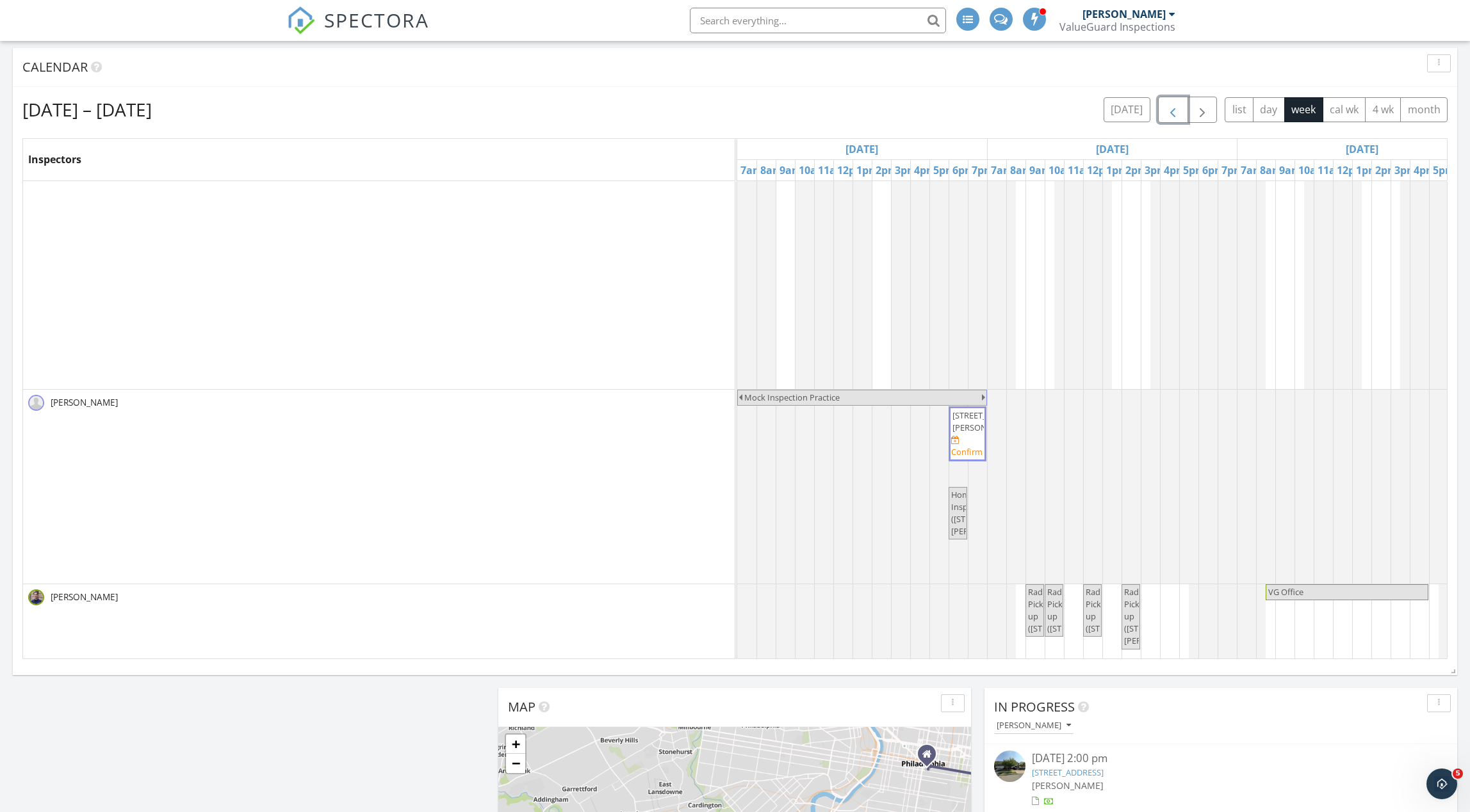
click at [965, 433] on span "3 Buck Run Dr, Elverson 19520" at bounding box center [988, 421] width 72 height 23
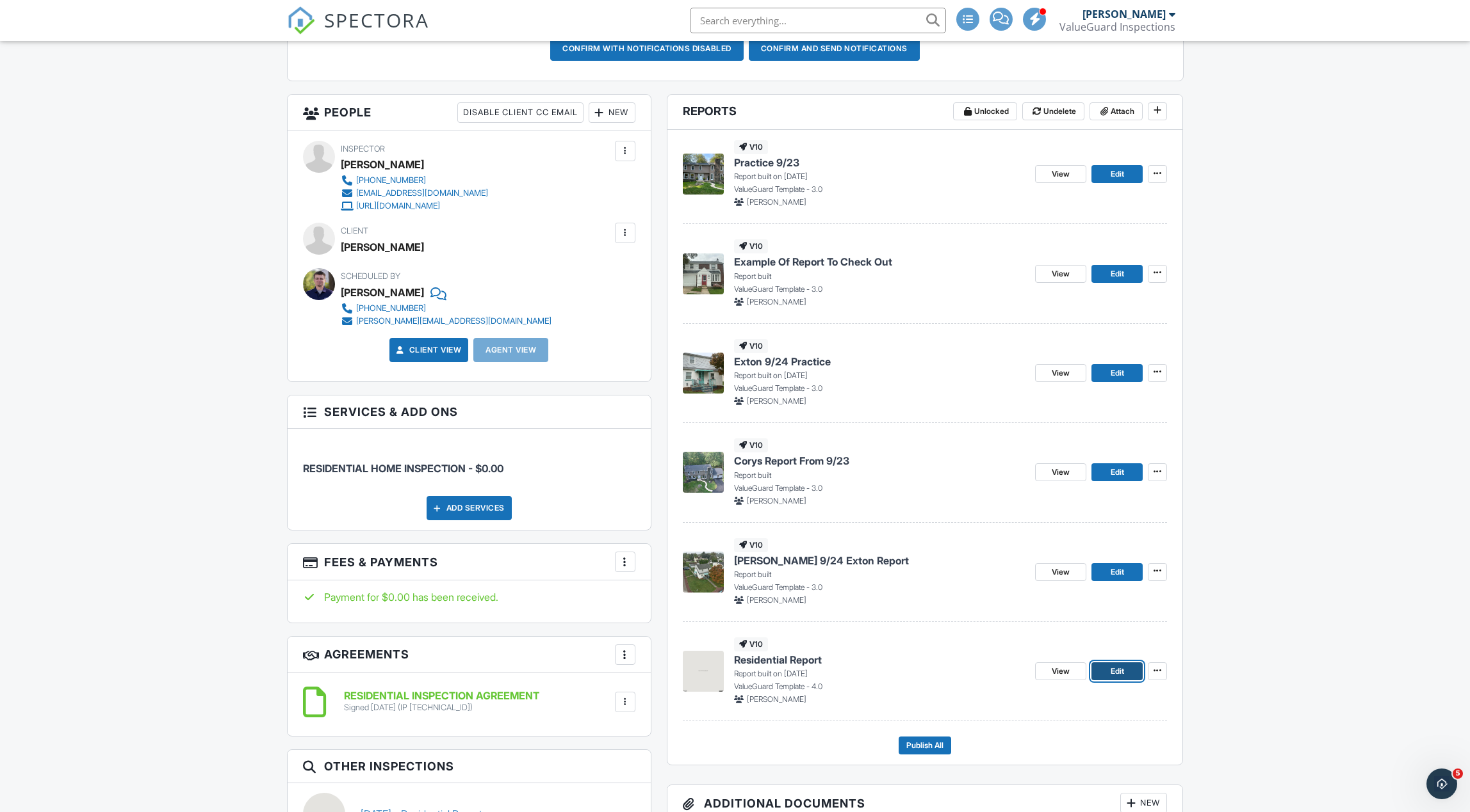
click at [1118, 674] on span "Edit" at bounding box center [1117, 671] width 13 height 13
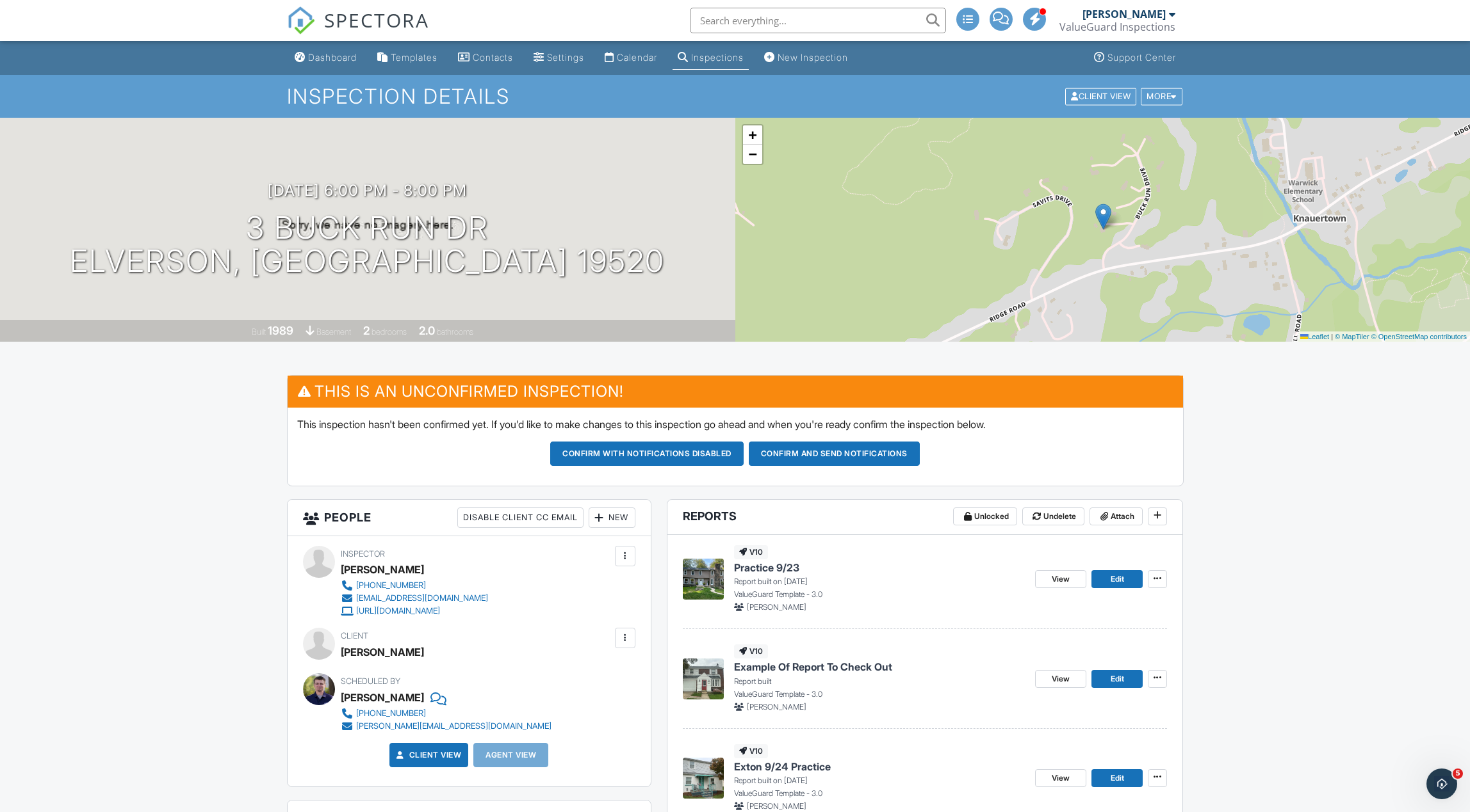
click at [739, 60] on div "Inspections" at bounding box center [717, 57] width 53 height 11
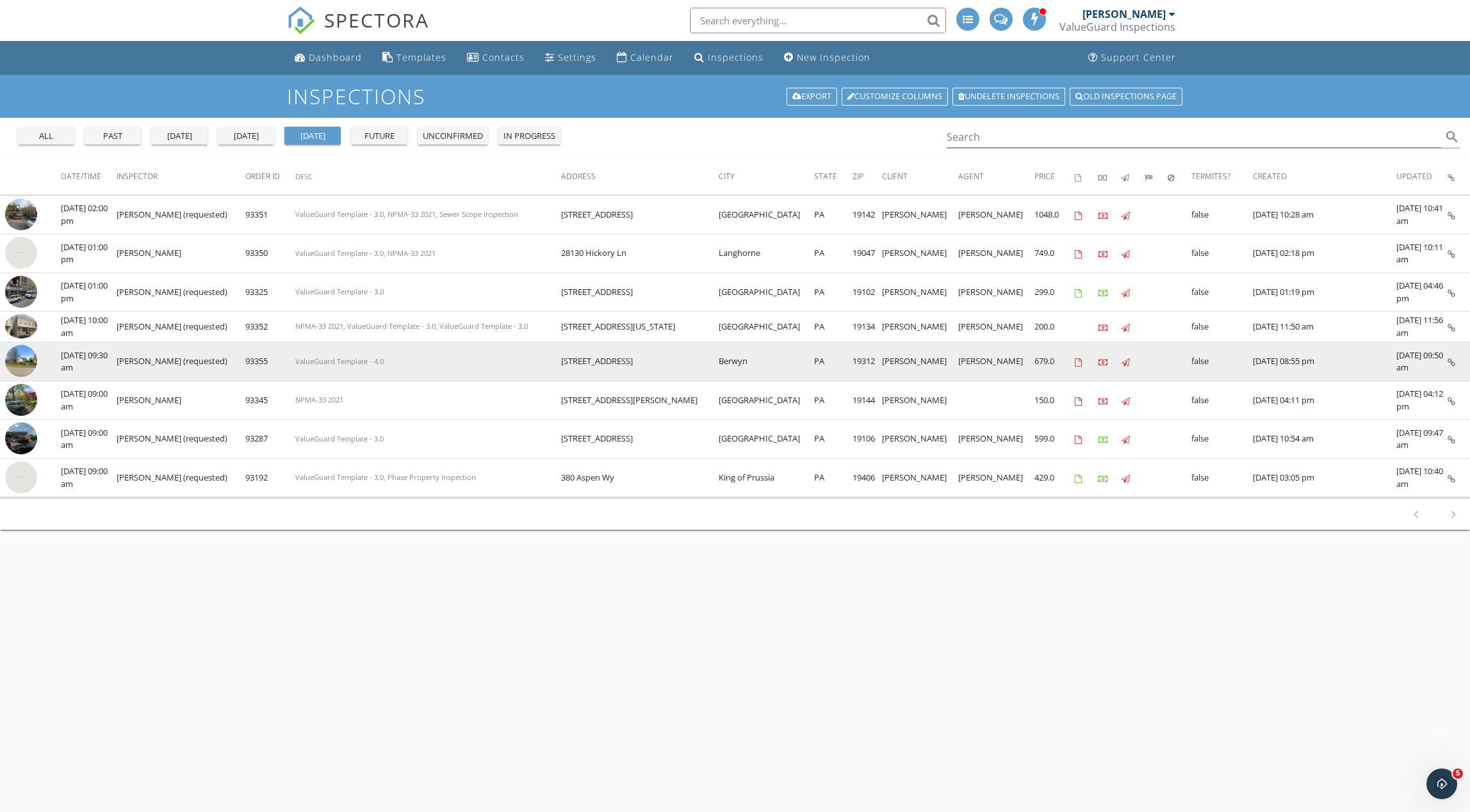
click at [27, 363] on img at bounding box center [21, 361] width 32 height 32
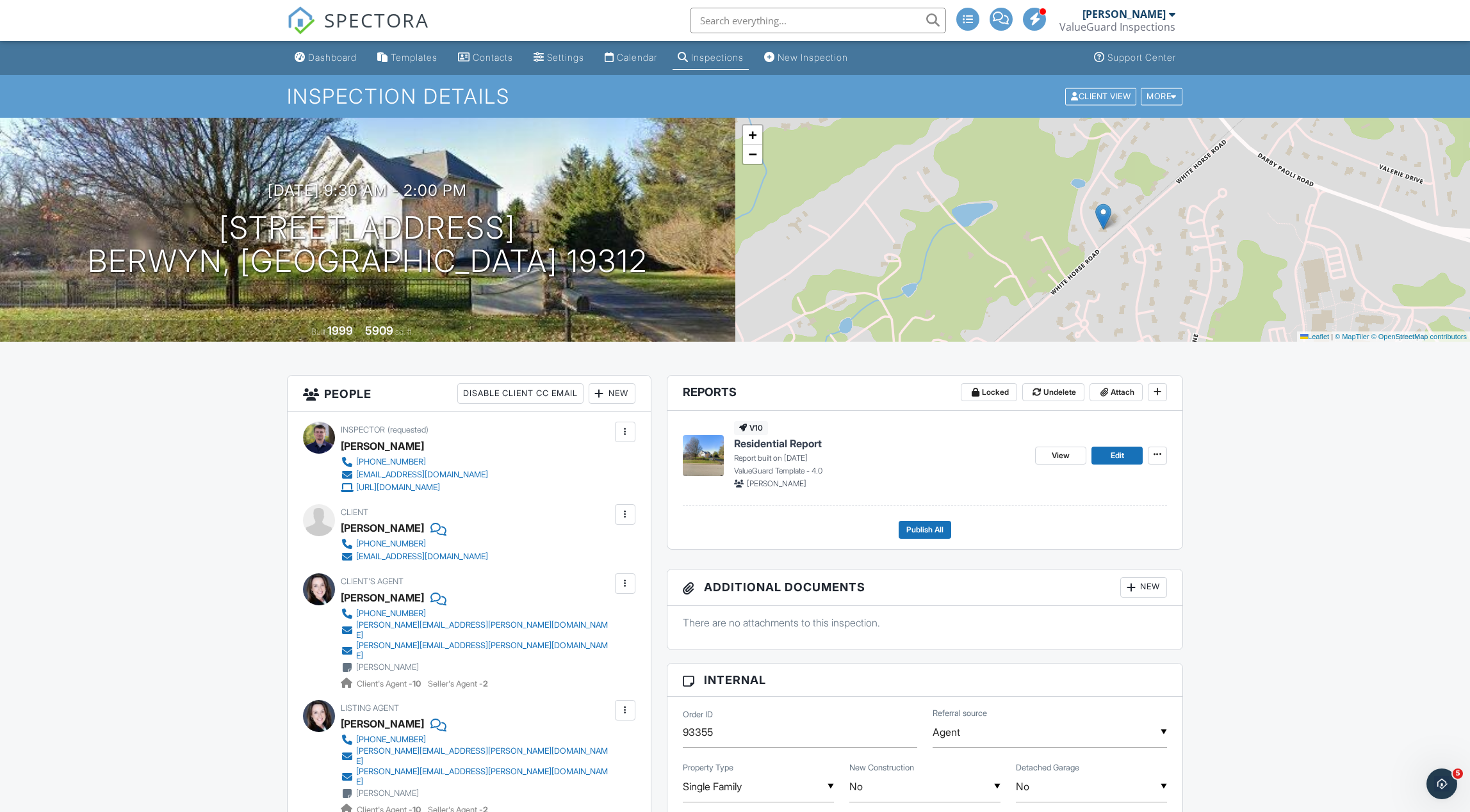
click at [426, 62] on link "Templates" at bounding box center [407, 57] width 71 height 23
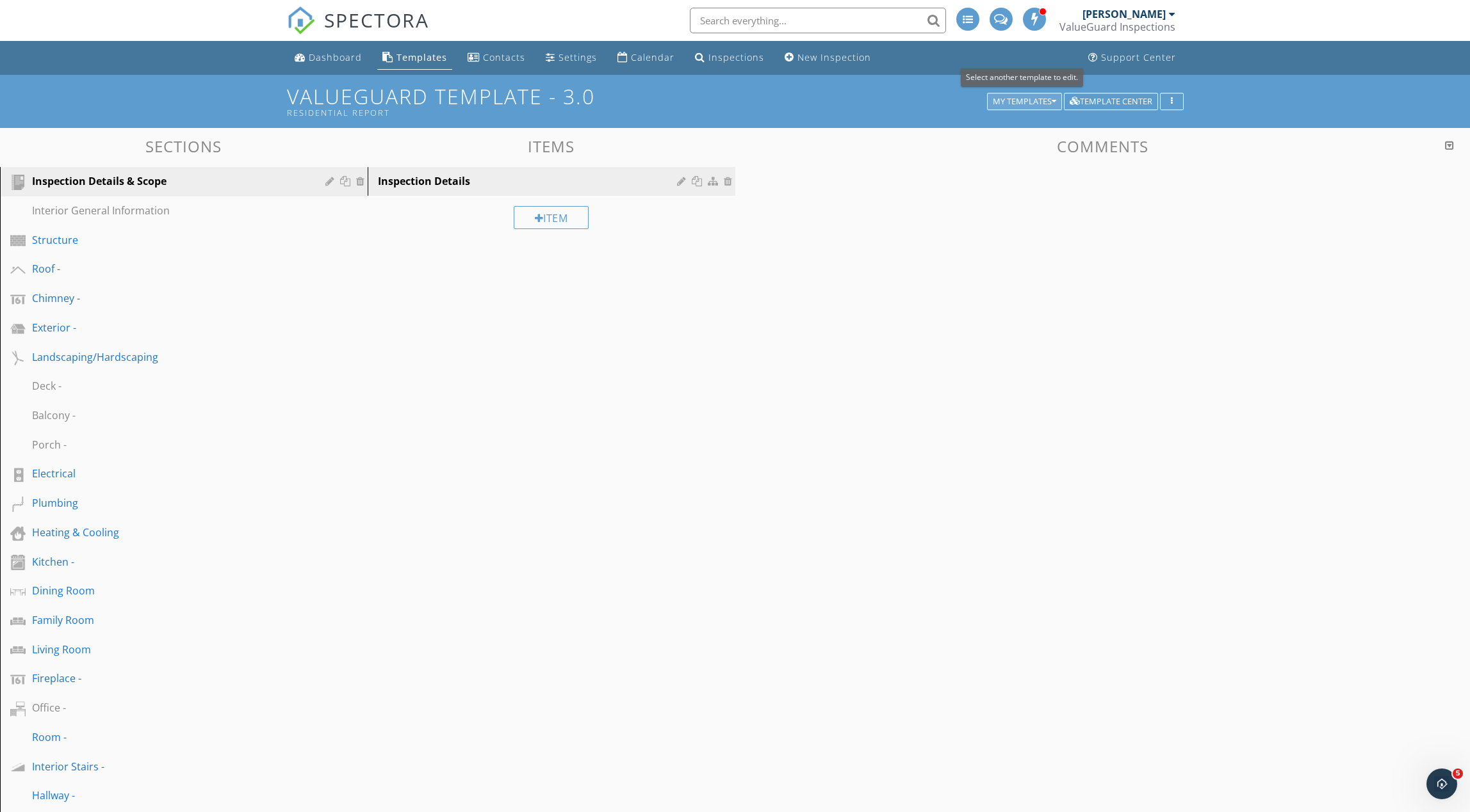
click at [1024, 102] on div "My Templates" at bounding box center [1024, 102] width 64 height 9
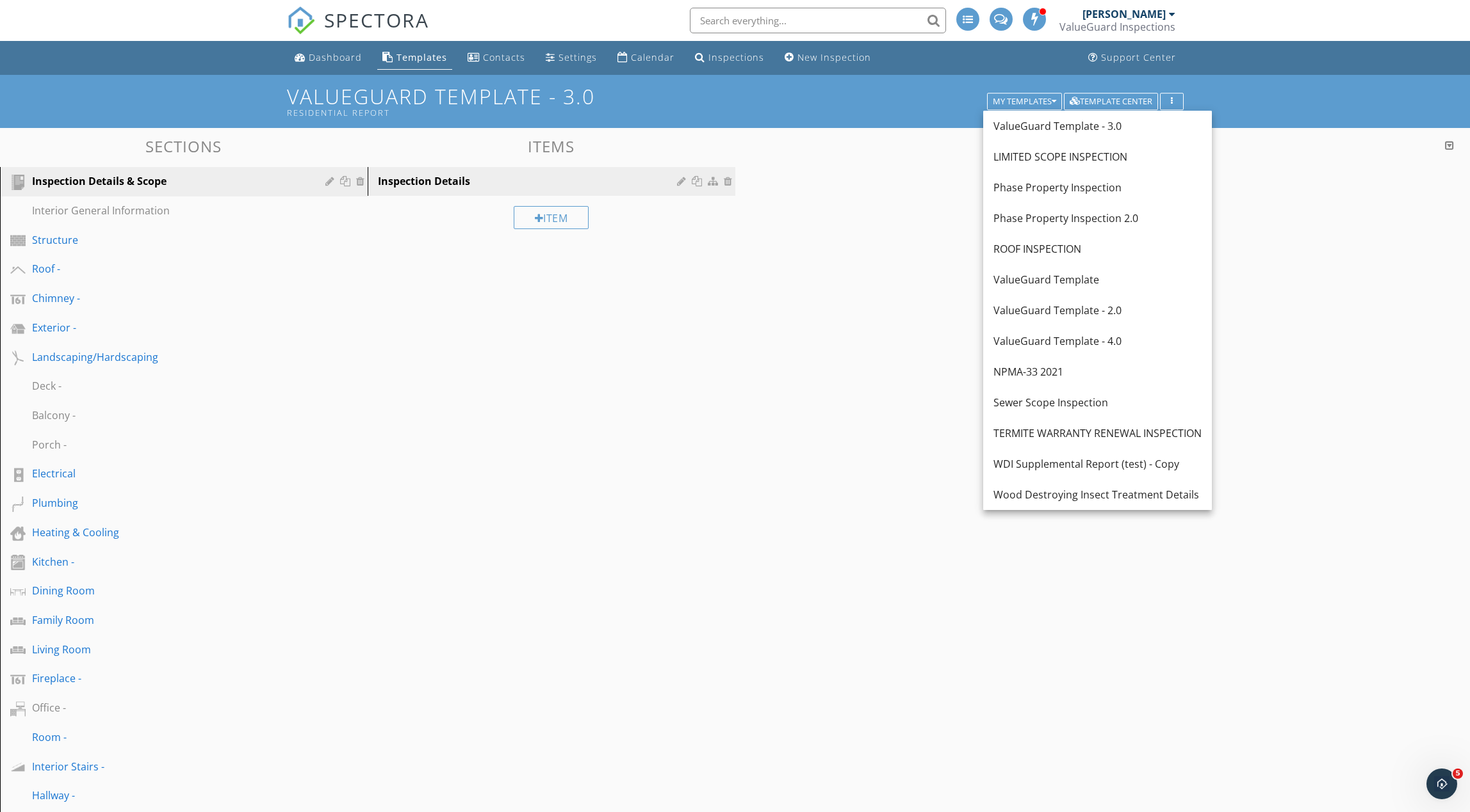
click at [1046, 338] on div "ValueGuard Template - 4.0" at bounding box center [1097, 340] width 208 height 15
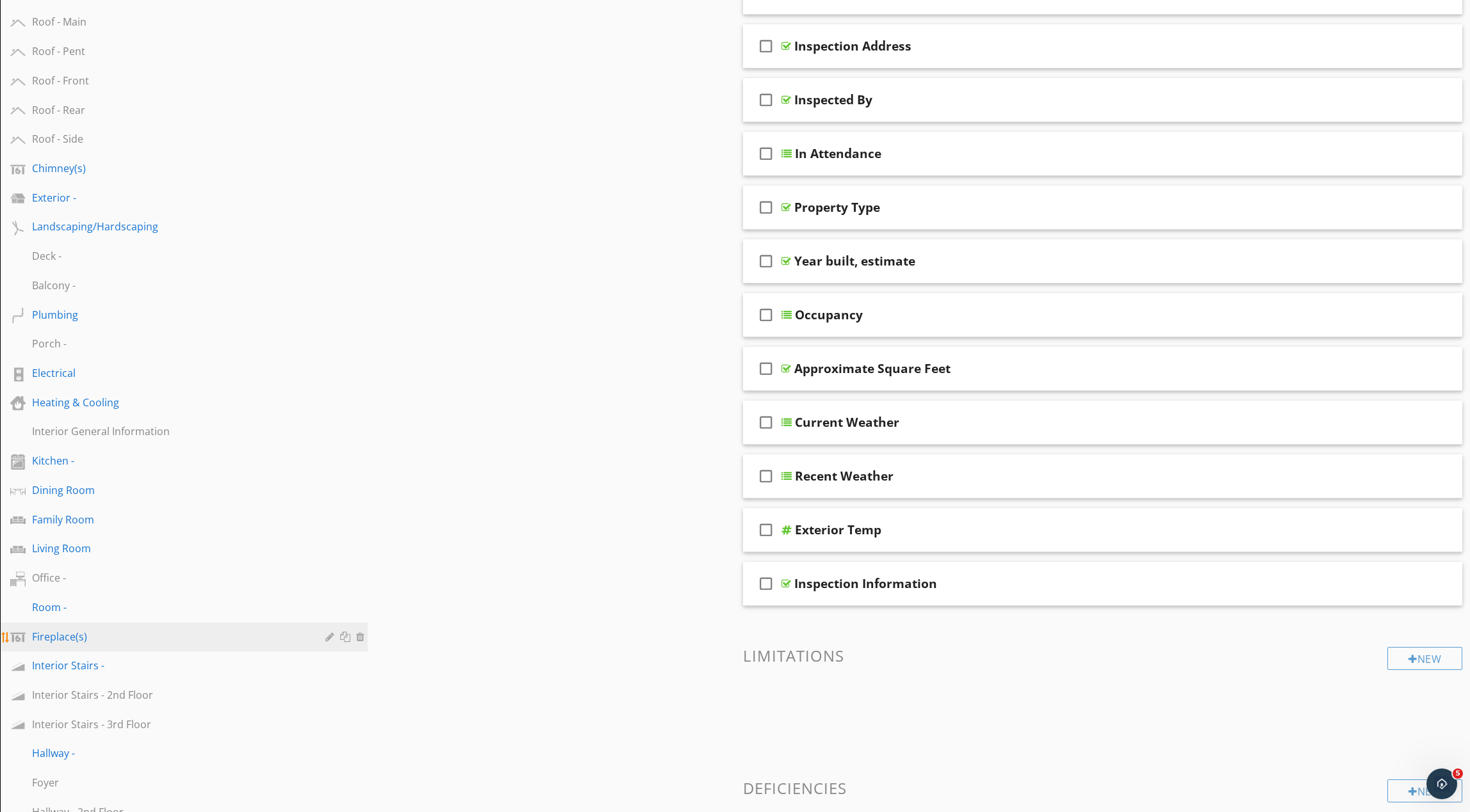
scroll to position [248, 0]
click at [154, 625] on link "Fireplace(s)" at bounding box center [185, 636] width 364 height 30
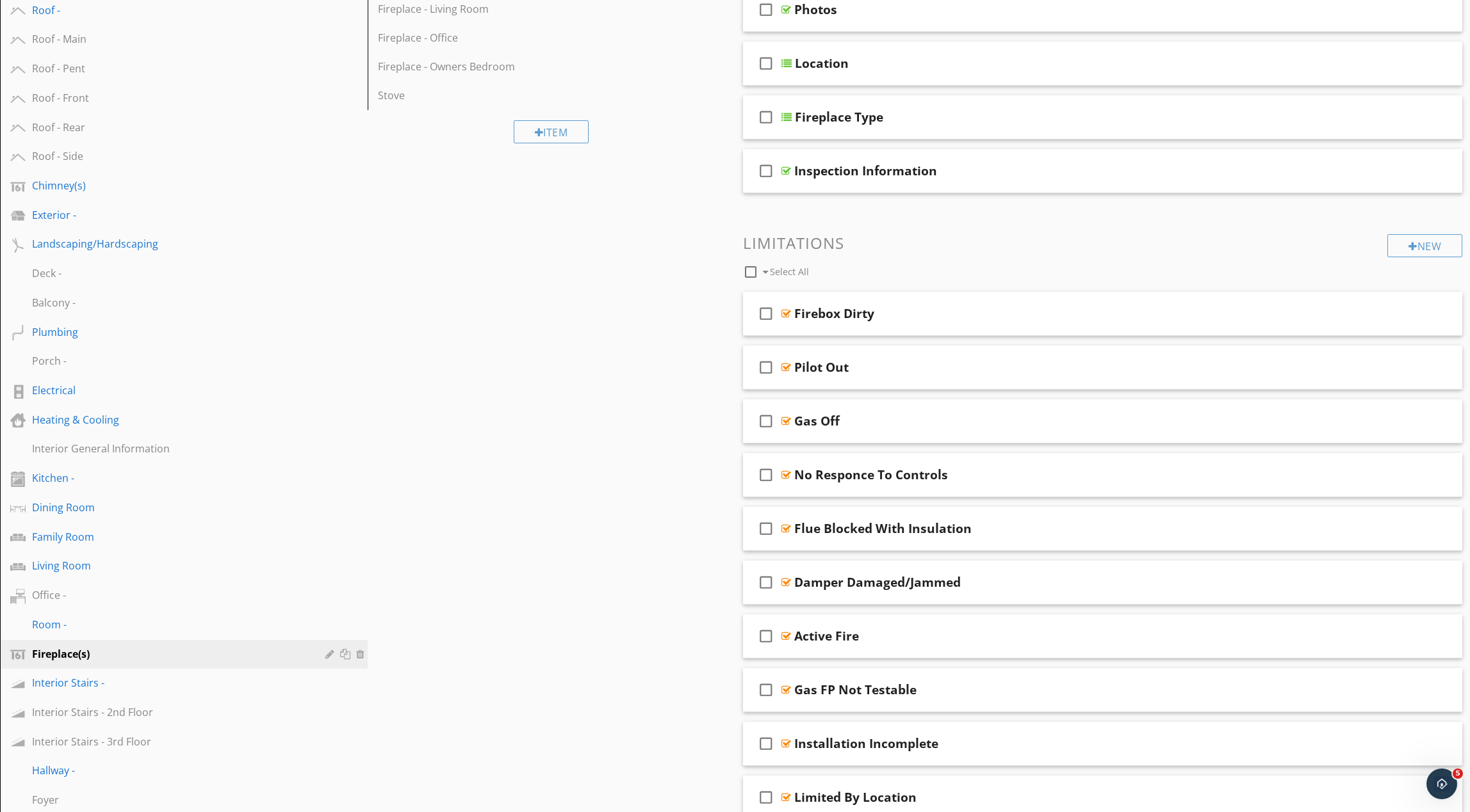
scroll to position [0, 0]
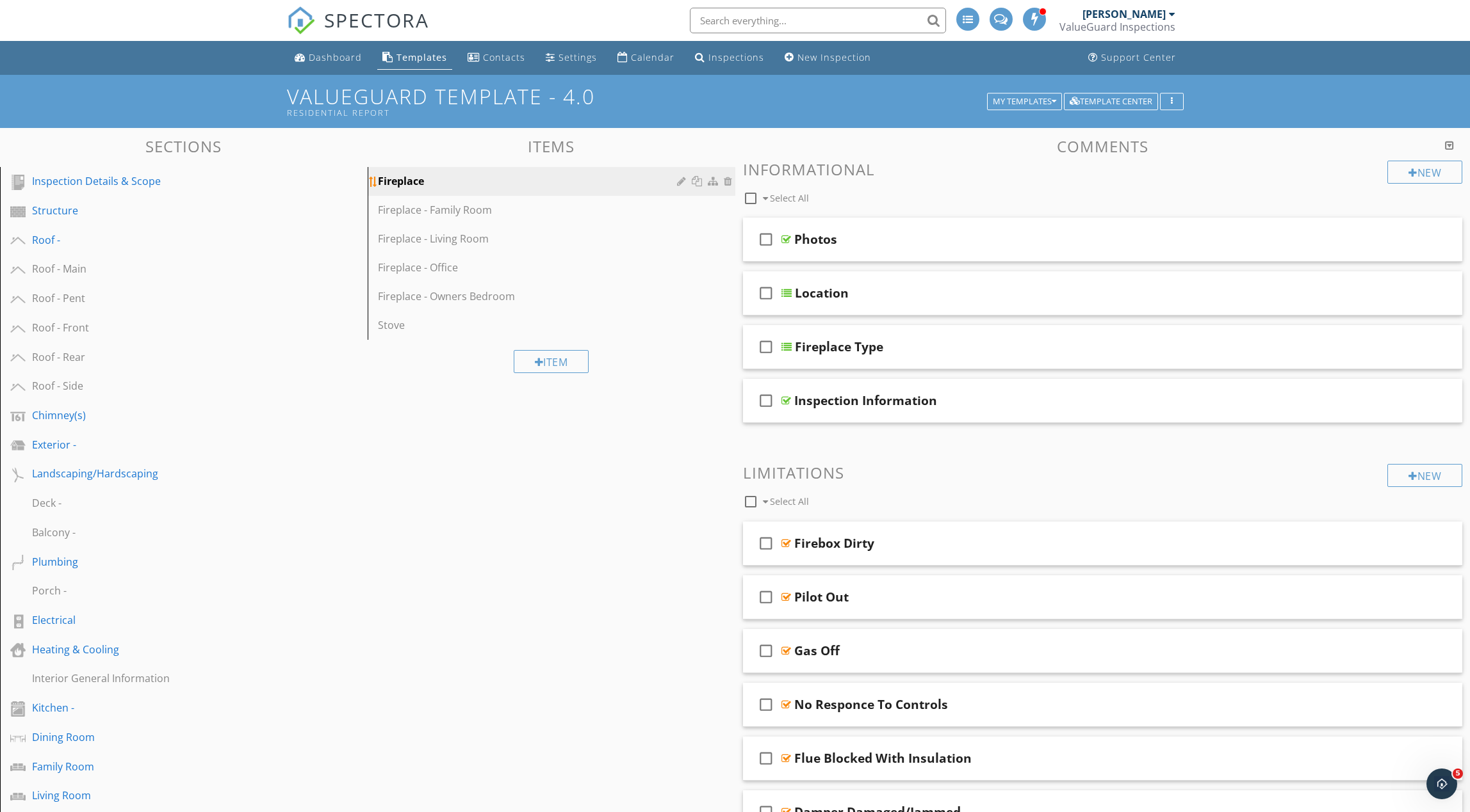
click at [698, 183] on div at bounding box center [698, 181] width 13 height 10
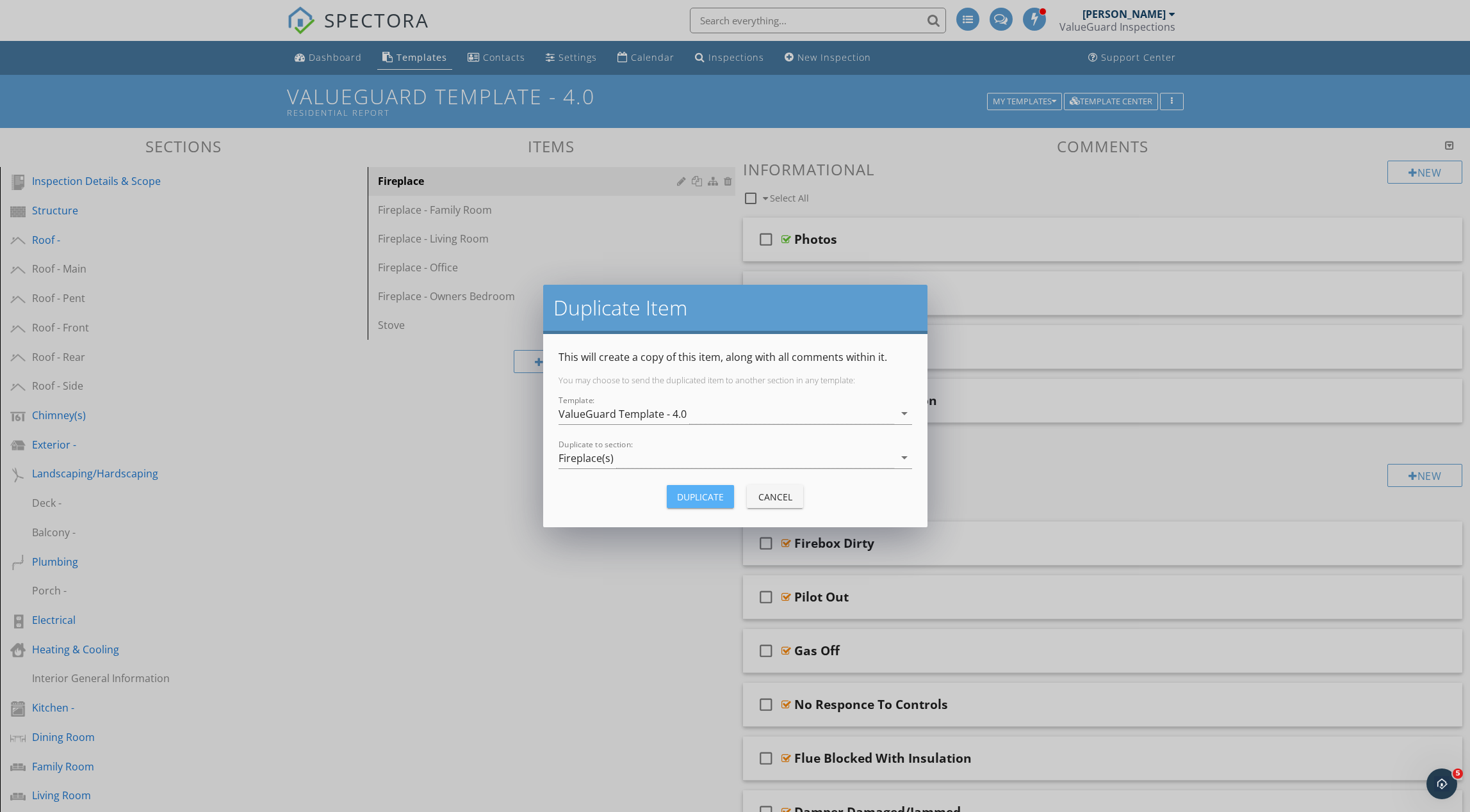
click at [695, 500] on div "Duplicate" at bounding box center [701, 497] width 47 height 13
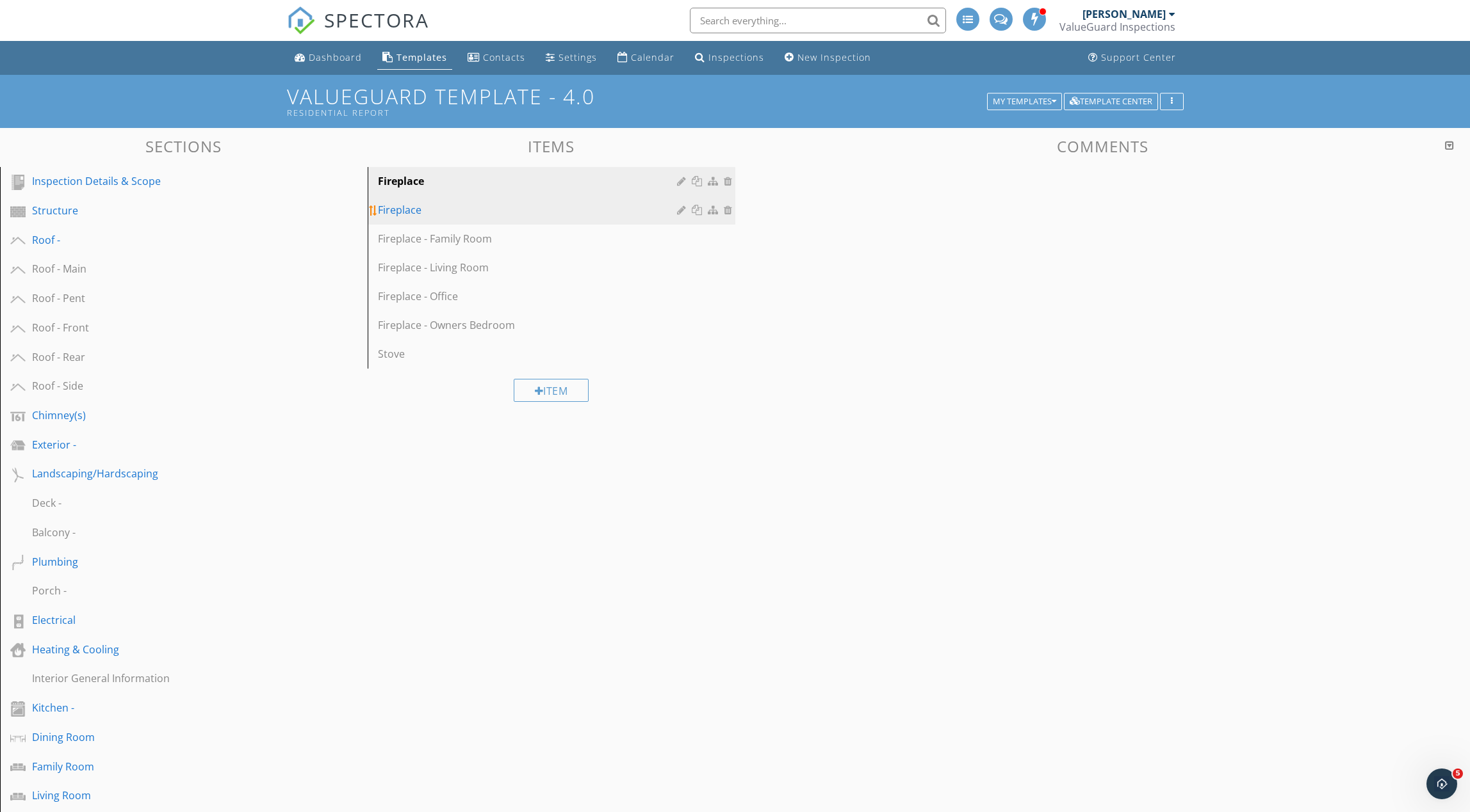
click at [680, 212] on div at bounding box center [683, 209] width 13 height 10
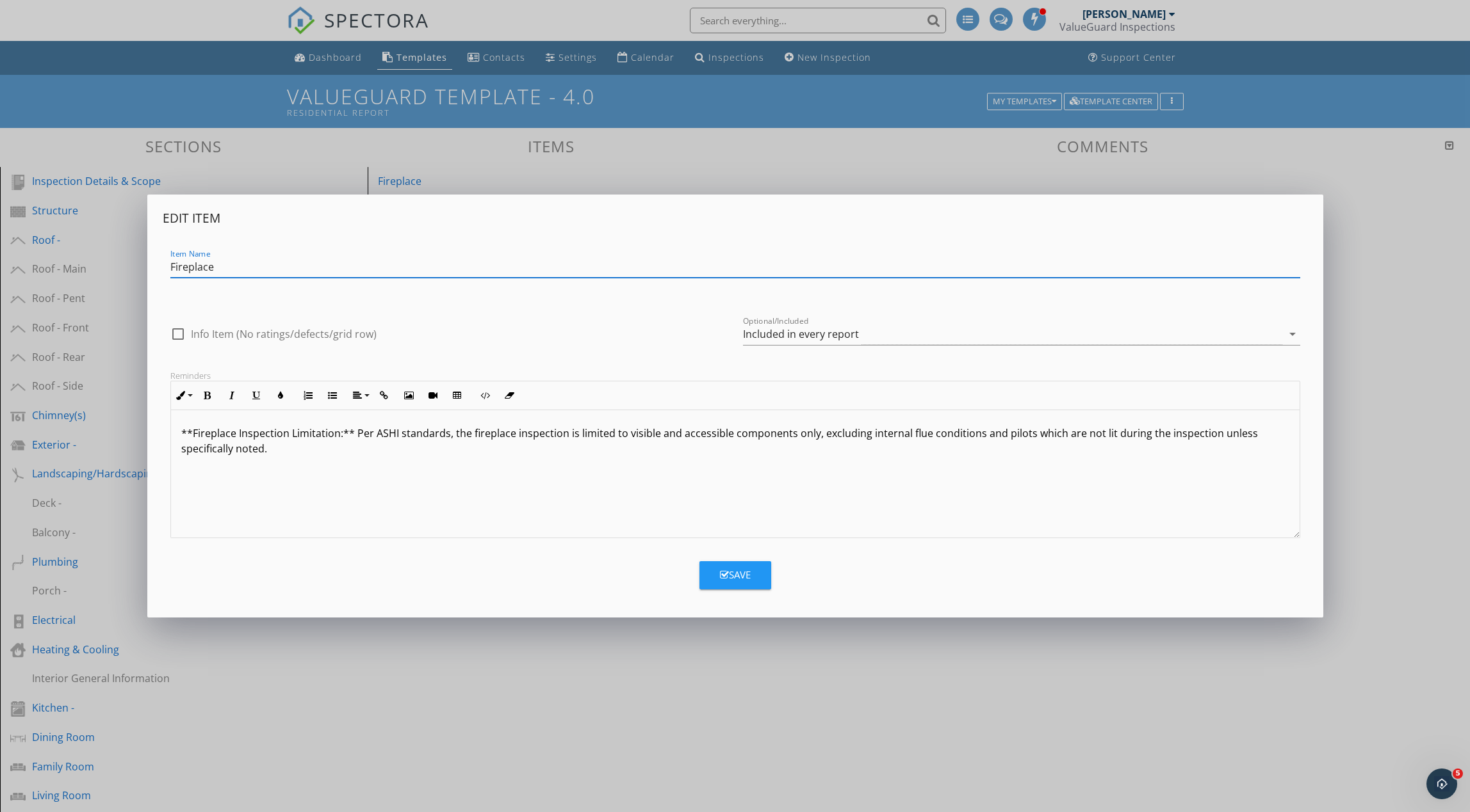
drag, startPoint x: 778, startPoint y: 329, endPoint x: 787, endPoint y: 339, distance: 13.5
click at [778, 329] on div "Included in every report" at bounding box center [800, 334] width 116 height 12
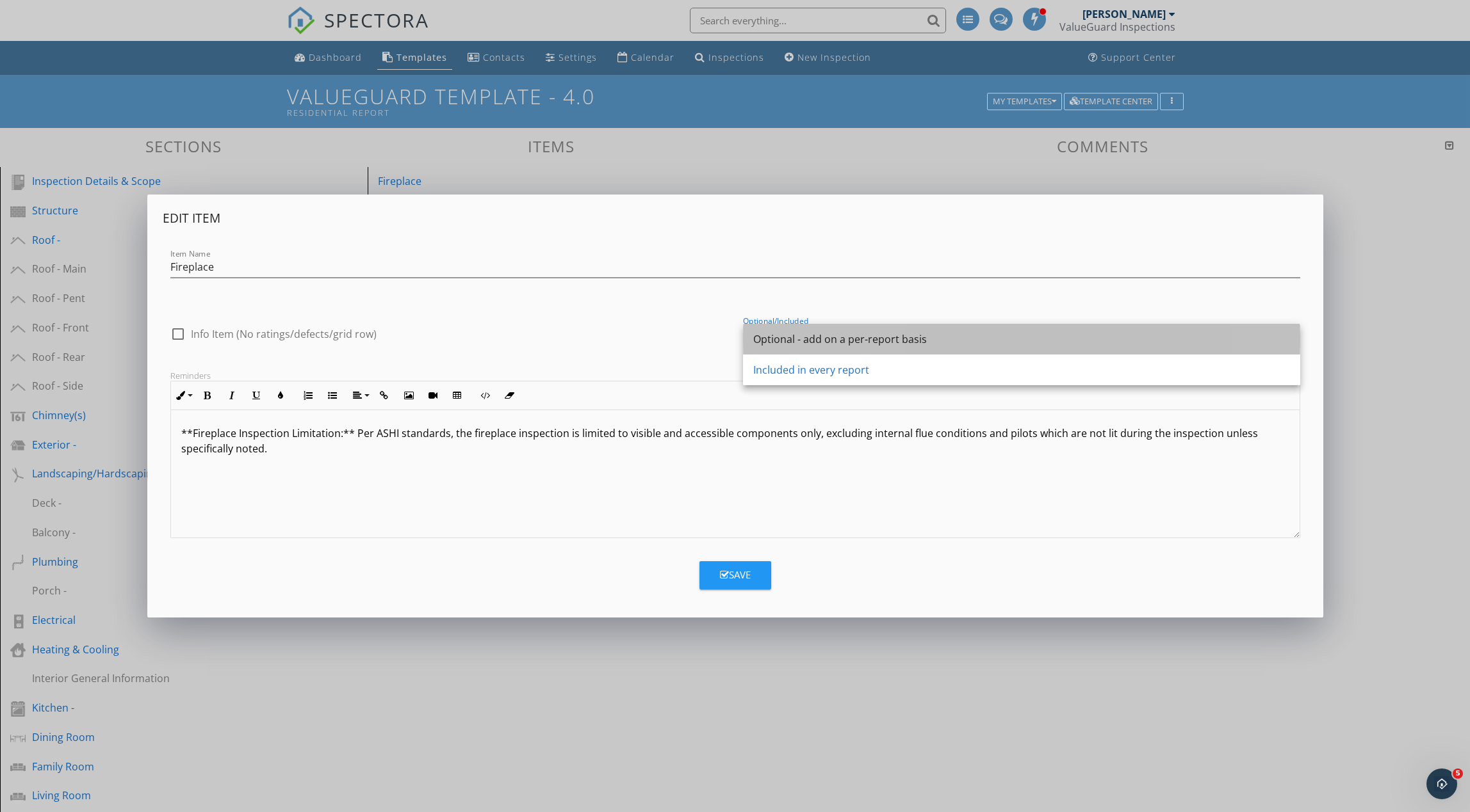
click at [787, 339] on div "Optional - add on a per-report basis" at bounding box center [1021, 338] width 537 height 15
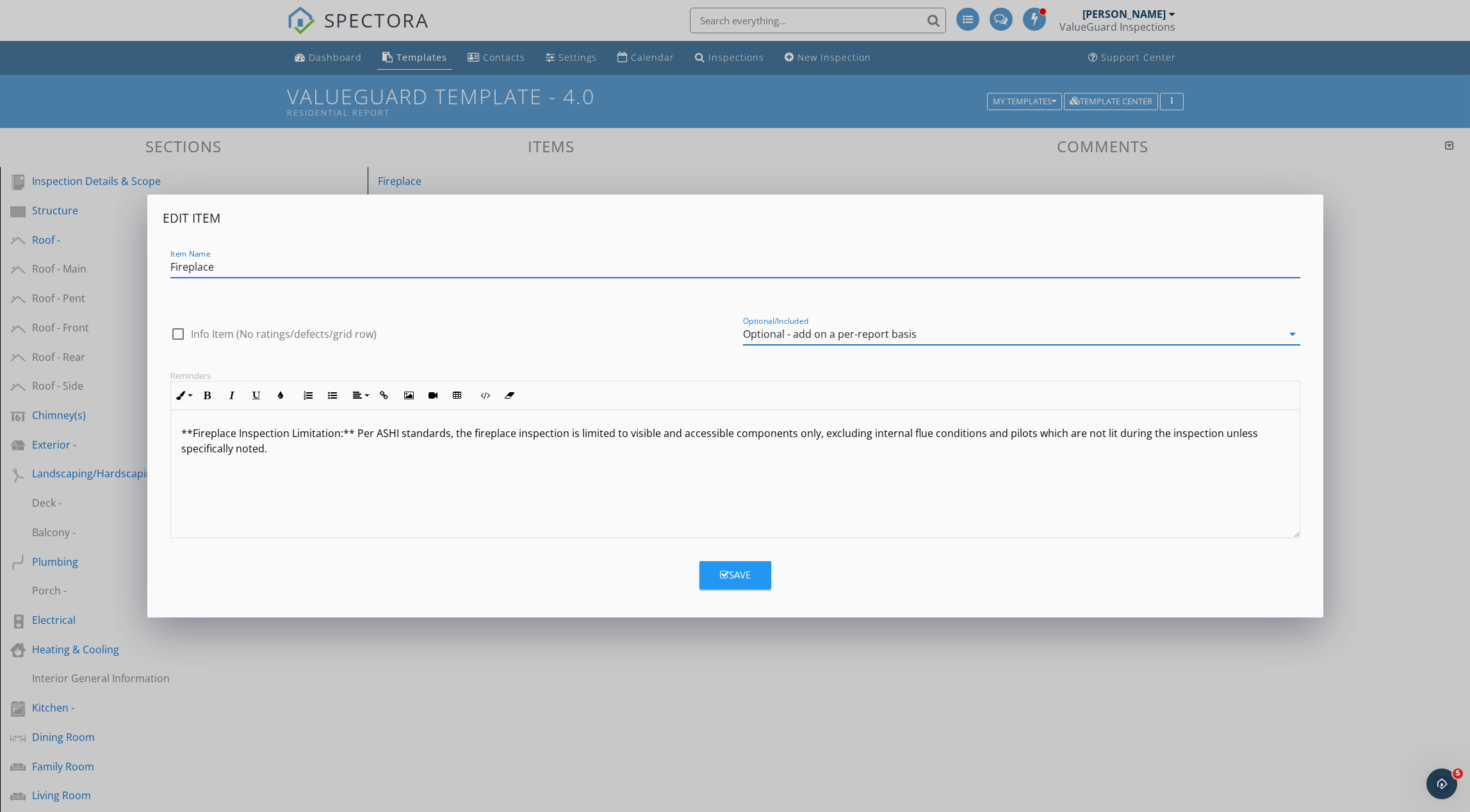
click at [518, 270] on input "Fireplace" at bounding box center [735, 268] width 1130 height 21
type input "Fireplace - Basement"
click at [739, 562] on button "Save" at bounding box center [735, 575] width 72 height 28
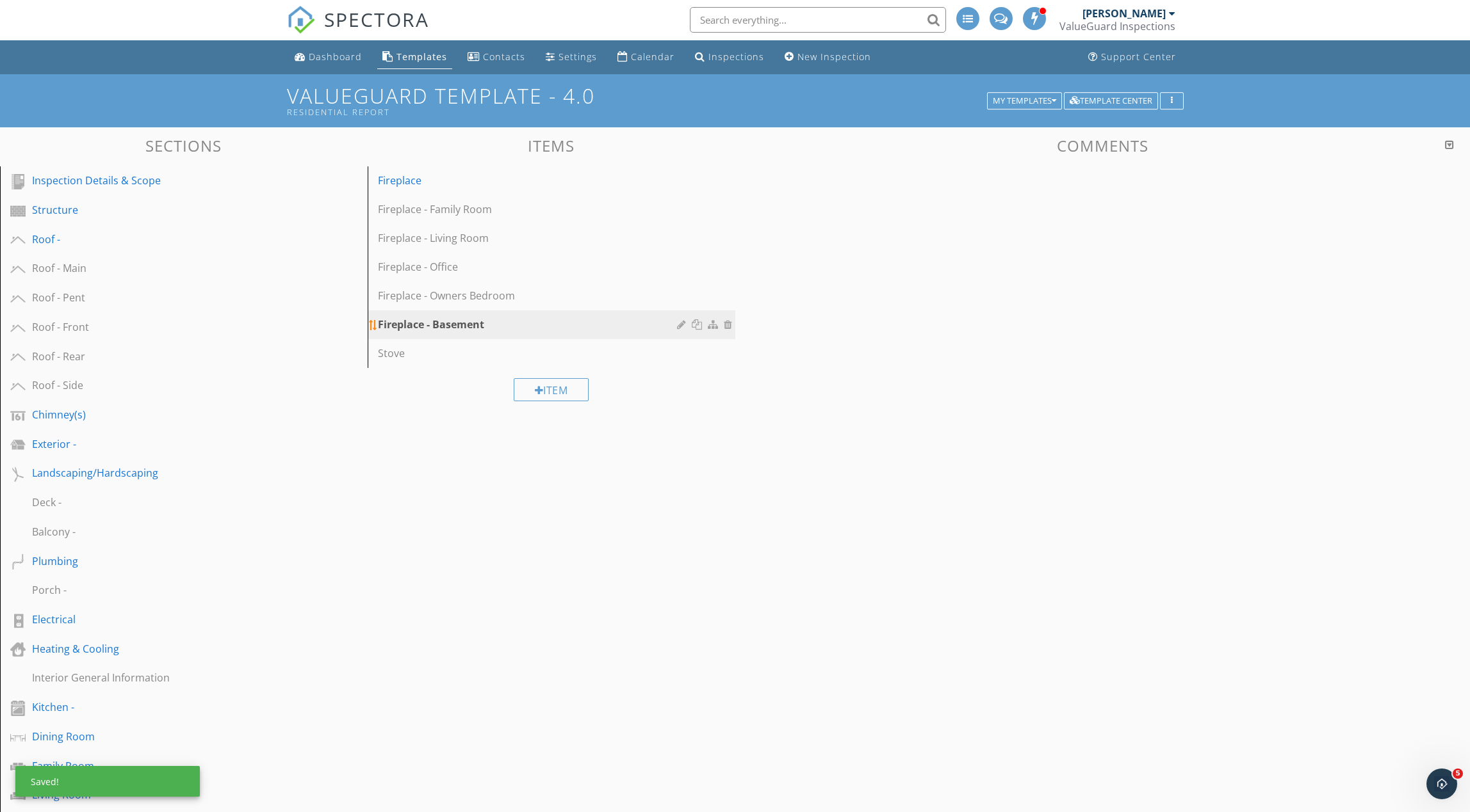
scroll to position [3, 0]
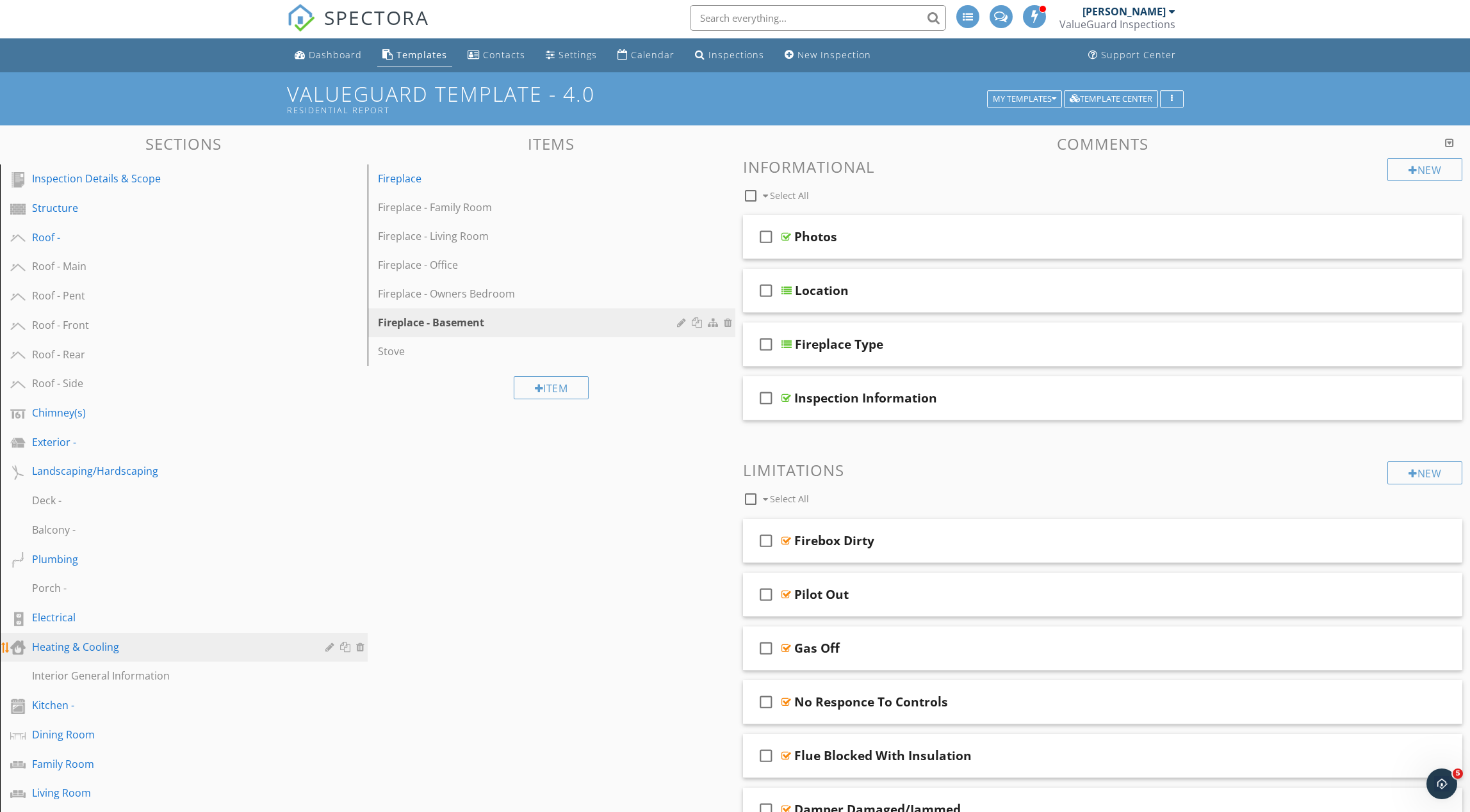
click at [150, 645] on div "Heating & Cooling" at bounding box center [169, 646] width 275 height 15
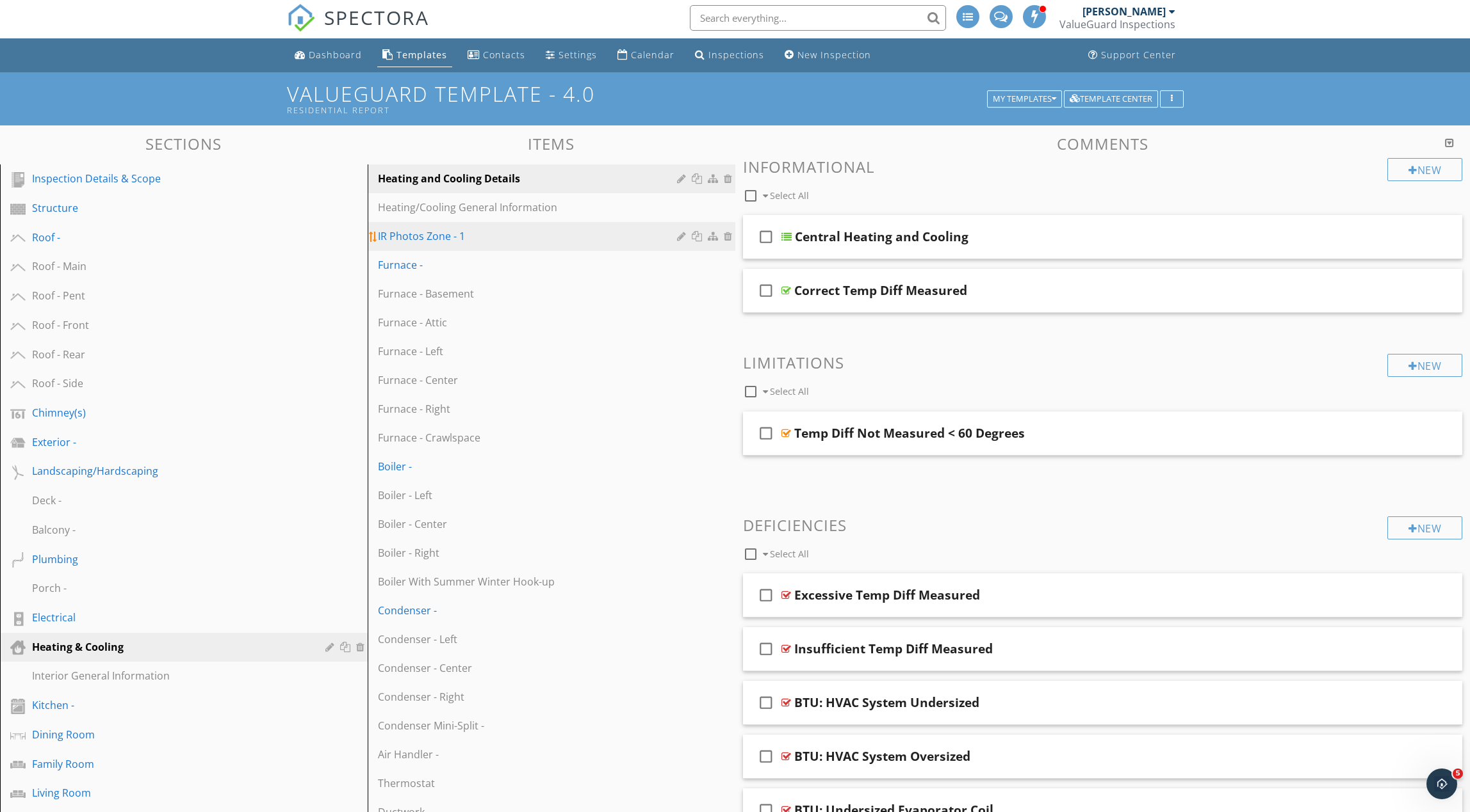
scroll to position [0, 0]
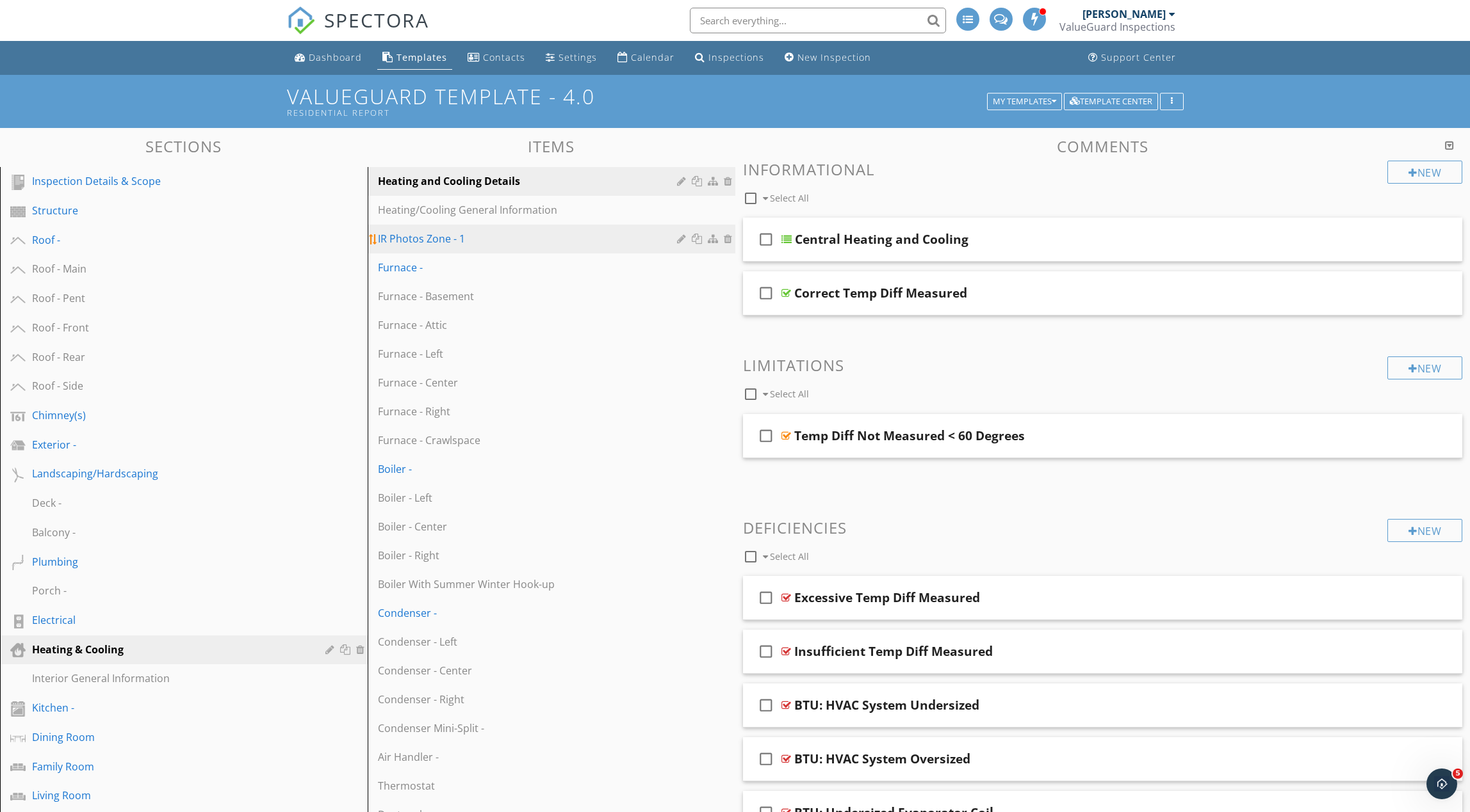
click at [697, 240] on div at bounding box center [698, 238] width 13 height 10
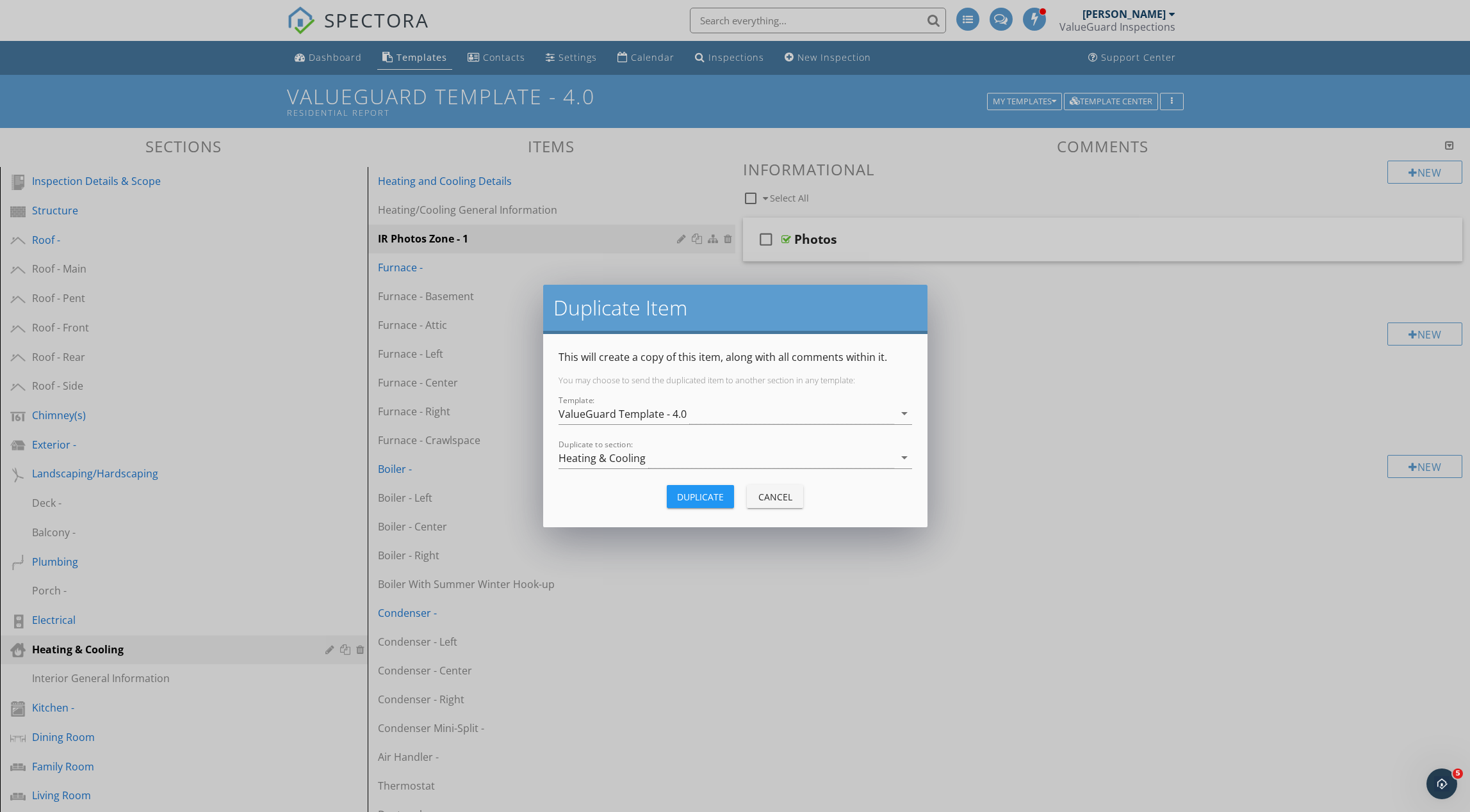
click at [695, 499] on div "Duplicate" at bounding box center [701, 497] width 47 height 13
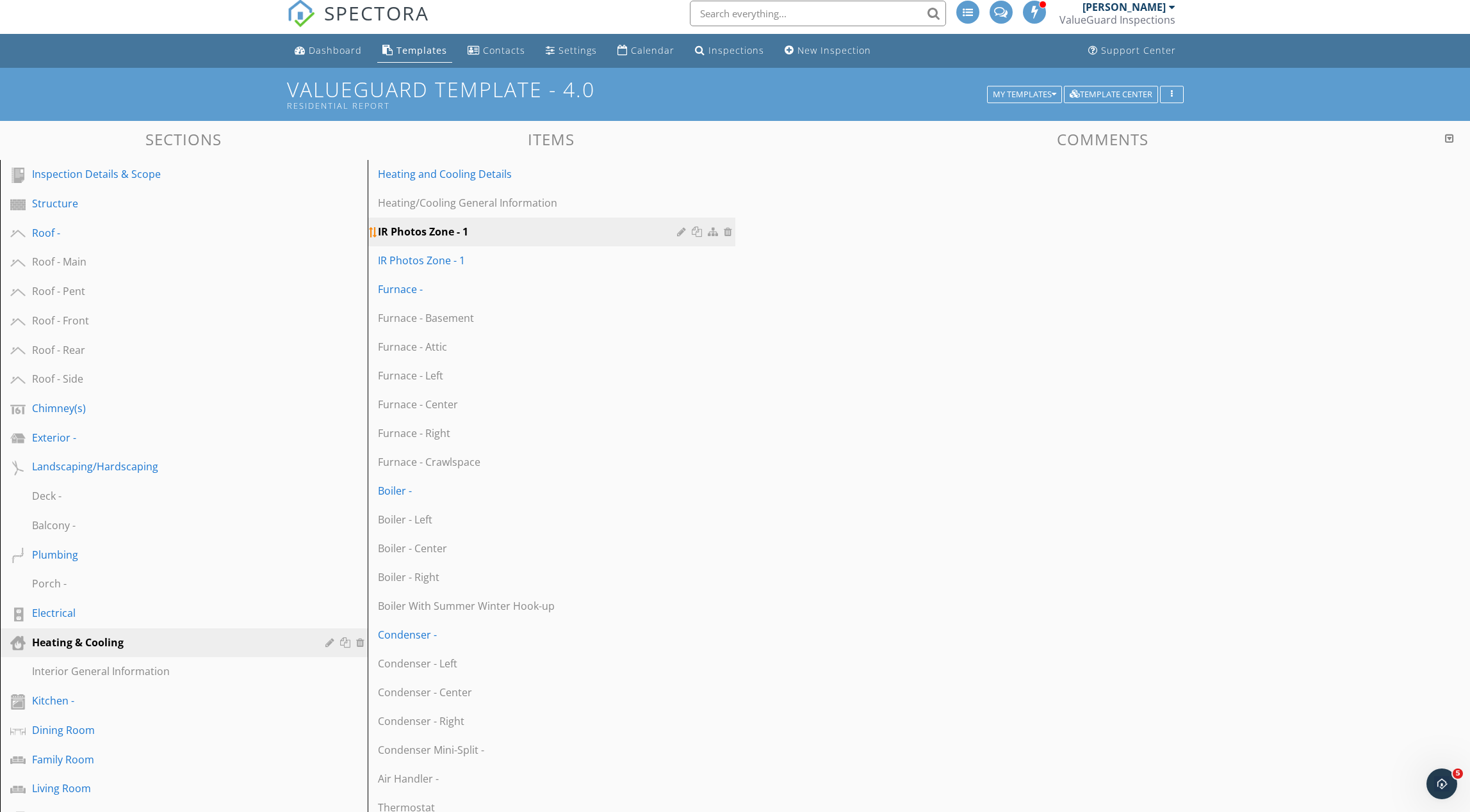
scroll to position [8, 0]
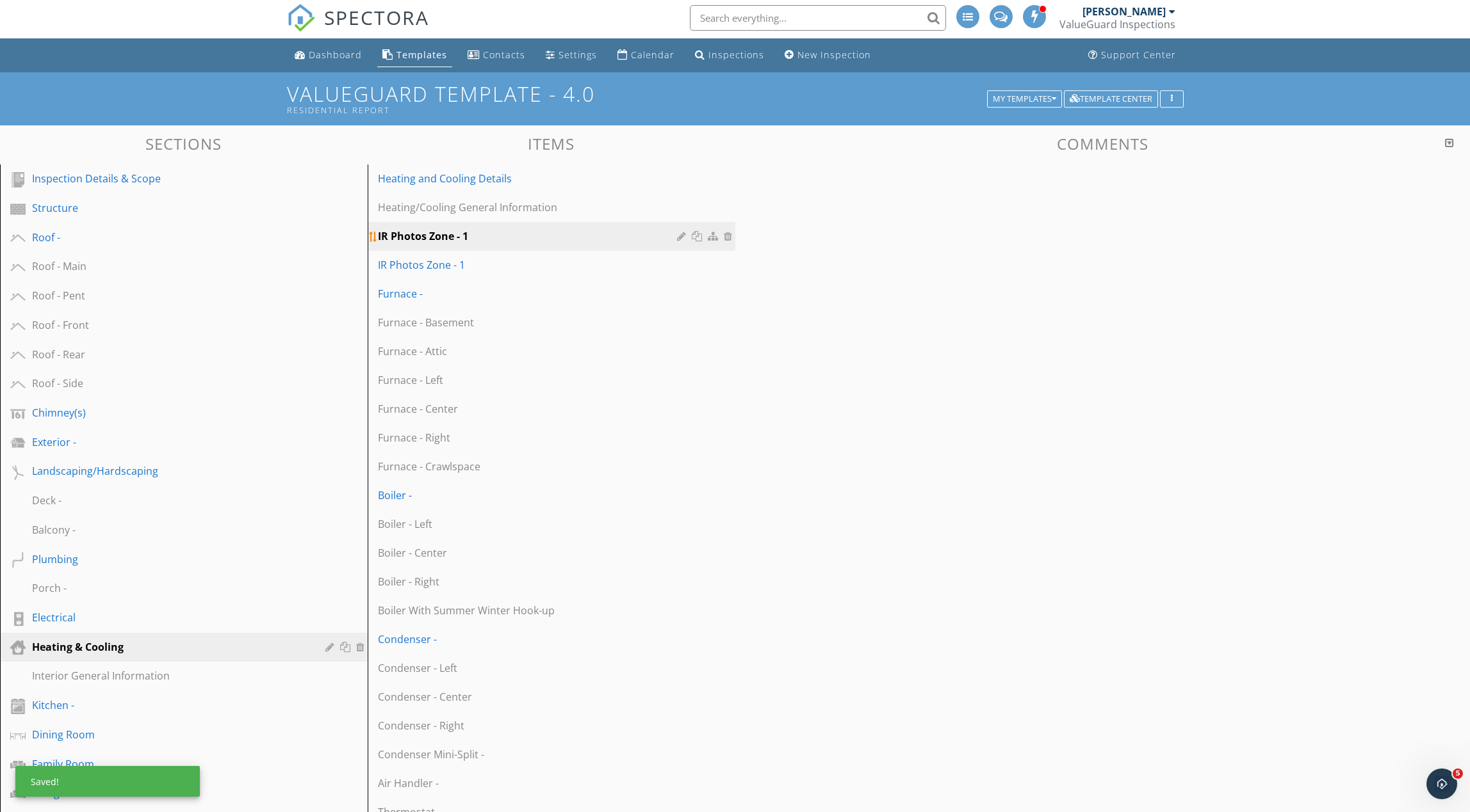
click at [677, 230] on div at bounding box center [706, 235] width 58 height 15
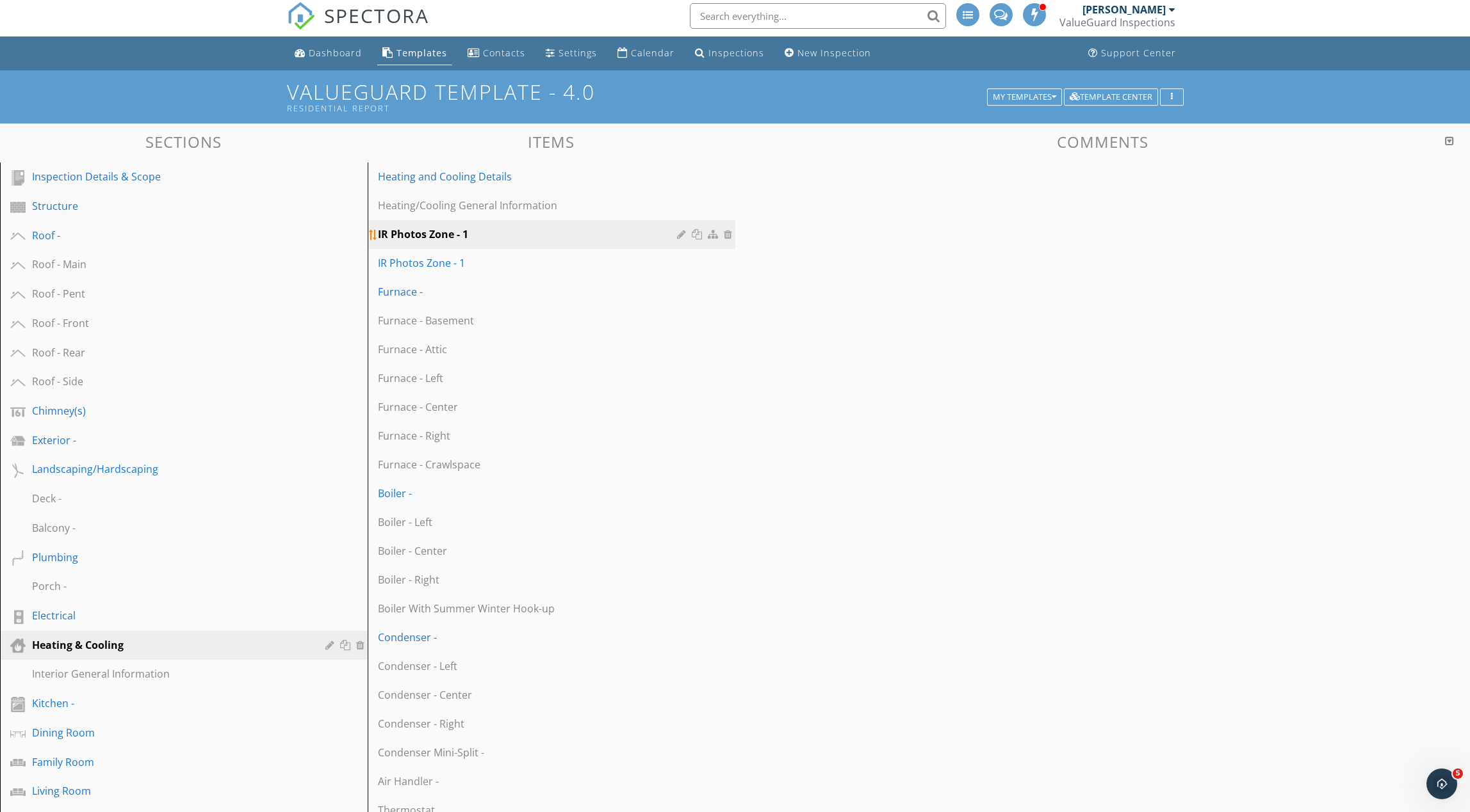
click at [681, 235] on div at bounding box center [683, 234] width 13 height 10
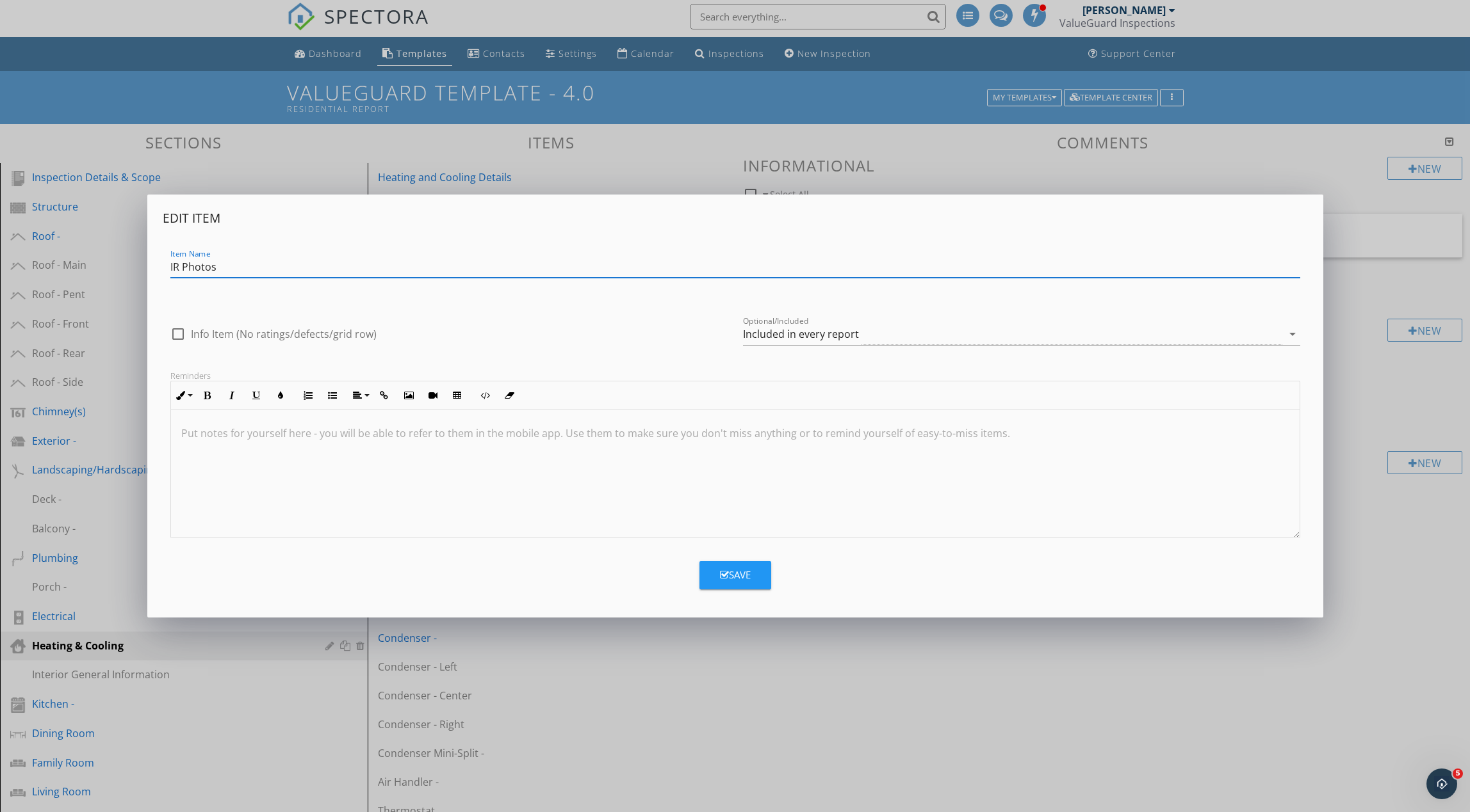
type input "IR Photos"
click at [753, 573] on button "Save" at bounding box center [735, 575] width 72 height 28
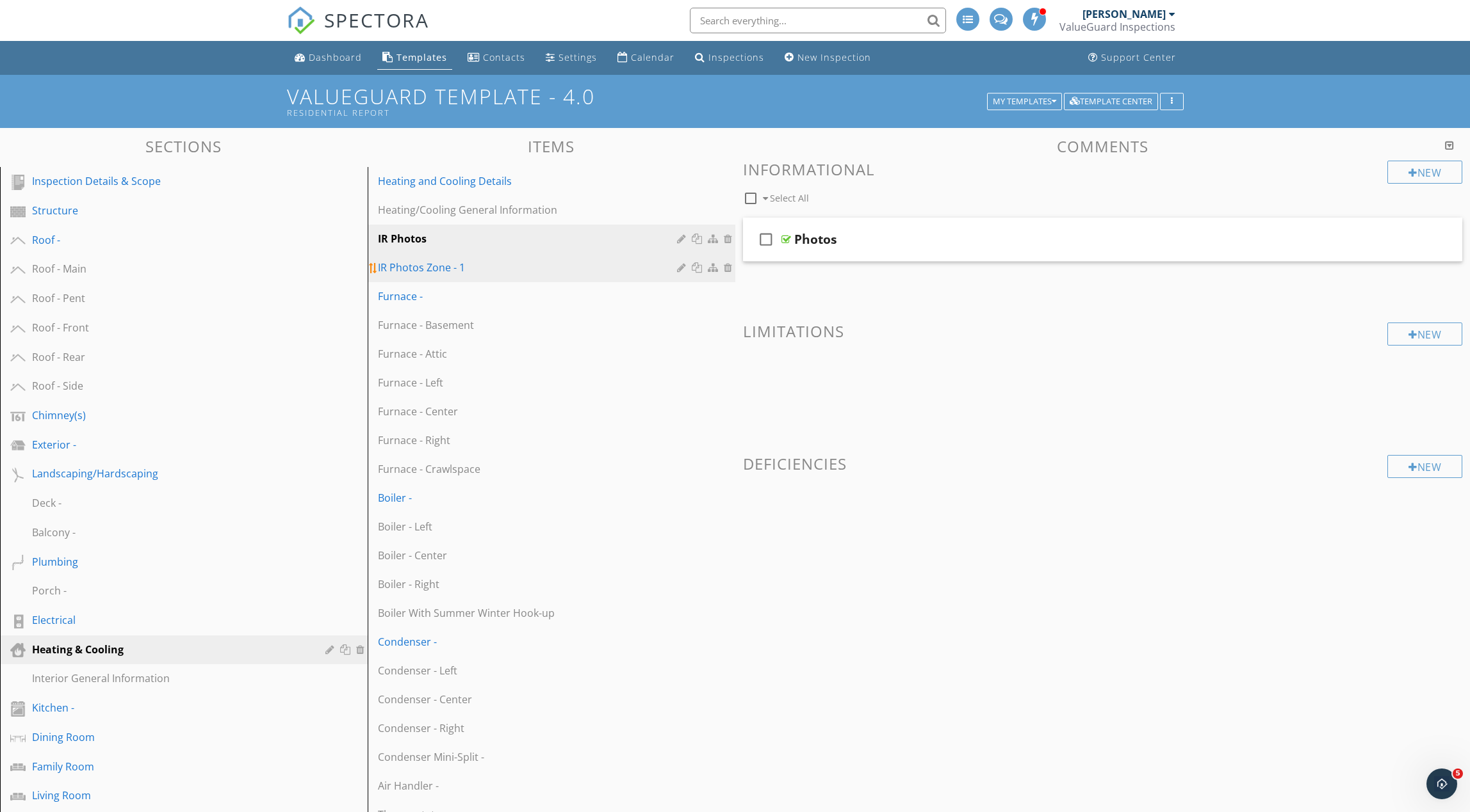
scroll to position [1, 0]
click at [518, 275] on link "IR Photos Zone - 1" at bounding box center [554, 266] width 364 height 28
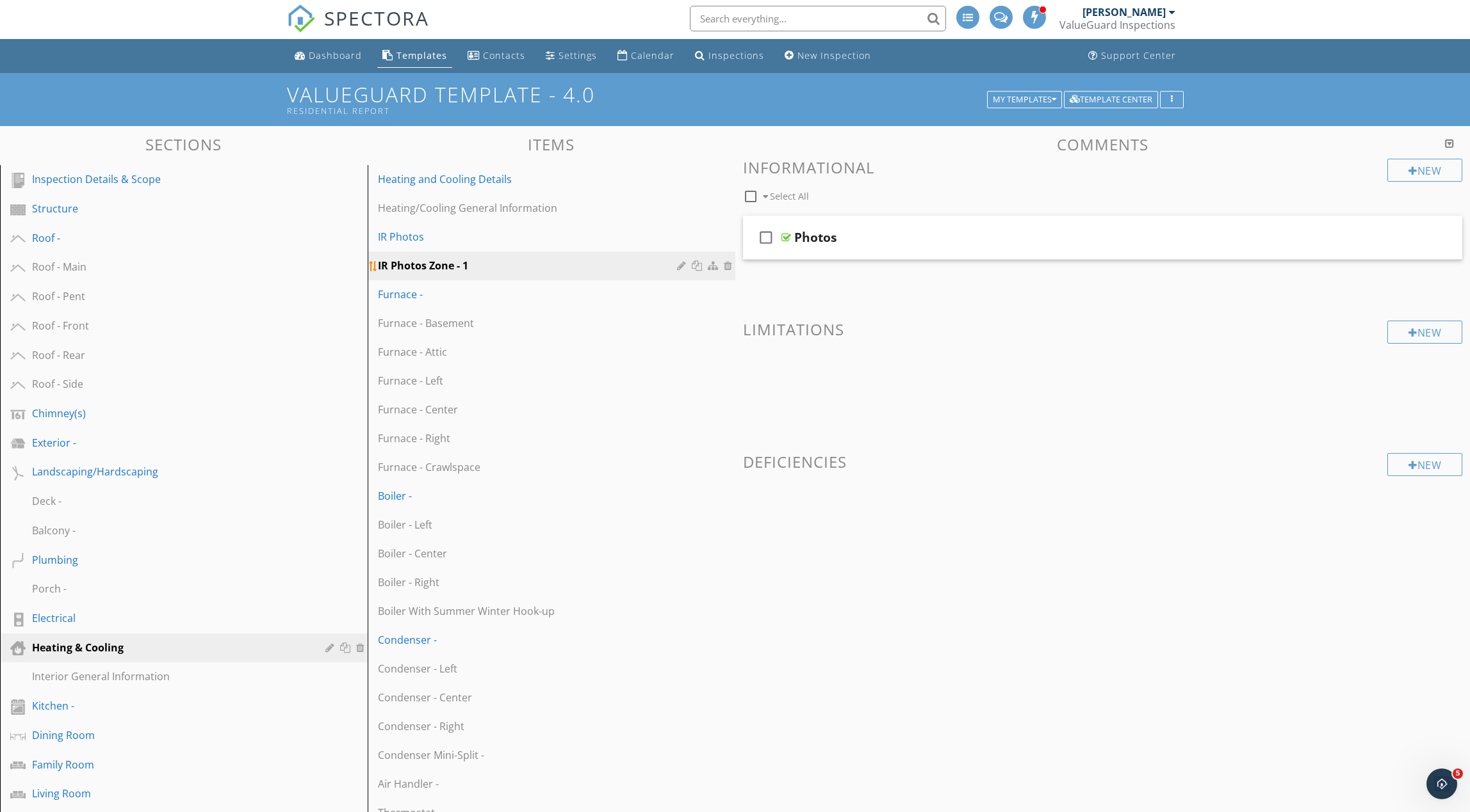
click at [680, 267] on div at bounding box center [683, 265] width 13 height 10
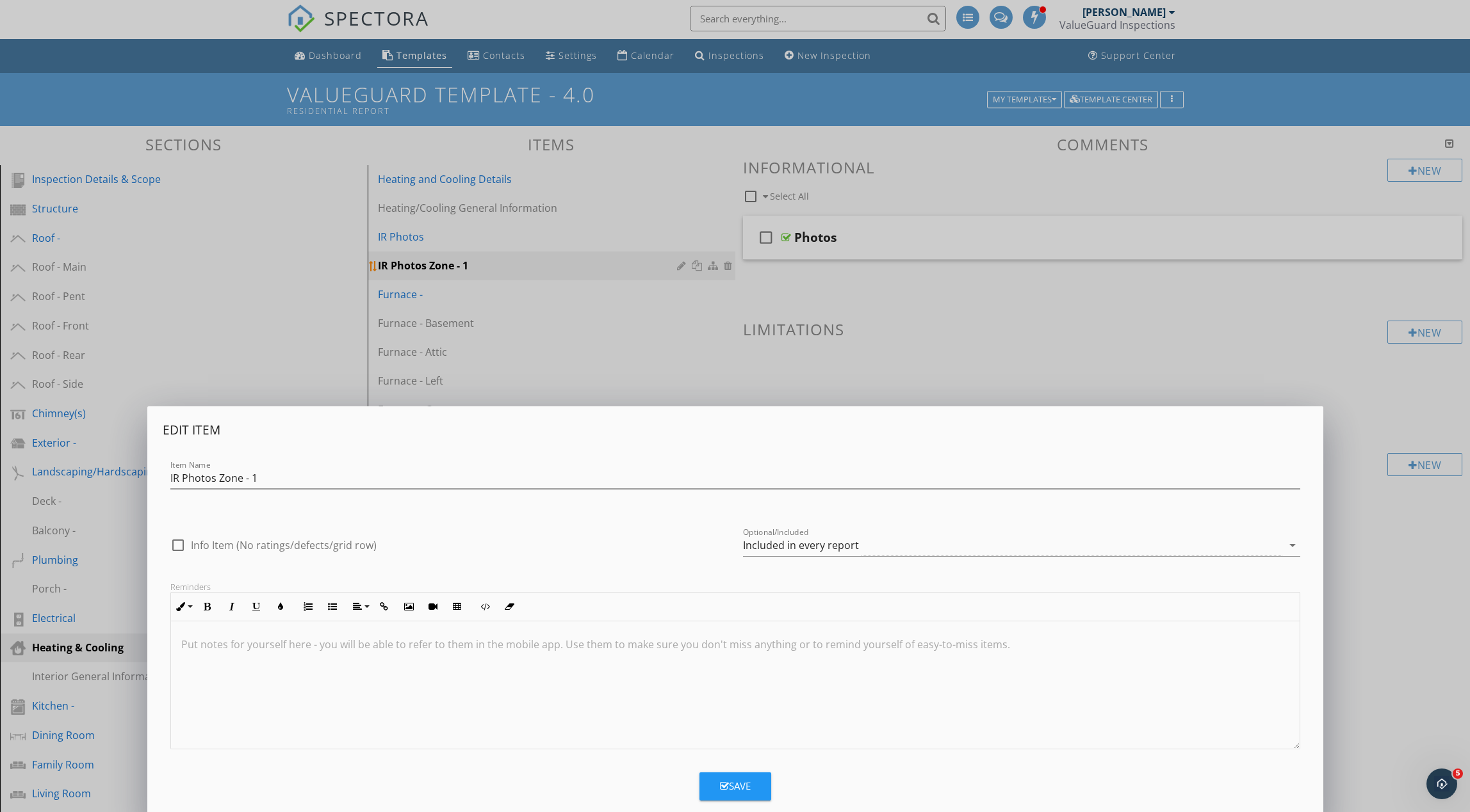
scroll to position [4, 0]
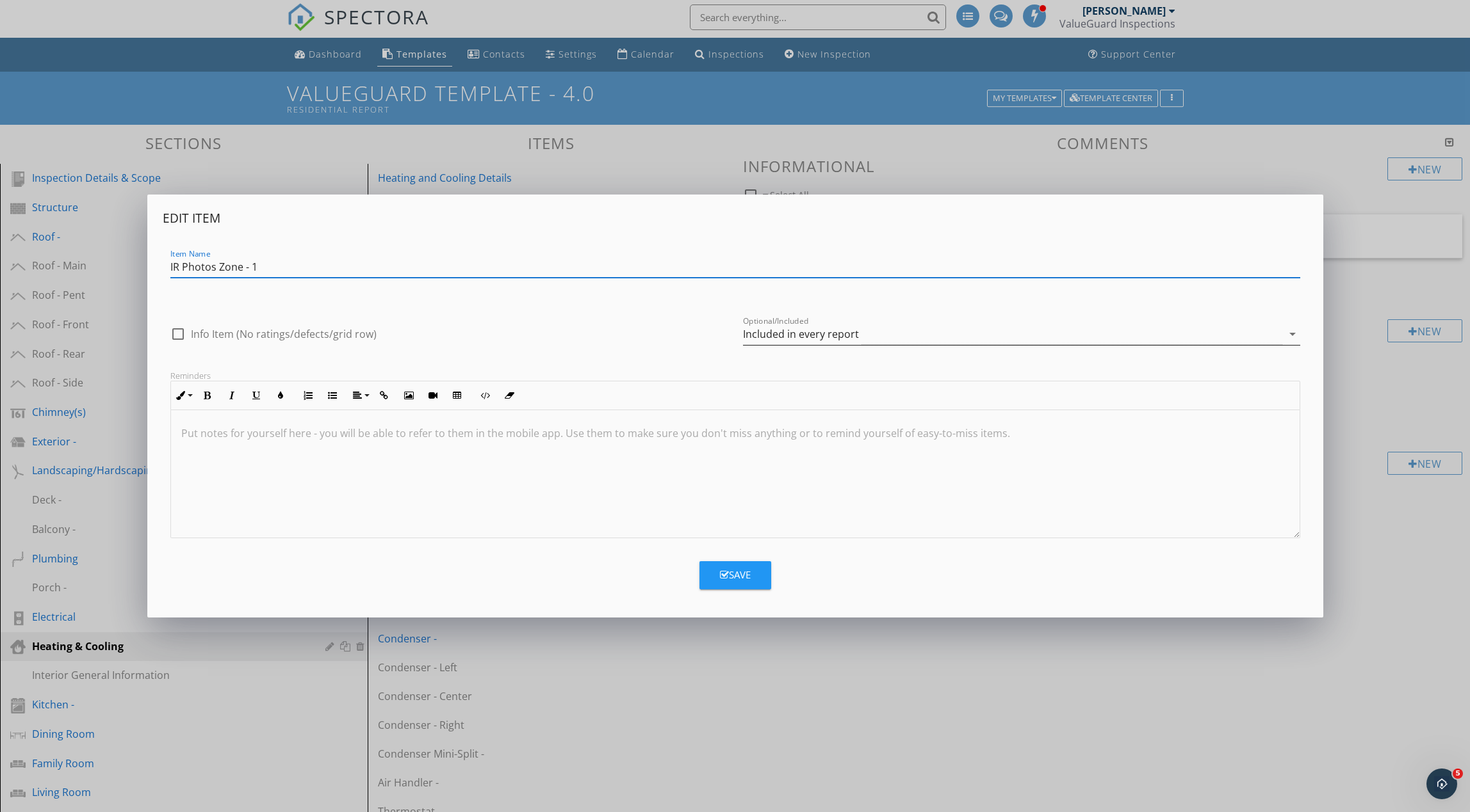
click at [796, 335] on div "Included in every report" at bounding box center [800, 334] width 116 height 12
click at [796, 335] on div "Optional - add on a per-report basis" at bounding box center [1021, 338] width 537 height 15
click at [743, 571] on div "Save" at bounding box center [735, 575] width 30 height 14
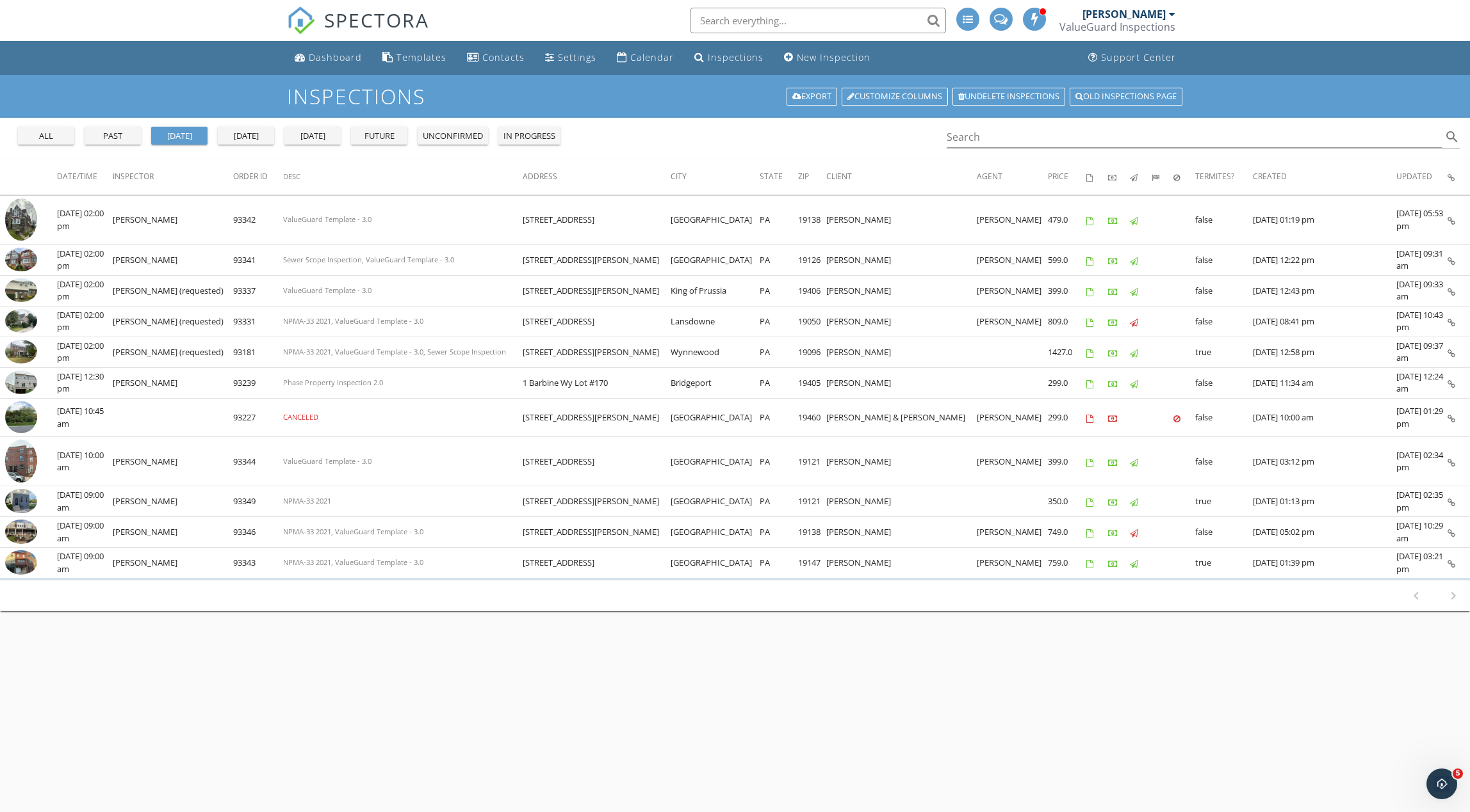
click at [248, 139] on div "today" at bounding box center [245, 136] width 46 height 13
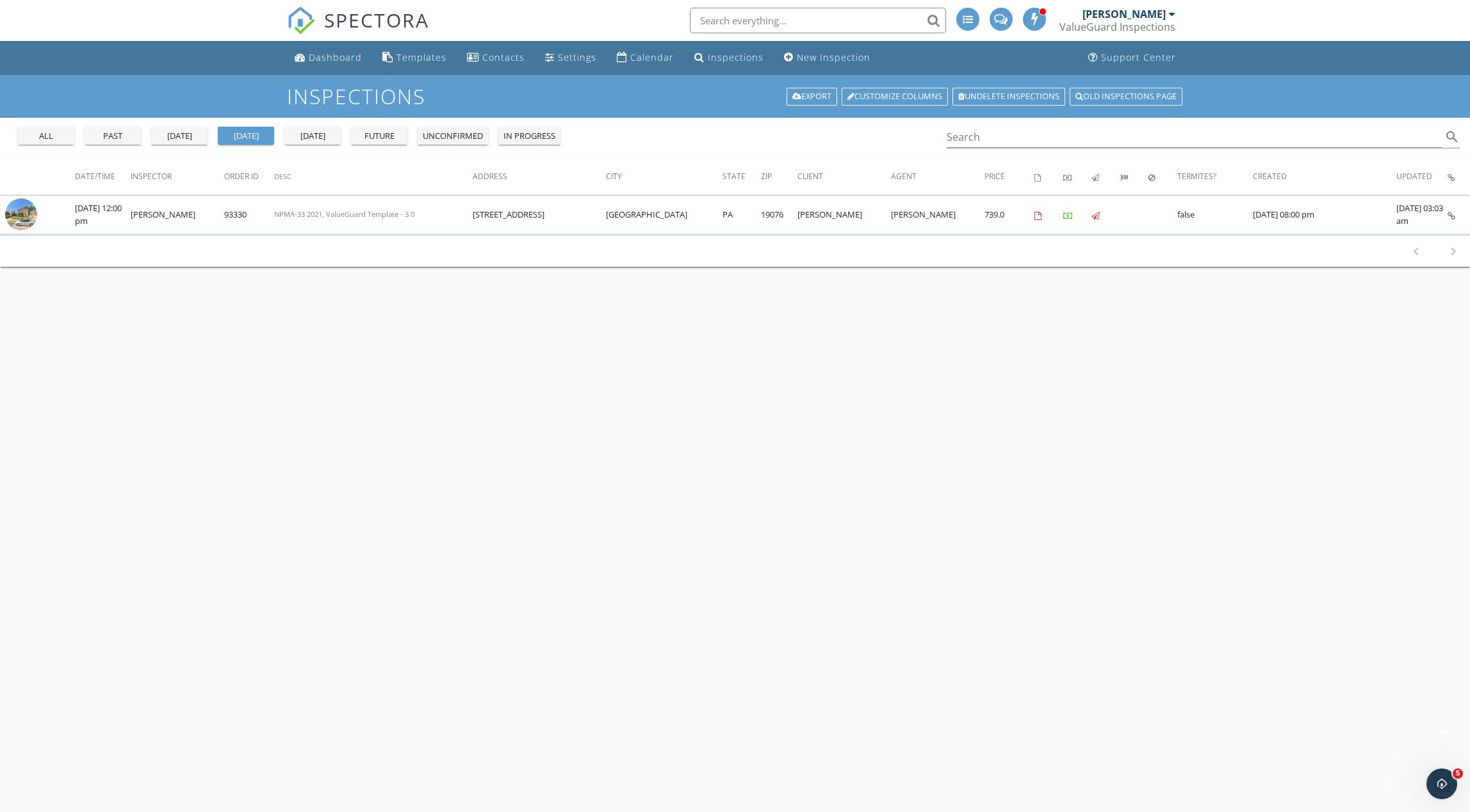
click at [184, 135] on div "yesterday" at bounding box center [178, 136] width 46 height 13
